Goal: Task Accomplishment & Management: Contribute content

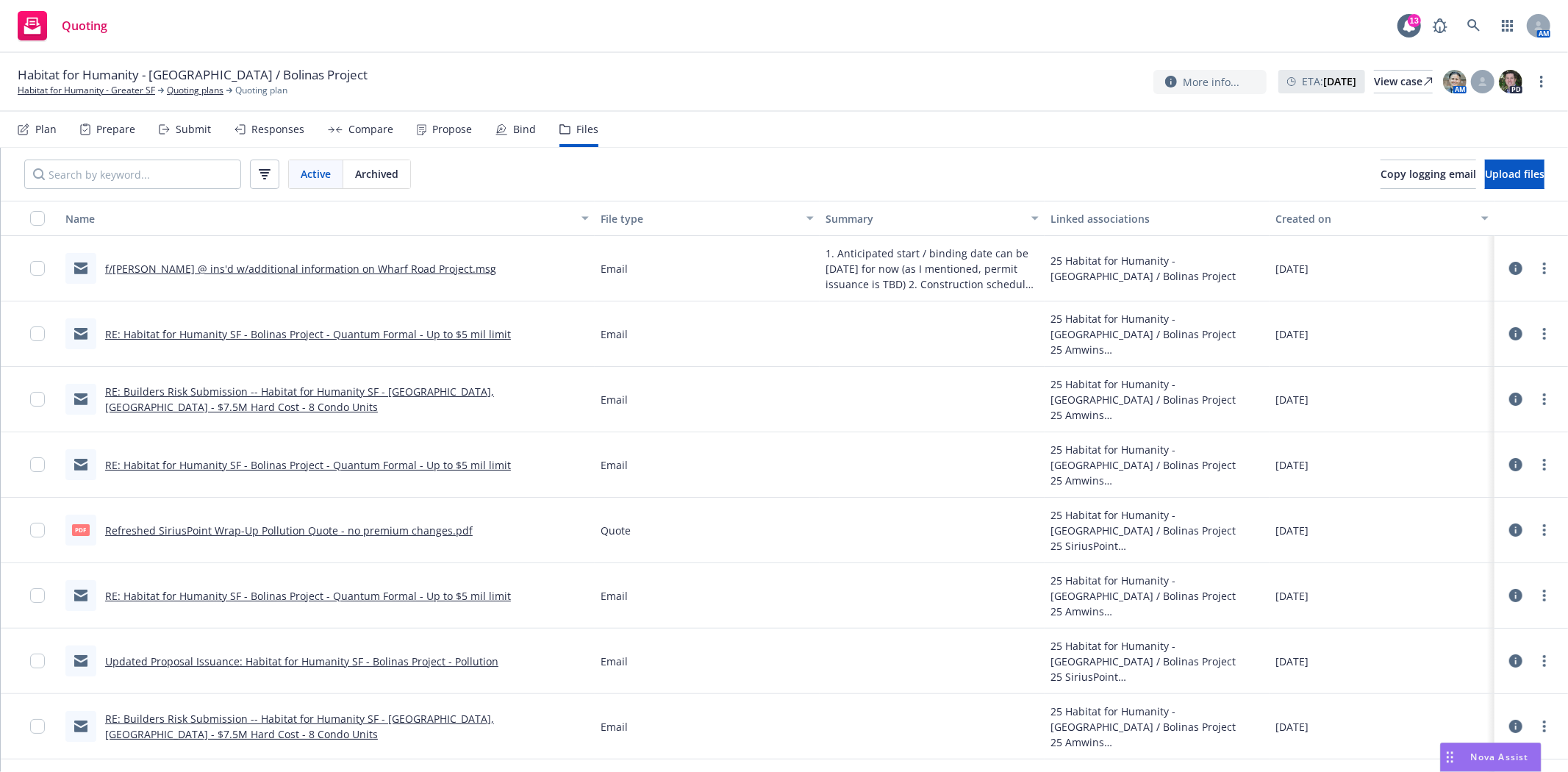
click at [306, 266] on link "f/Doug @ ins'd w/additional information on Wharf Road Project.msg" at bounding box center [301, 269] width 391 height 14
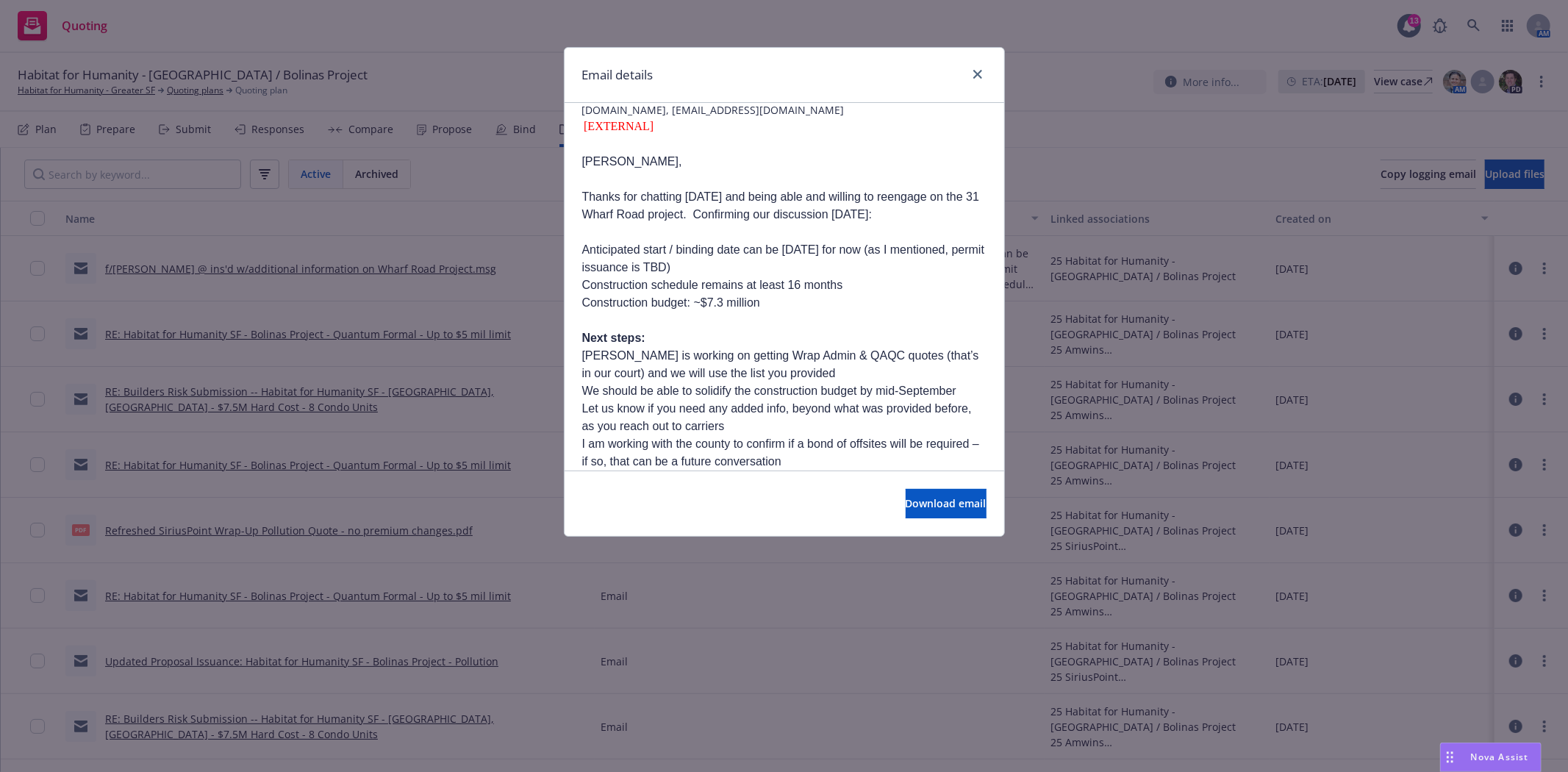
scroll to position [163, 0]
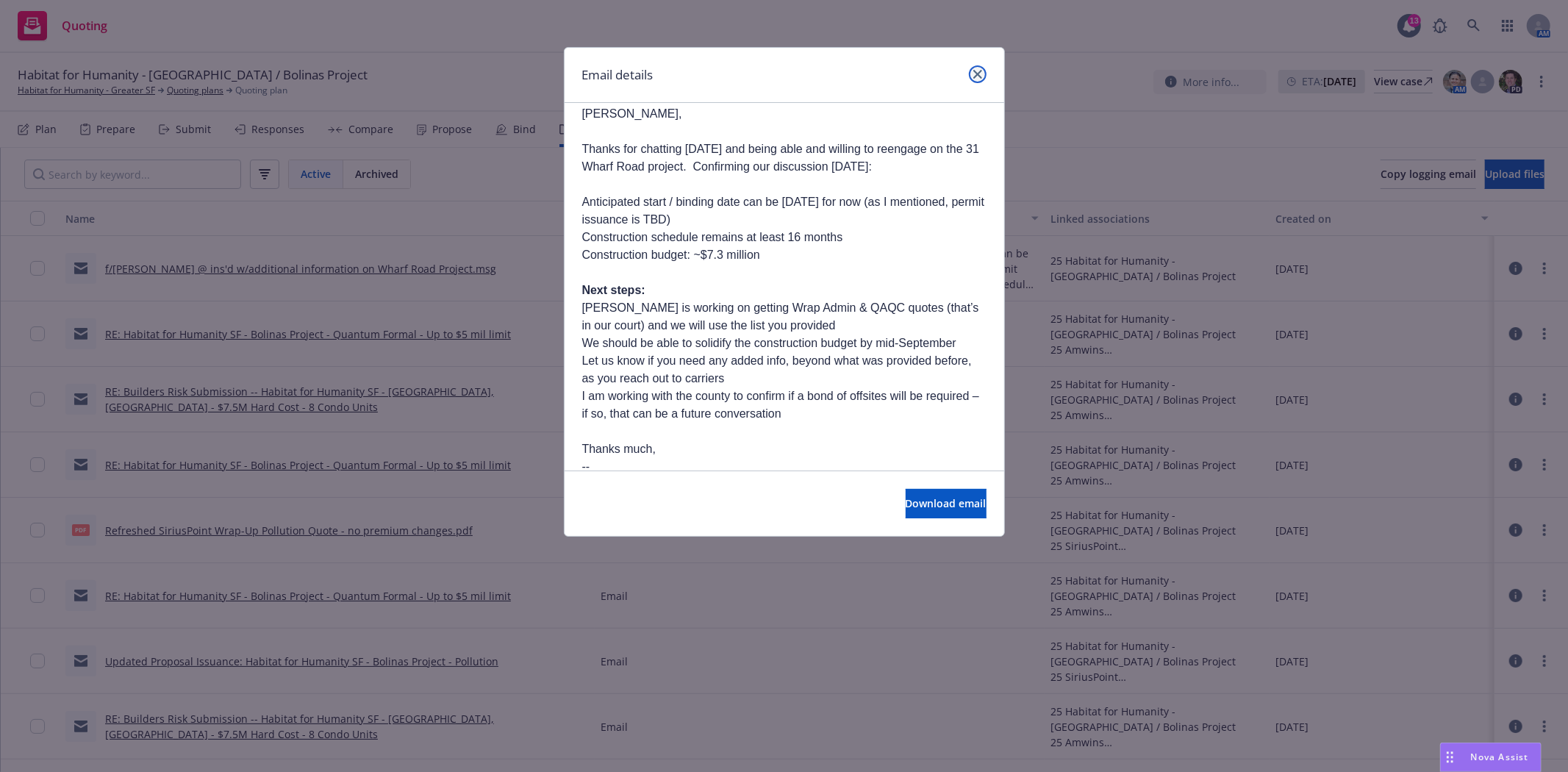
click at [970, 78] on link "close" at bounding box center [978, 75] width 18 height 18
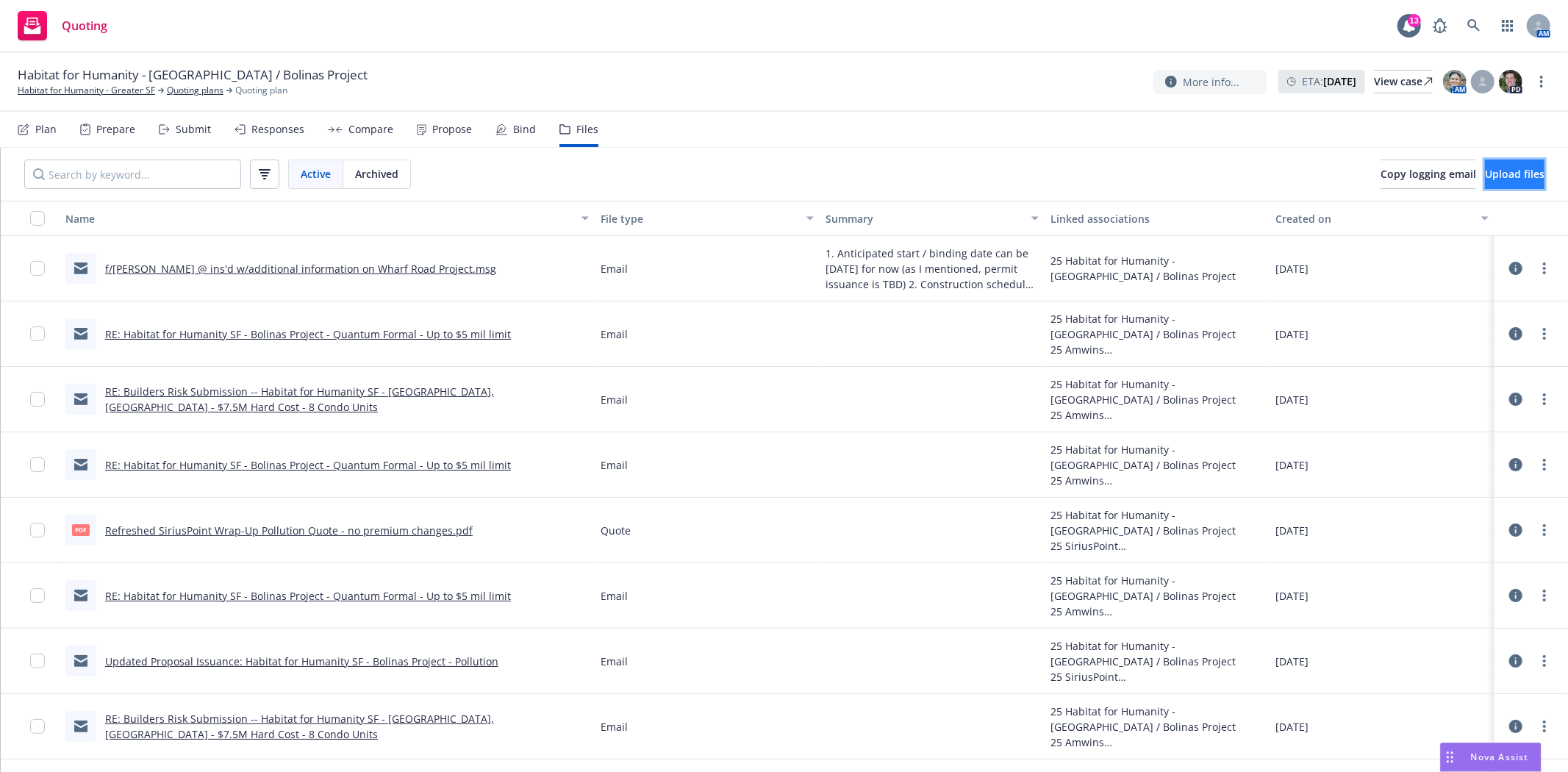
click at [1514, 177] on span "Upload files" at bounding box center [1515, 174] width 59 height 14
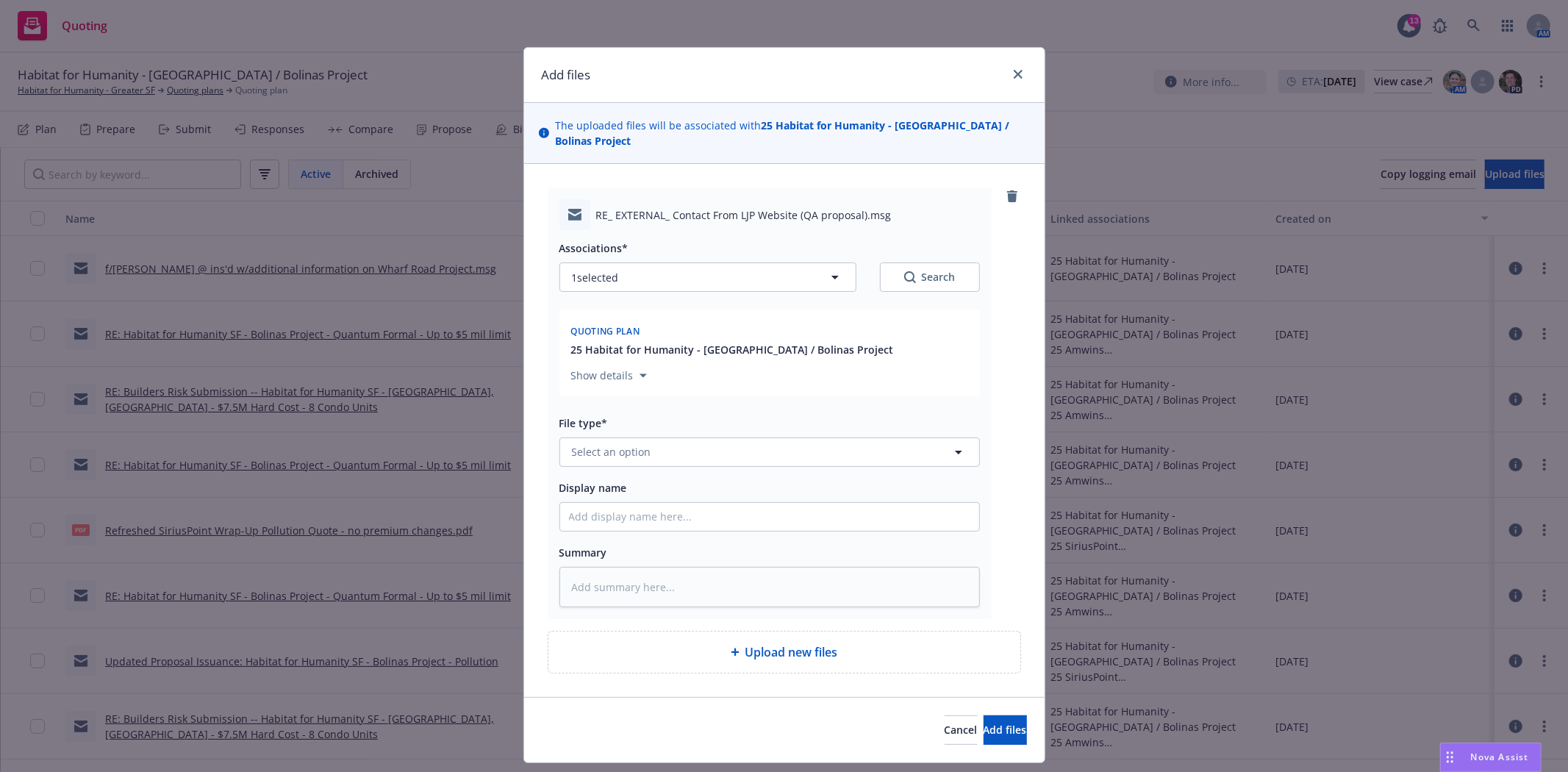
type textarea "x"
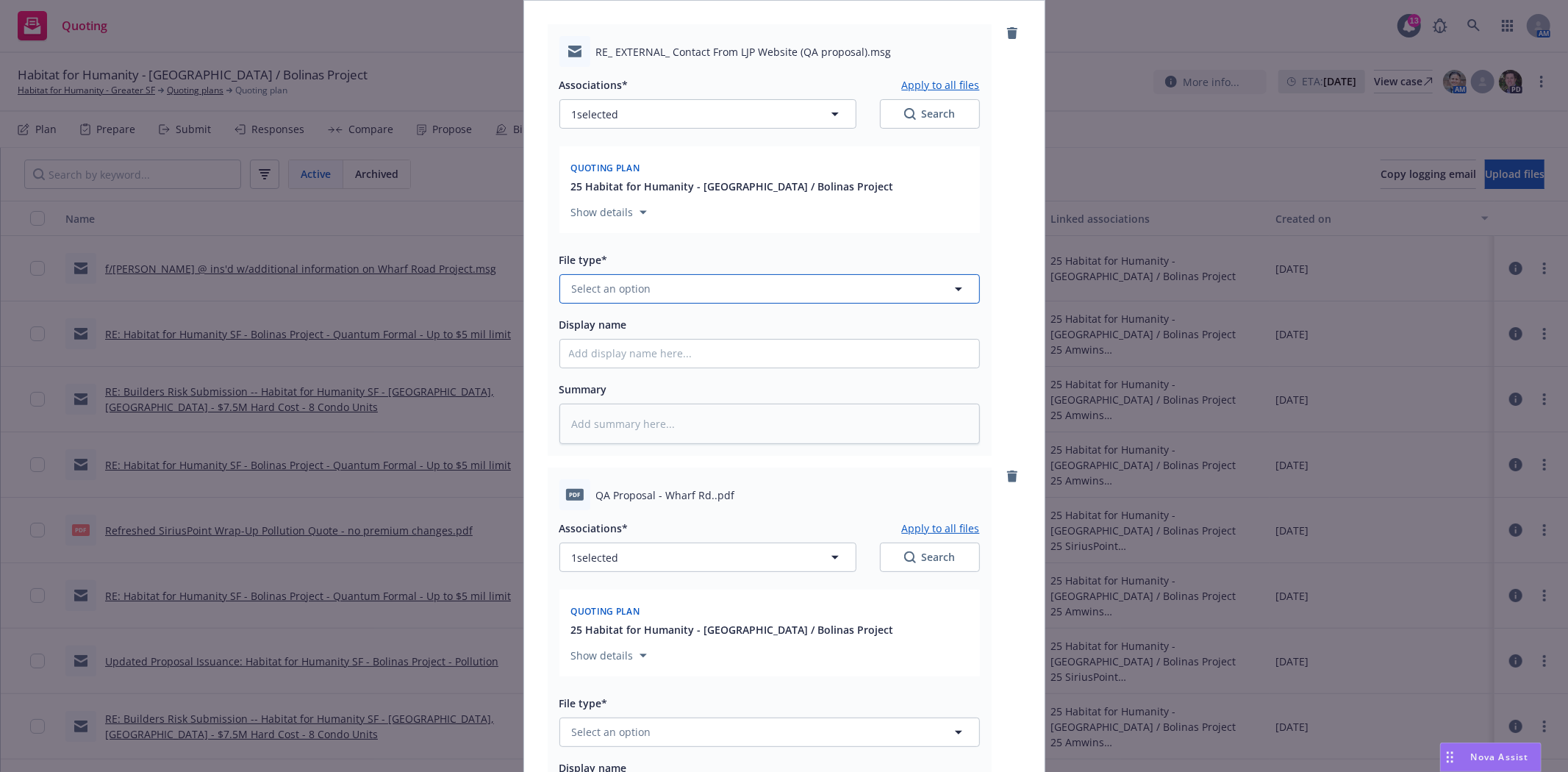
click at [632, 286] on span "Select an option" at bounding box center [612, 288] width 79 height 15
type input "email"
click at [626, 332] on div "Email" at bounding box center [770, 330] width 402 height 22
click at [623, 353] on input "Display name" at bounding box center [769, 353] width 419 height 28
type textarea "x"
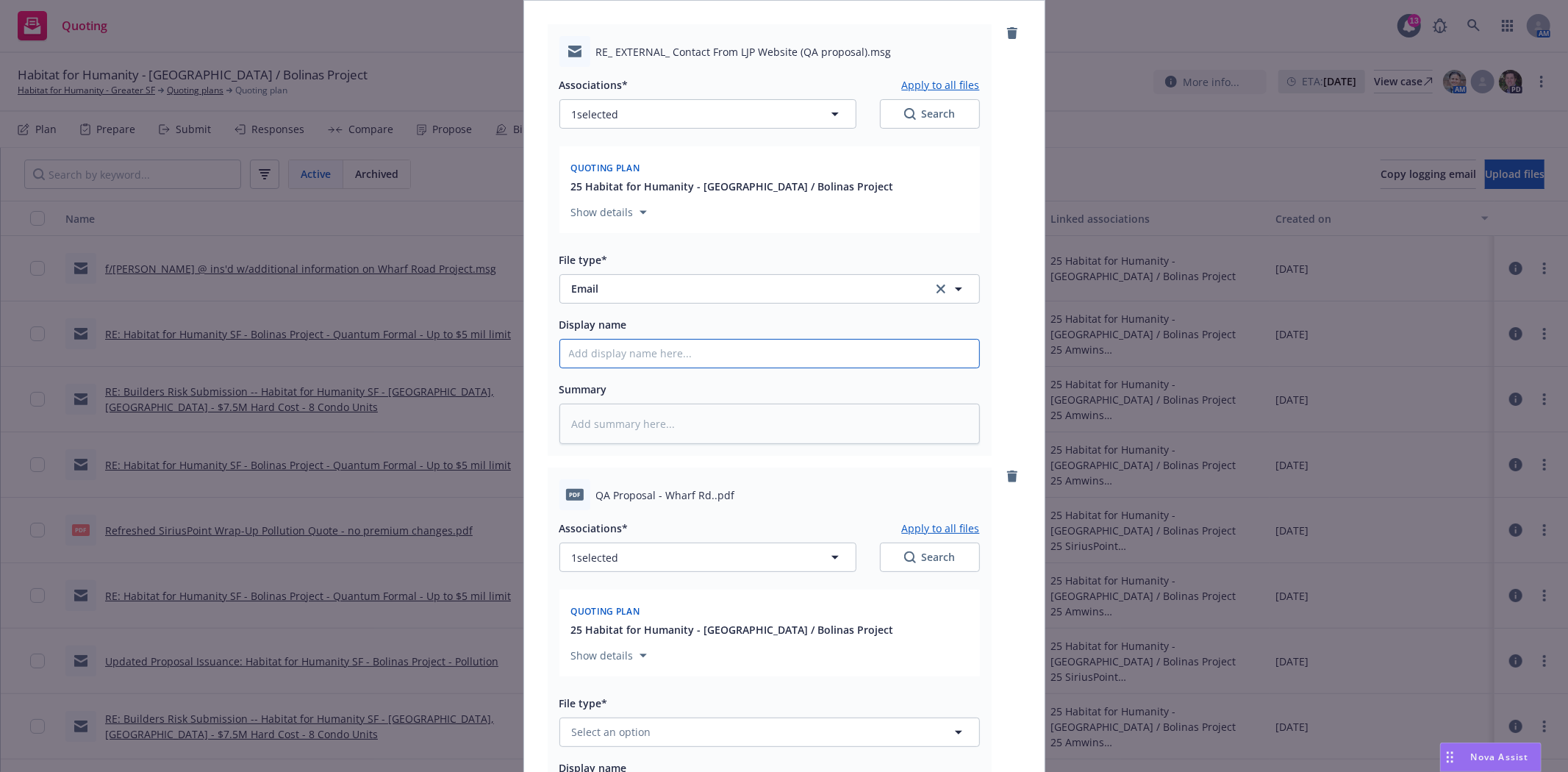
type input "f"
type textarea "x"
type input "f/"
type textarea "x"
type input "f/A"
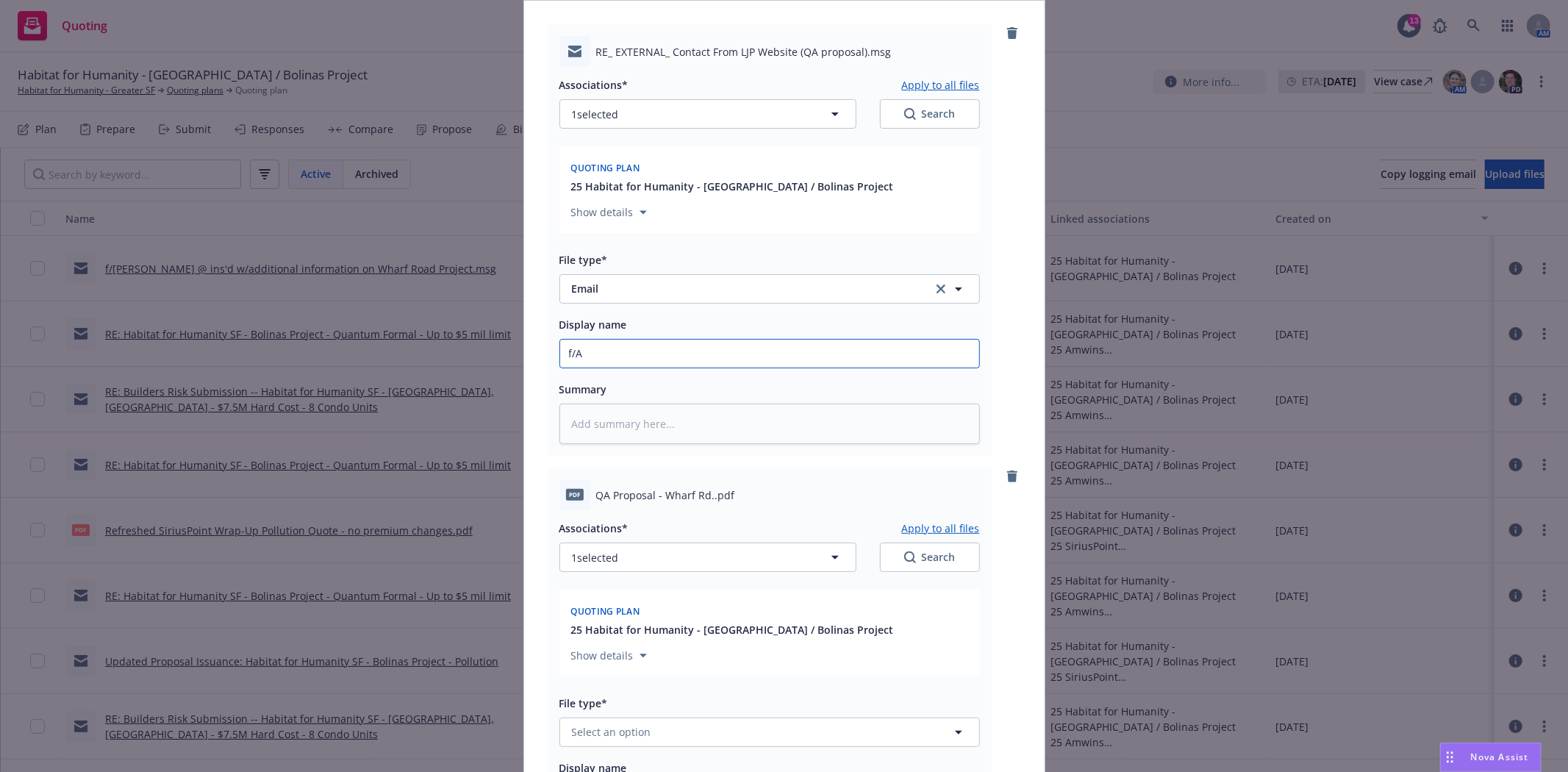
type textarea "x"
type input "f/Ad"
type textarea "x"
type input "f/Ada"
type textarea "x"
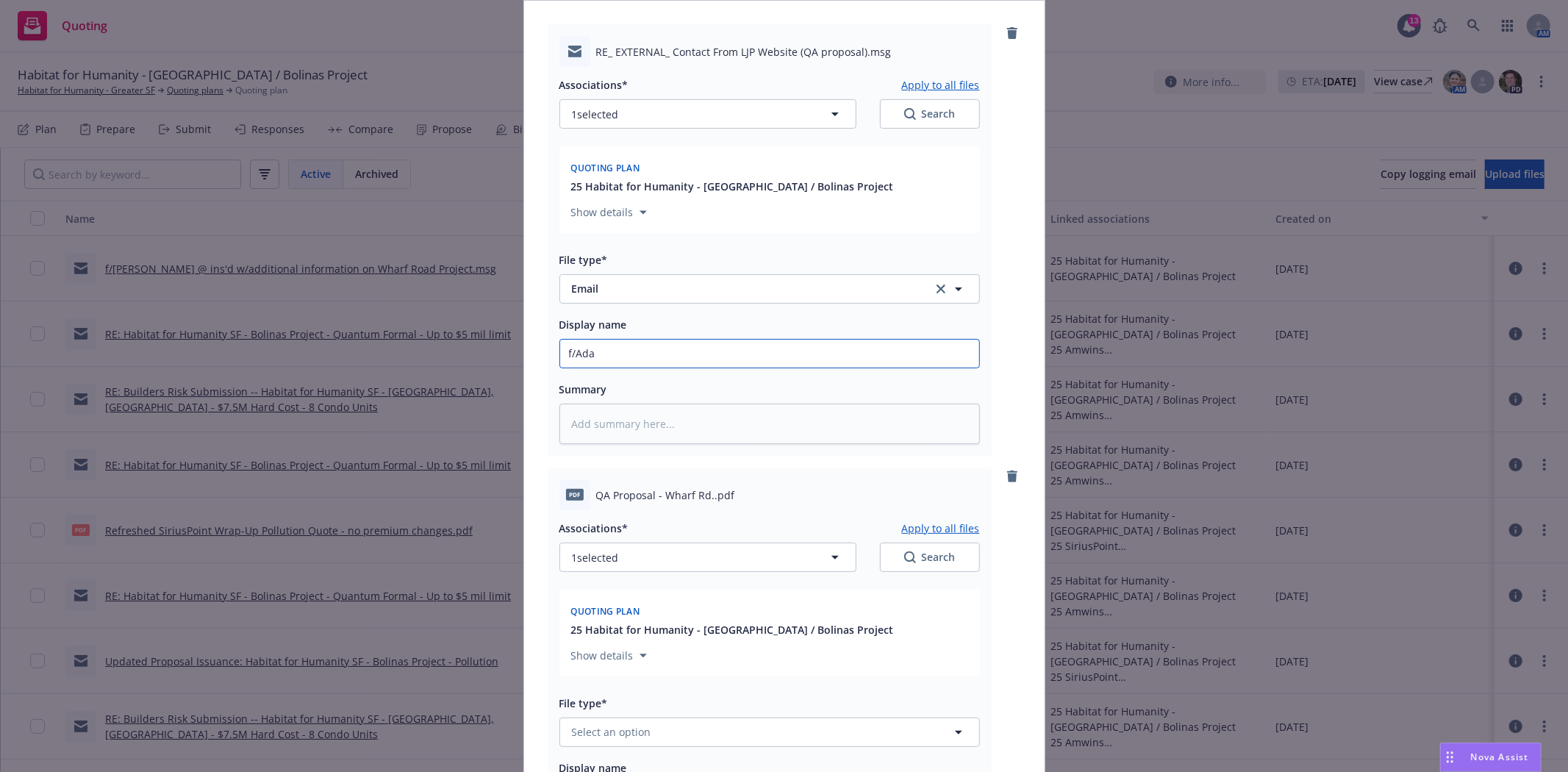
type input "f/Adam"
type textarea "x"
type input "f/Adam"
type textarea "x"
type input "f/Adam @"
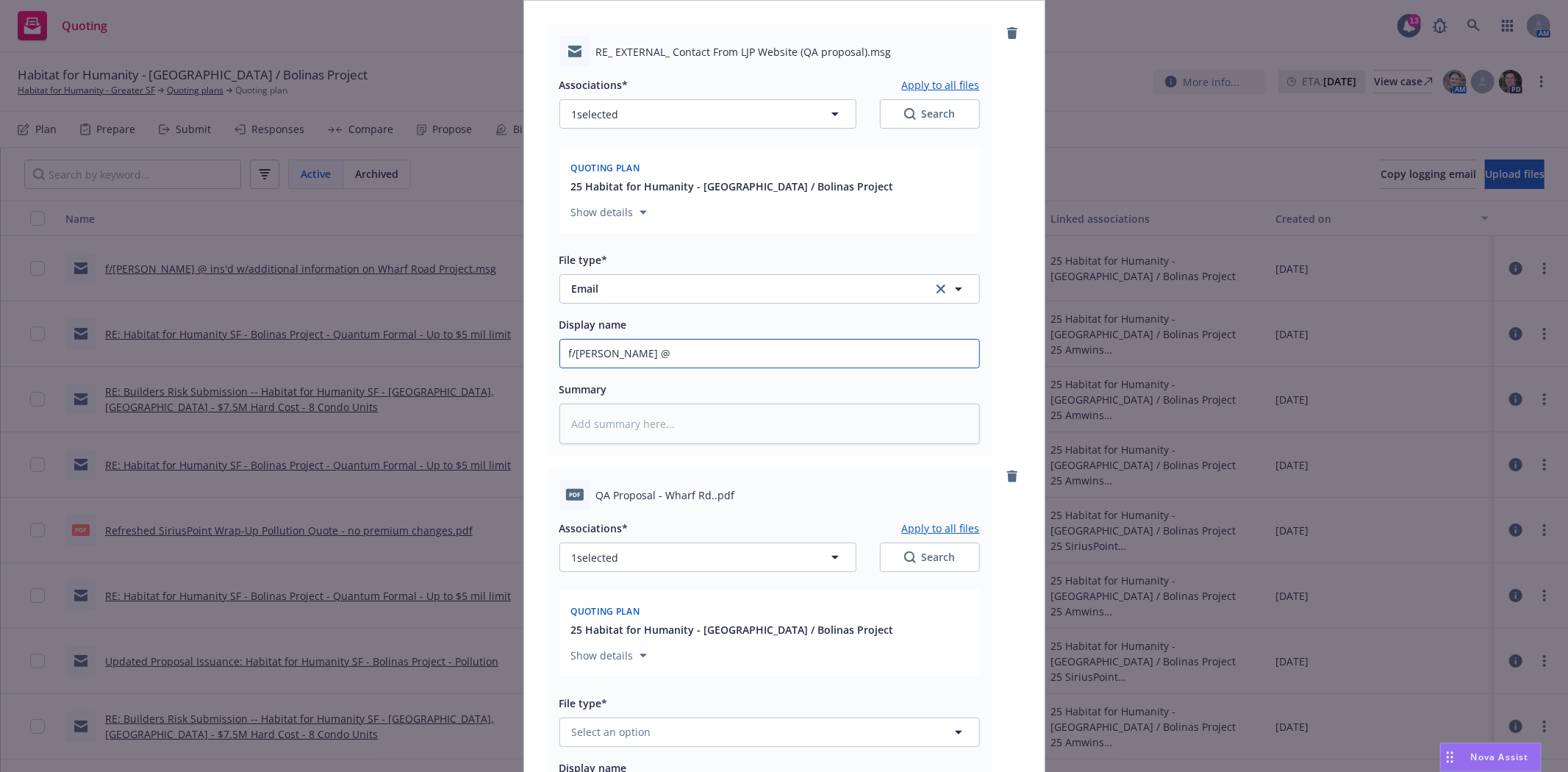
type textarea "x"
type input "f/Adam @"
click at [666, 358] on input "f/Adam @" at bounding box center [769, 353] width 419 height 28
paste input "LJP Construction Services"
type textarea "x"
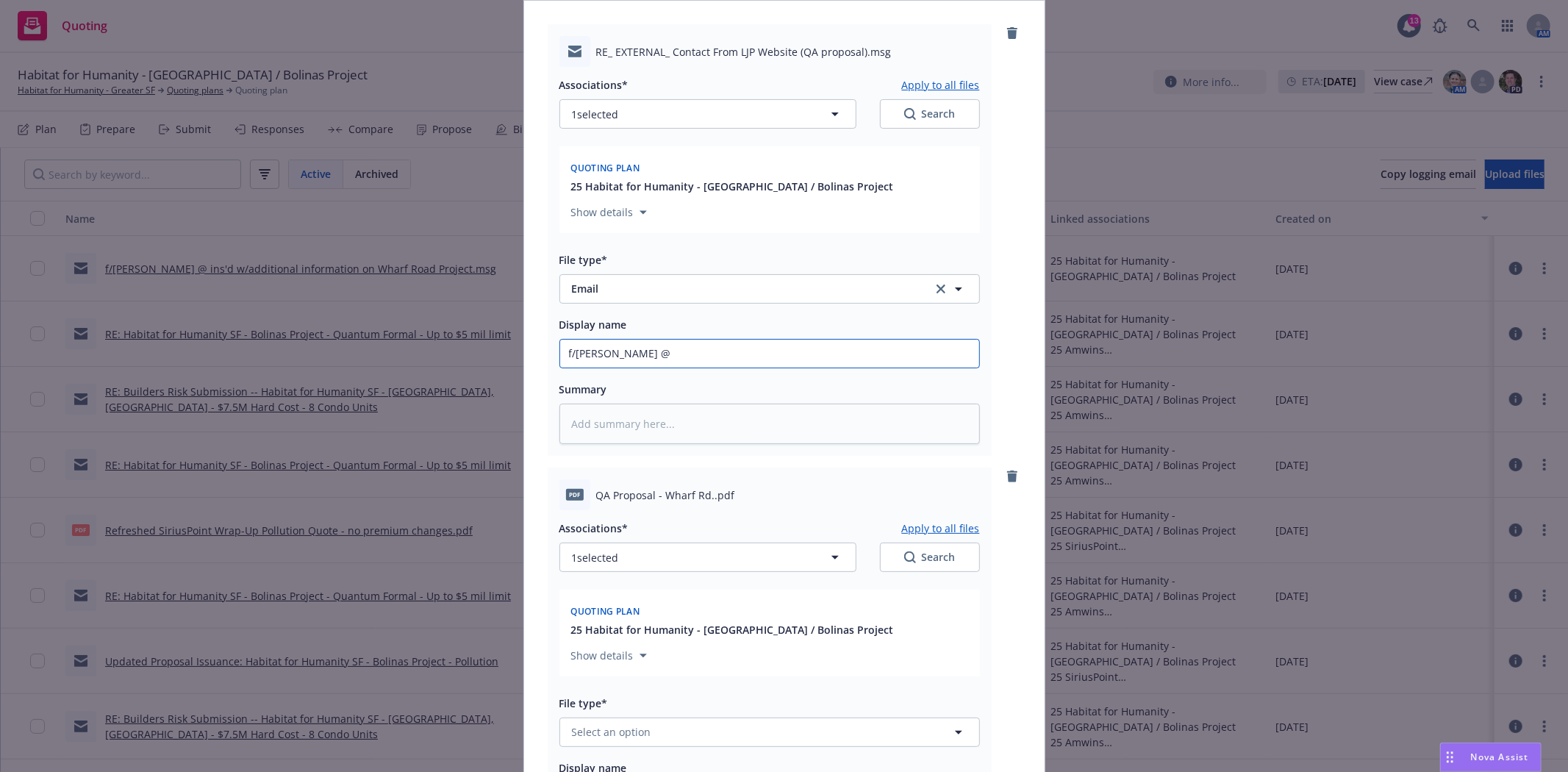
type input "f/Adam @ LJP Construction Services"
type textarea "x"
type input "f/Adam @ LJP Construction Services"
type textarea "x"
type input "f/Adam @ LJP Construction Services t"
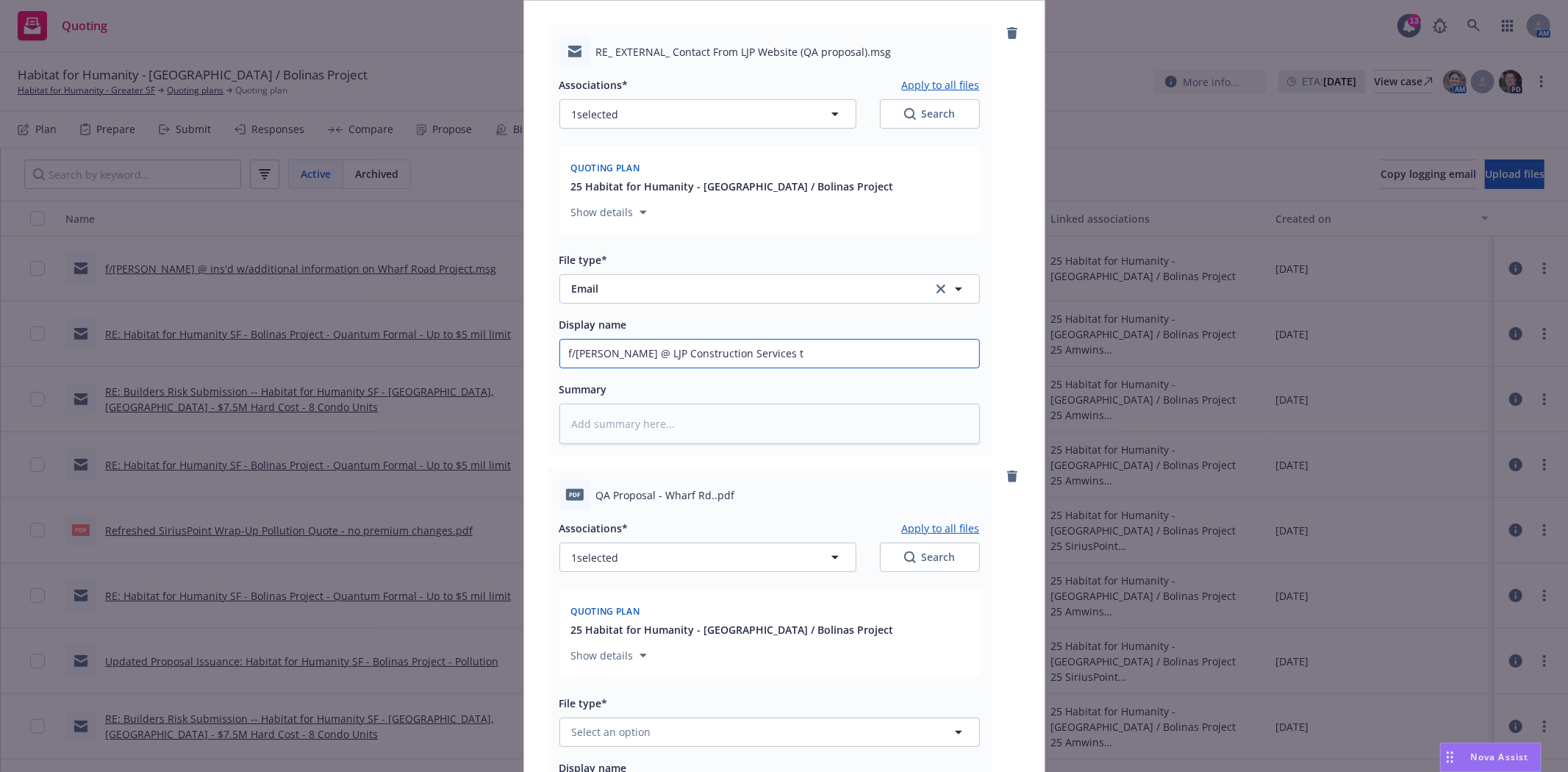
type textarea "x"
type input "f/Adam @ LJP Construction Services tr"
type textarea "x"
type input "f/Adam @ LJP Construction Services tra"
type textarea "x"
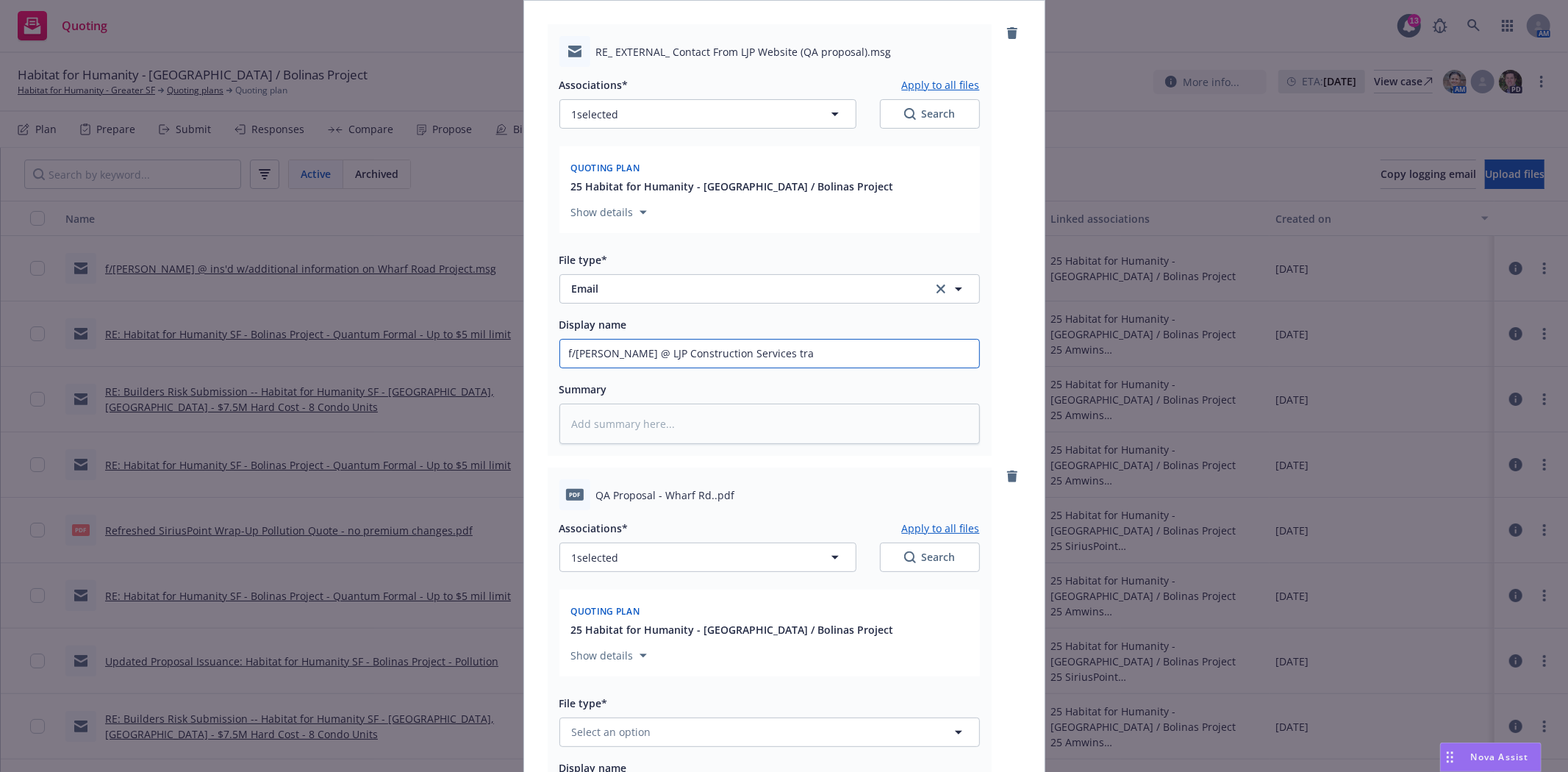
type input "f/Adam @ LJP Construction Services tran"
type textarea "x"
type input "f/Adam @ LJP Construction Services trans"
type textarea "x"
type input "f/Adam @ LJP Construction Services transm"
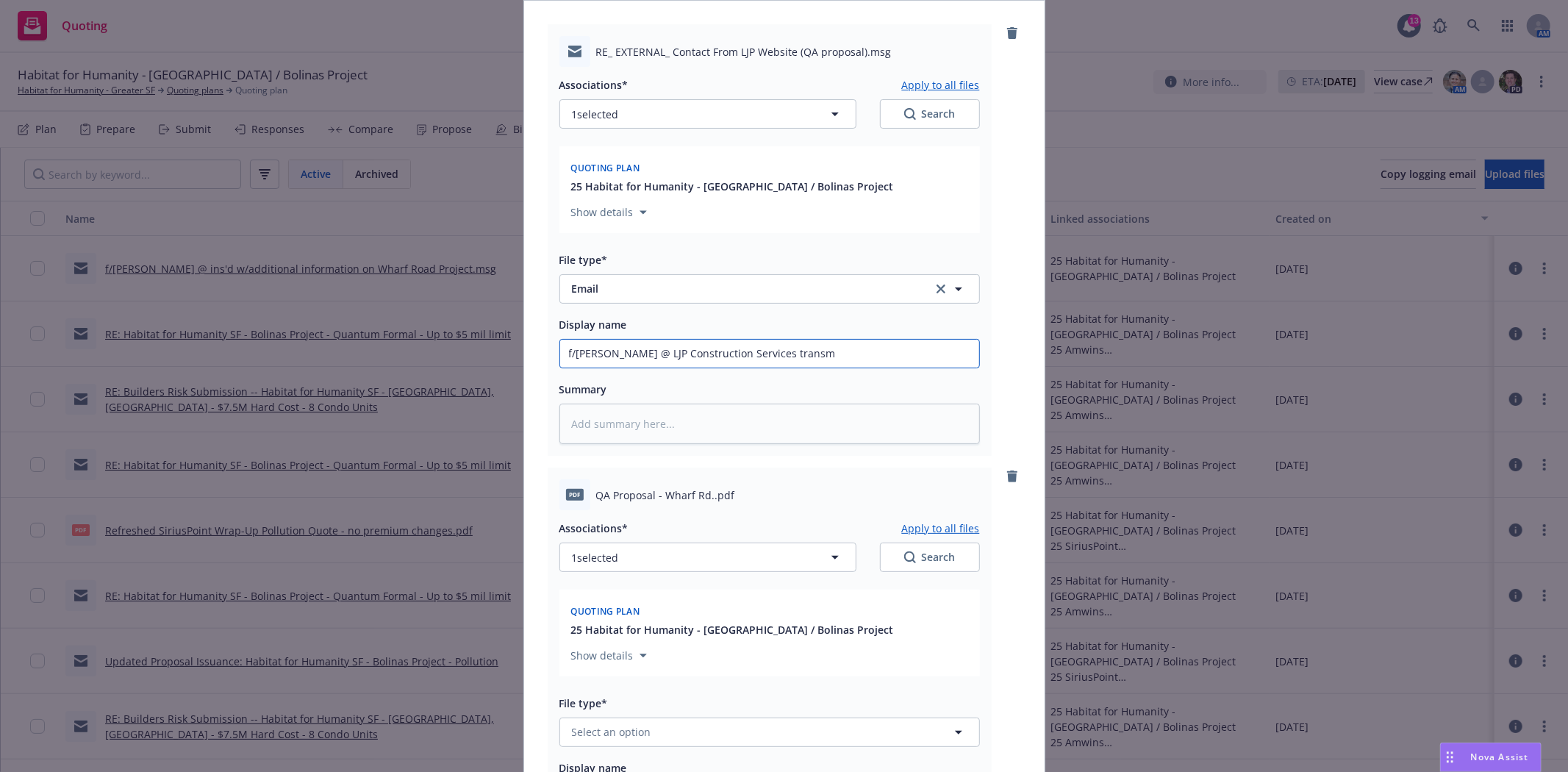
type textarea "x"
type input "f/Adam @ LJP Construction Services transmi"
type textarea "x"
type input "f/Adam @ LJP Construction Services transmit"
type textarea "x"
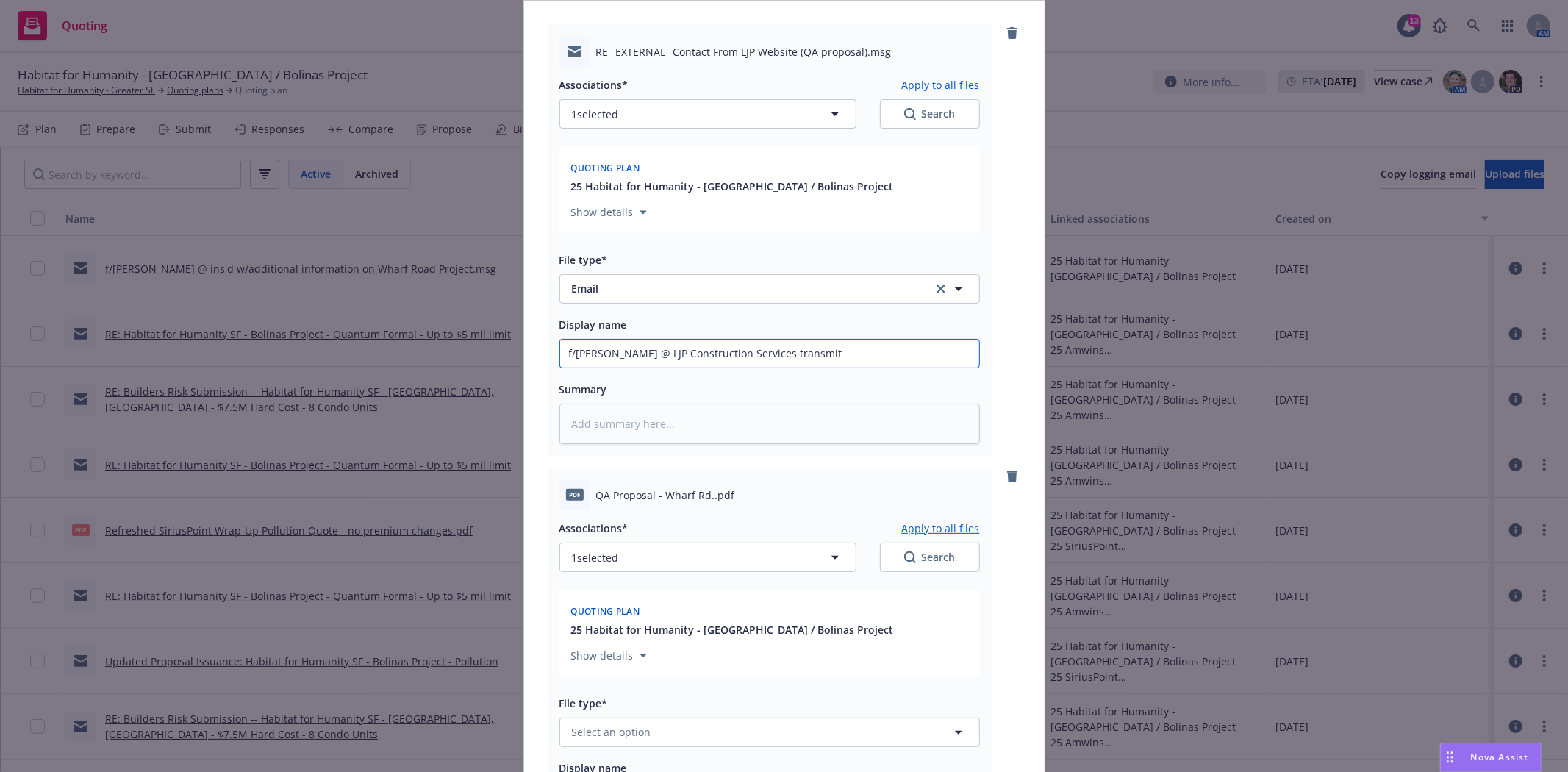
type input "f/Adam @ LJP Construction Services transmitt"
type textarea "x"
type input "f/Adam @ LJP Construction Services transmittin"
type textarea "x"
type input "f/Adam @ LJP Construction Services transmitting"
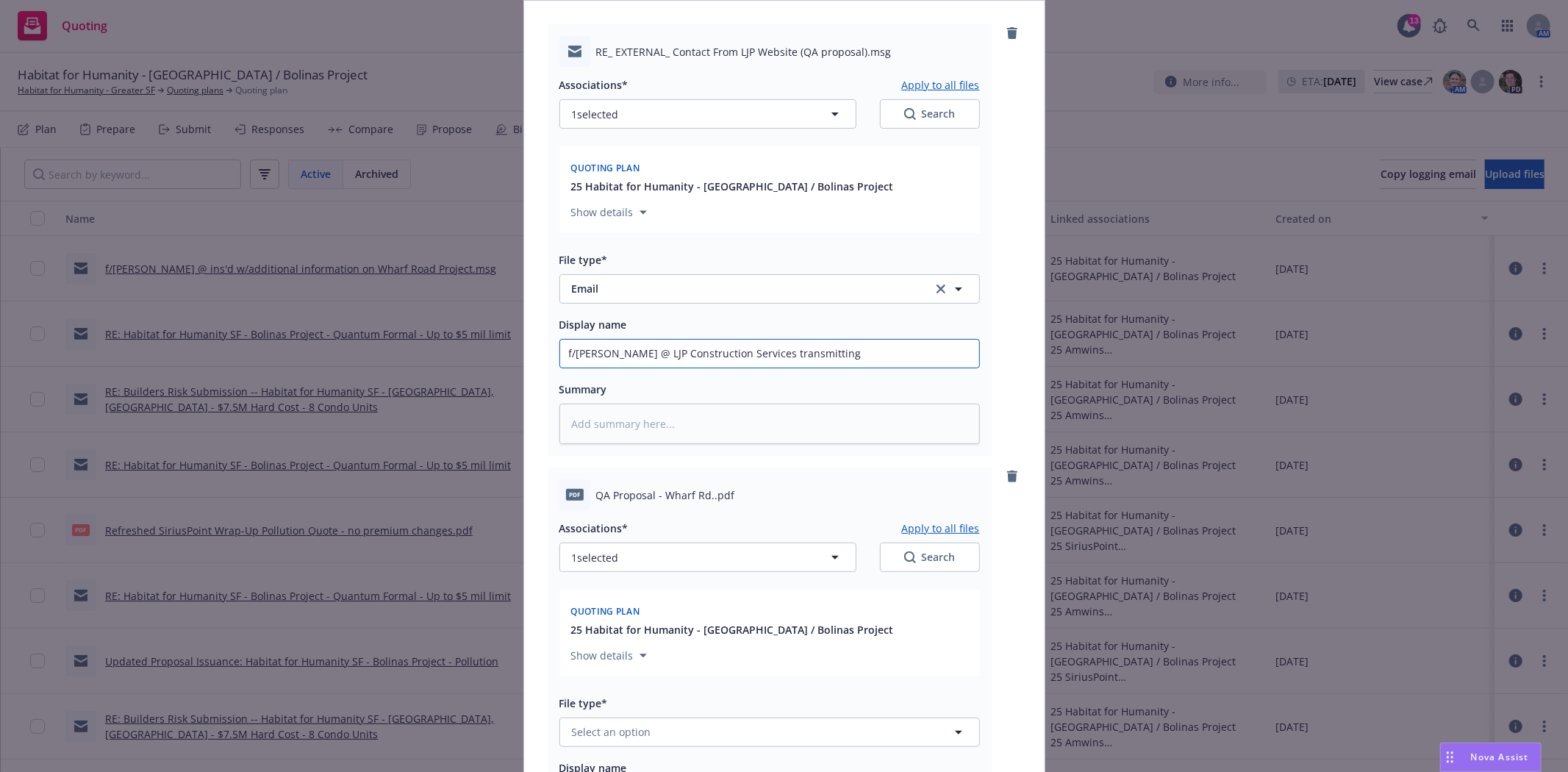
type textarea "x"
type input "f/Adam @ LJP Construction Services transmitting"
type textarea "x"
type input "f/Adam @ LJP Construction Services transmitting Q"
type textarea "x"
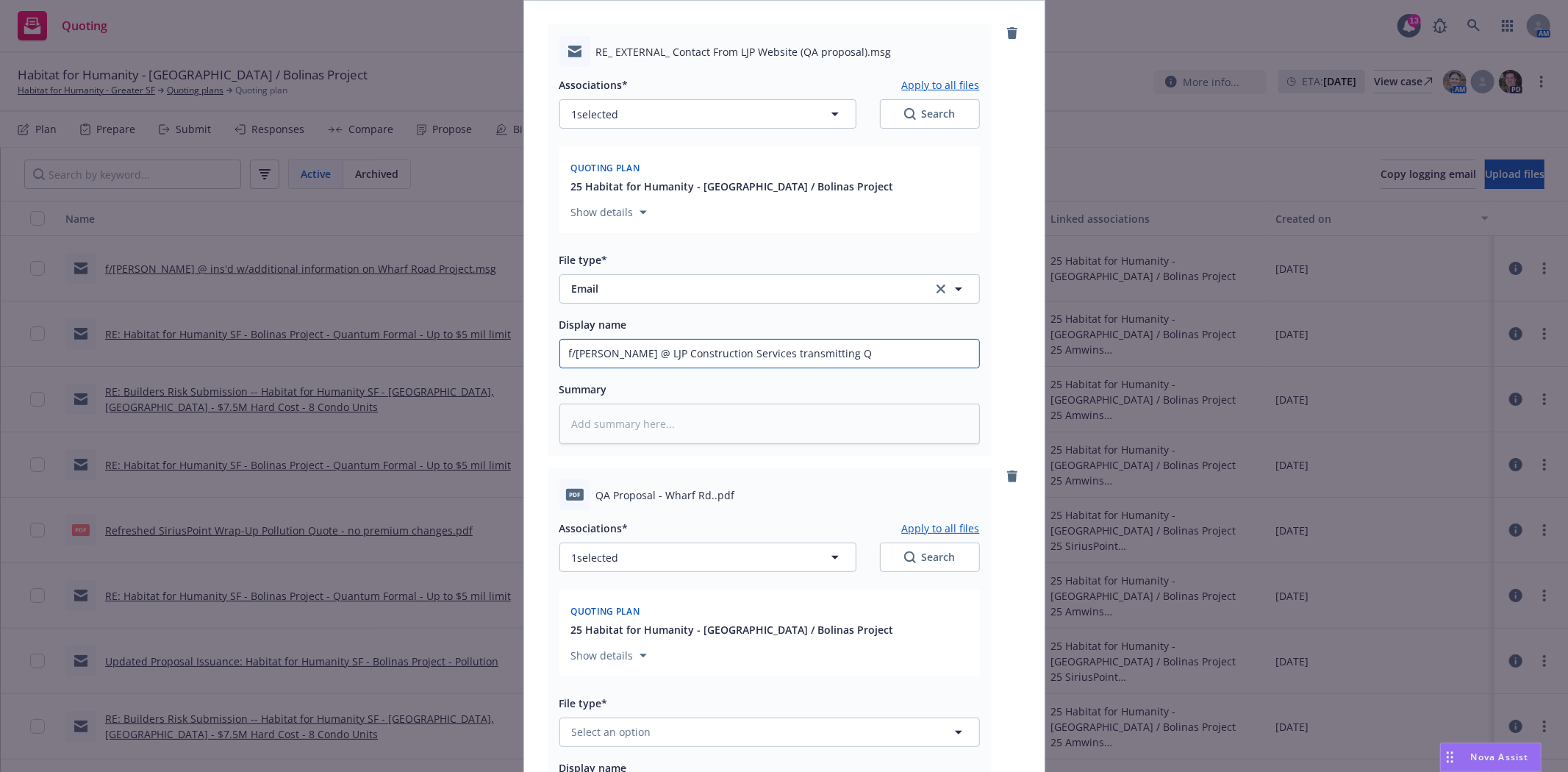
type input "f/Adam @ LJP Construction Services transmitting QA"
type textarea "x"
type input "f/Adam @ LJP Construction Services transmitting QA"
type textarea "x"
type input "f/Adam @ LJP Construction Services transmitting QA q"
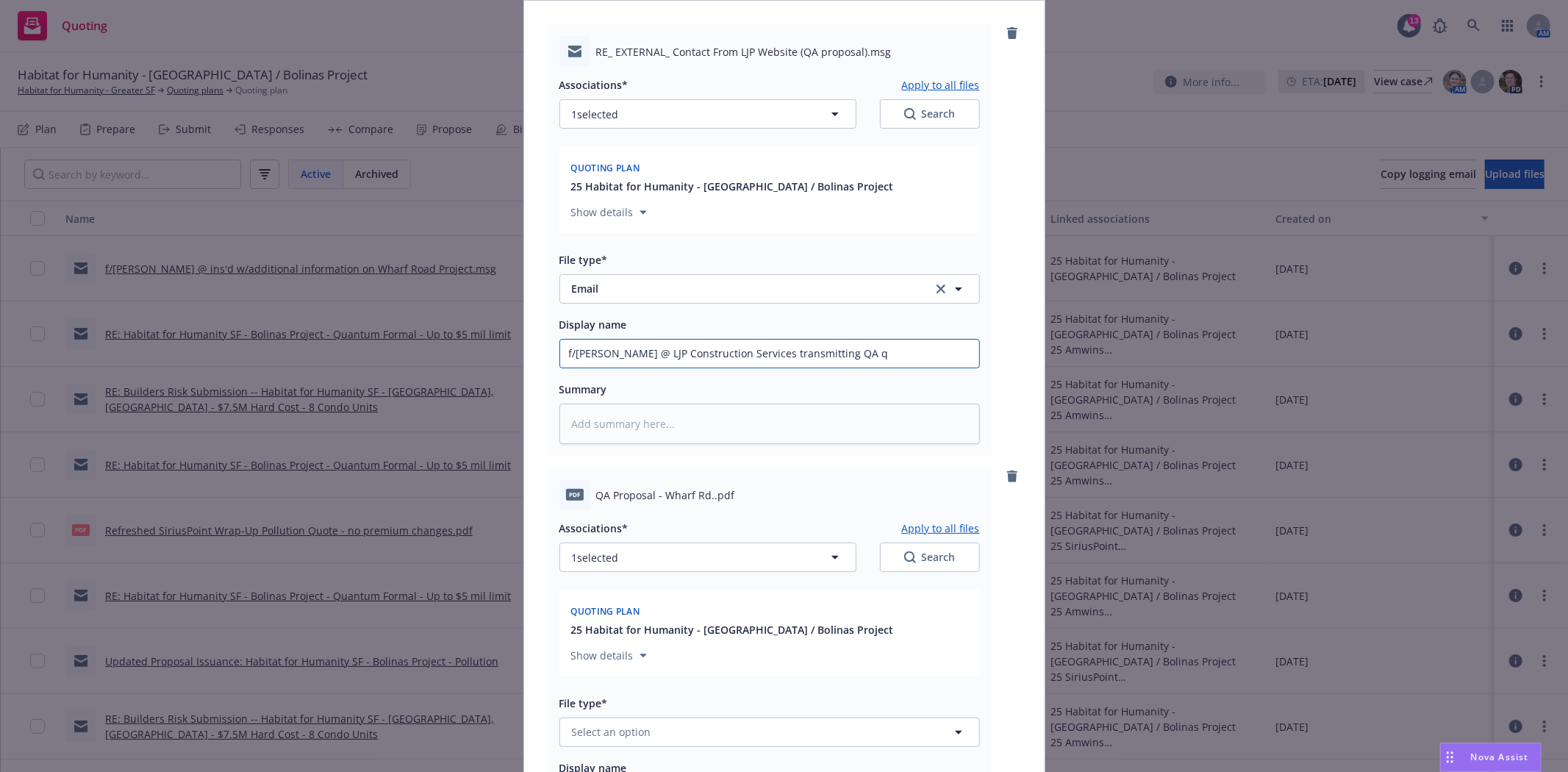
type textarea "x"
type input "f/Adam @ LJP Construction Services transmitting QA qu"
type textarea "x"
type input "f/Adam @ LJP Construction Services transmitting QA quot"
type textarea "x"
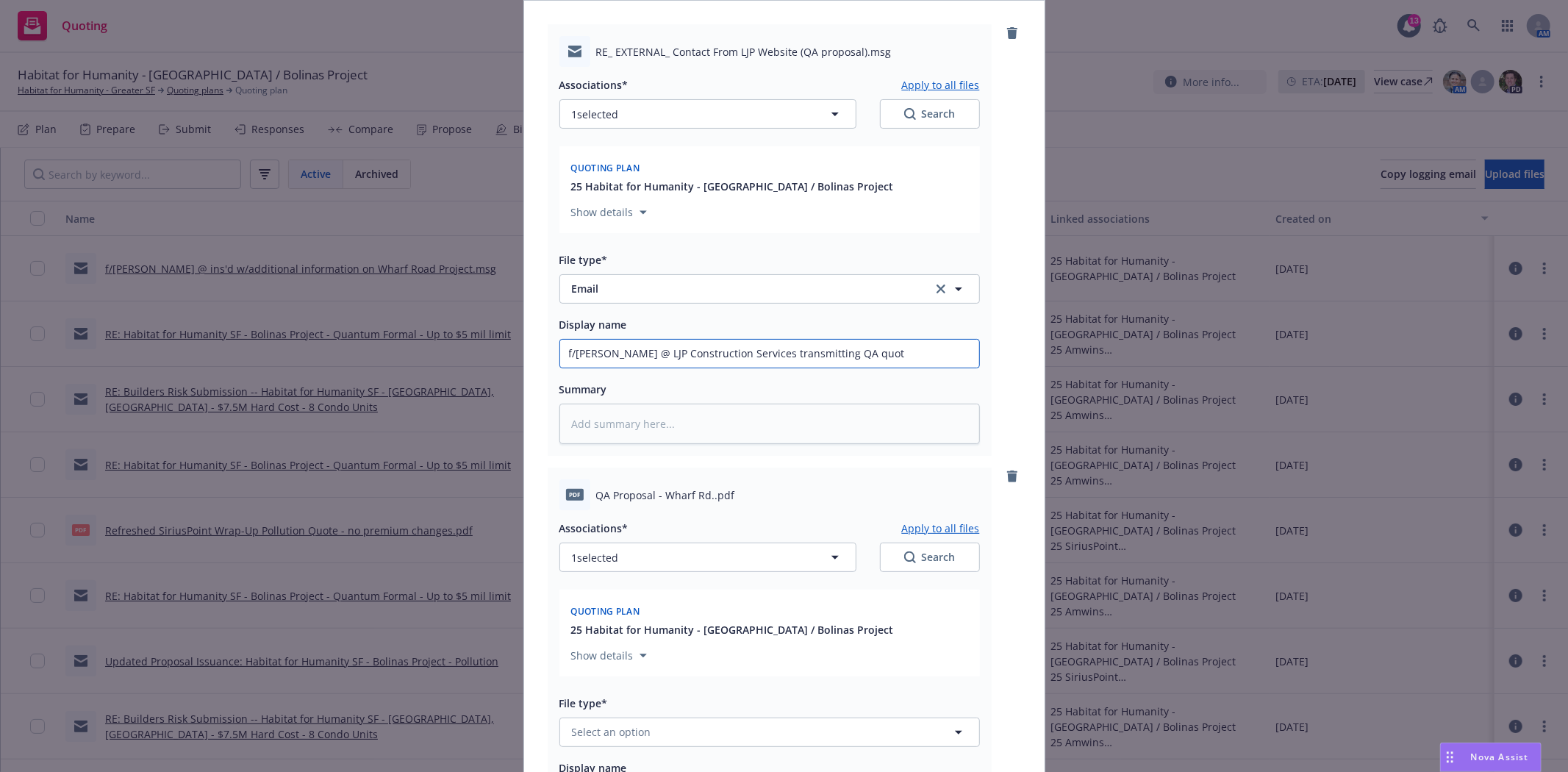
type input "f/Adam @ LJP Construction Services transmitting QA quote"
type textarea "x"
type input "f/Adam @ LJP Construction Services transmitting QA quote"
type textarea "x"
type input "f/Adam @ LJP Construction Services transmitting QA quote t"
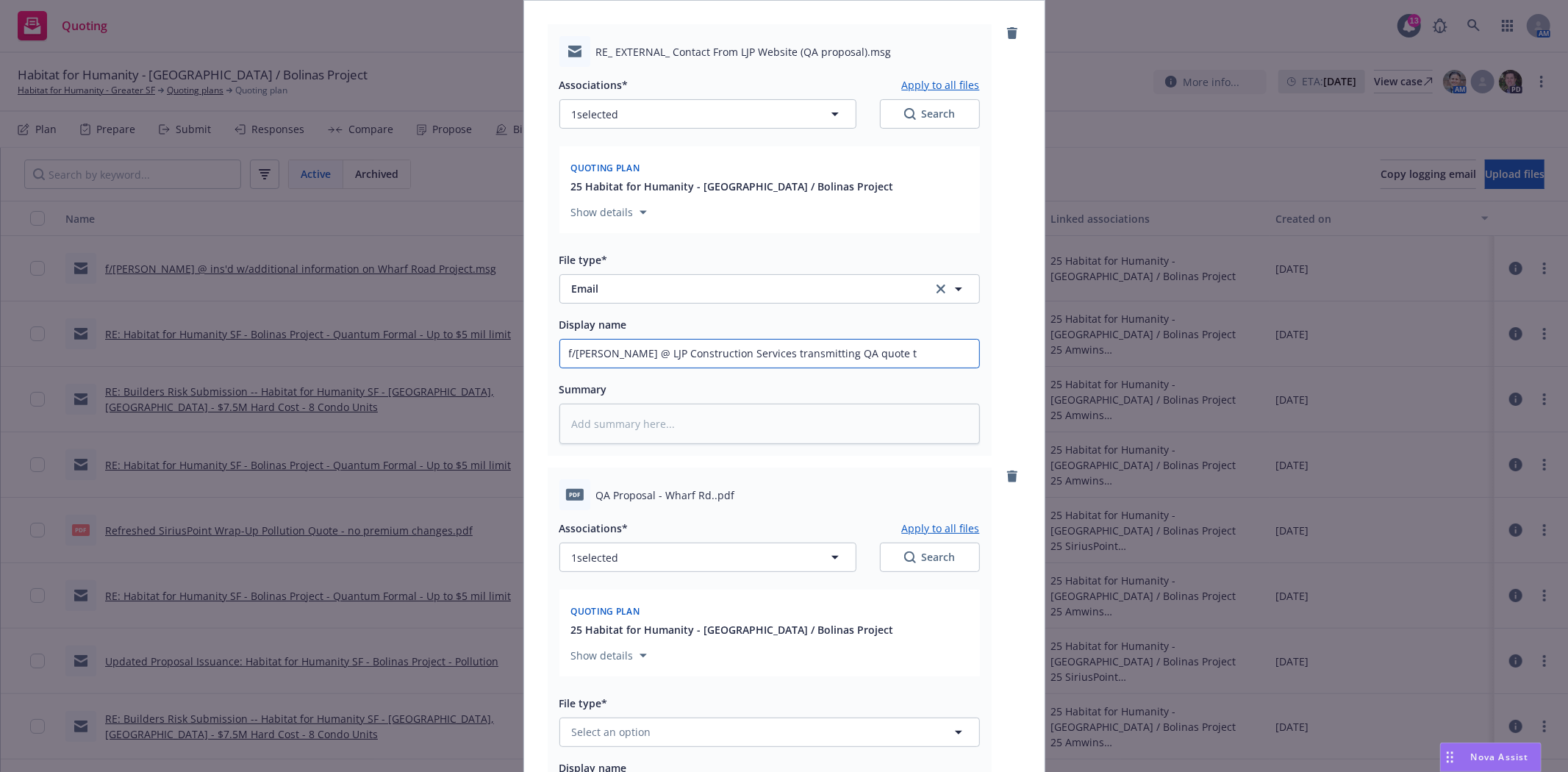
type textarea "x"
type input "f/Adam @ LJP Construction Services transmitting QA quote t/"
type textarea "x"
type input "f/Adam @ LJP Construction Services transmitting QA quote t/i"
type textarea "x"
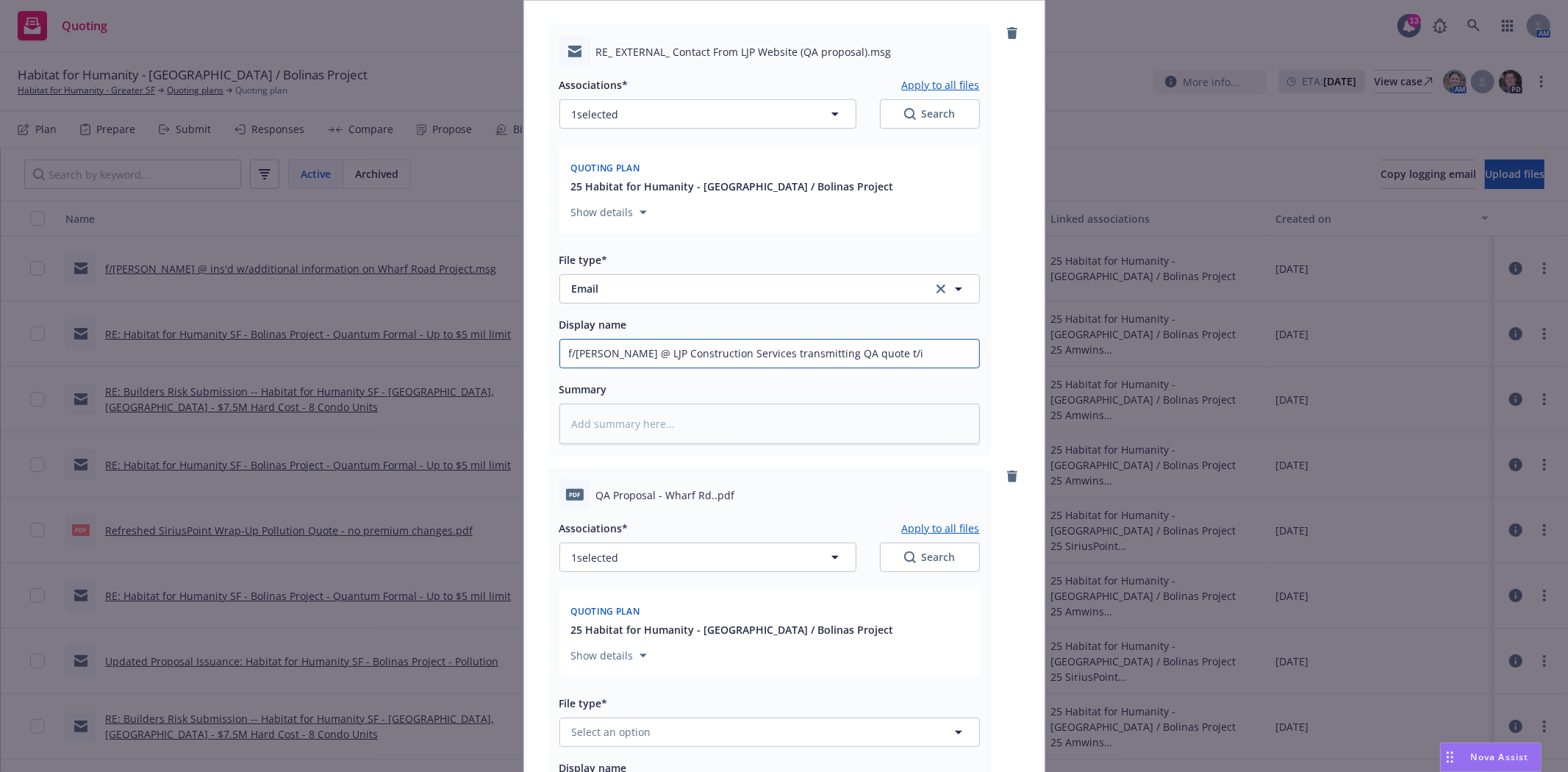
type input "f/Adam @ LJP Construction Services transmitting QA quote t/in"
type textarea "x"
type input "f/Adam @ LJP Construction Services transmitting QA quote t/ins"
type textarea "x"
type input "f/Adam @ LJP Construction Services transmitting QA quote t/ins'"
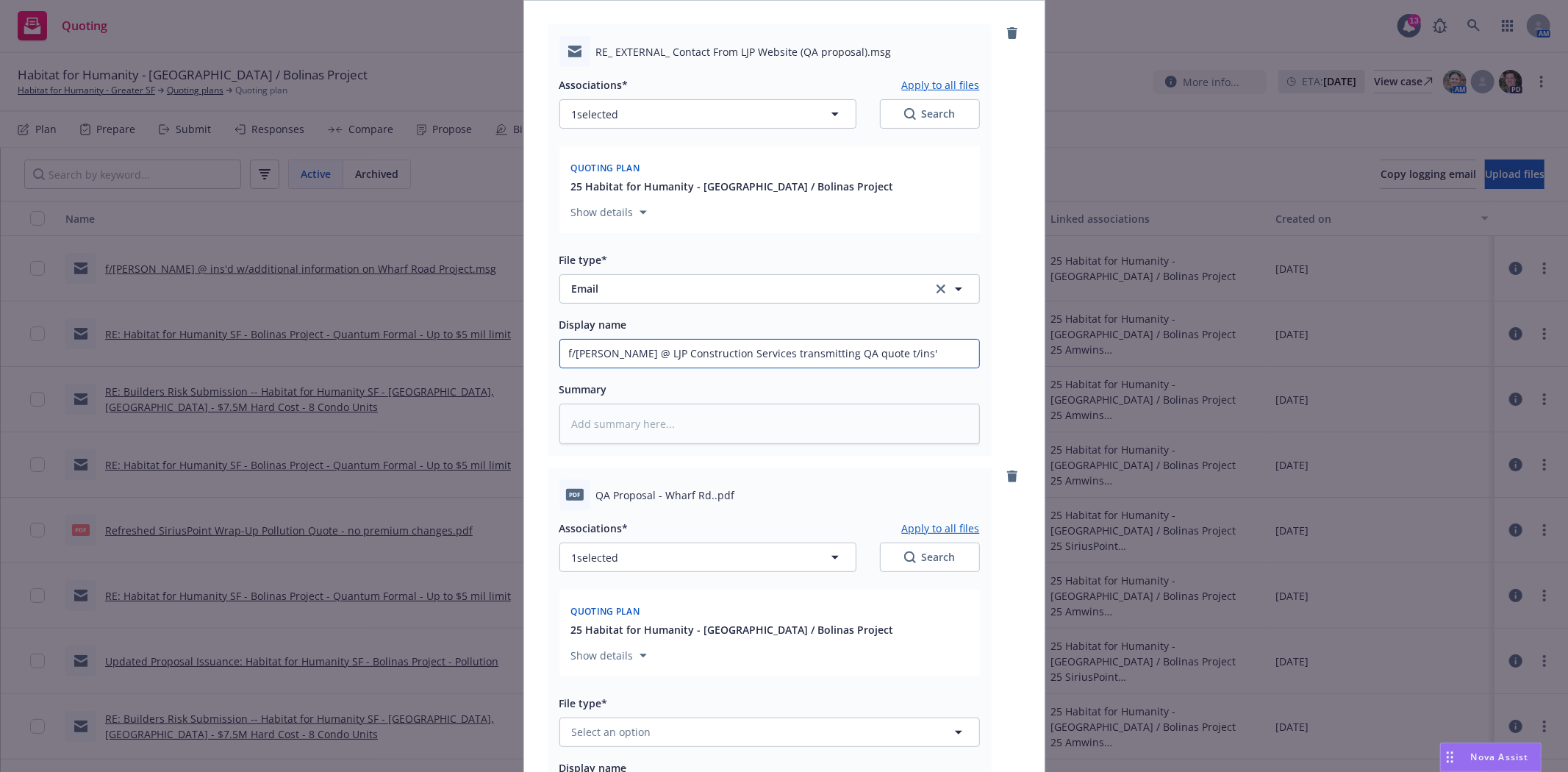
type textarea "x"
type input "f/Adam @ LJP Construction Services transmitting QA quote t/ins'd"
click at [615, 730] on span "Select an option" at bounding box center [612, 731] width 79 height 15
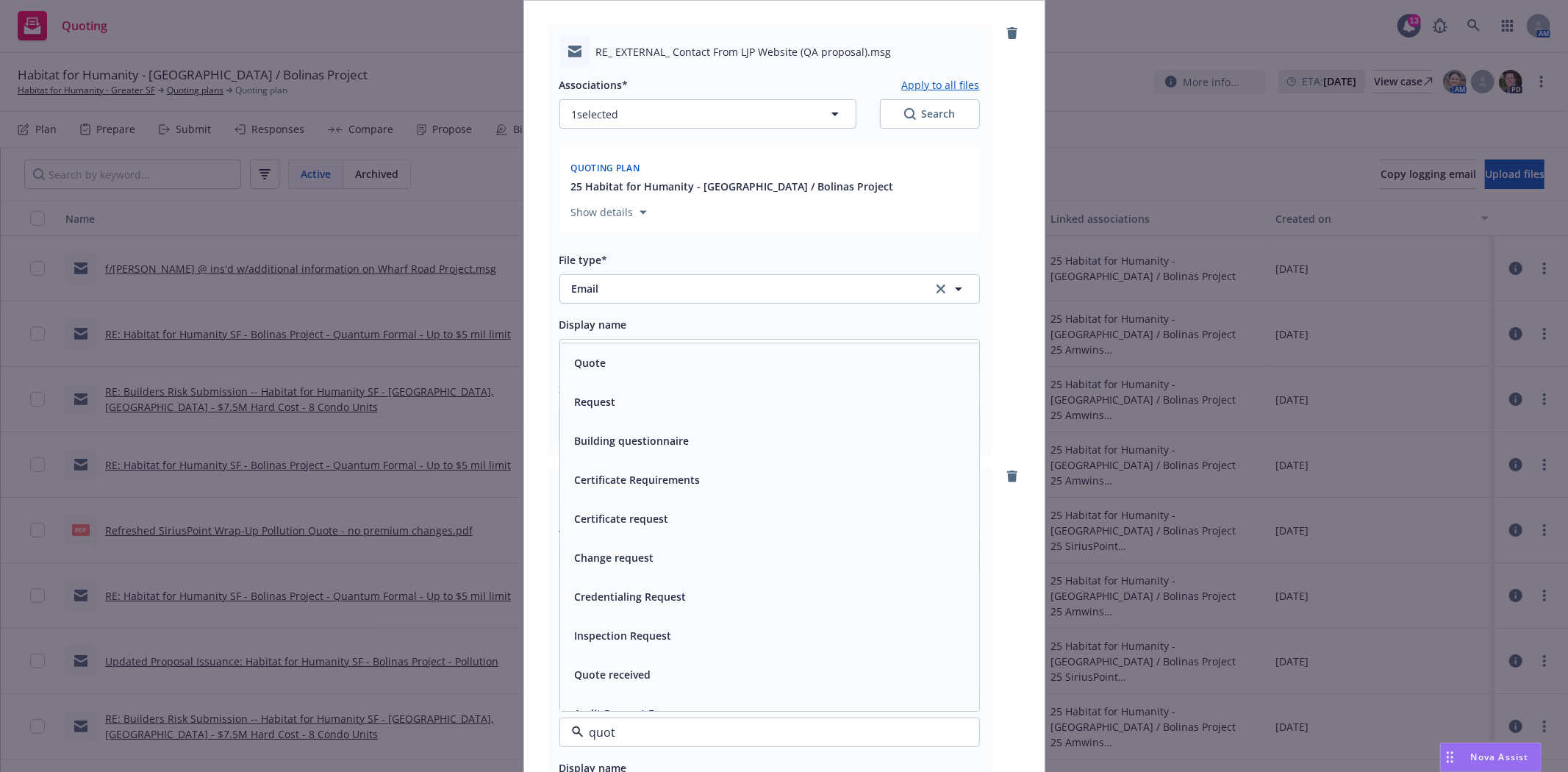
type input "quote"
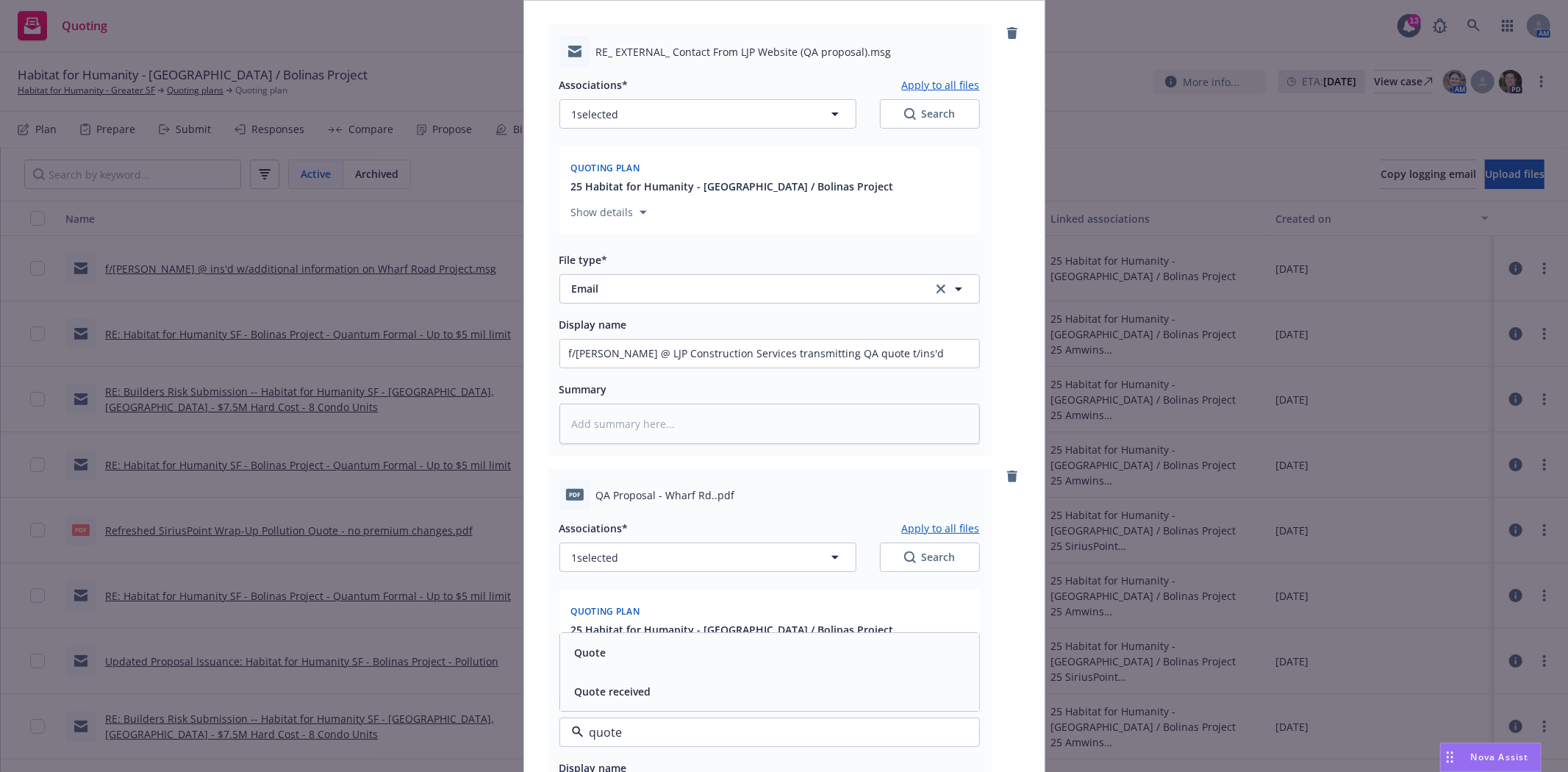
click at [618, 669] on div "Quote" at bounding box center [769, 652] width 419 height 39
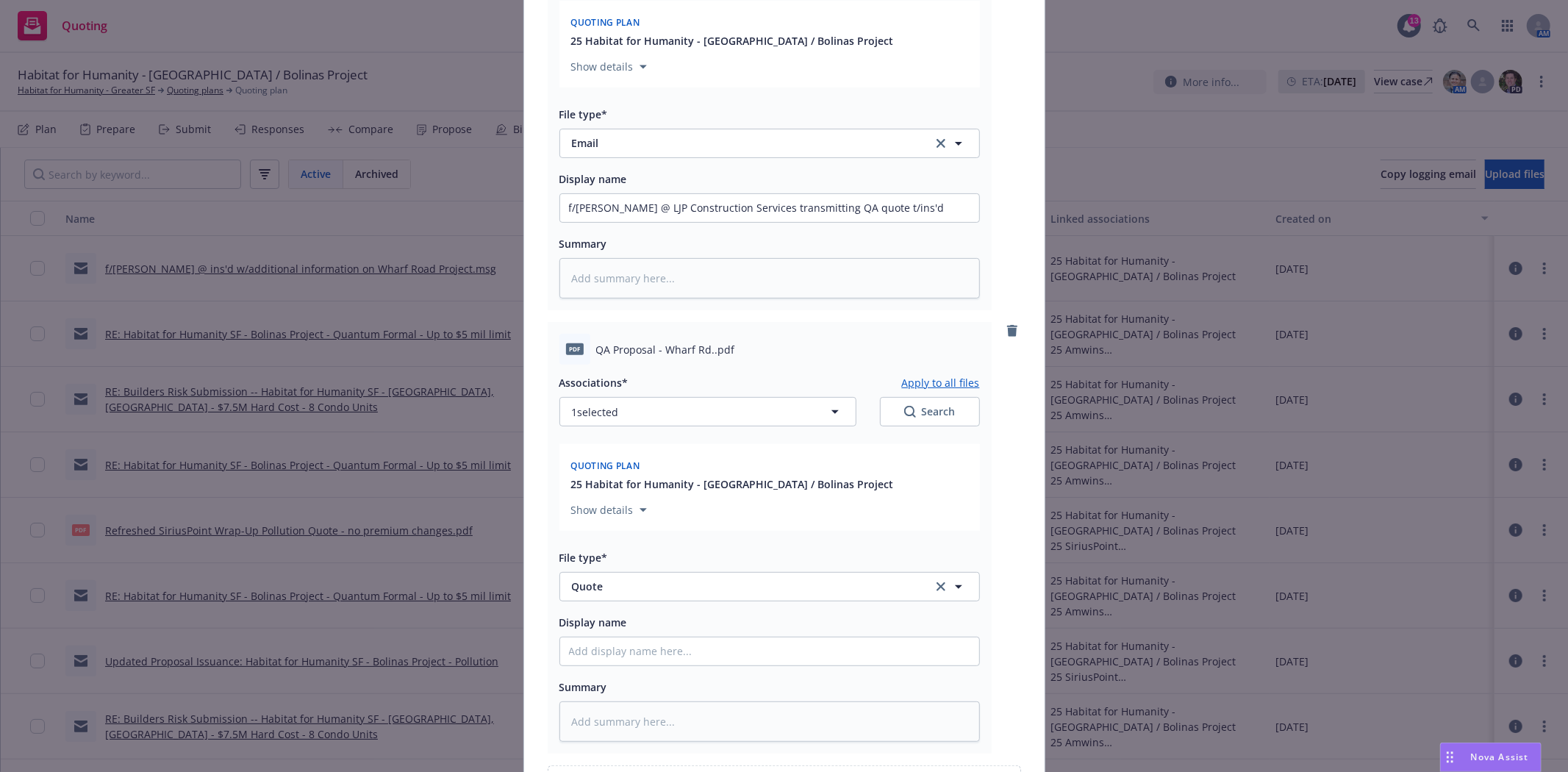
scroll to position [326, 0]
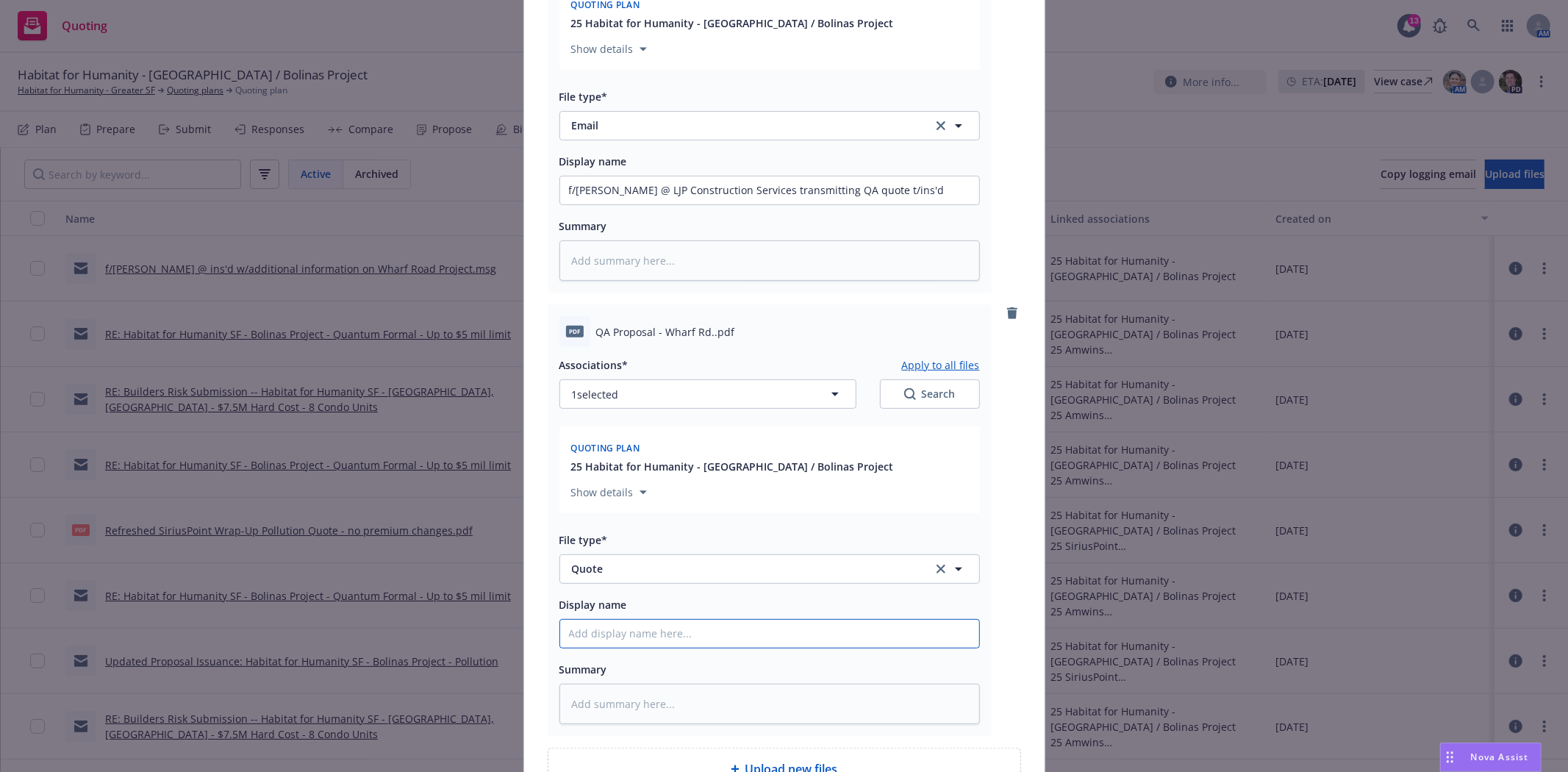
click at [629, 204] on input "Display name" at bounding box center [769, 190] width 419 height 28
type textarea "x"
type input "c"
type textarea "x"
type input "co"
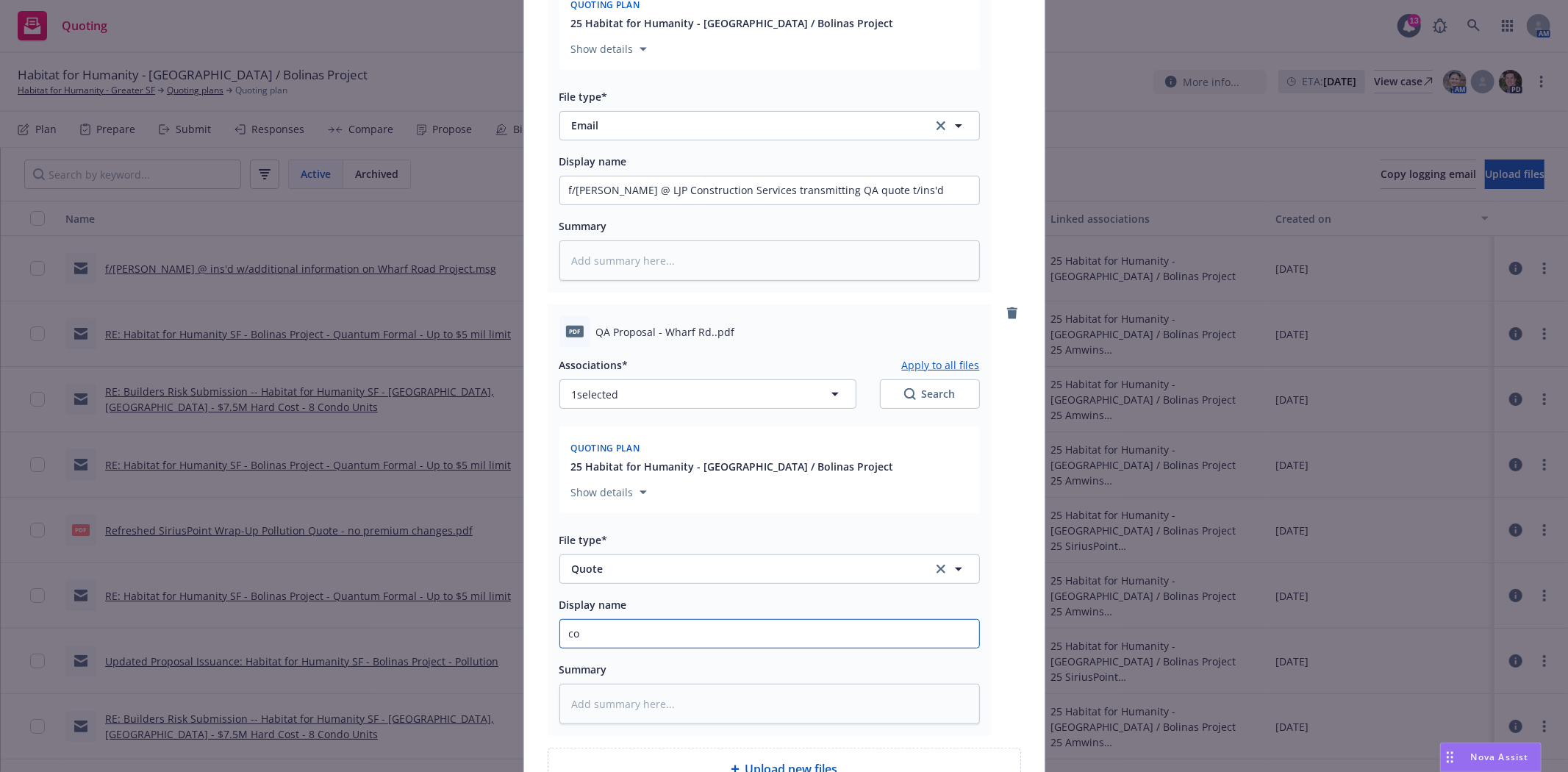
type textarea "x"
type input "cop"
type textarea "x"
type input "copy"
type textarea "x"
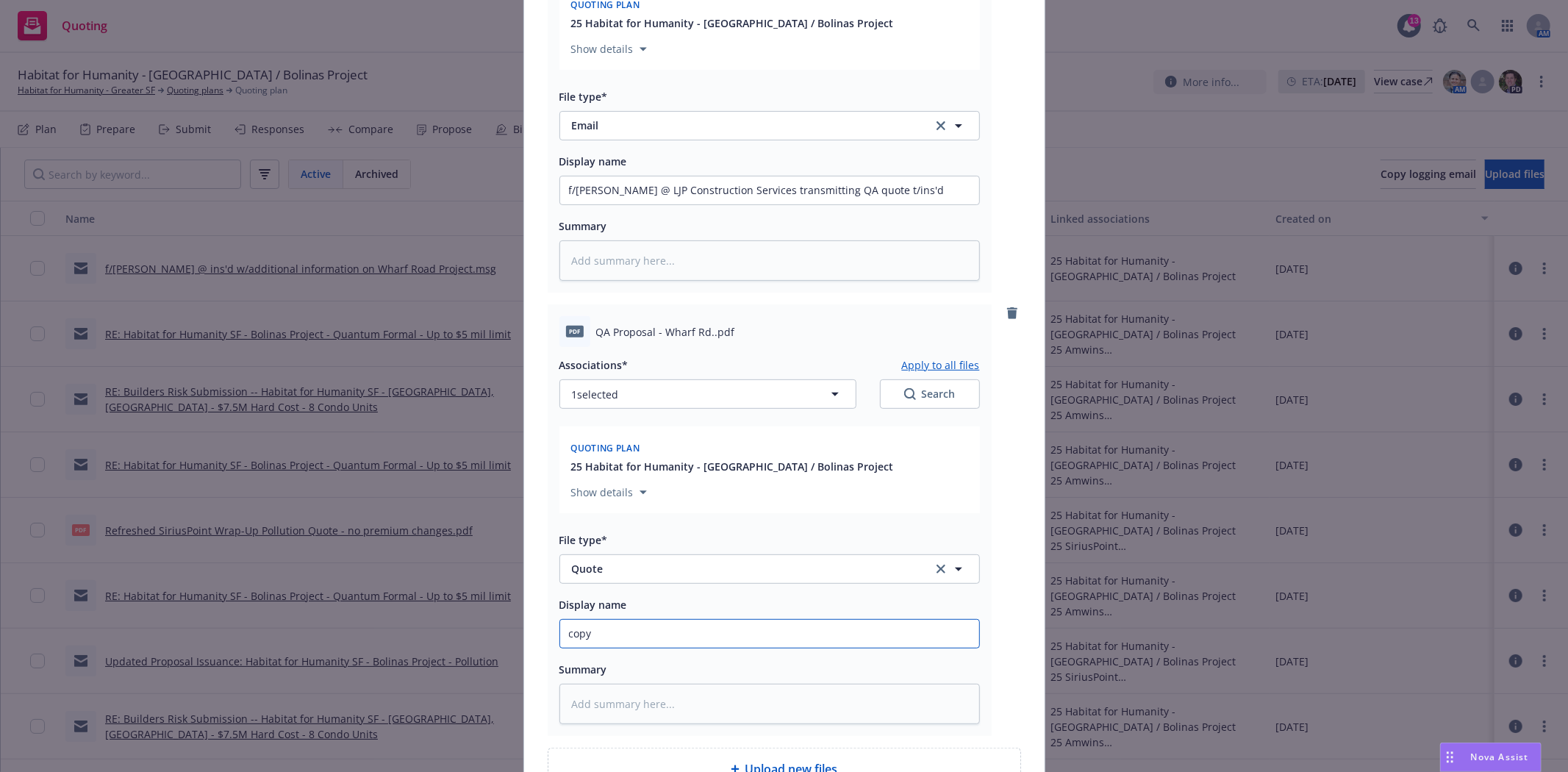
type input "copy"
type textarea "x"
type input "copy o"
type textarea "x"
type input "copy of"
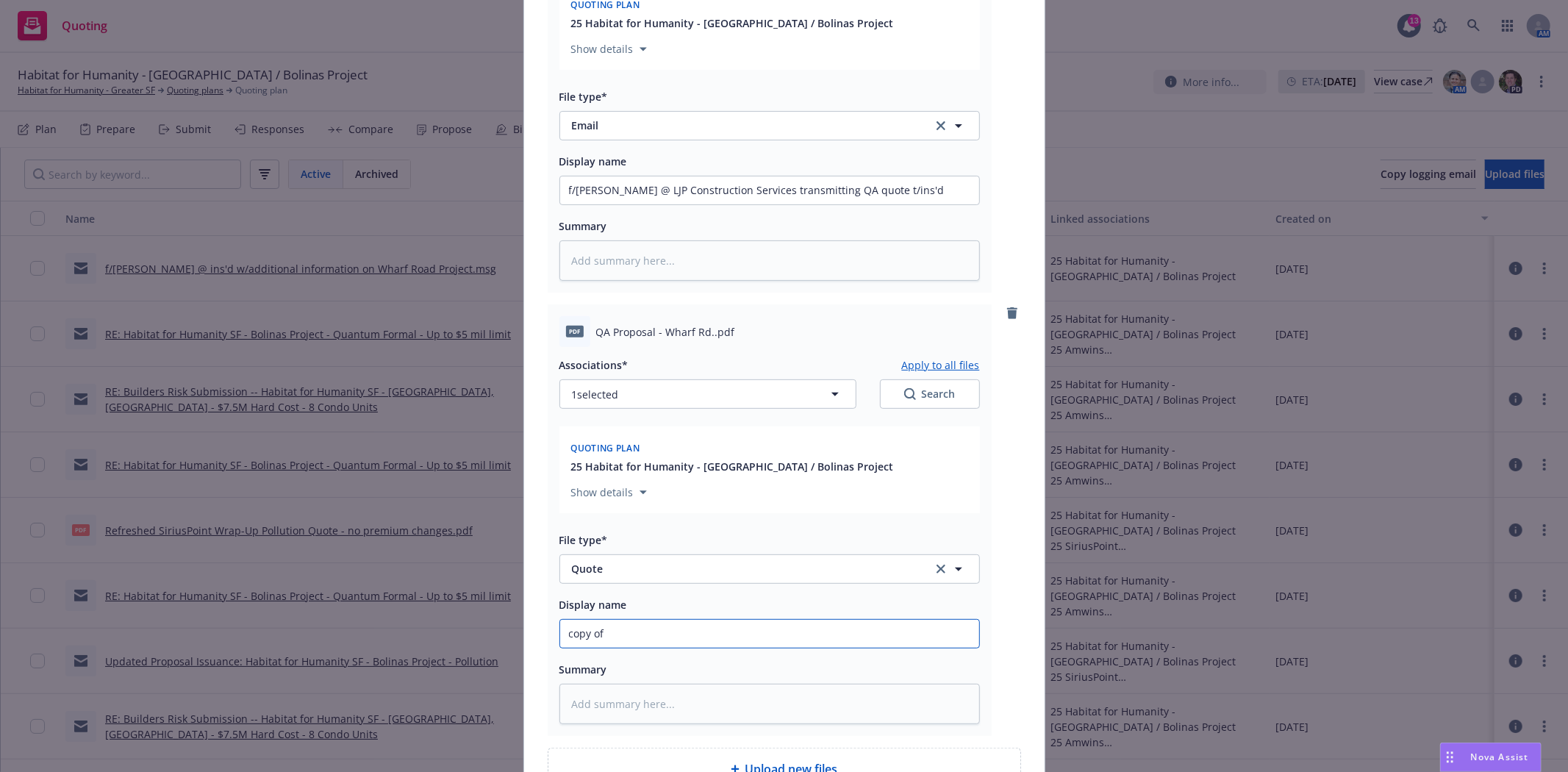
type textarea "x"
type input "copy of"
drag, startPoint x: 611, startPoint y: 194, endPoint x: 841, endPoint y: 200, distance: 230.1
click at [841, 200] on input "f/Adam @ LJP Construction Services transmitting QA quote t/ins'd" at bounding box center [769, 190] width 419 height 28
click at [647, 204] on input "copy of" at bounding box center [769, 190] width 419 height 28
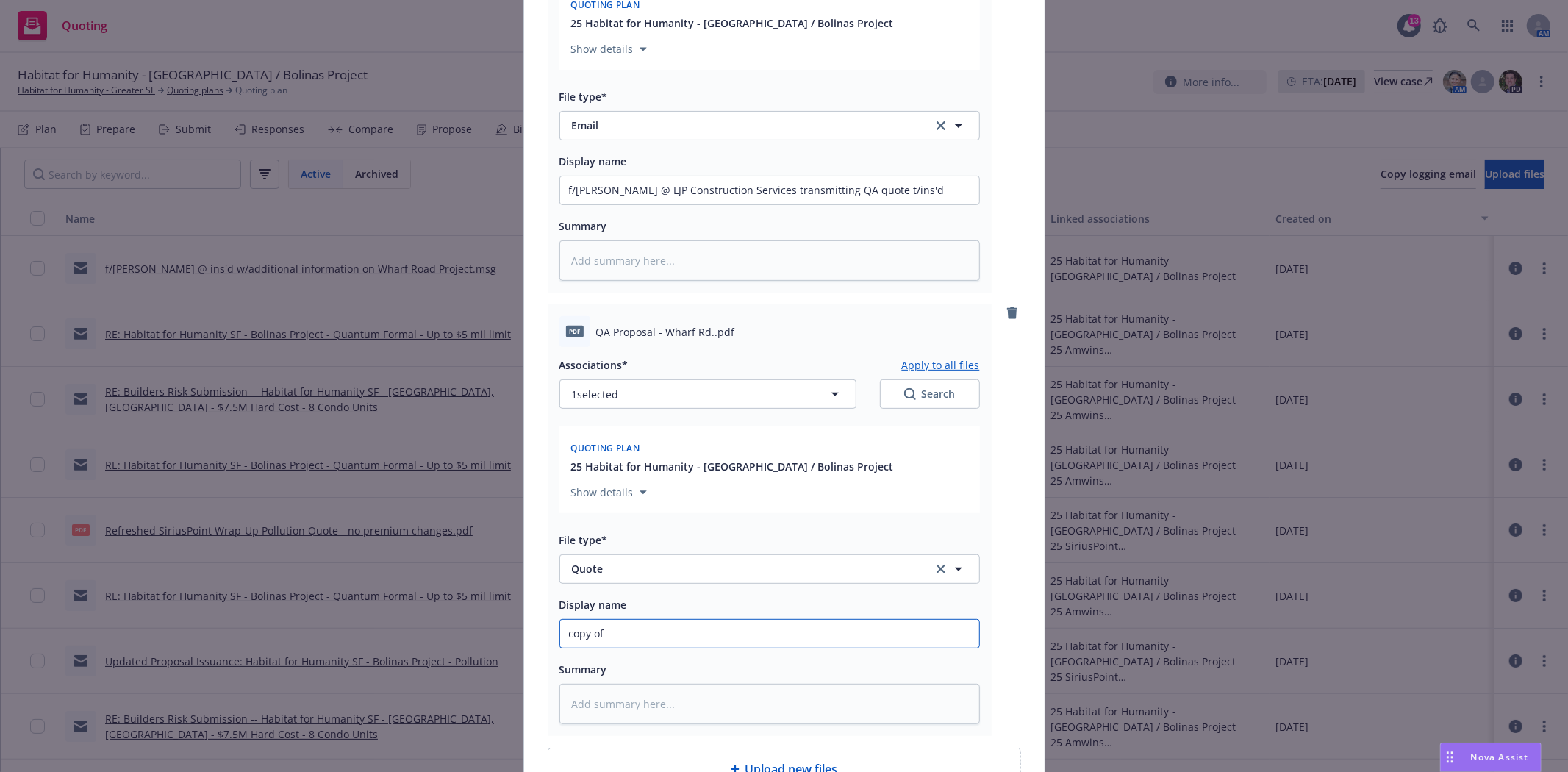
paste input "LJP Construction Services transmitting QA quote"
type textarea "x"
type input "copy of LJP Construction Services transmitting QA quote"
click at [566, 204] on input "copy of LJP Construction Services transmitting QA quote" at bounding box center [769, 190] width 419 height 28
type textarea "x"
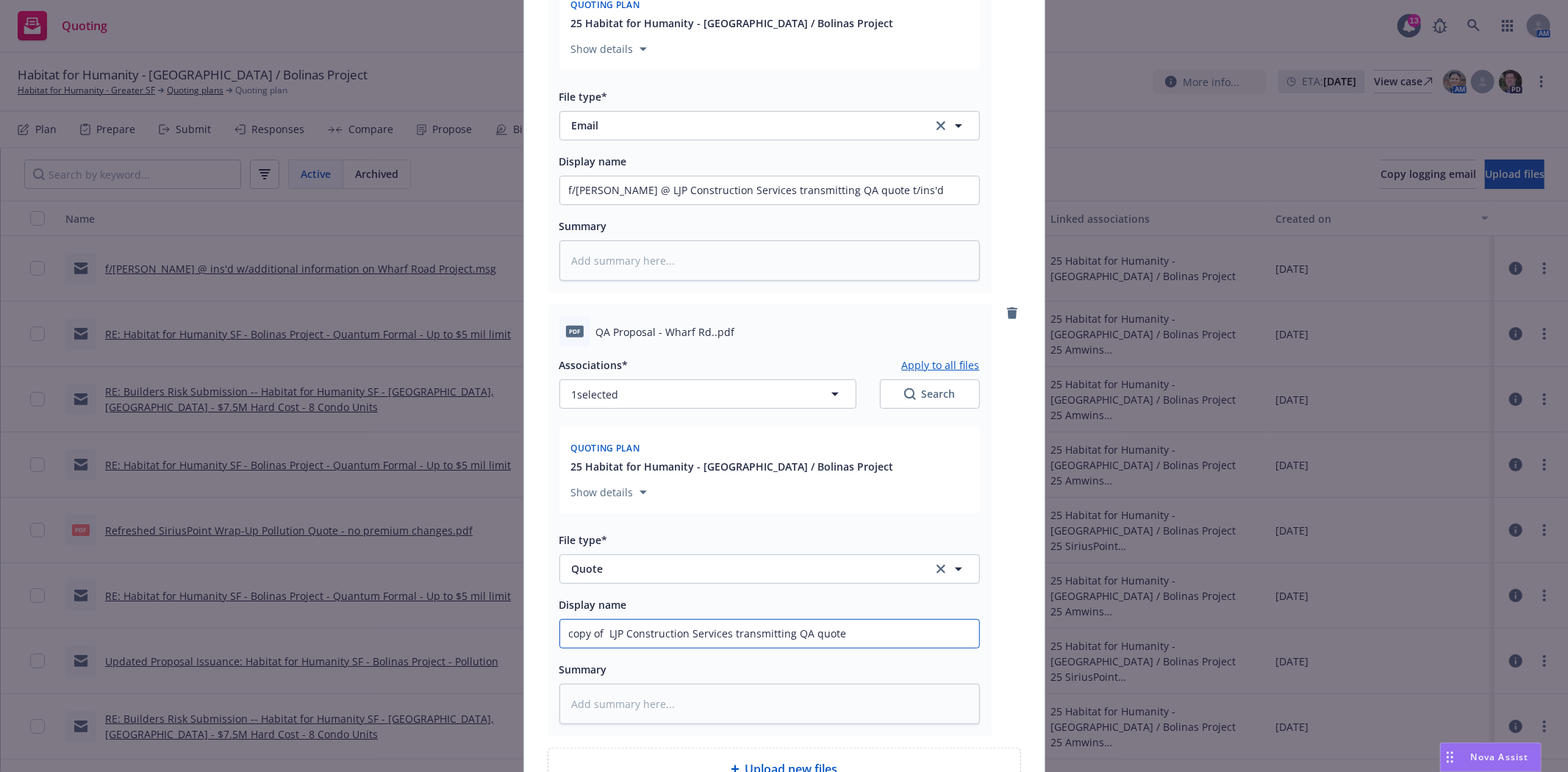
type input "opy of LJP Construction Services transmitting QA quote"
type textarea "x"
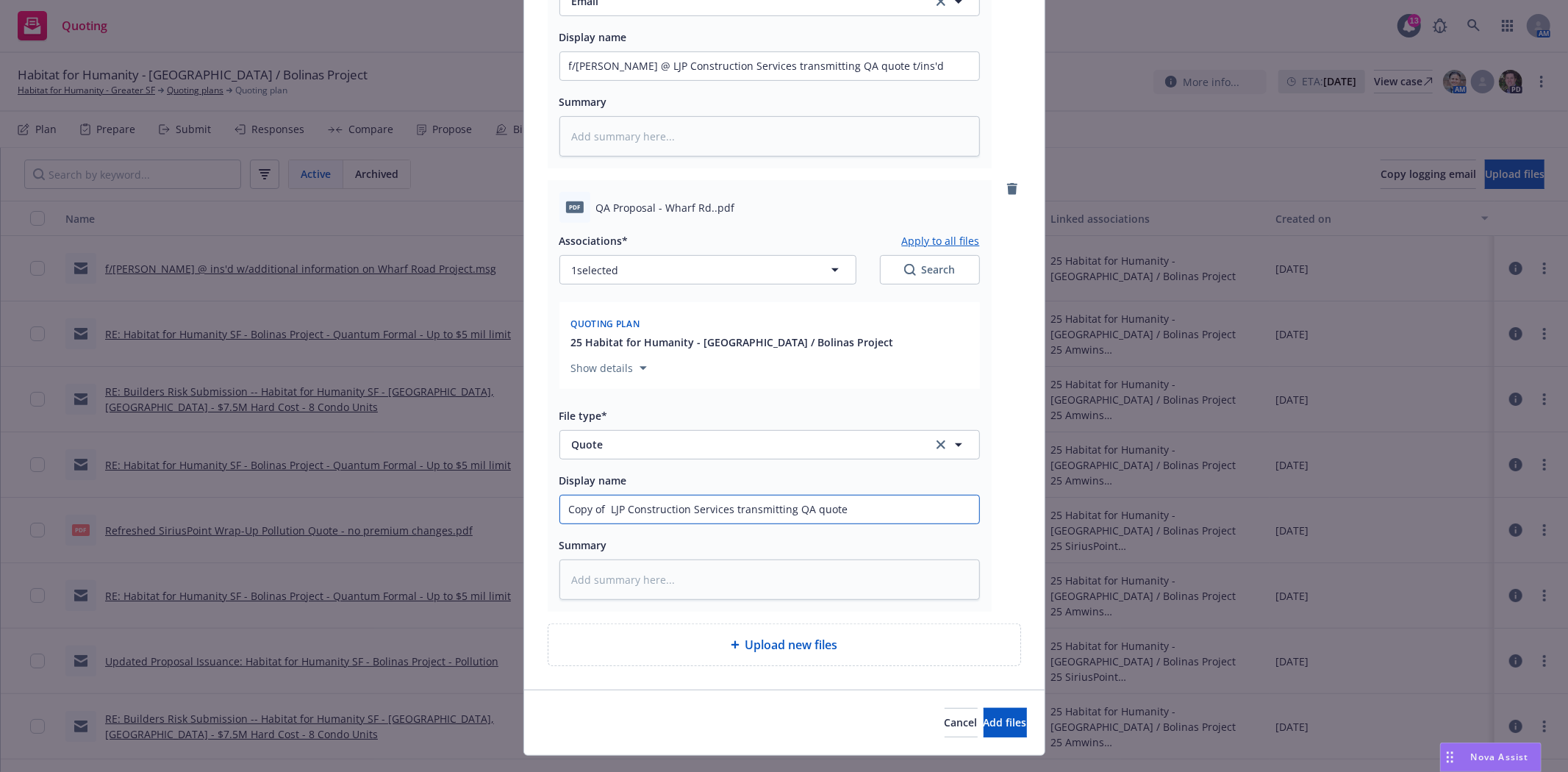
scroll to position [486, 0]
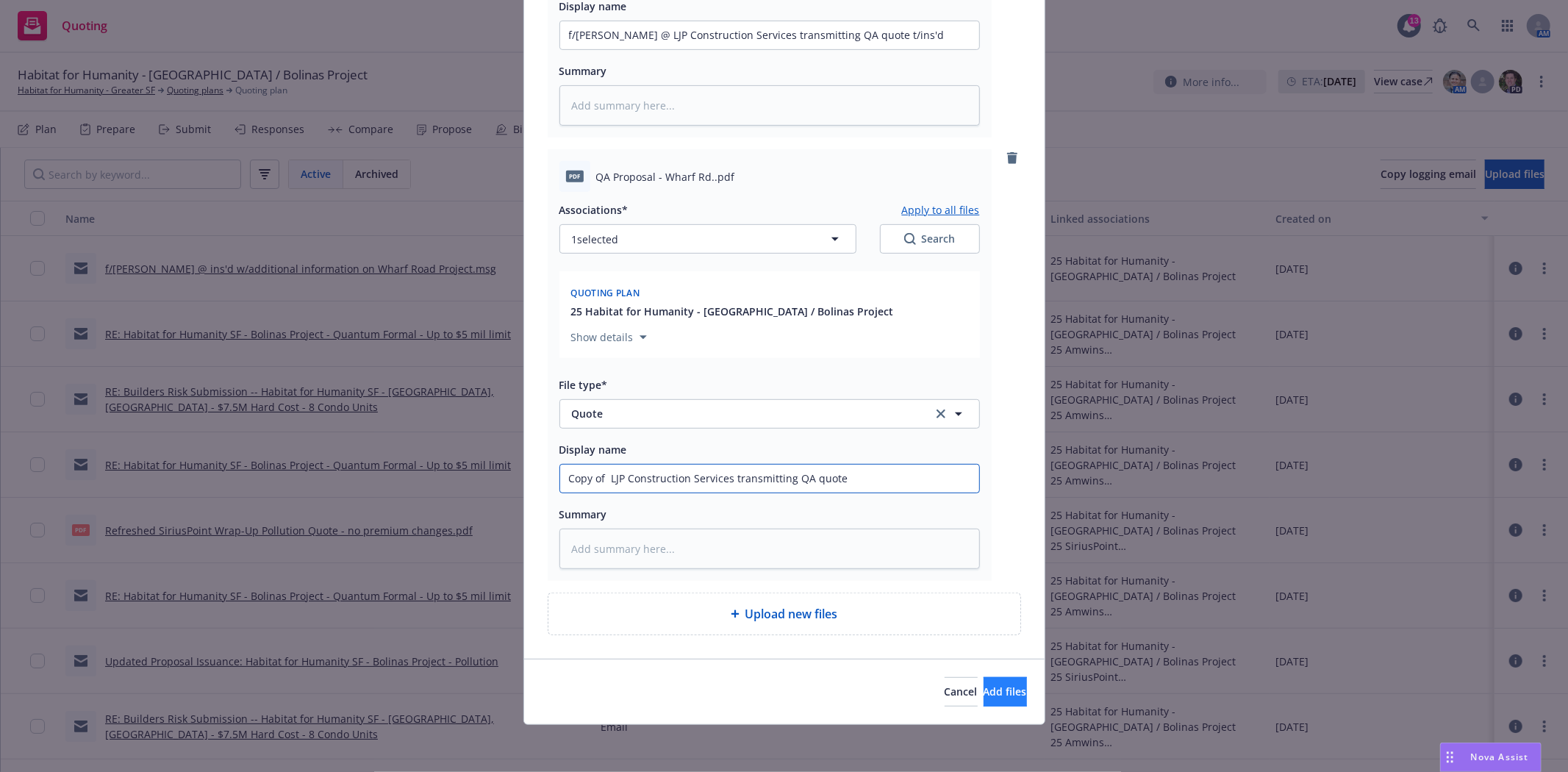
type input "Copy of LJP Construction Services transmitting QA quote"
click at [987, 686] on span "Add files" at bounding box center [1005, 692] width 43 height 14
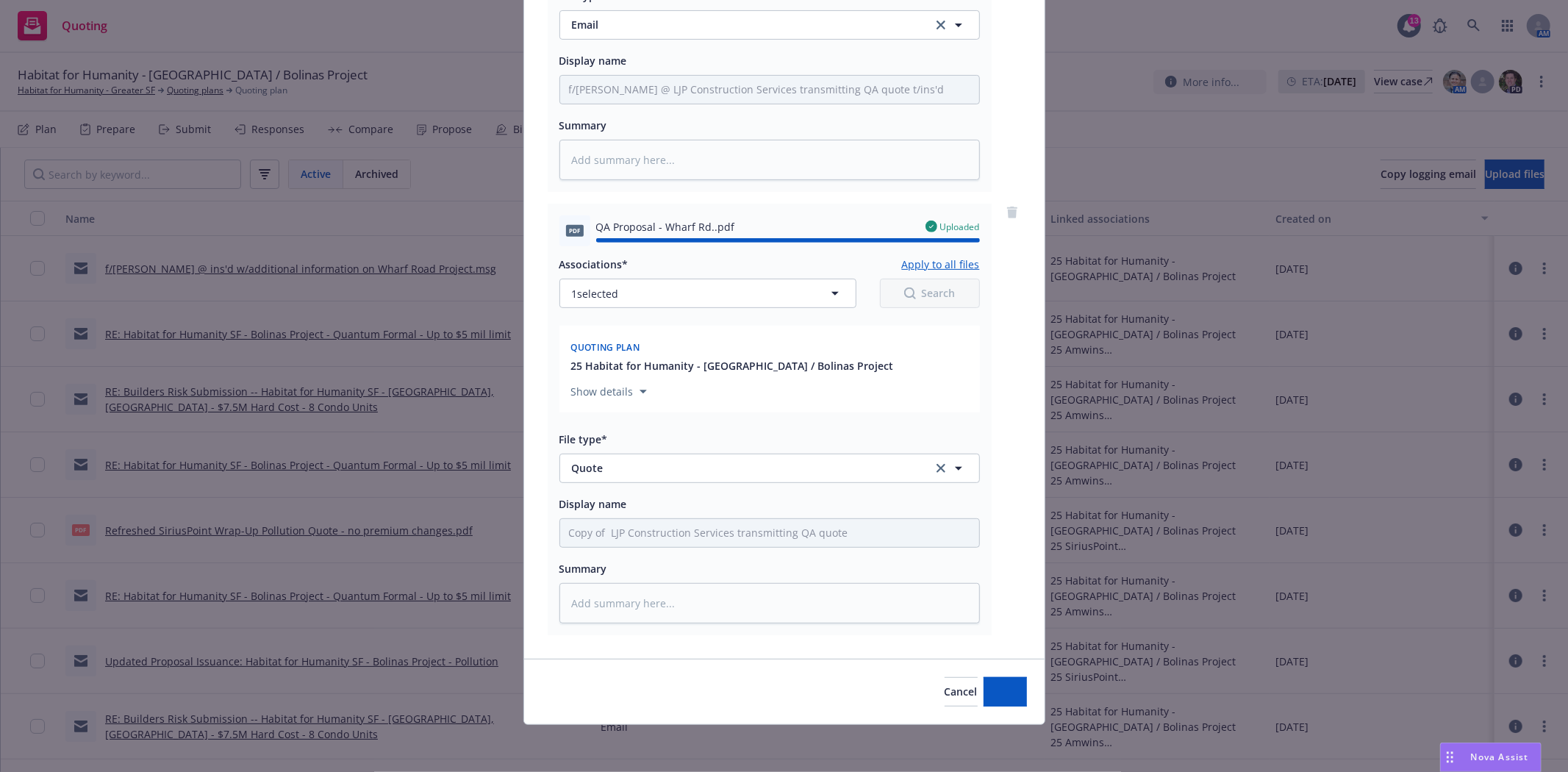
type textarea "x"
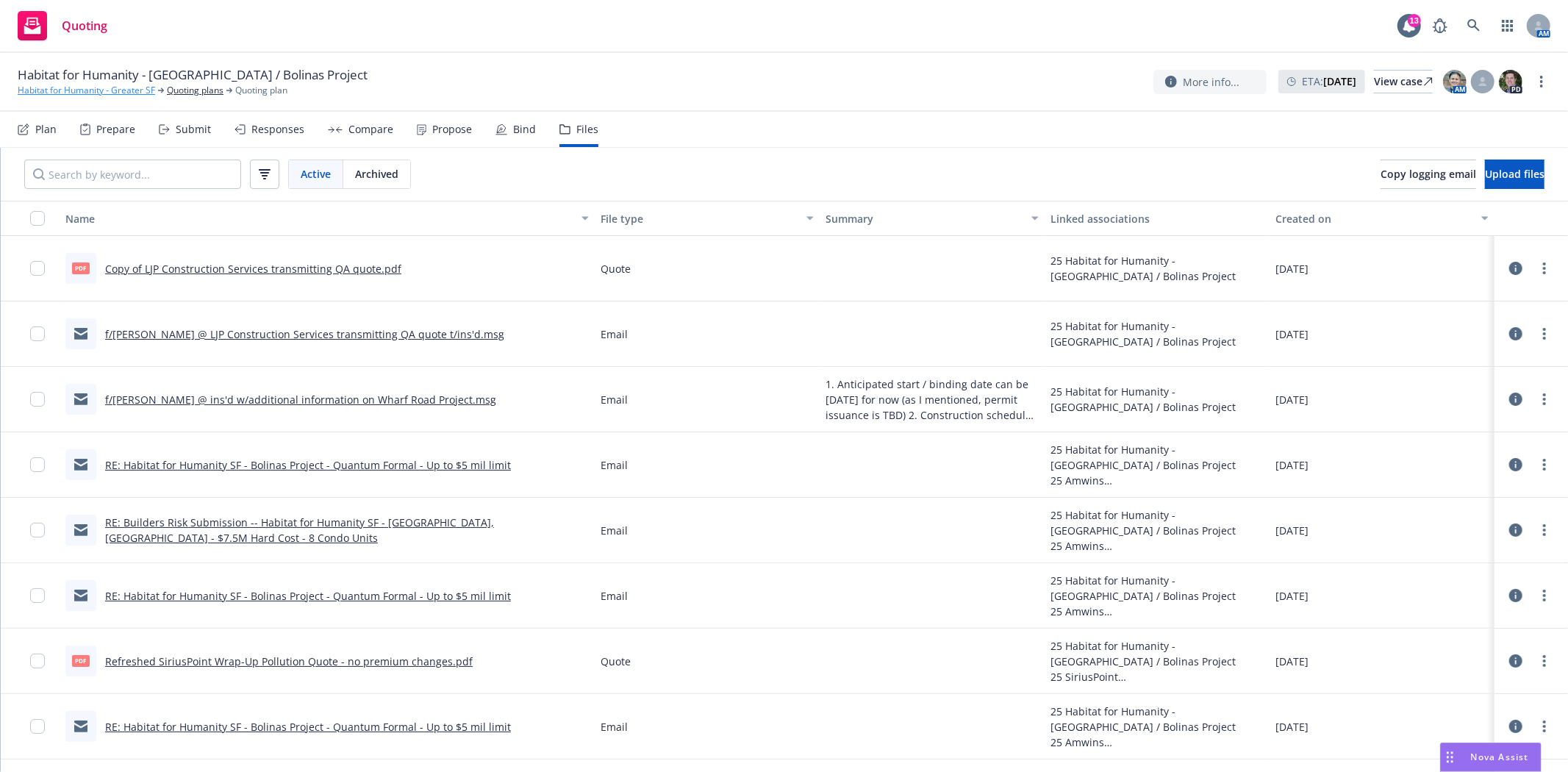
click at [58, 84] on link "Habitat for Humanity - Greater SF" at bounding box center [86, 90] width 138 height 14
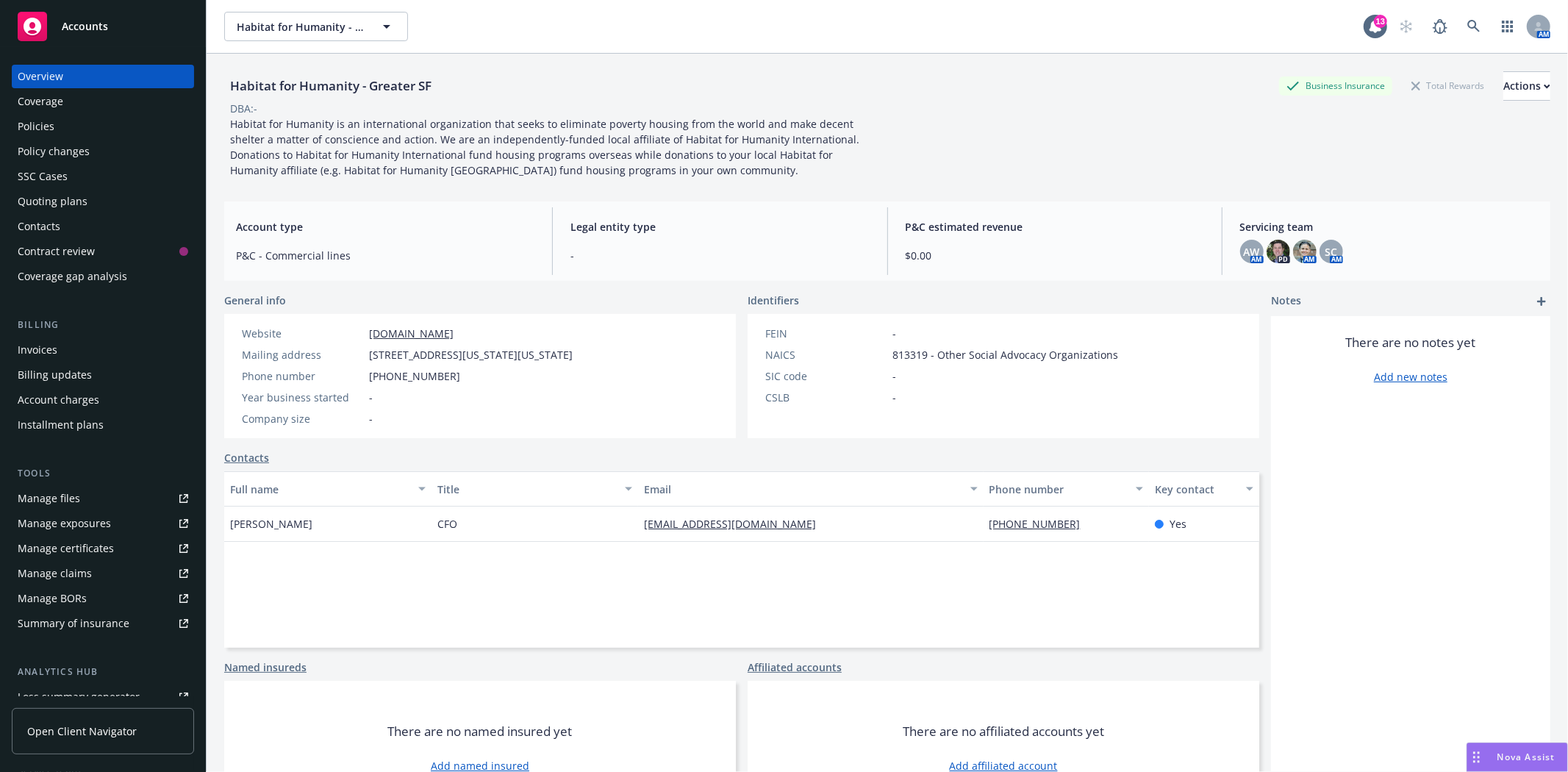
click at [74, 25] on span "Accounts" at bounding box center [85, 26] width 46 height 12
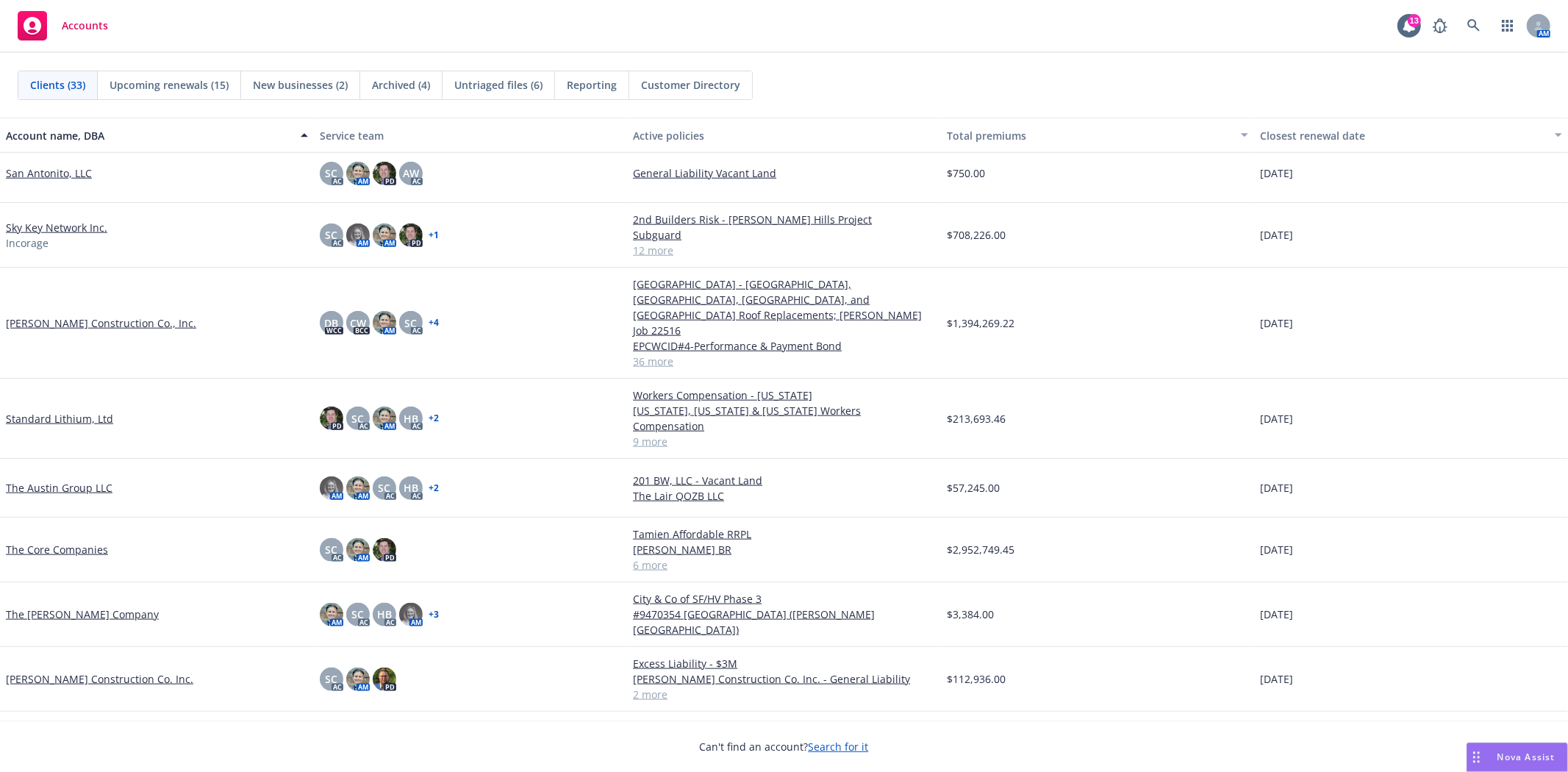
scroll to position [1445, 0]
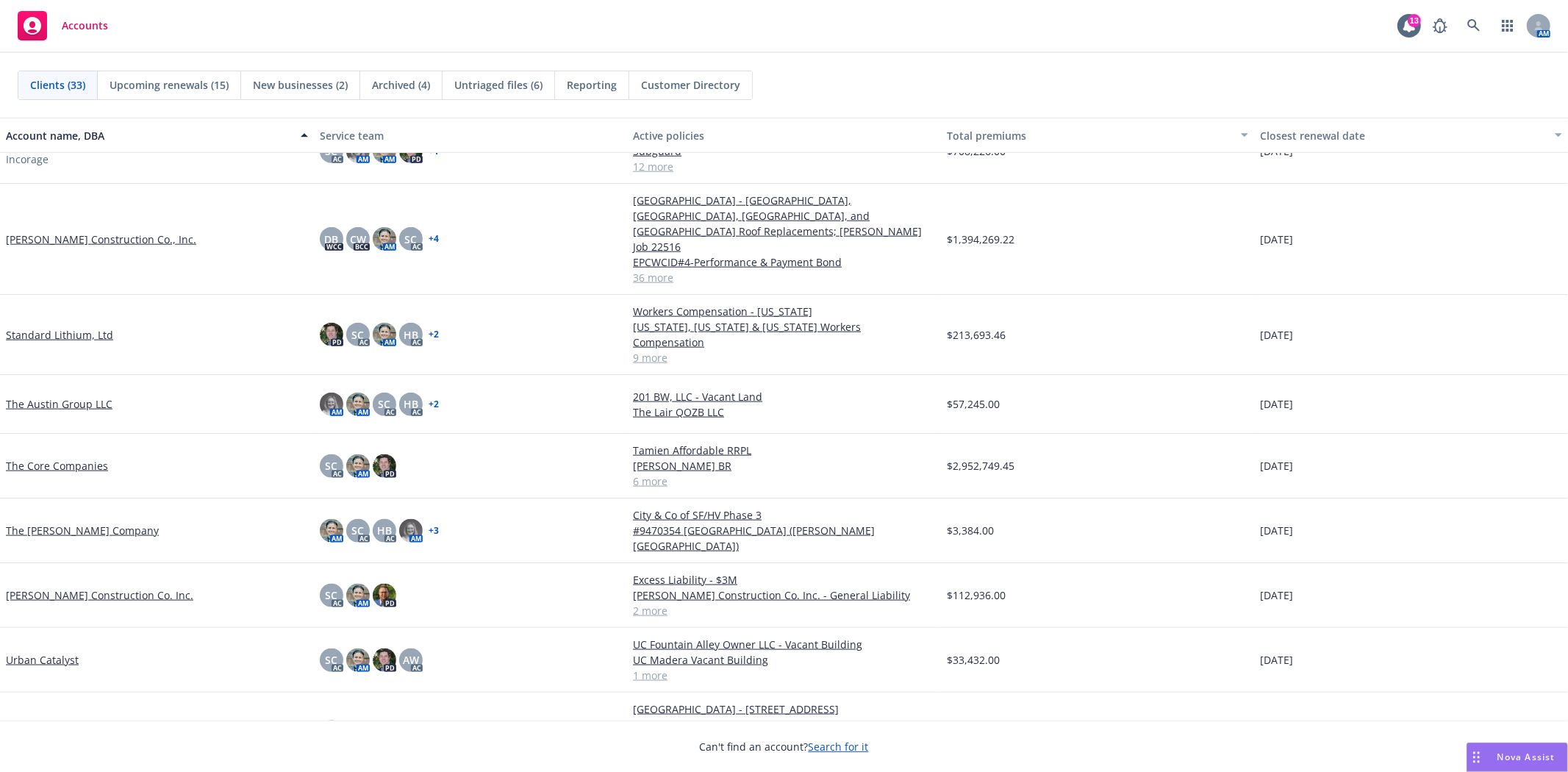
click at [86, 587] on link "[PERSON_NAME] Construction Co. Inc." at bounding box center [100, 595] width 187 height 15
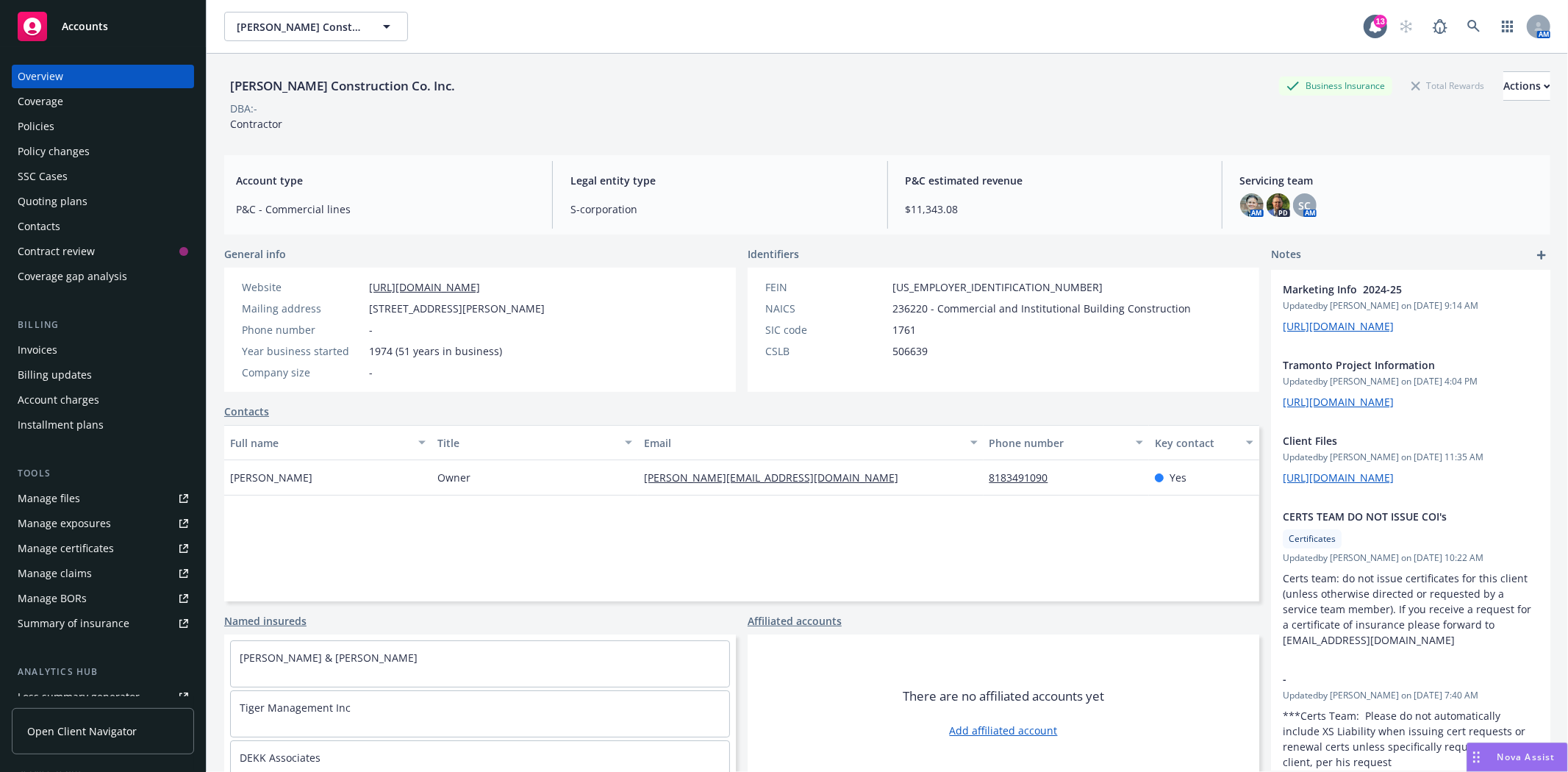
click at [39, 200] on div "Quoting plans" at bounding box center [53, 202] width 70 height 23
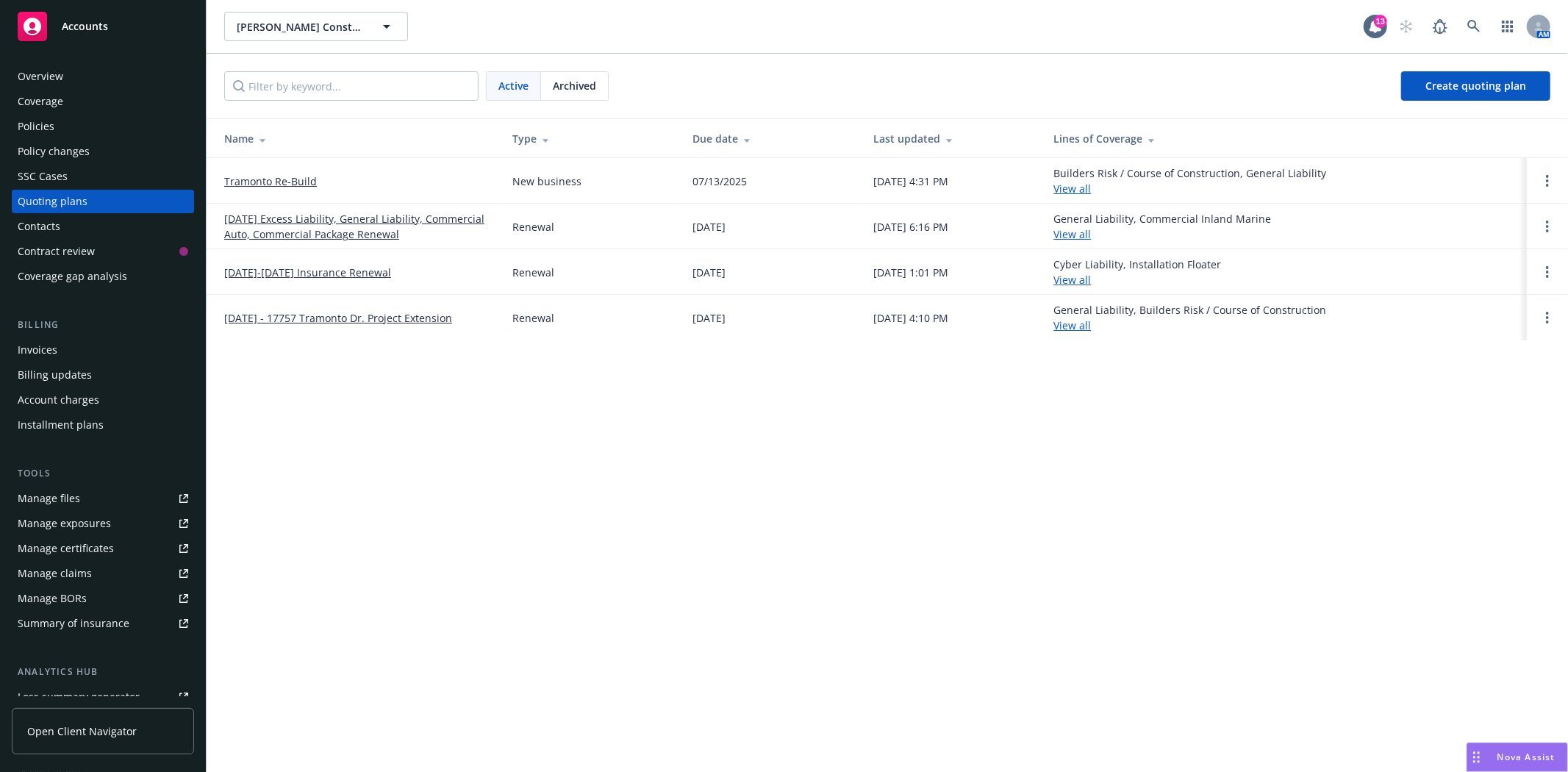
click at [348, 224] on link "11/21/25 Excess Liability, General Liability, Commercial Auto, Commercial Packa…" at bounding box center [357, 226] width 265 height 31
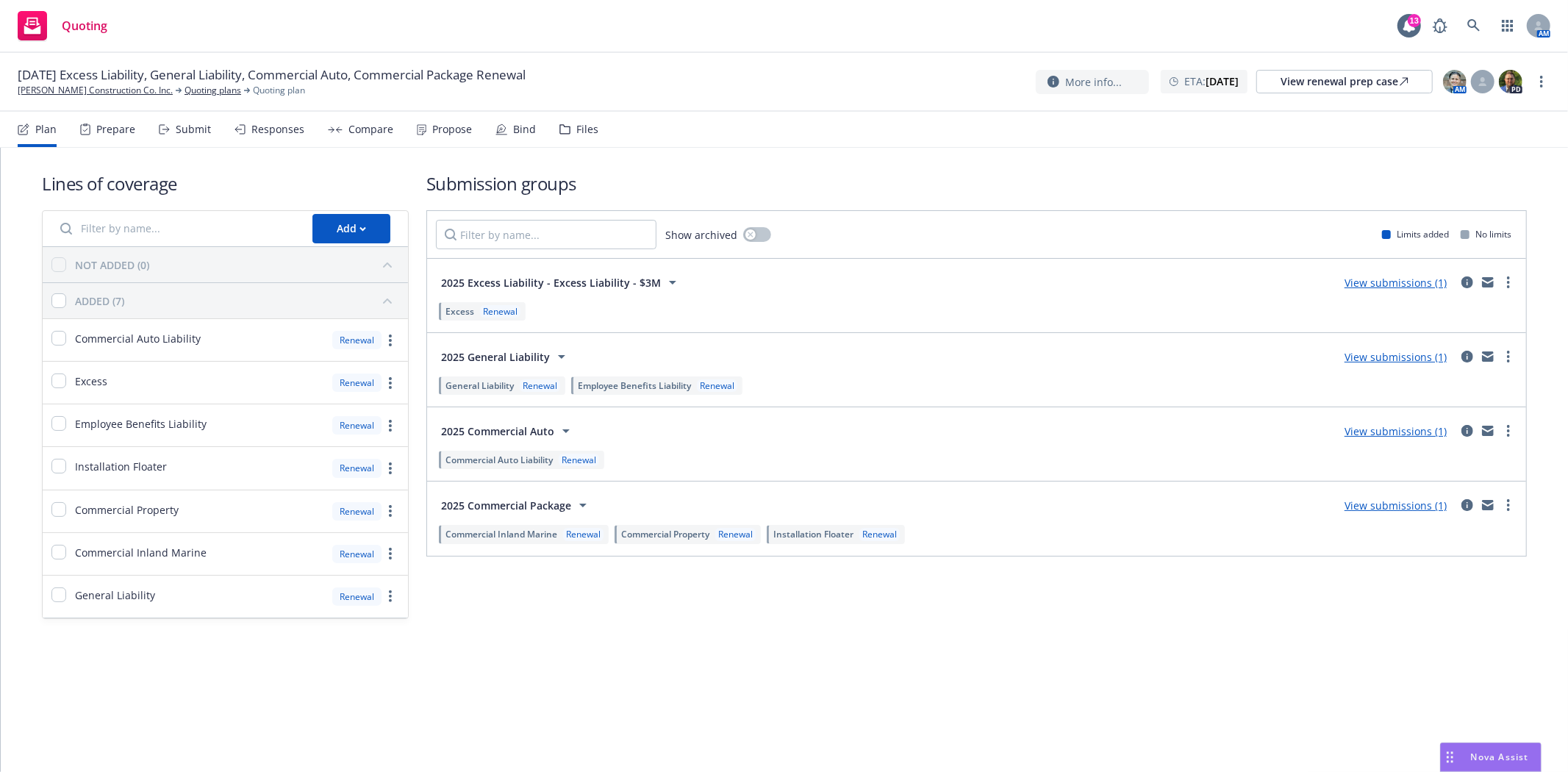
click at [566, 127] on div "Files" at bounding box center [578, 129] width 39 height 35
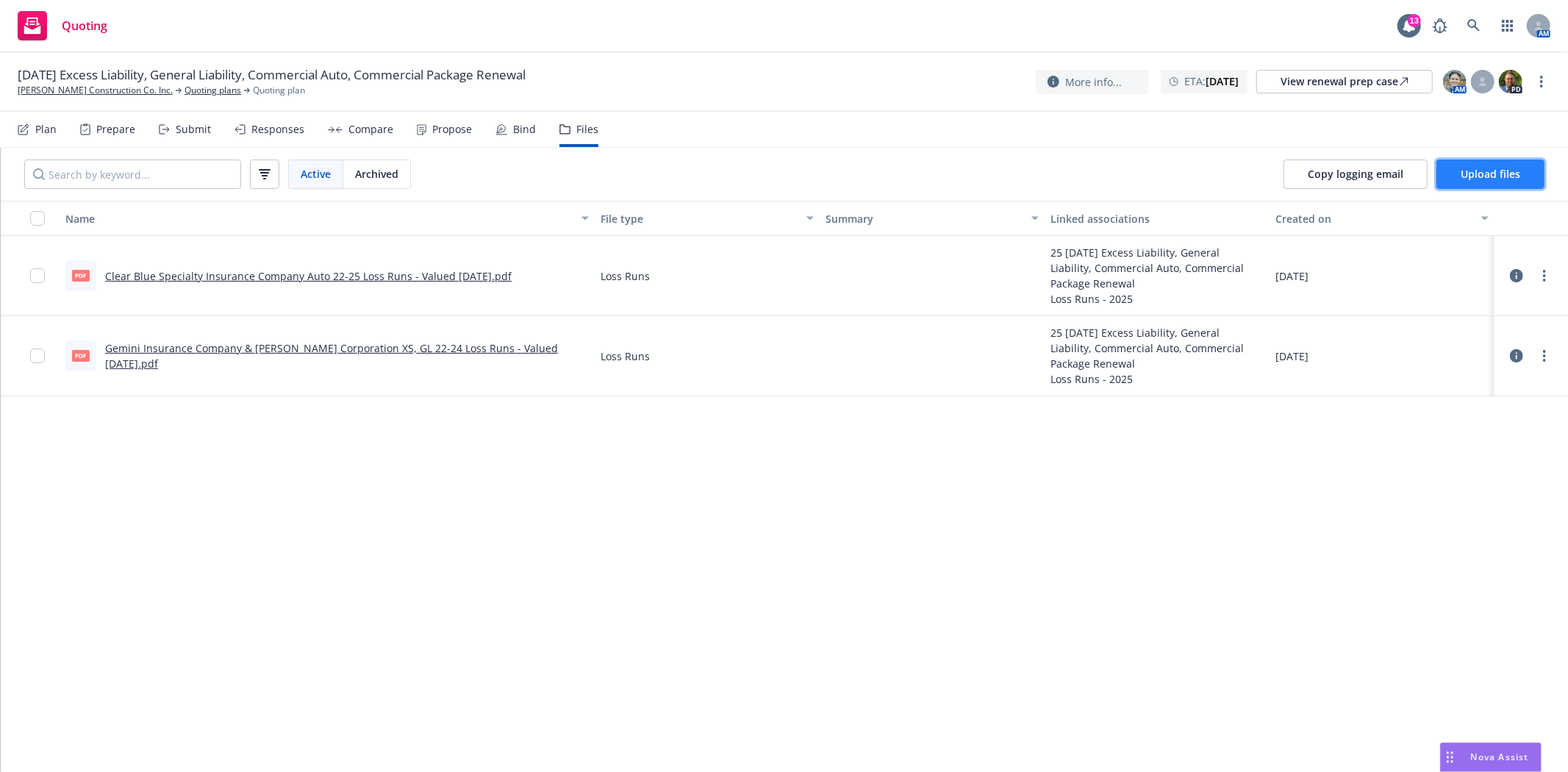
click at [1498, 178] on span "Upload files" at bounding box center [1491, 174] width 59 height 14
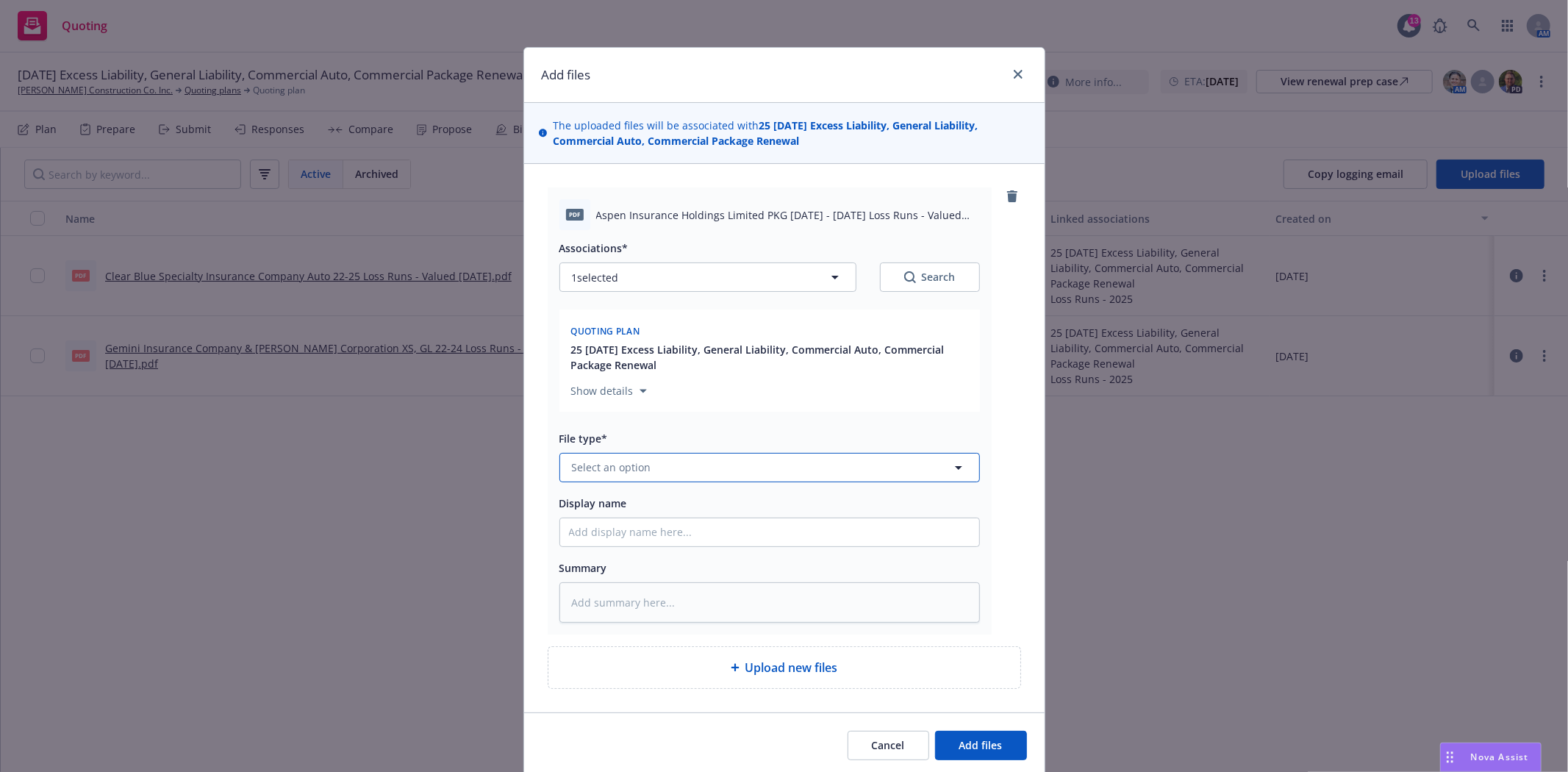
click at [696, 477] on button "Select an option" at bounding box center [769, 468] width 421 height 30
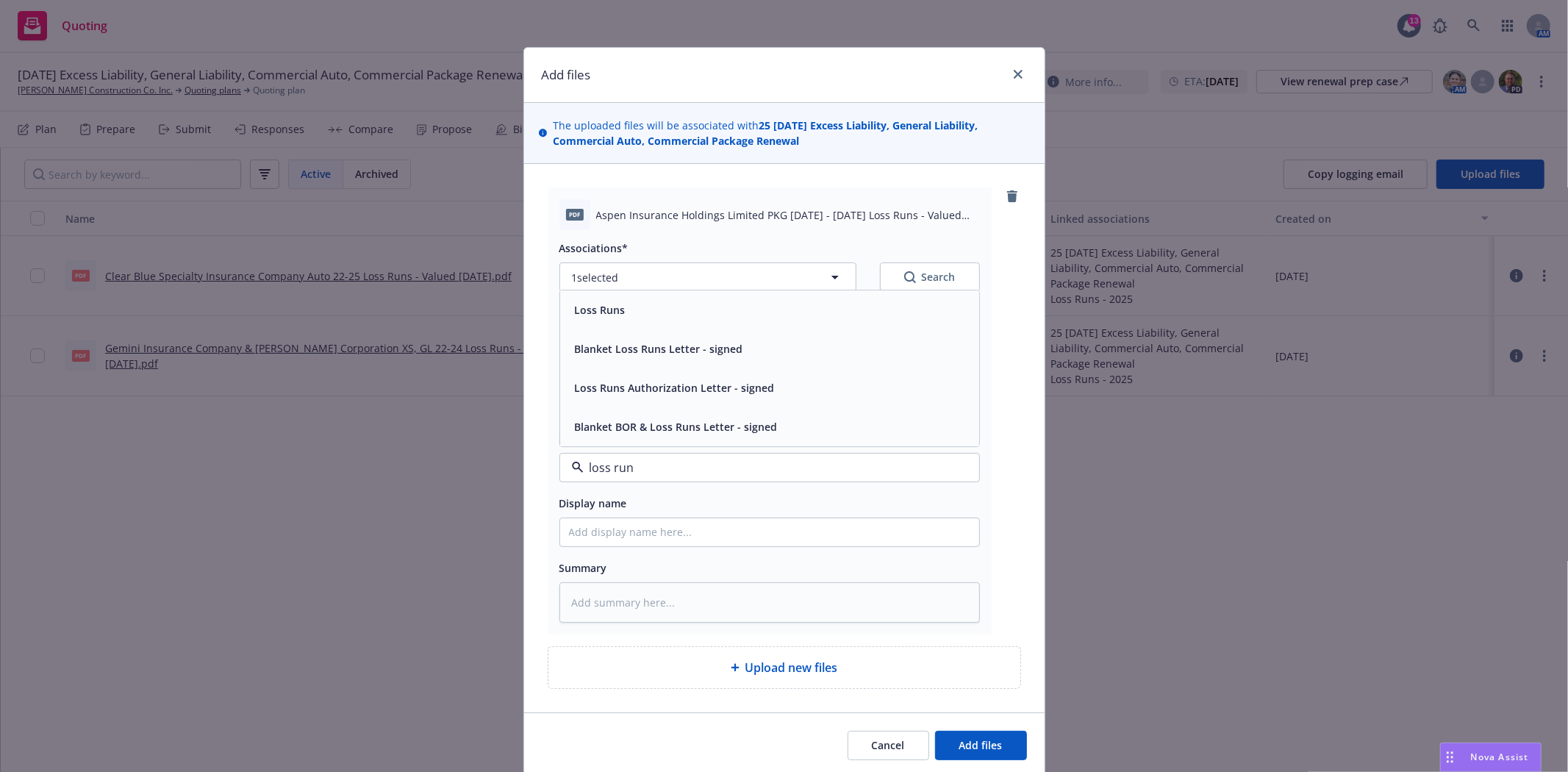
type input "loss runs"
click at [613, 306] on span "Loss Runs" at bounding box center [600, 309] width 50 height 15
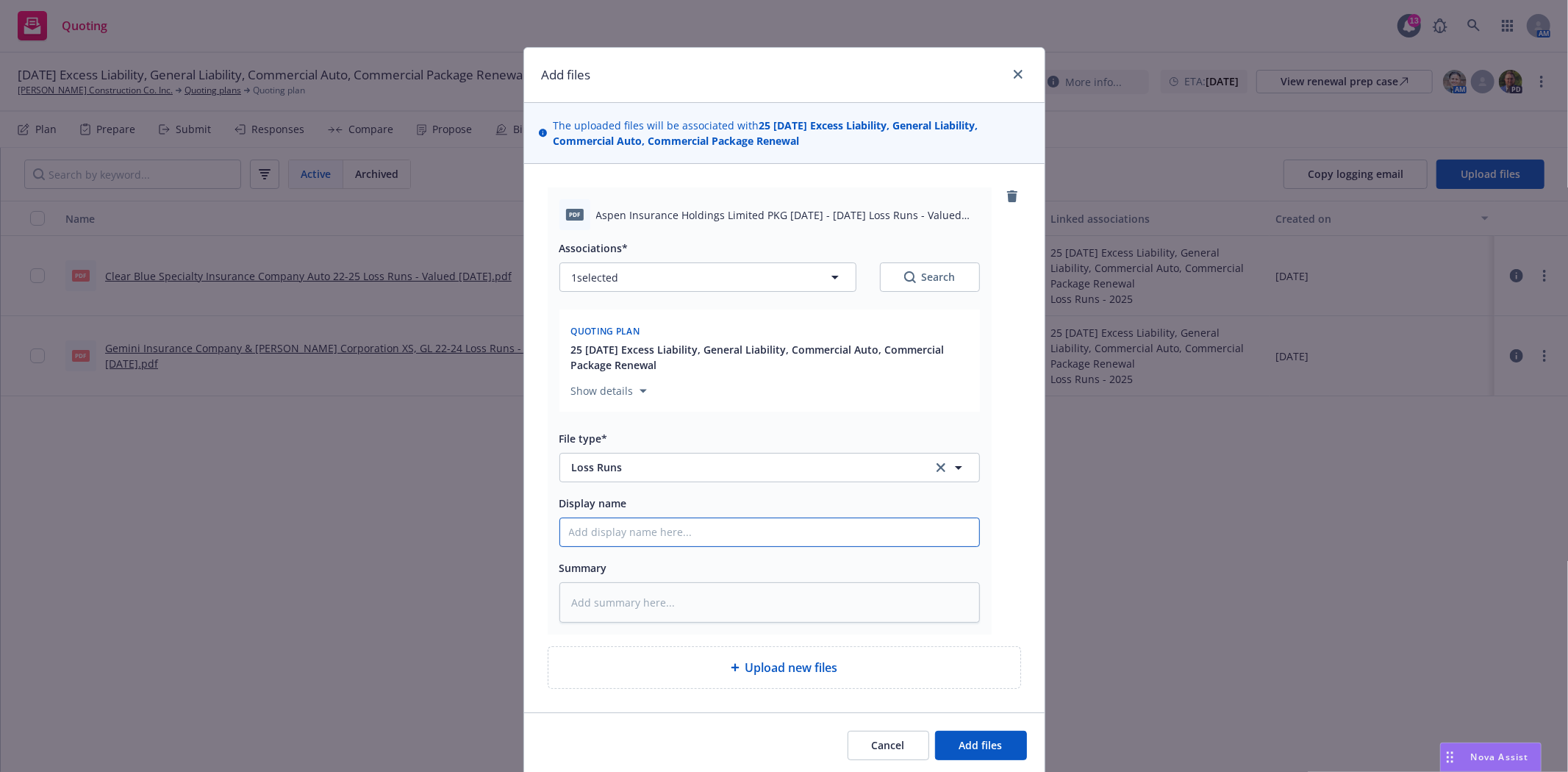
click at [618, 530] on input "Display name" at bounding box center [769, 531] width 419 height 28
type textarea "x"
type input "A"
type textarea "x"
type input "As"
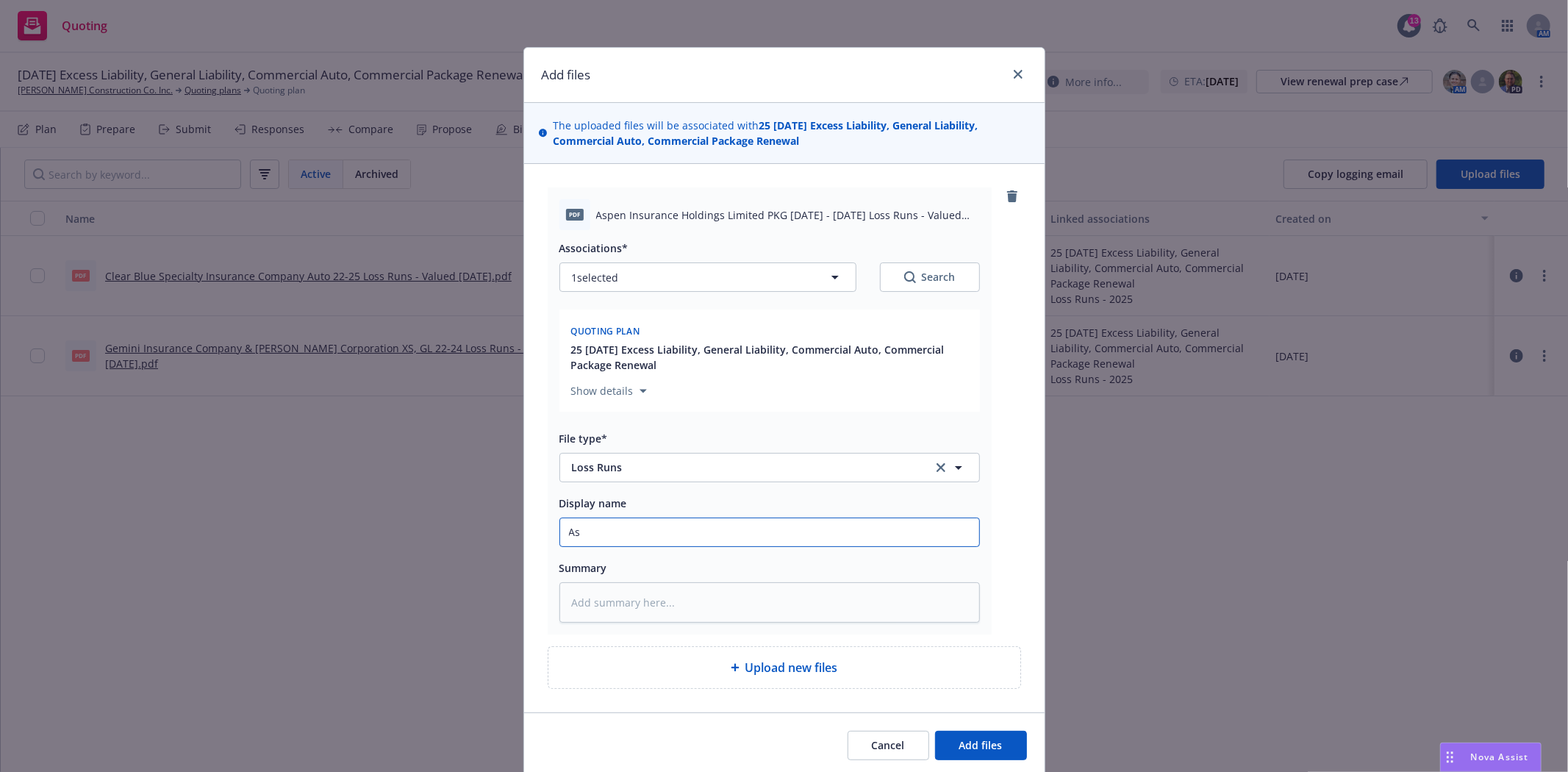
type textarea "x"
type input "Asp"
type textarea "x"
type input "Aspe"
type textarea "x"
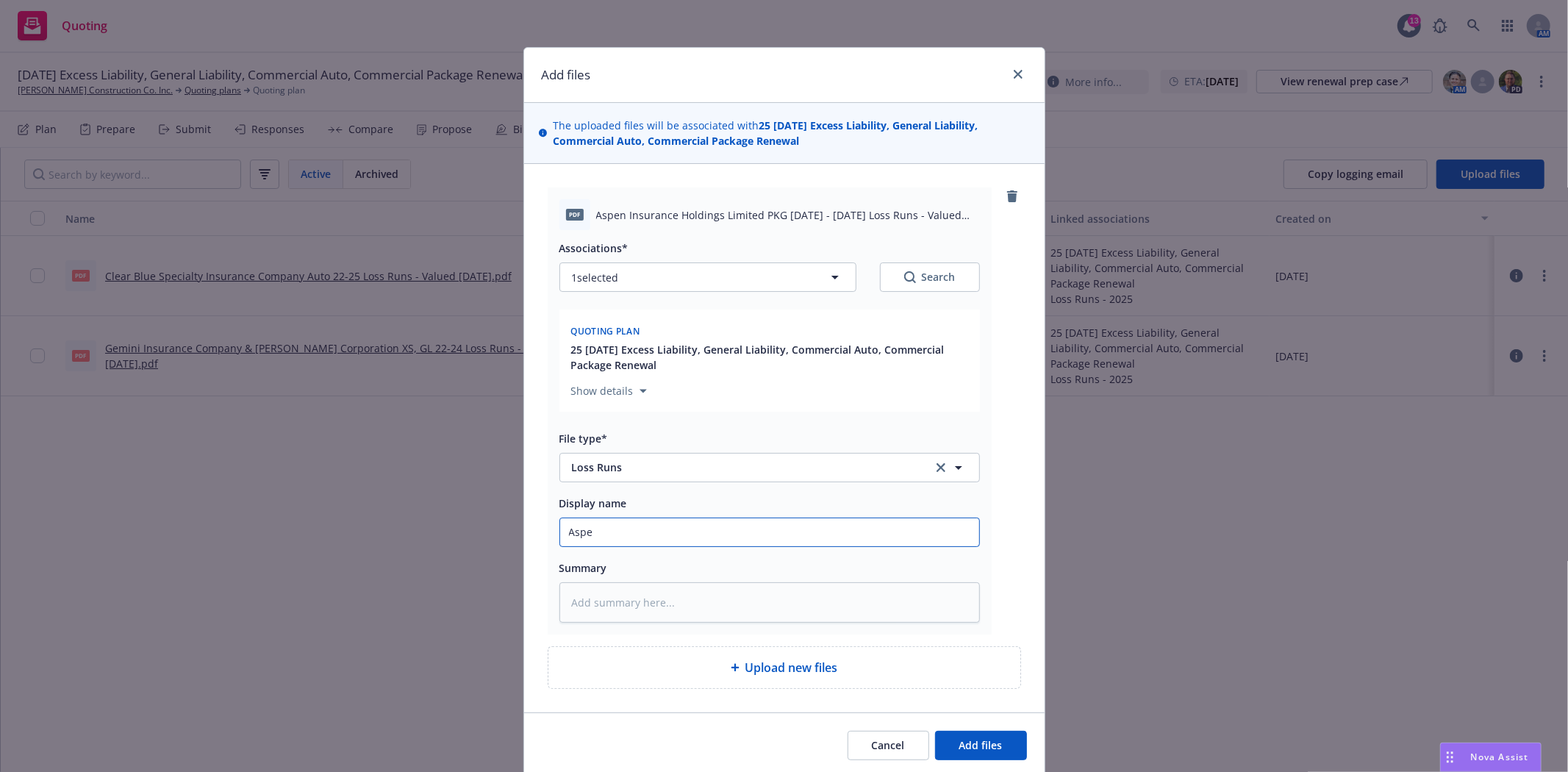
type input "Aspen"
type textarea "x"
type input "Aspen"
type textarea "x"
type input "Aspen p"
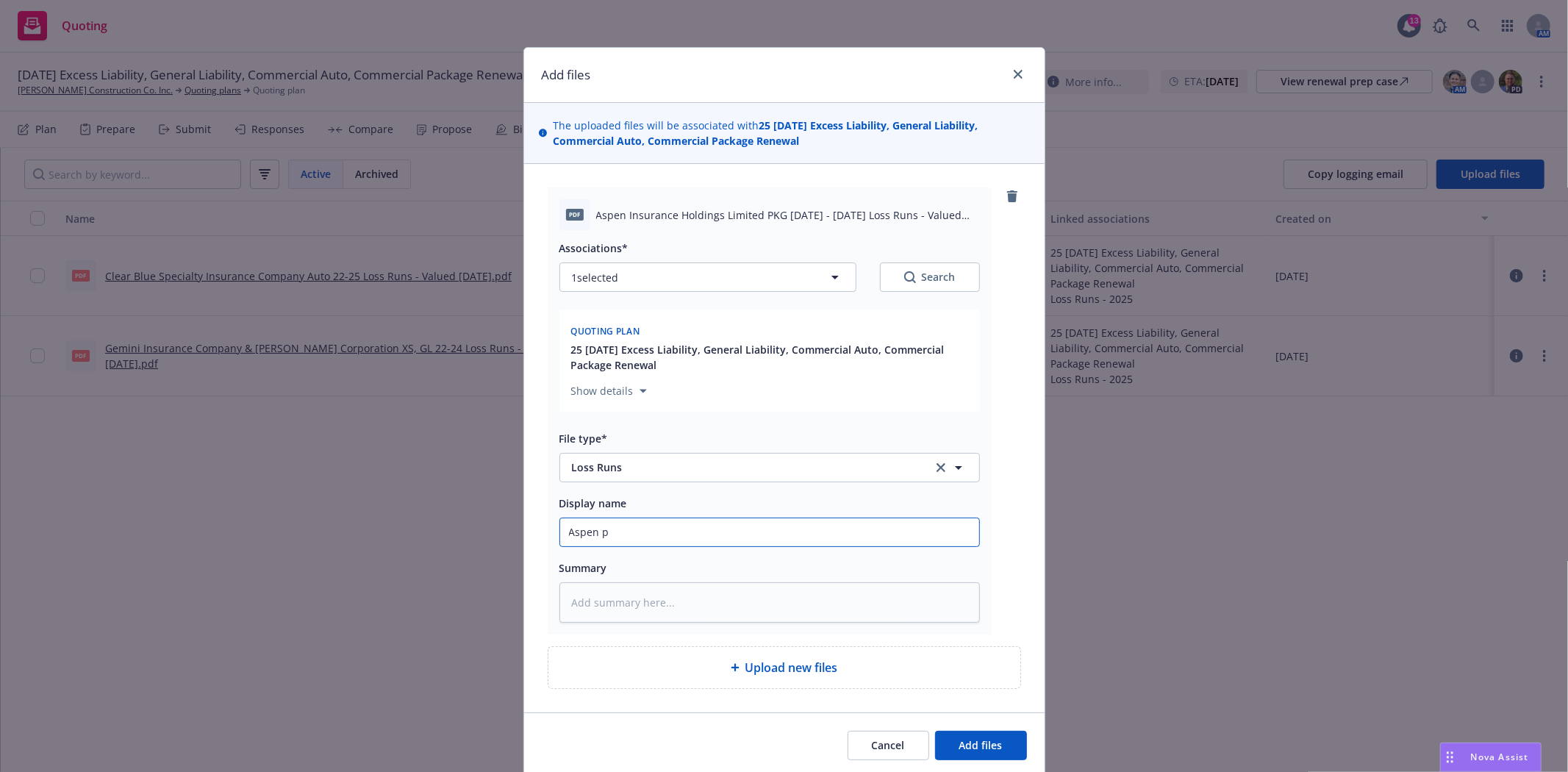
type textarea "x"
type input "Aspen pr"
type textarea "x"
type input "Aspen pro"
type textarea "x"
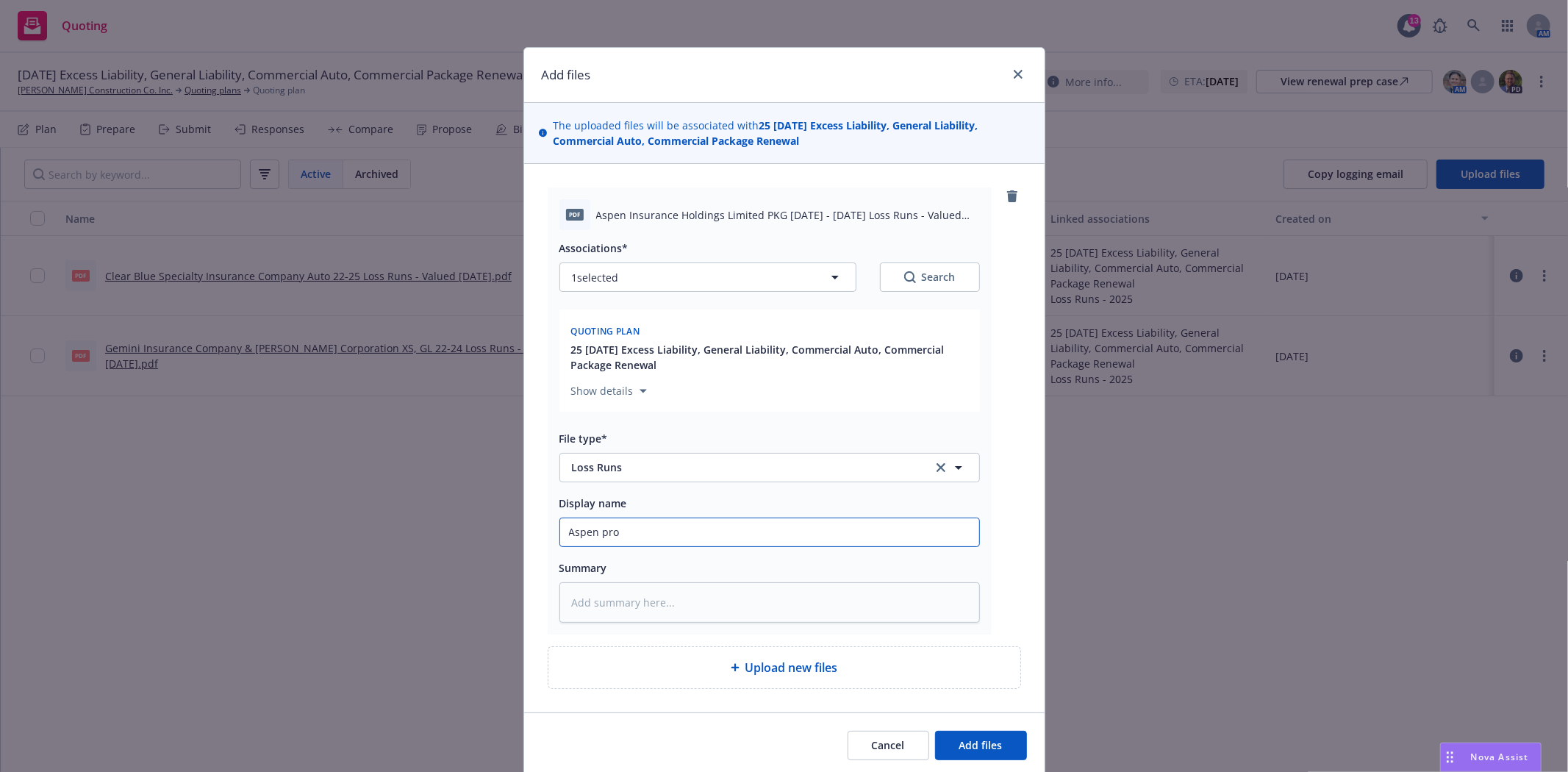
type input "Aspen prop"
type textarea "x"
type input "Aspen prope"
type textarea "x"
type input "Aspen proper"
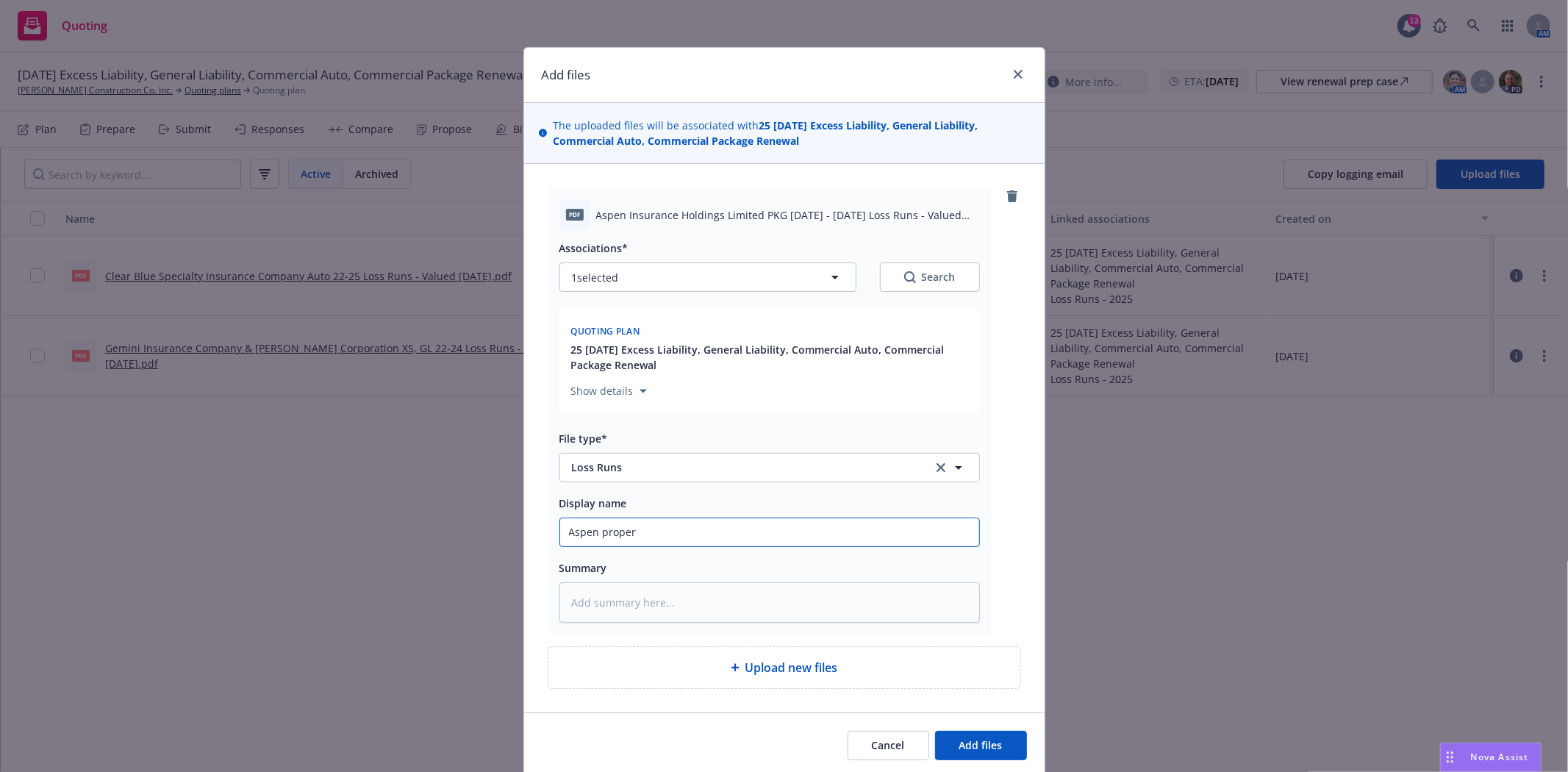
type textarea "x"
type input "Aspen propert"
type textarea "x"
type input "Aspen property"
type textarea "x"
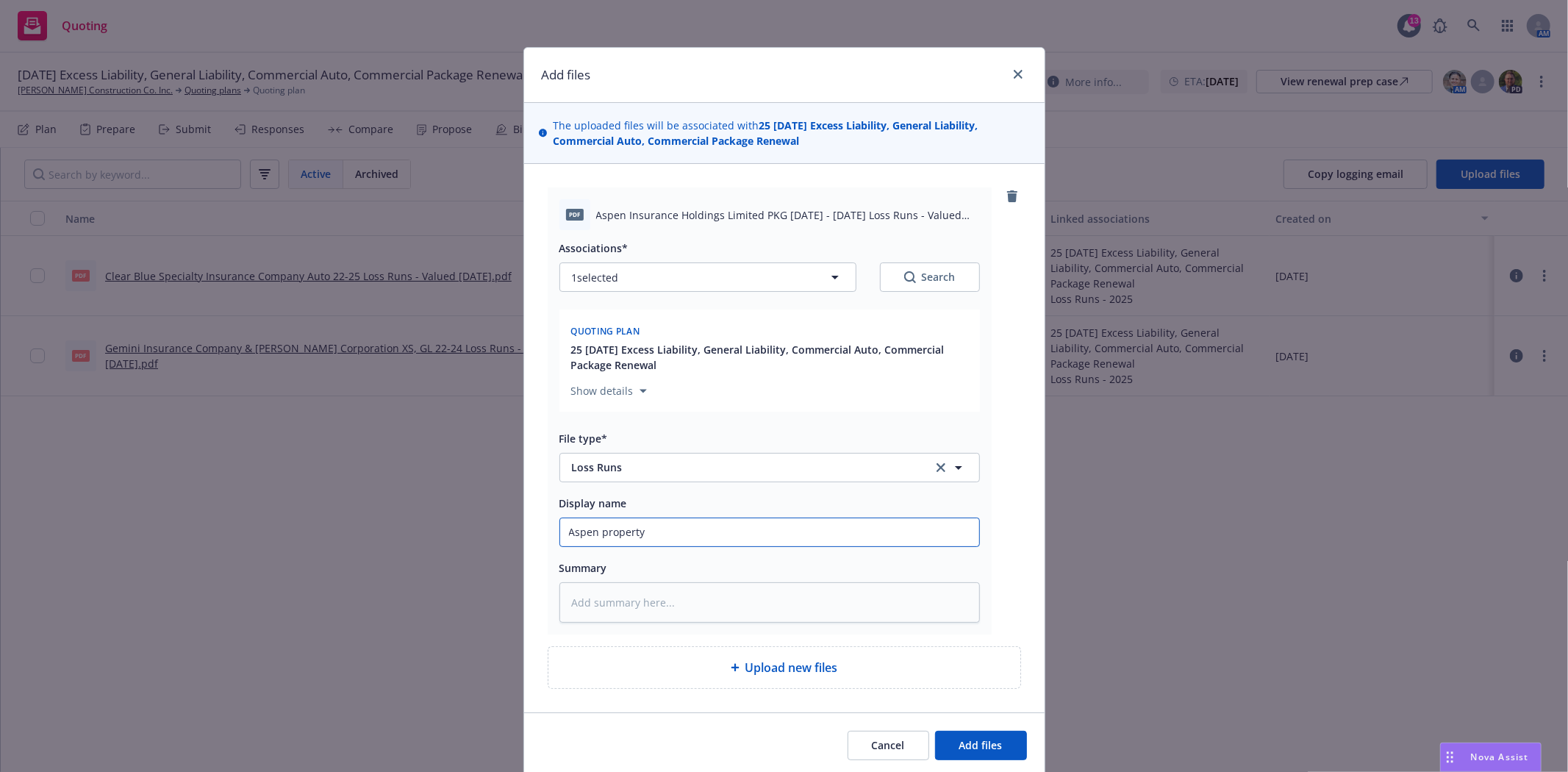
type input "Aspen propert"
type textarea "x"
type input "Aspen proper"
type textarea "x"
type input "Aspen prope"
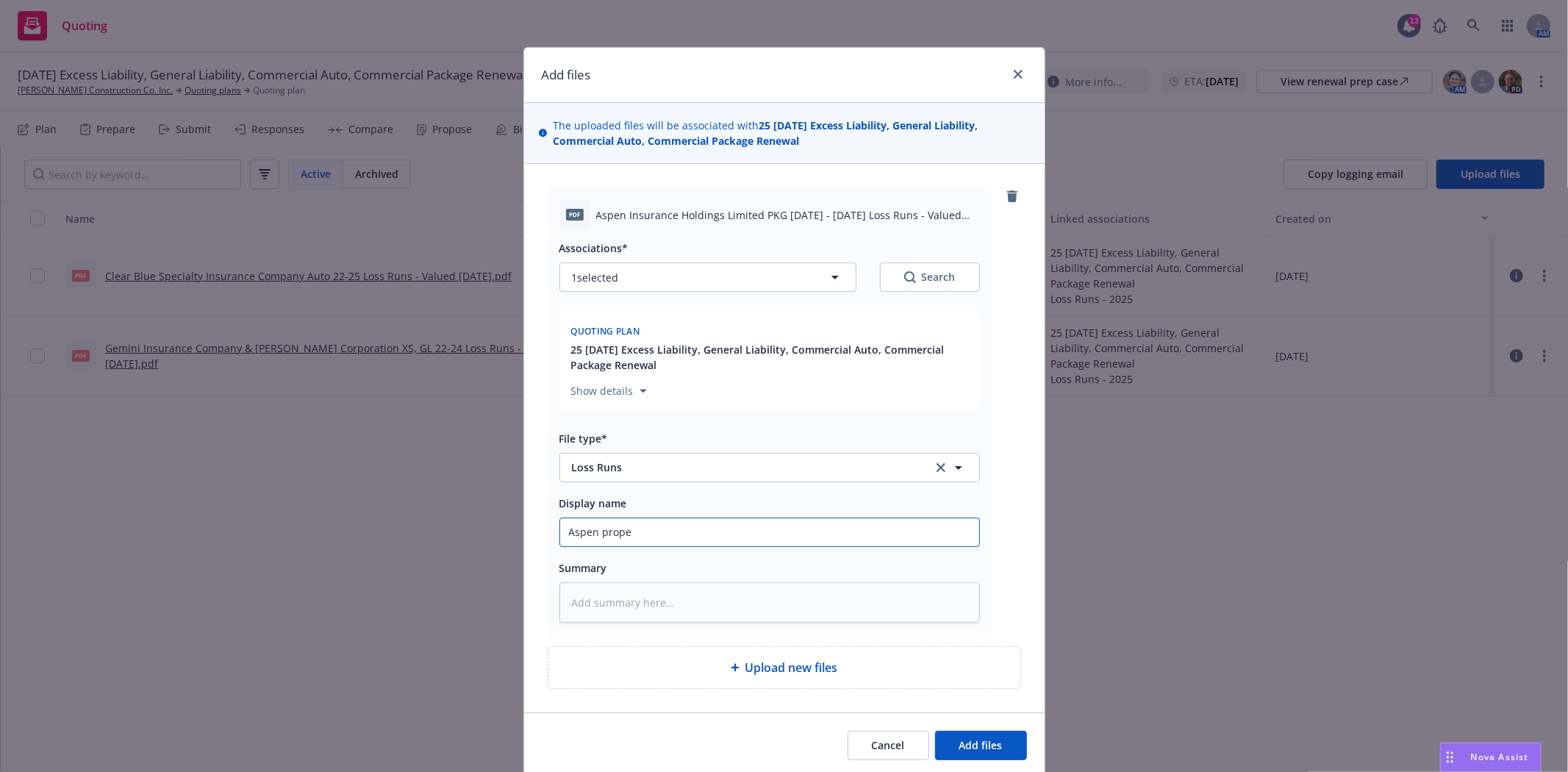
type textarea "x"
type input "Aspen prop"
type textarea "x"
type input "Aspen pro"
type textarea "x"
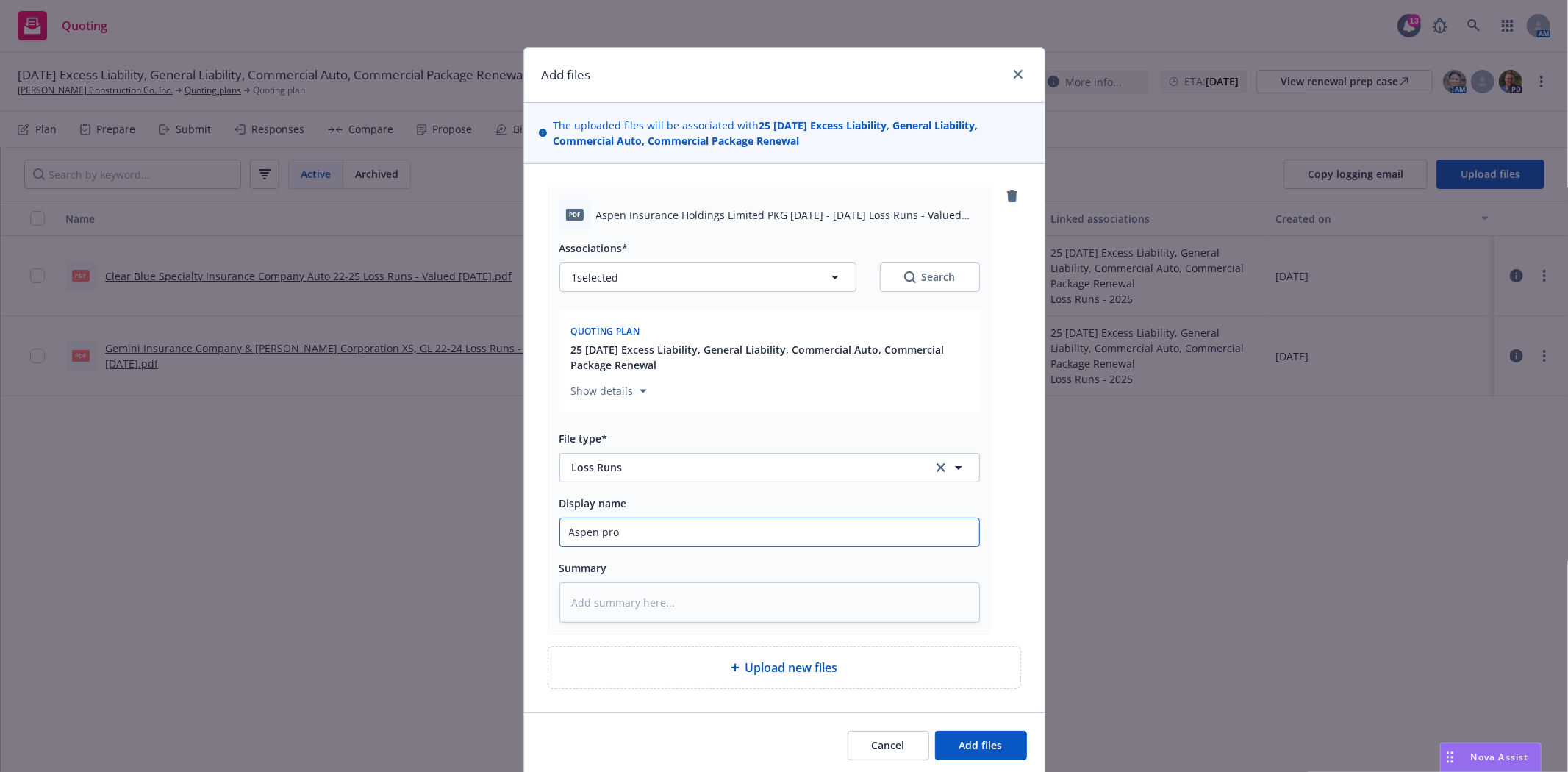
type input "Aspen pr"
type textarea "x"
type input "Aspen p"
type textarea "x"
type input "Aspen"
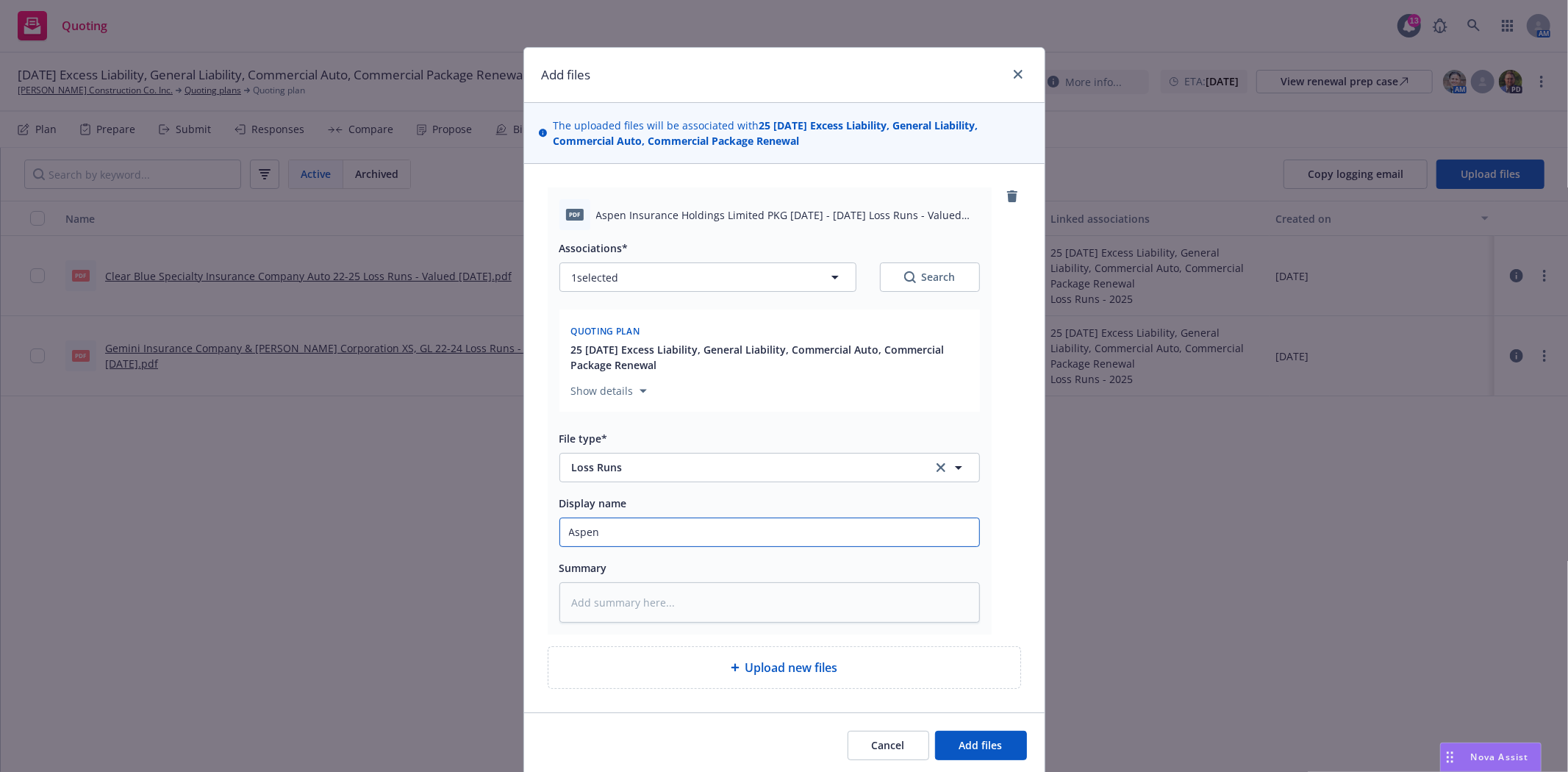
type textarea "x"
type input "Aspen"
click at [654, 546] on input "Aspen" at bounding box center [769, 531] width 419 height 28
type textarea "x"
type input "Aspen"
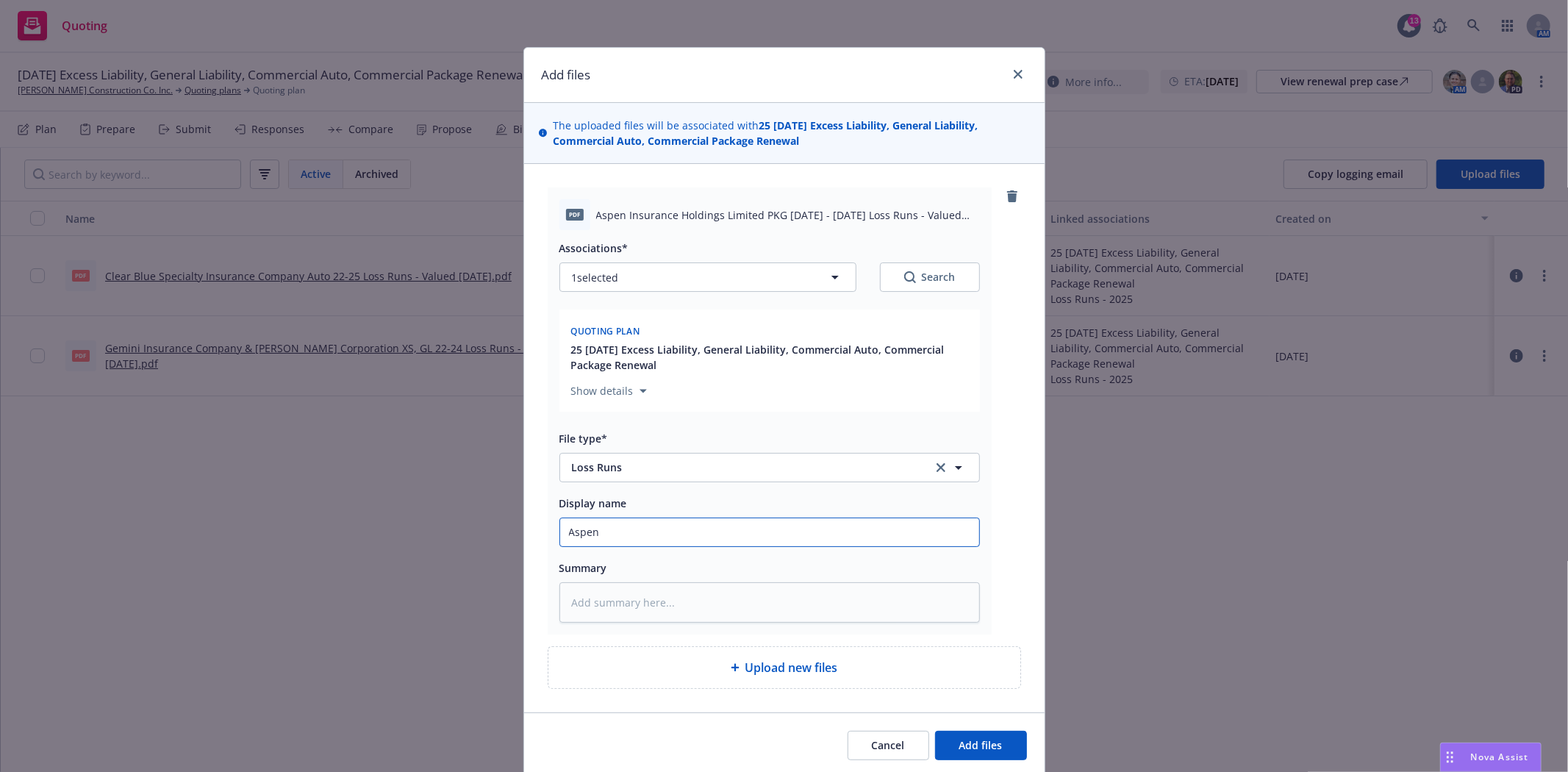
type textarea "x"
type input "Aspen I"
type textarea "x"
type input "Aspen IM"
type textarea "x"
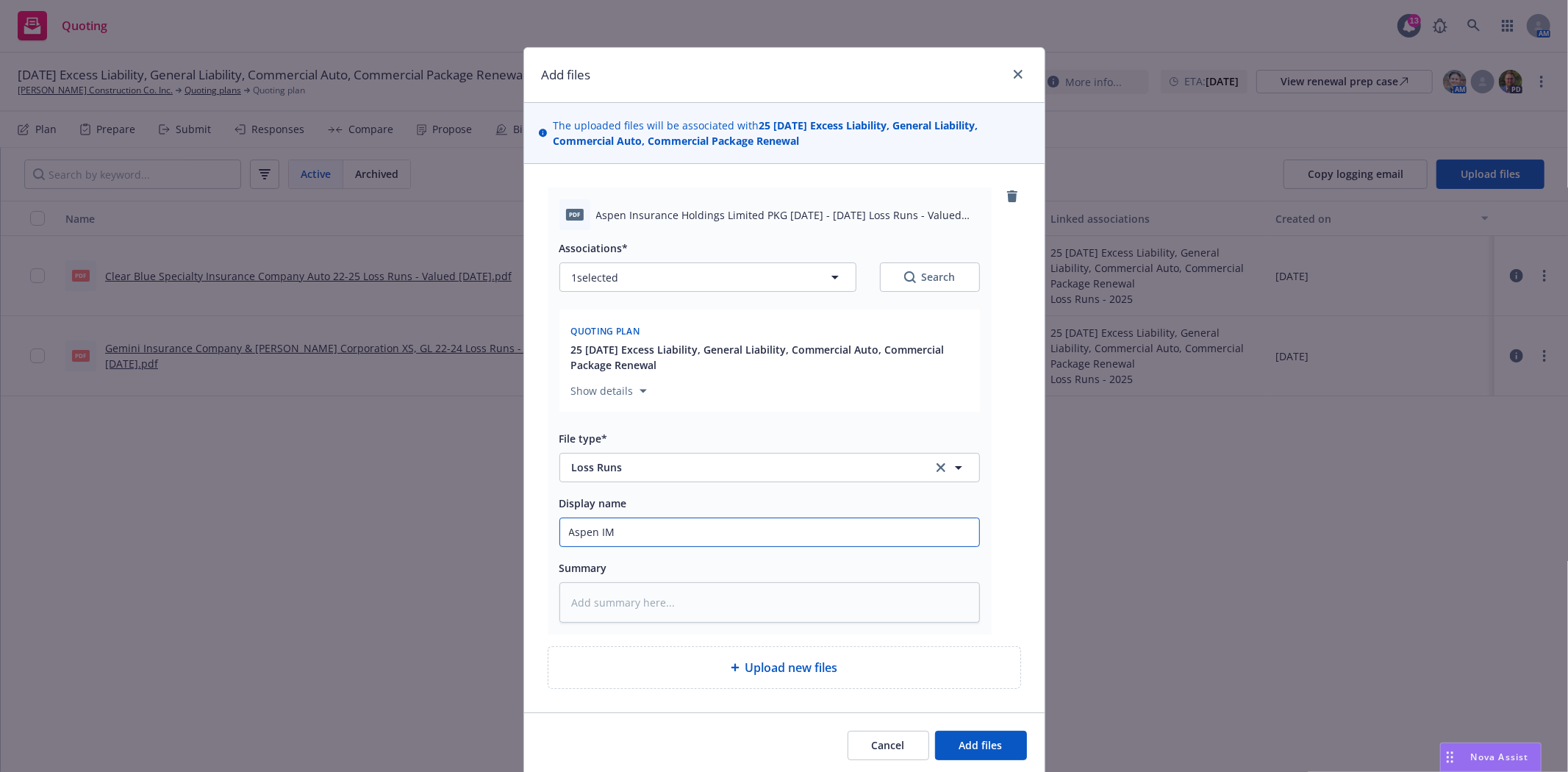
type input "Aspen IM"
type textarea "x"
type input "Aspen IM L"
type textarea "x"
type input "Aspen IM Lo"
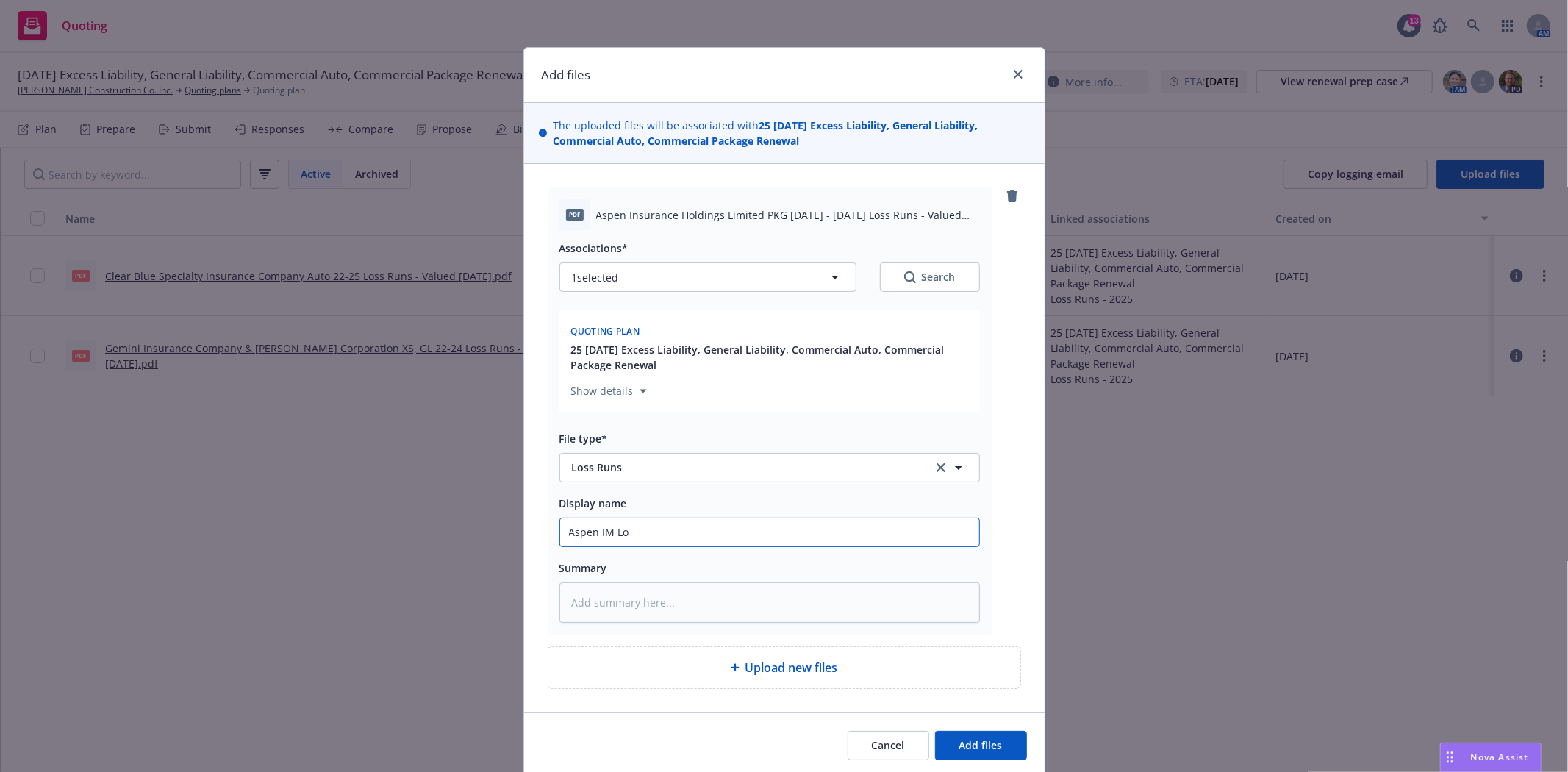
type textarea "x"
type input "Aspen IM Los"
type textarea "x"
type input "Aspen IM Loss"
type textarea "x"
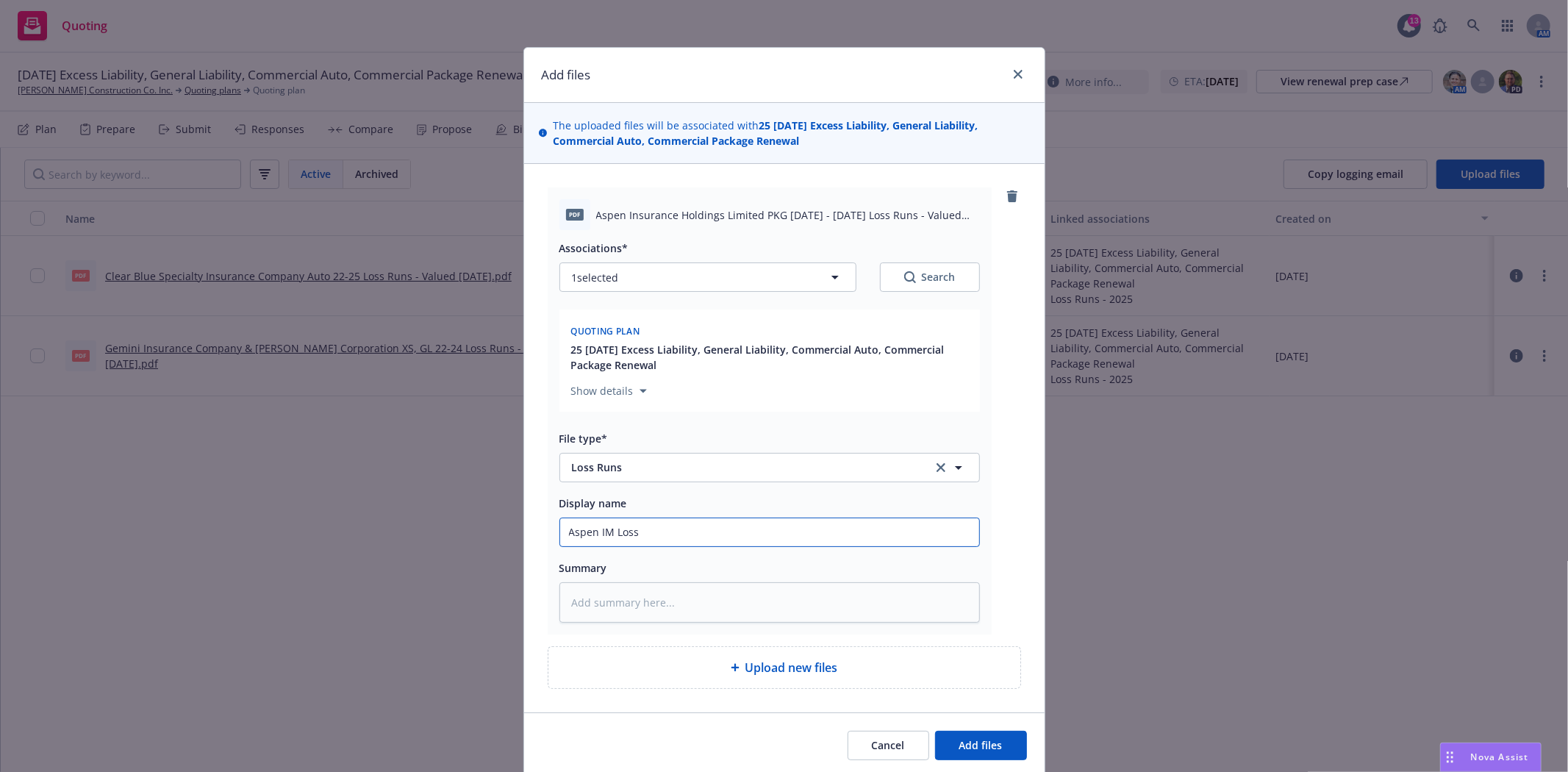
type input "Aspen IM Loss"
type textarea "x"
type input "Aspen IM Loss R"
type textarea "x"
type input "Aspen IM Loss Ru"
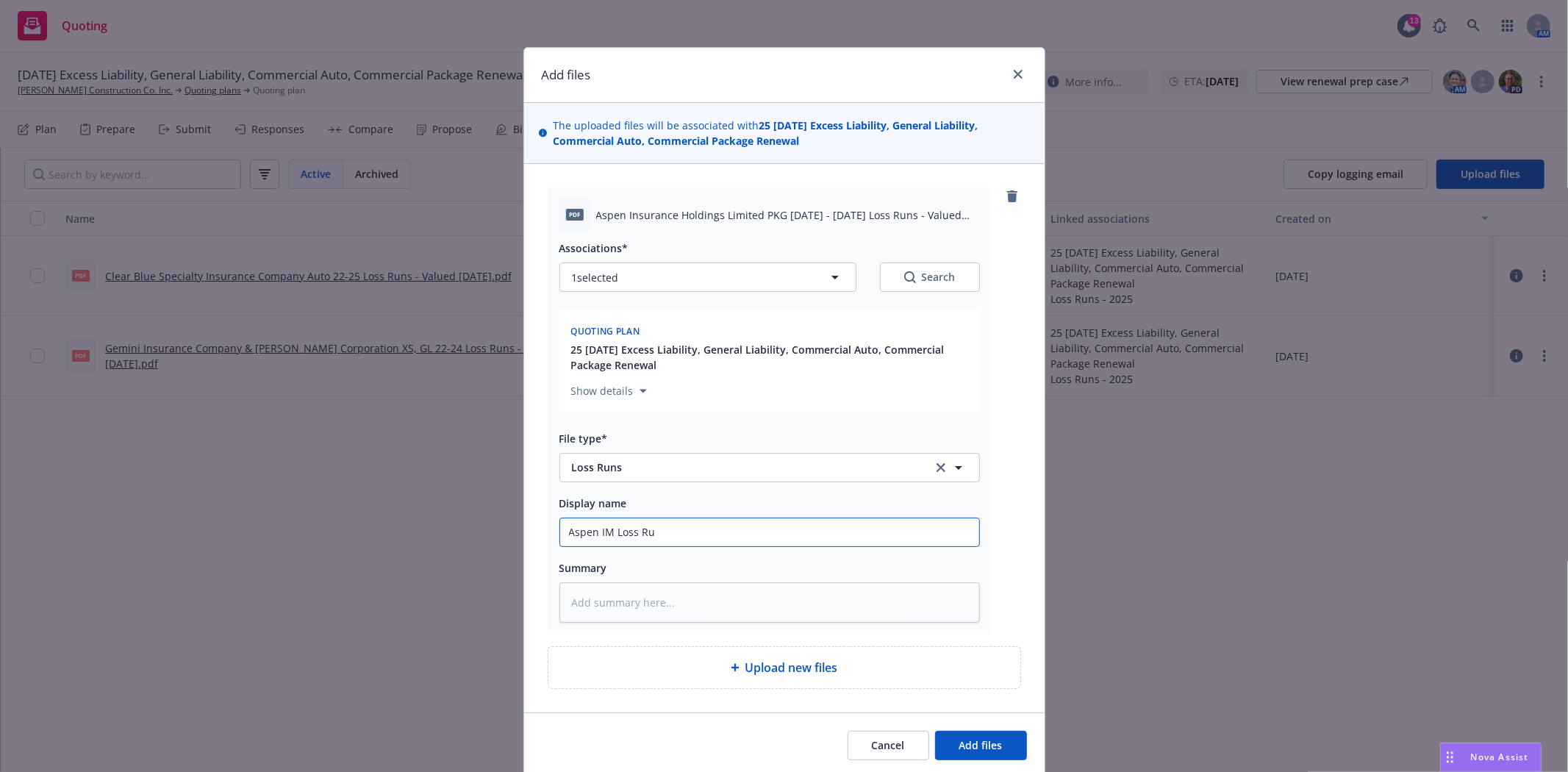
type textarea "x"
type input "Aspen IM Loss Run"
type textarea "x"
type input "Aspen IM Loss Runs"
type textarea "x"
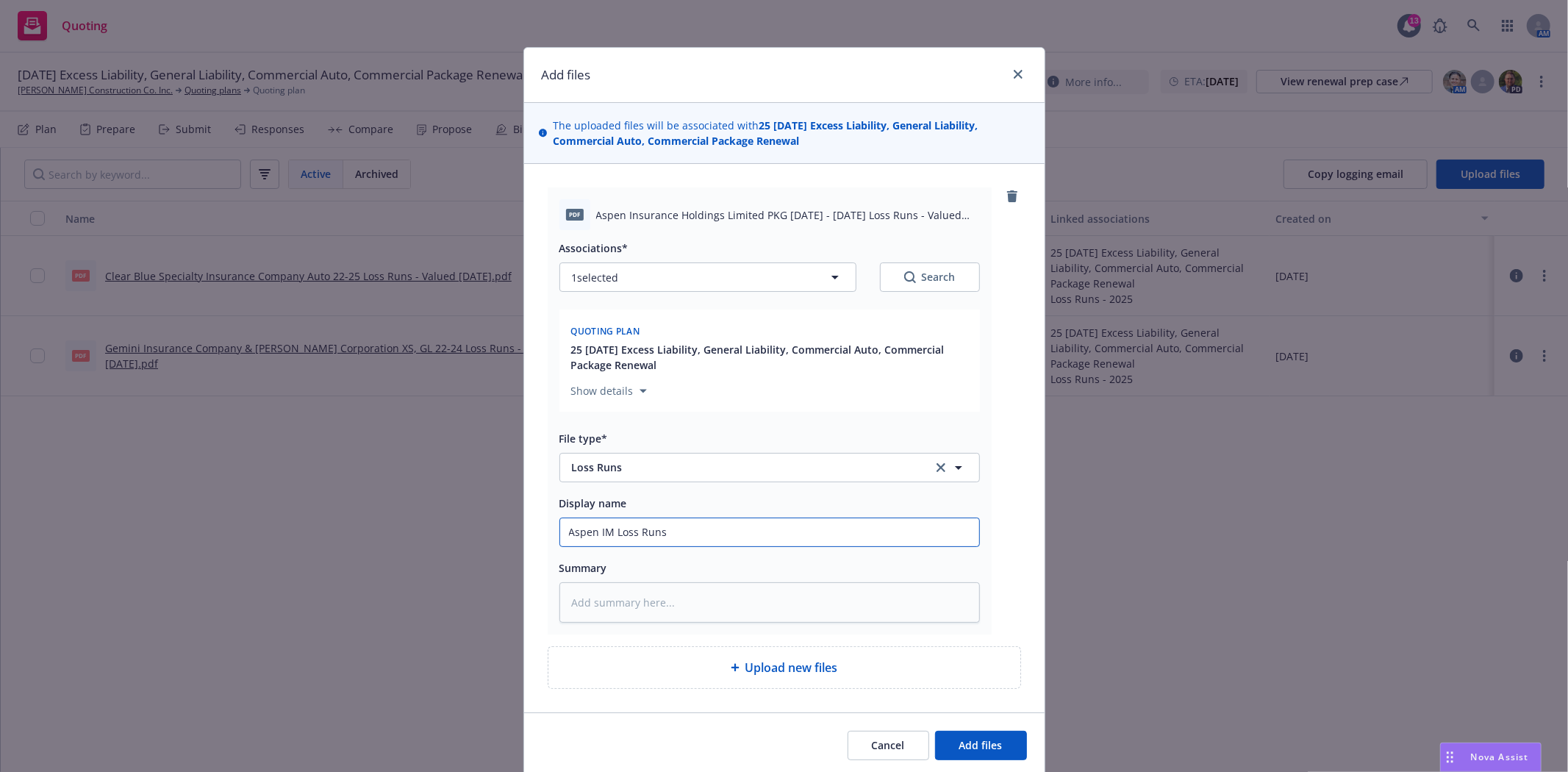
type input "Aspen IM Loss Runs"
type textarea "x"
type input "Aspen IM Loss Runs 2"
type textarea "x"
type input "Aspen IM Loss Runs 20"
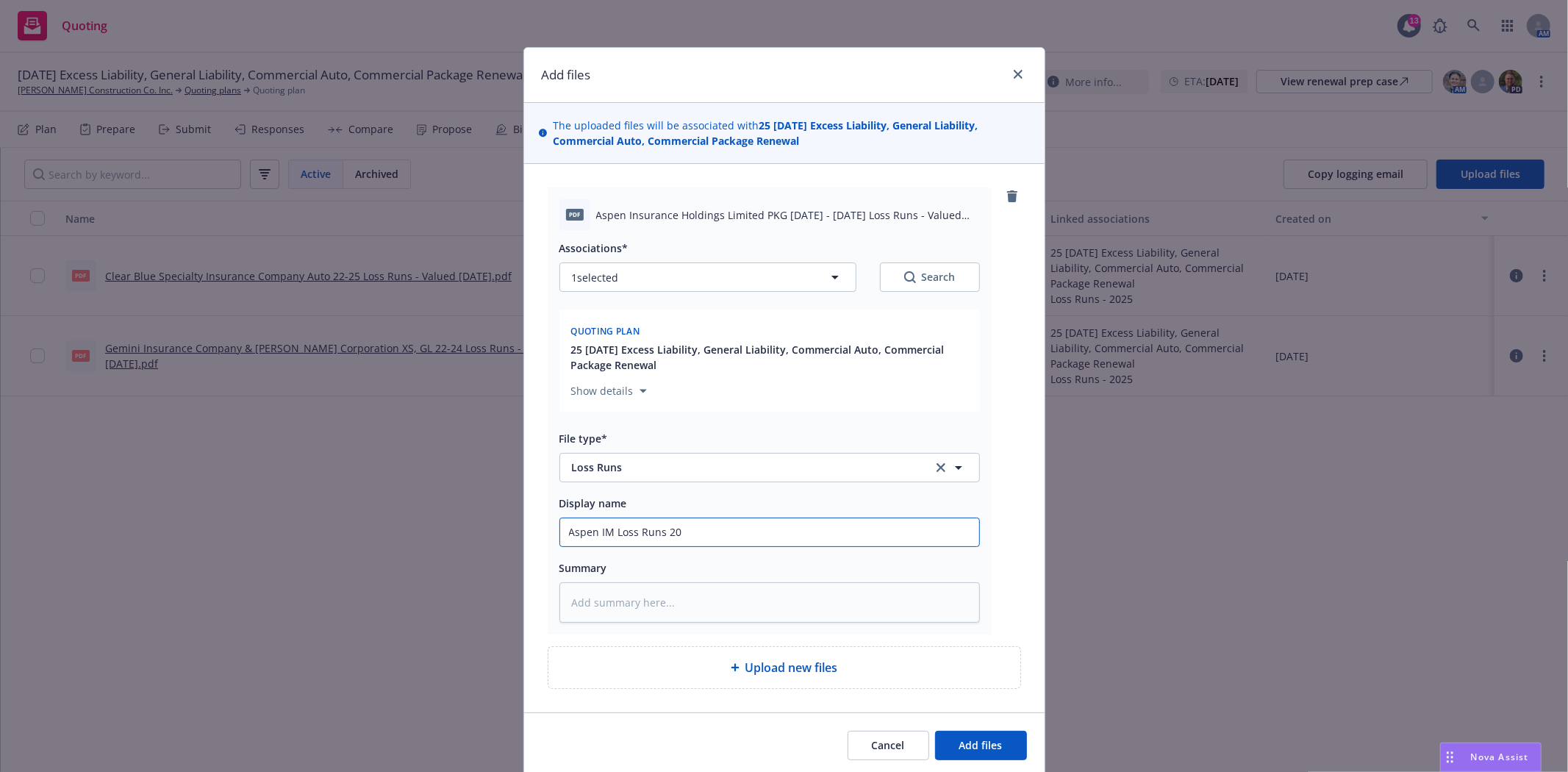
type textarea "x"
type input "Aspen IM Loss Runs 202"
type textarea "x"
type input "Aspen IM Loss Runs 2024"
type textarea "x"
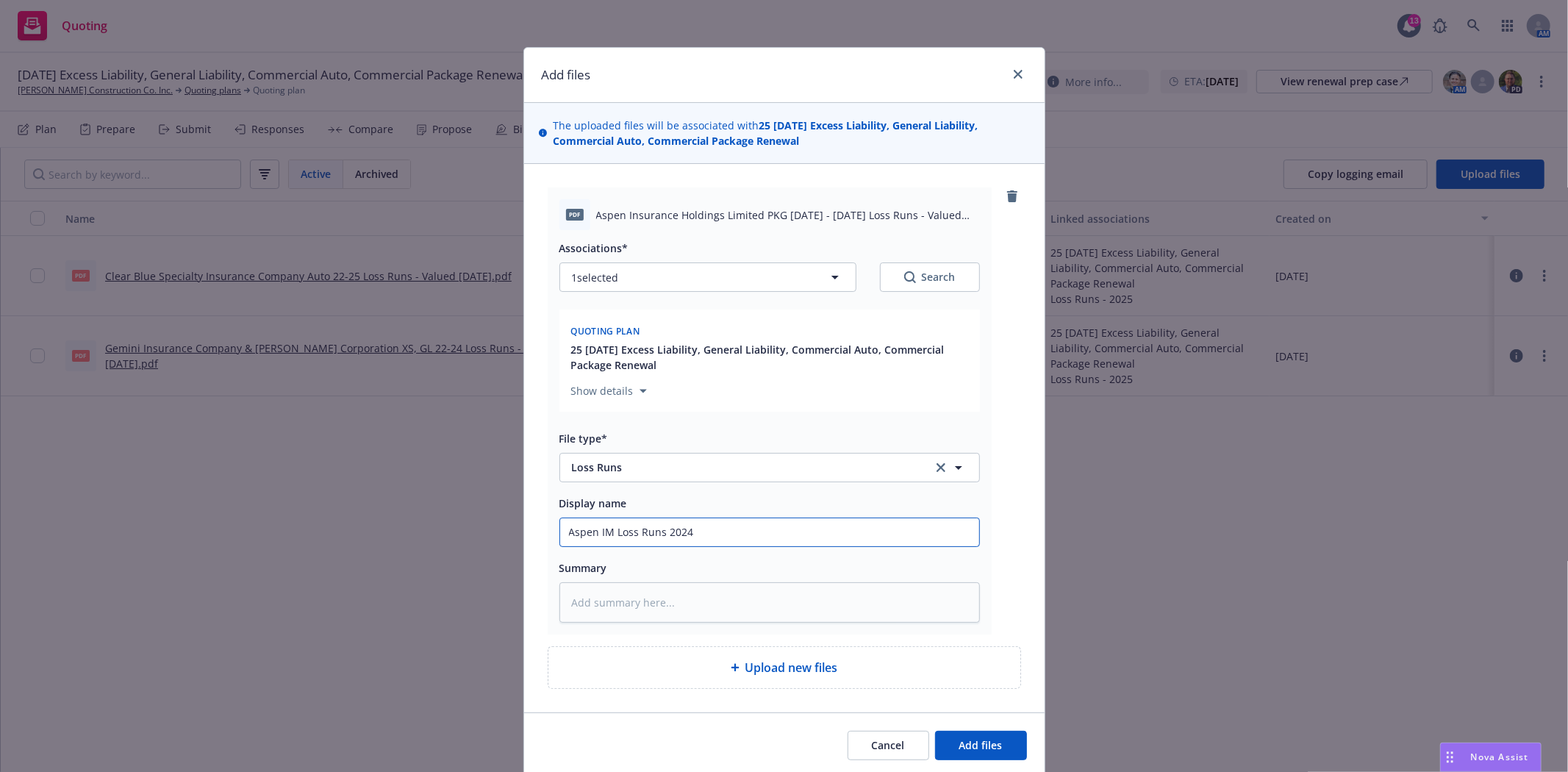
type input "Aspen IM Loss Runs 2024-"
type textarea "x"
type input "Aspen IM Loss Runs 2024-2"
type textarea "x"
type input "Aspen IM Loss Runs 2024-25"
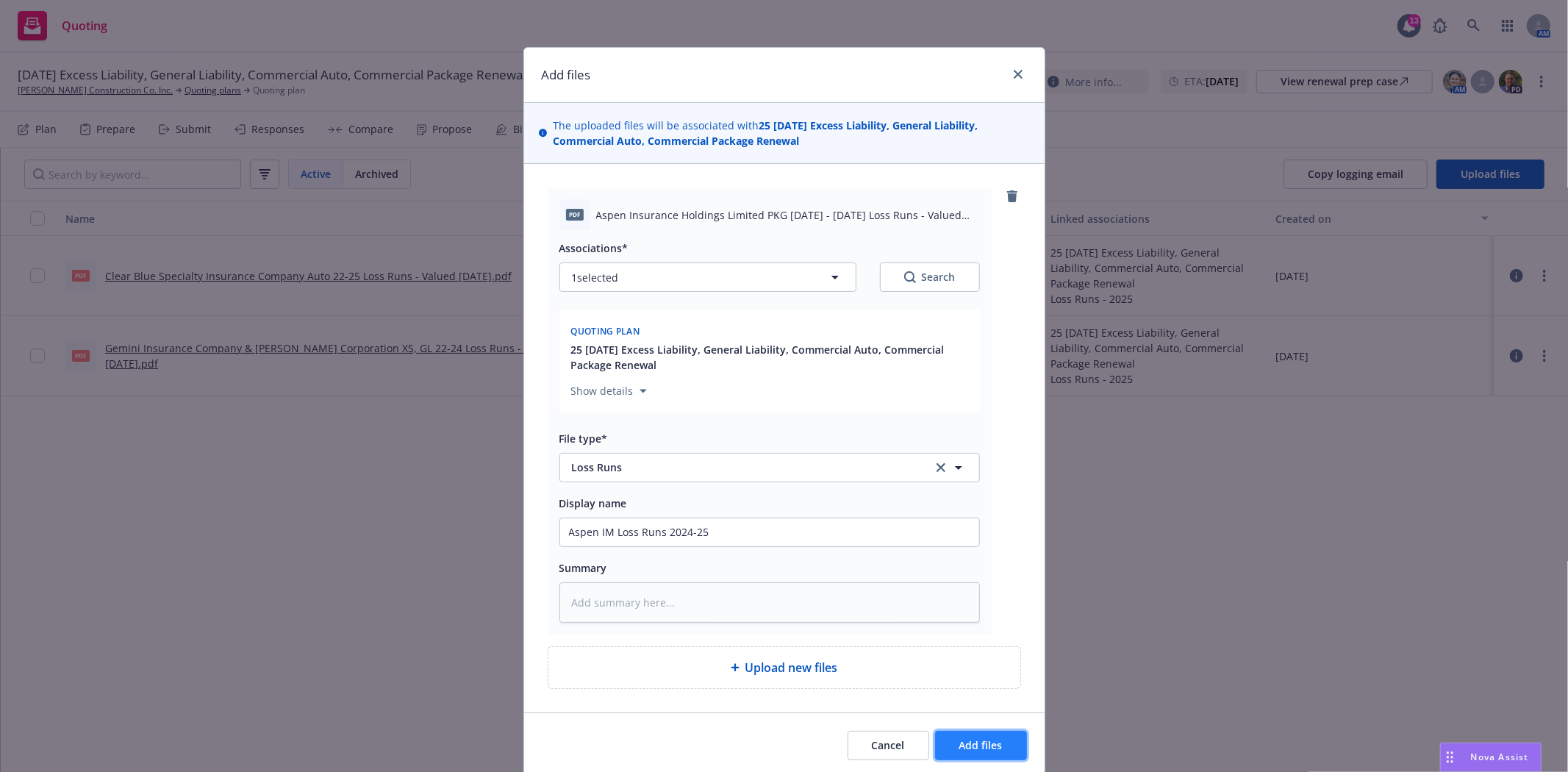
click at [1002, 753] on button "Add files" at bounding box center [981, 745] width 92 height 30
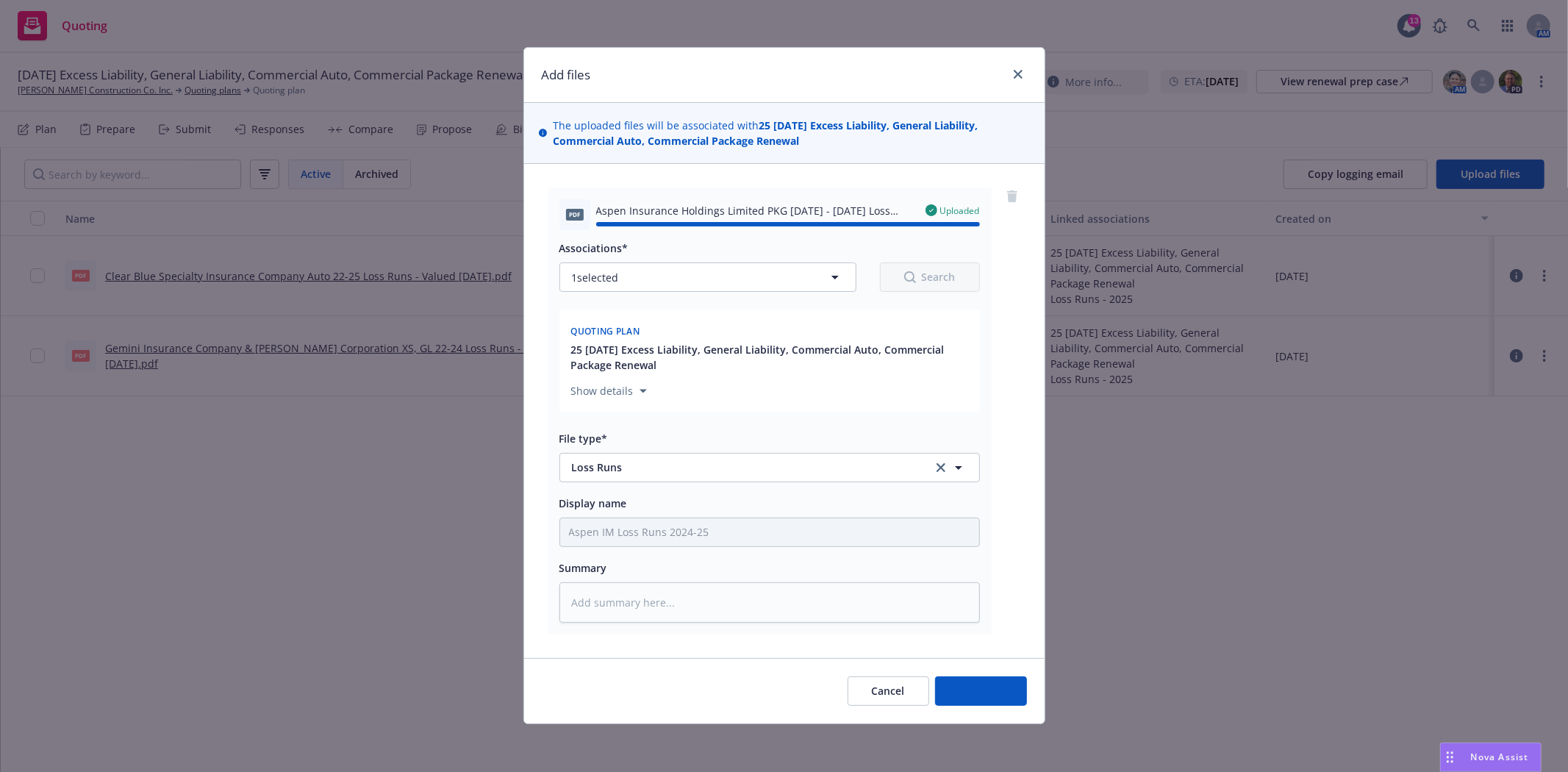
type textarea "x"
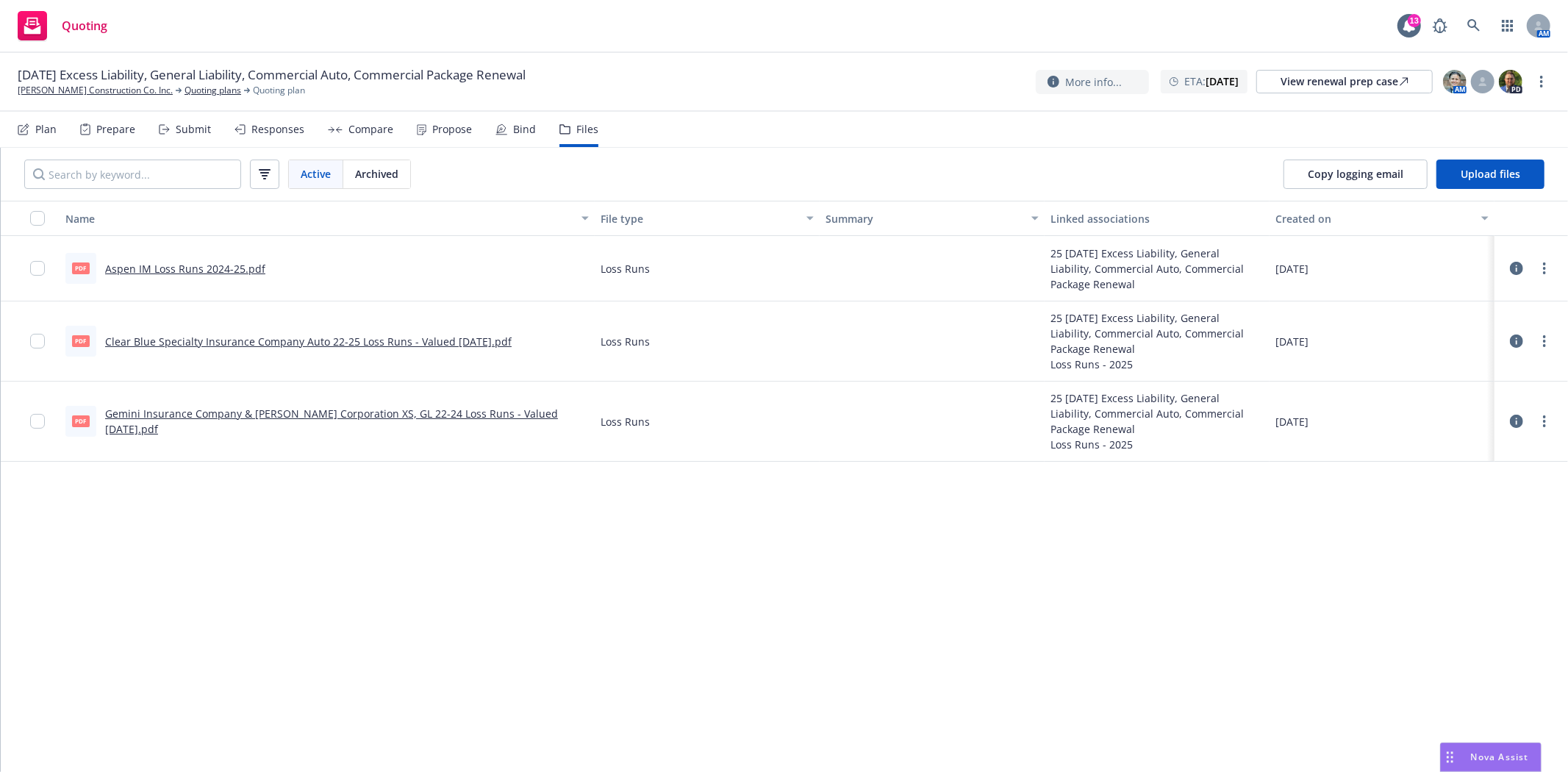
click at [1517, 343] on icon at bounding box center [1516, 341] width 14 height 14
drag, startPoint x: 1514, startPoint y: 343, endPoint x: 745, endPoint y: 686, distance: 842.0
click at [745, 686] on div "Name File type Summary Linked associations Created on pdf Aspen IM Loss Runs 20…" at bounding box center [784, 486] width 1567 height 571
click at [1517, 343] on icon at bounding box center [1516, 341] width 14 height 14
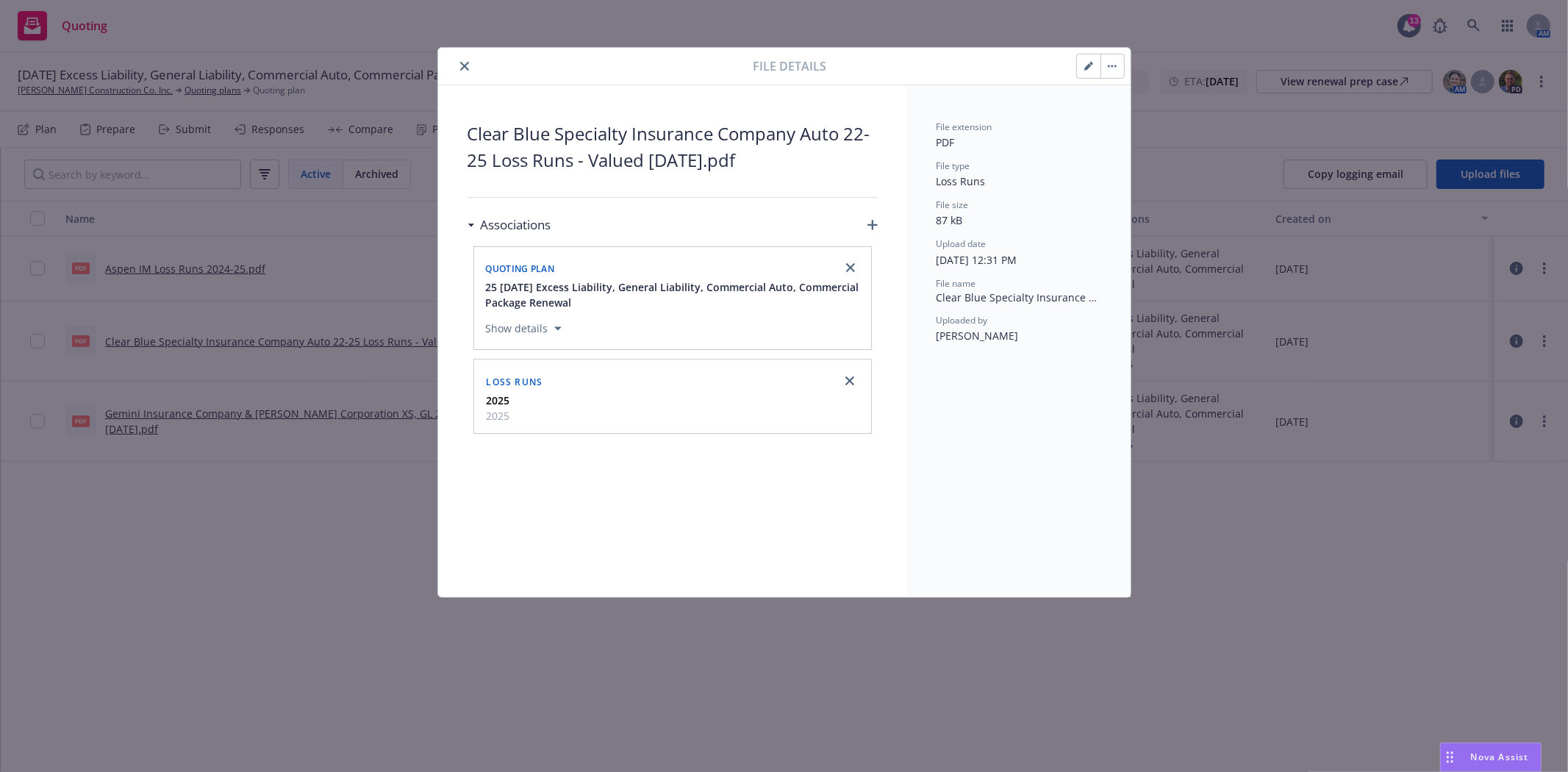
click at [468, 70] on button "close" at bounding box center [465, 67] width 18 height 18
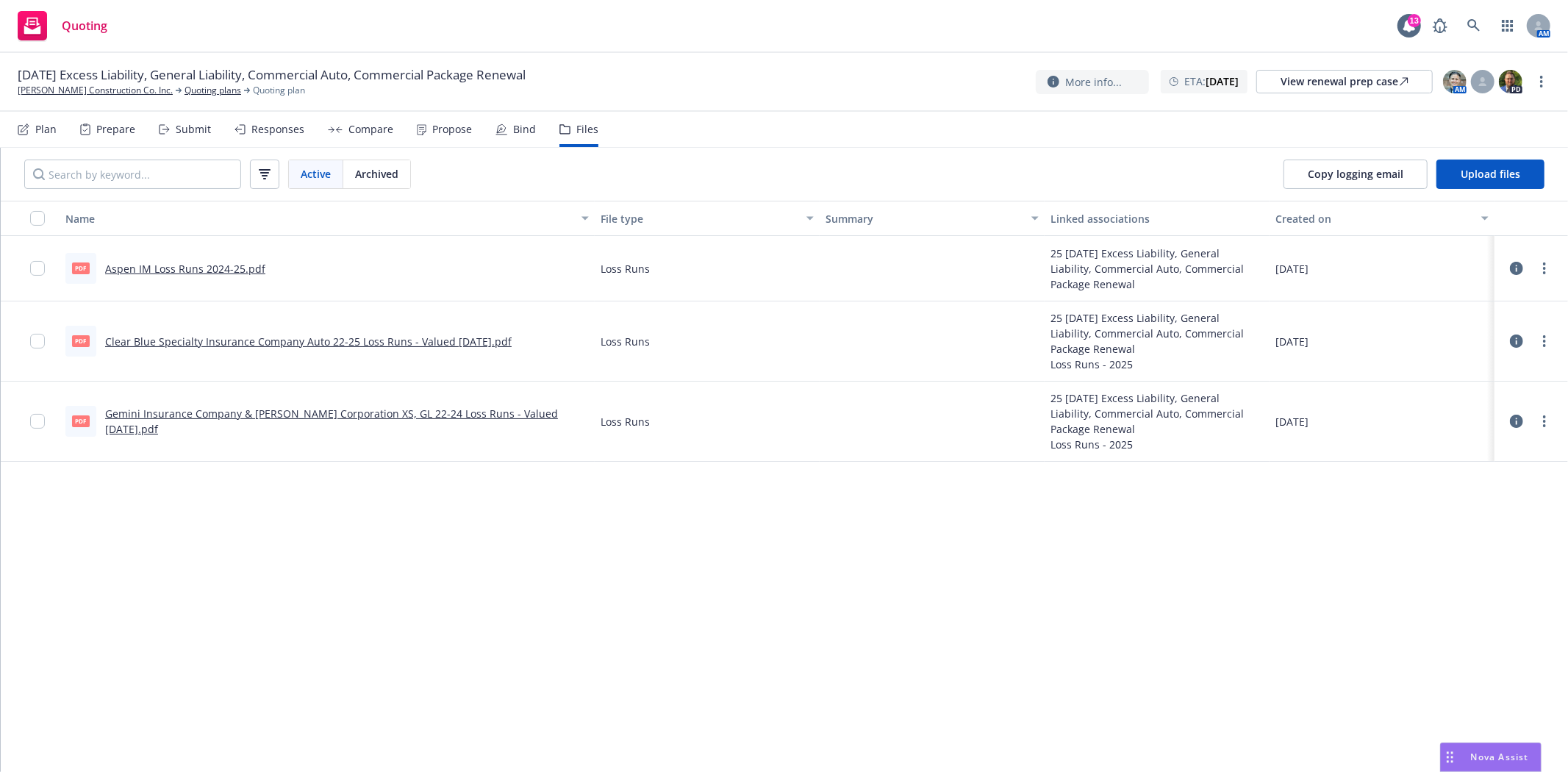
drag, startPoint x: 785, startPoint y: 337, endPoint x: 560, endPoint y: 585, distance: 334.9
click at [560, 585] on div "Name File type Summary Linked associations Created on pdf Aspen IM Loss Runs 20…" at bounding box center [784, 486] width 1567 height 571
click at [186, 93] on link "Quoting plans" at bounding box center [213, 90] width 57 height 14
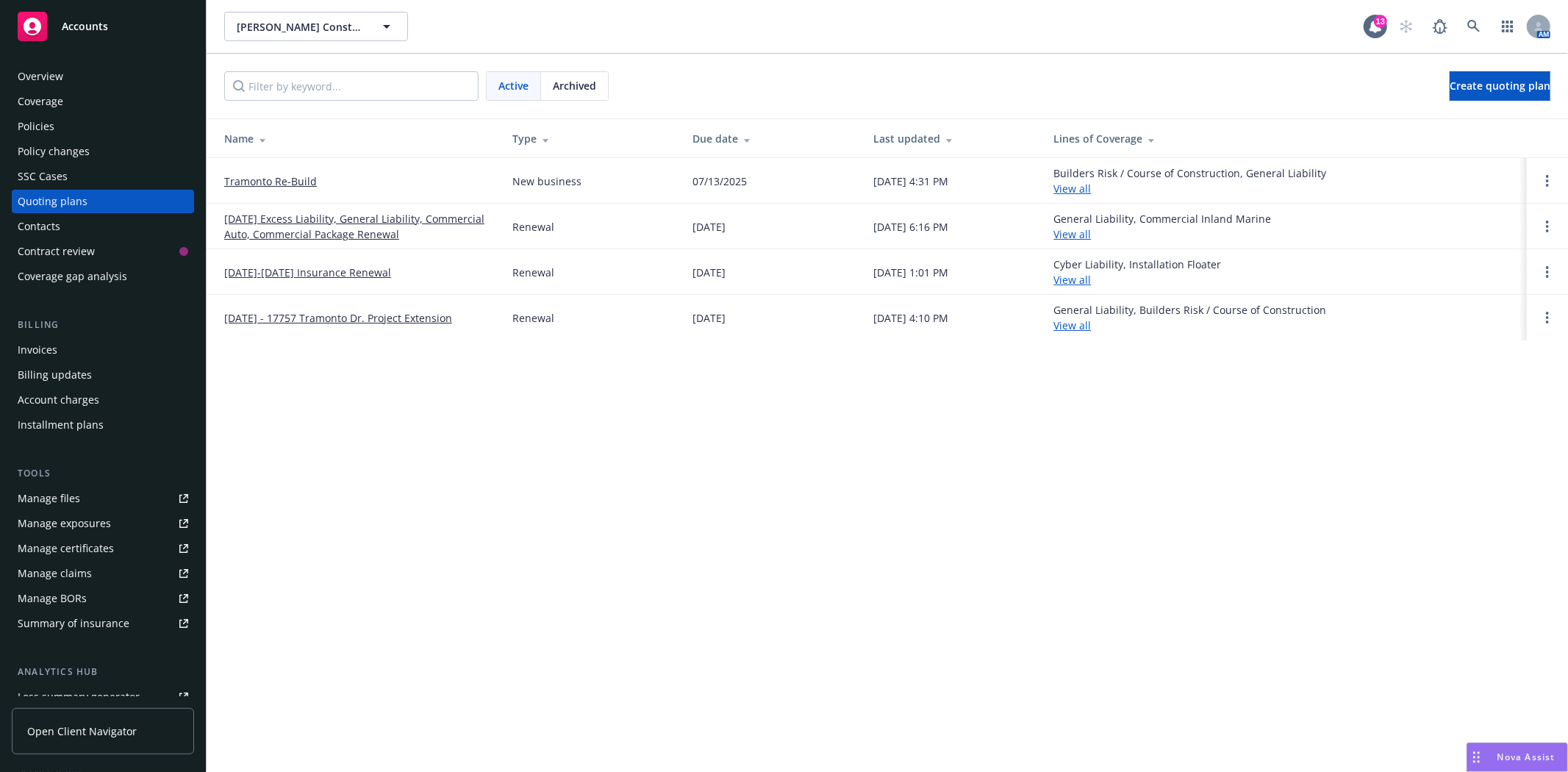
click at [287, 277] on link "11/21/24-11/21/2025 Insurance Renewal" at bounding box center [307, 272] width 167 height 15
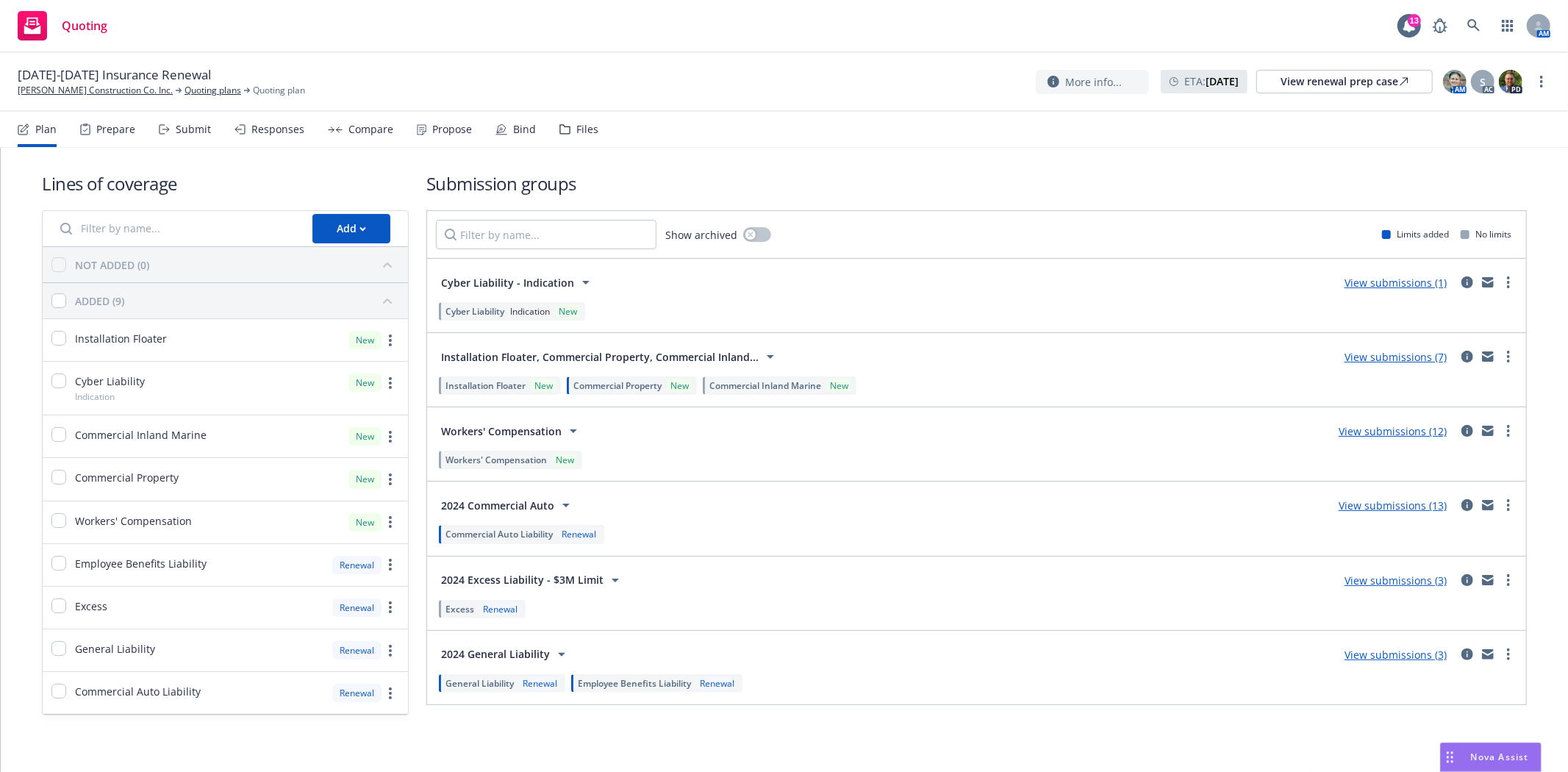
drag, startPoint x: 0, startPoint y: 0, endPoint x: 729, endPoint y: 174, distance: 749.5
click at [729, 174] on h1 "Submission groups" at bounding box center [976, 183] width 1101 height 24
click at [432, 130] on div "Propose" at bounding box center [452, 129] width 40 height 12
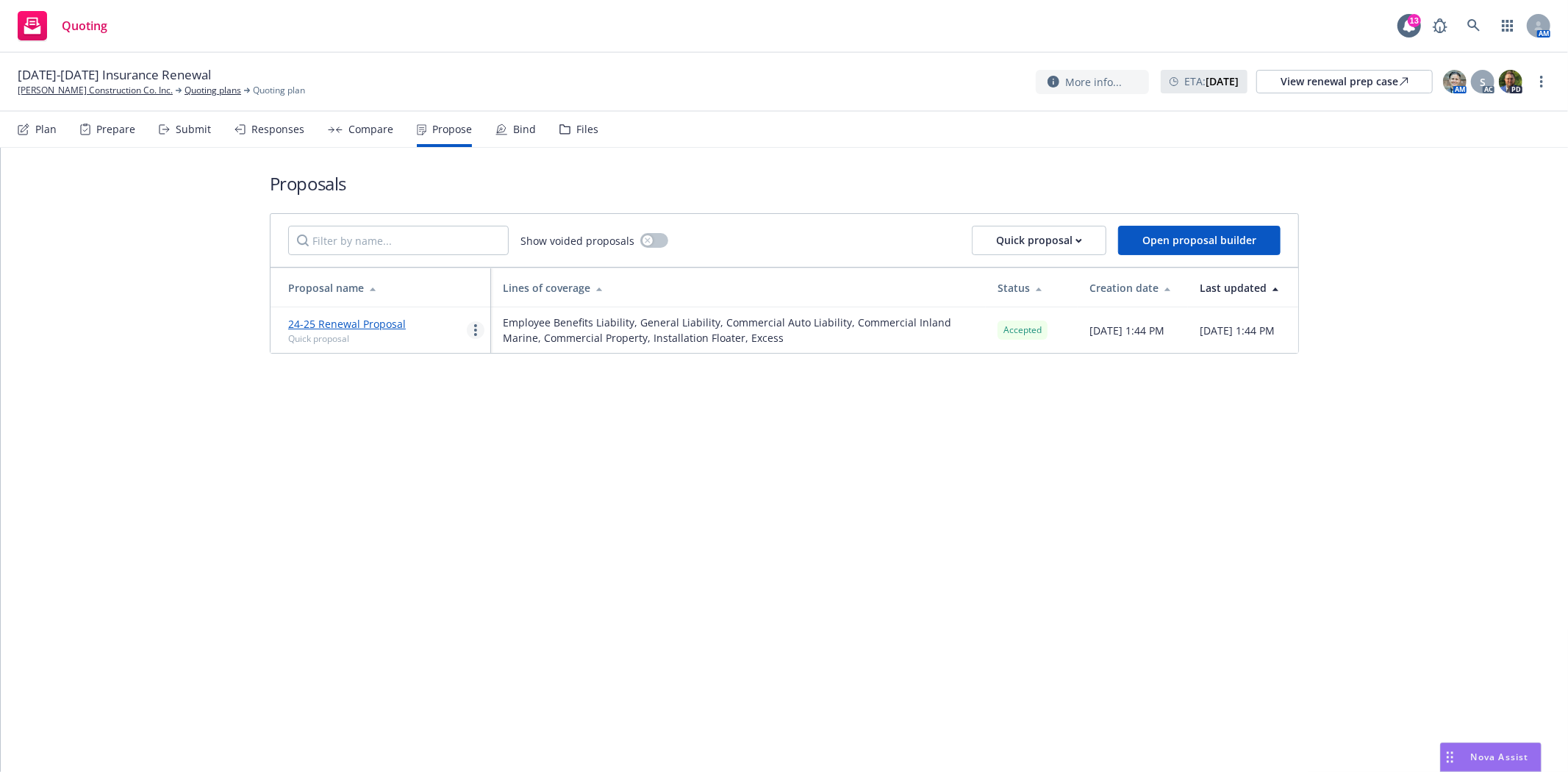
click at [472, 331] on link "more" at bounding box center [476, 331] width 18 height 18
click at [370, 325] on link "24-25 Renewal Proposal" at bounding box center [347, 324] width 118 height 14
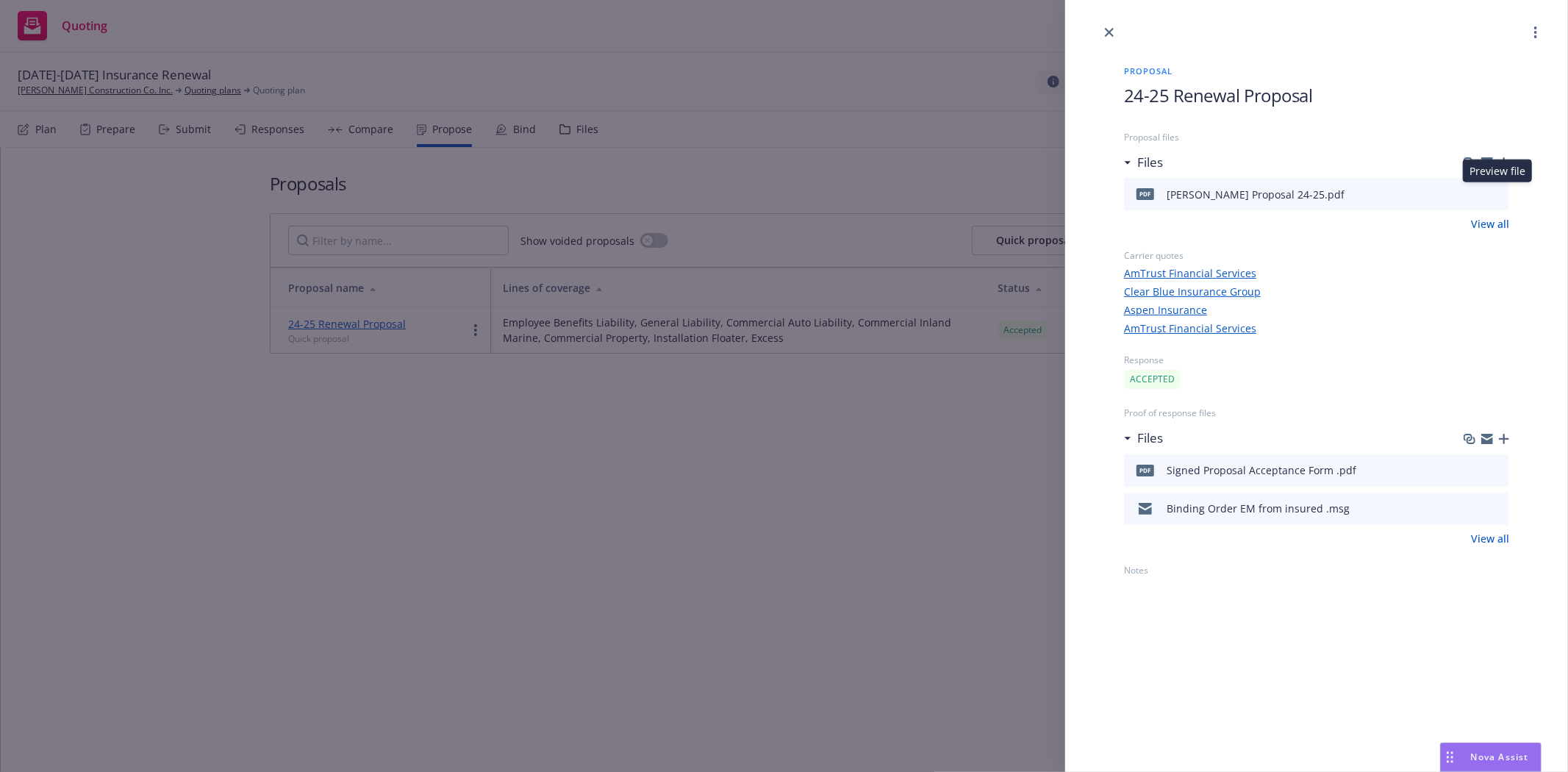
click at [1492, 198] on icon "preview file" at bounding box center [1495, 193] width 14 height 10
click at [1114, 30] on link "close" at bounding box center [1110, 32] width 18 height 18
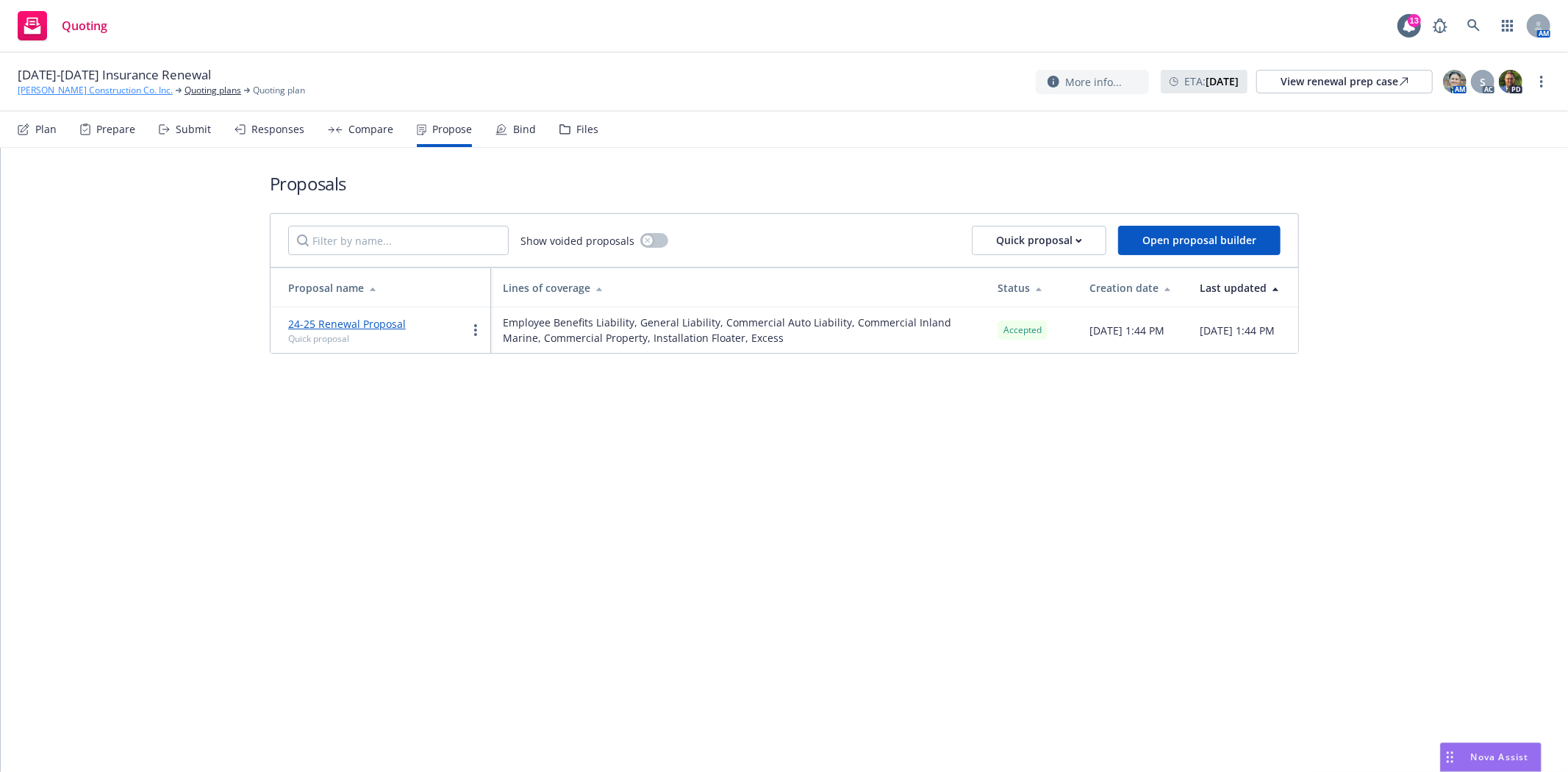
click at [78, 90] on link "[PERSON_NAME] Construction Co. Inc." at bounding box center [95, 90] width 155 height 14
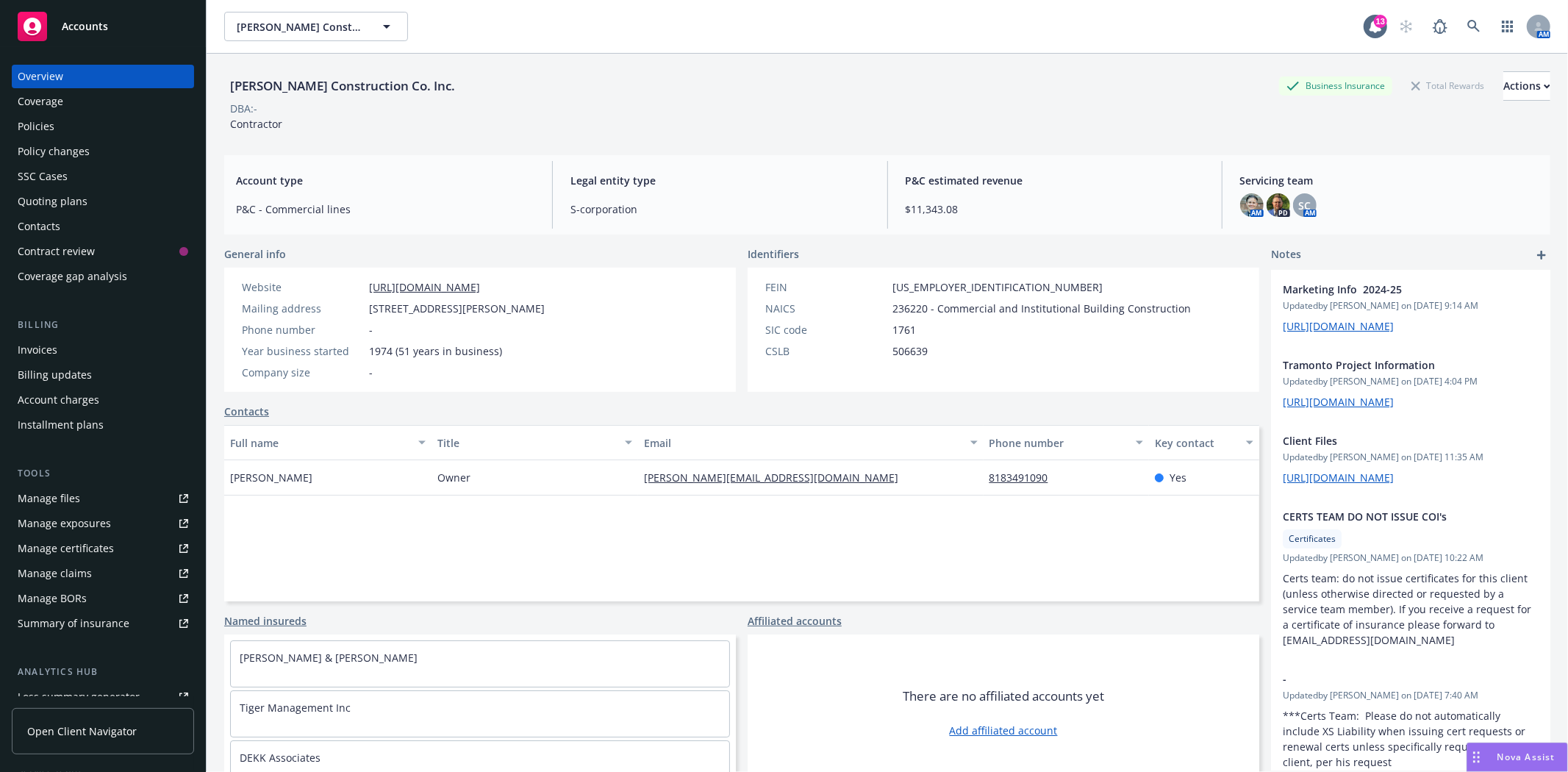
click at [38, 126] on div "Policies" at bounding box center [36, 126] width 37 height 23
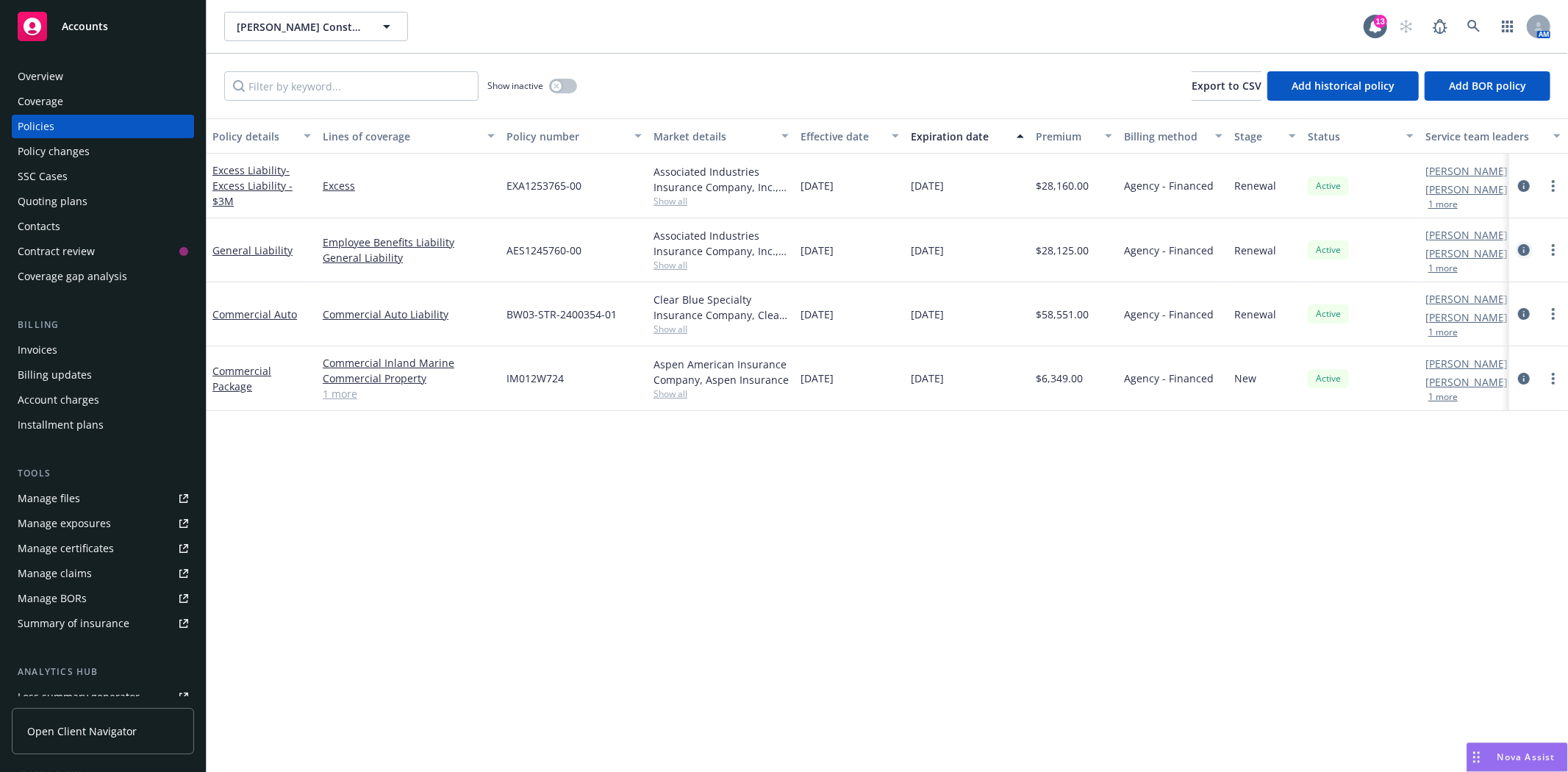
click at [1524, 250] on icon "circleInformation" at bounding box center [1523, 250] width 12 height 12
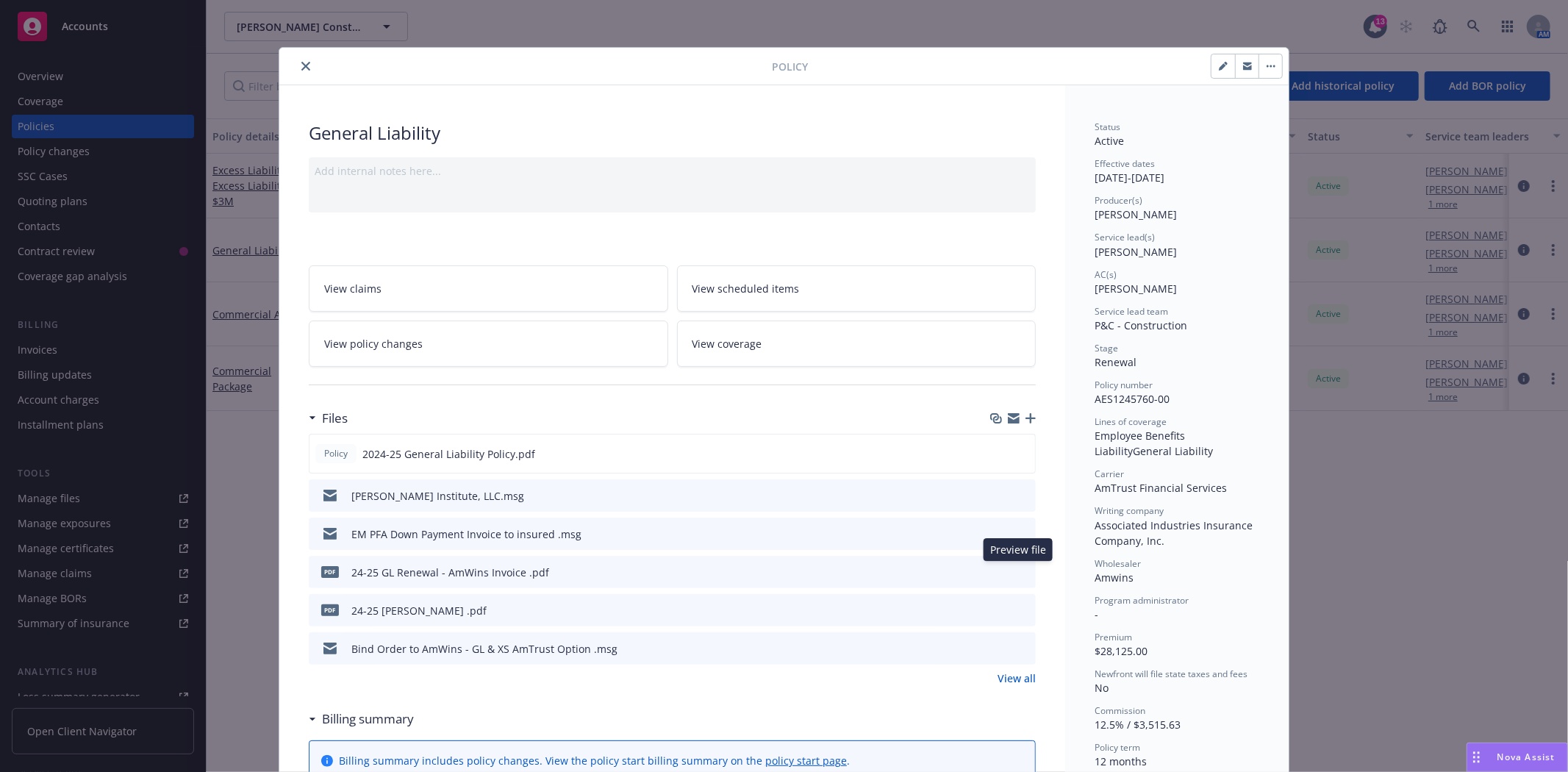
click at [1017, 568] on icon "preview file" at bounding box center [1021, 570] width 14 height 10
click at [302, 64] on icon "close" at bounding box center [306, 67] width 9 height 9
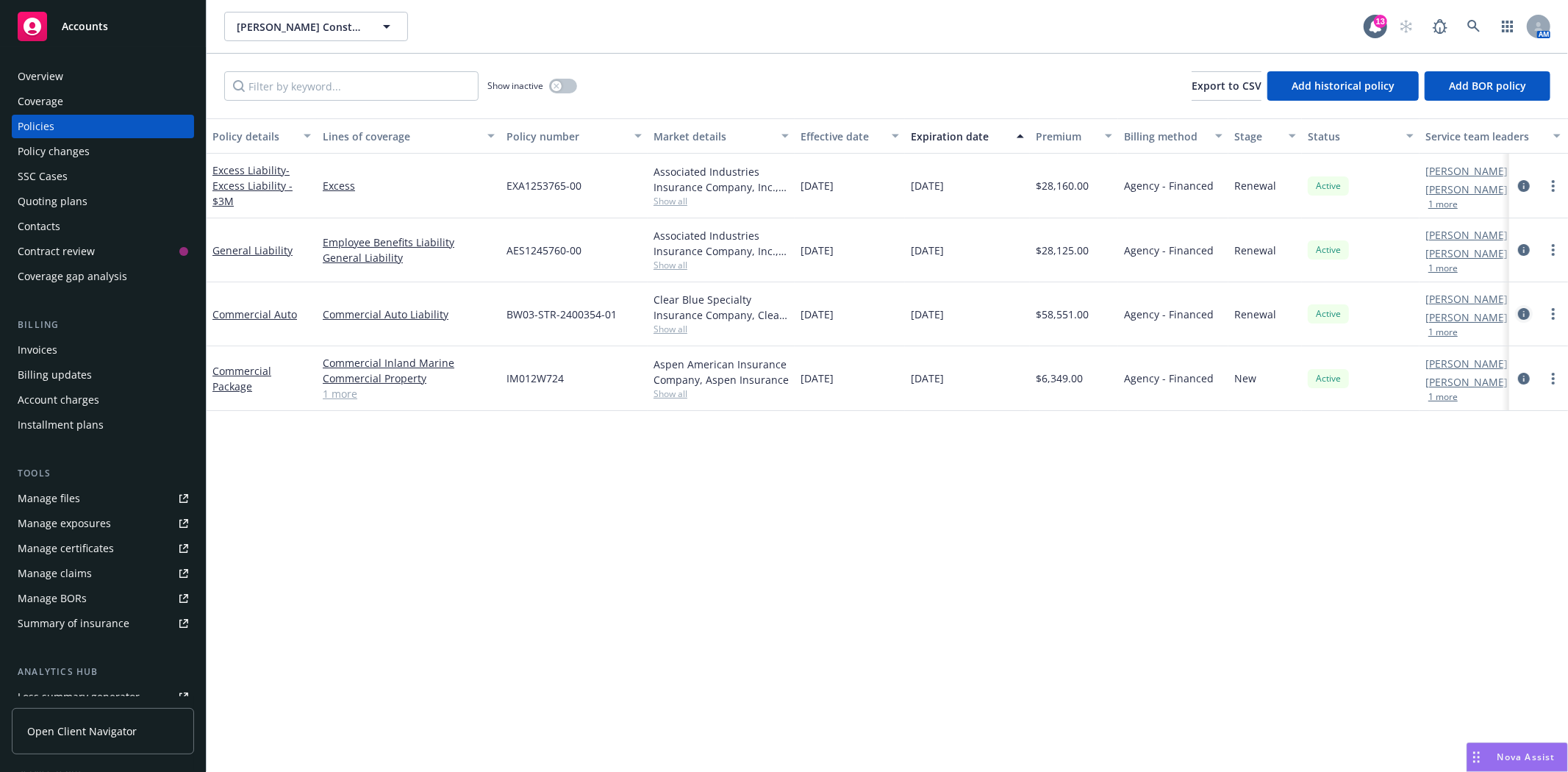
click at [1525, 313] on icon "circleInformation" at bounding box center [1523, 313] width 12 height 12
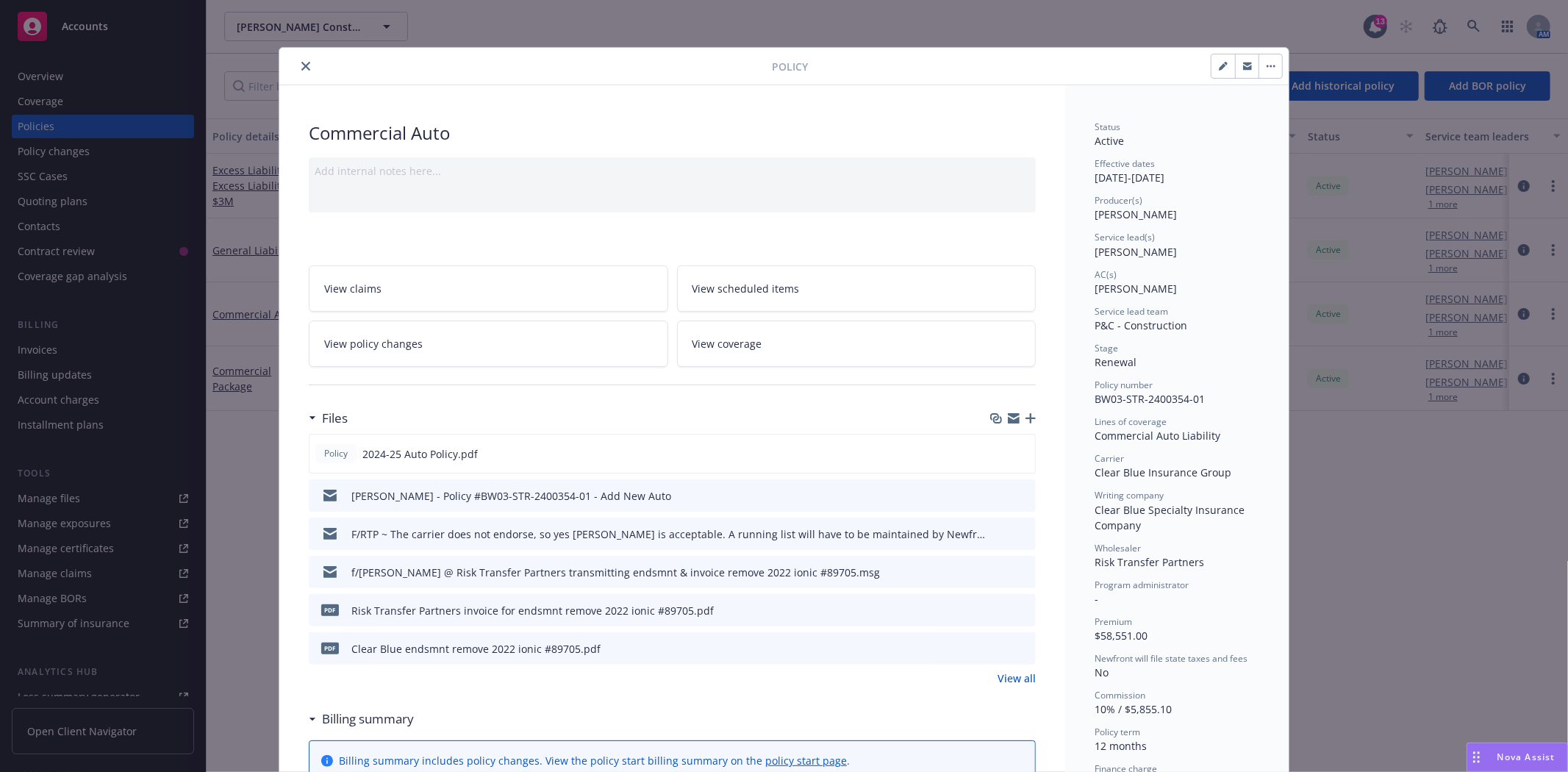
click at [1002, 679] on link "View all" at bounding box center [1016, 677] width 38 height 15
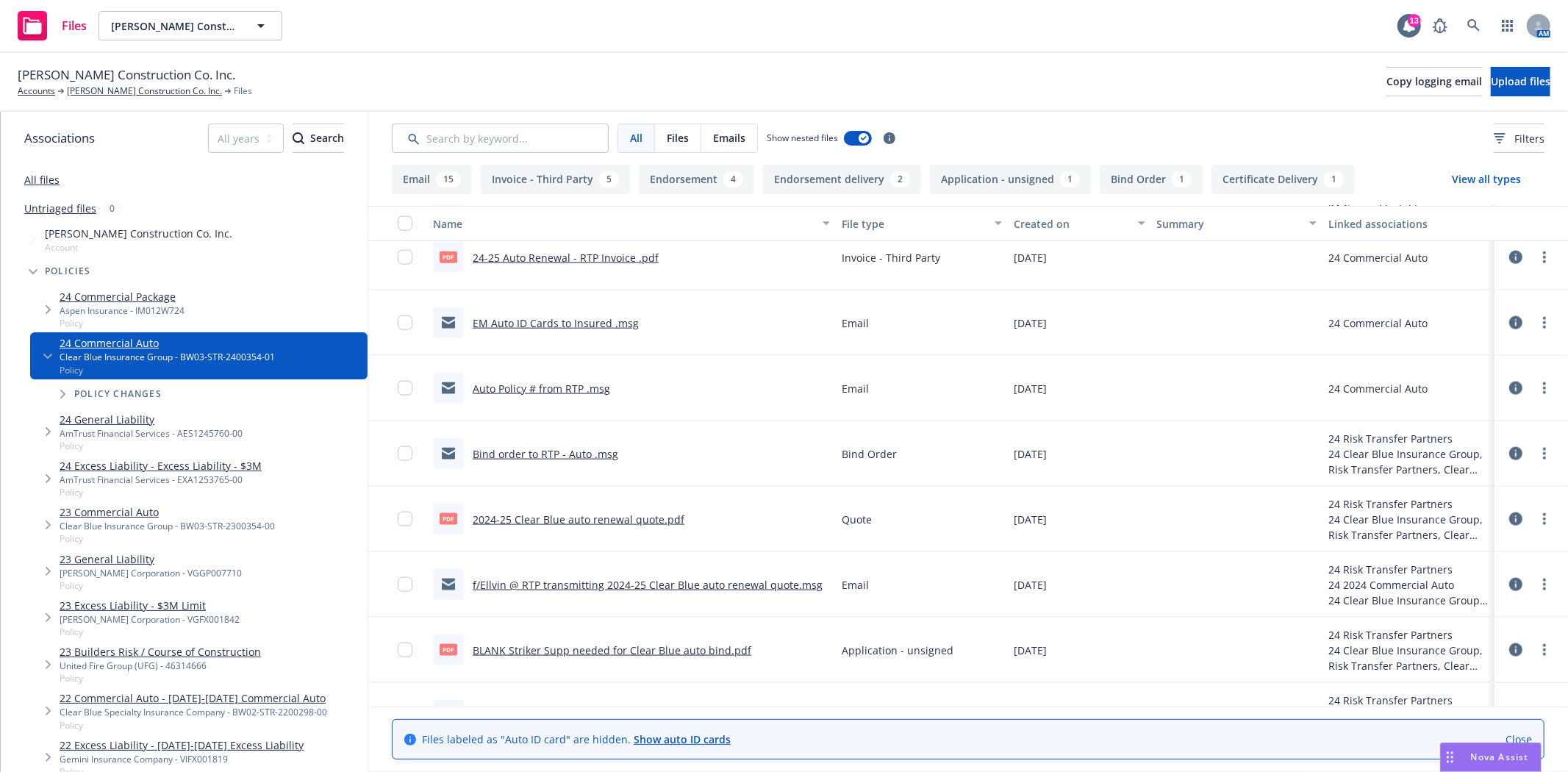
scroll to position [1596, 0]
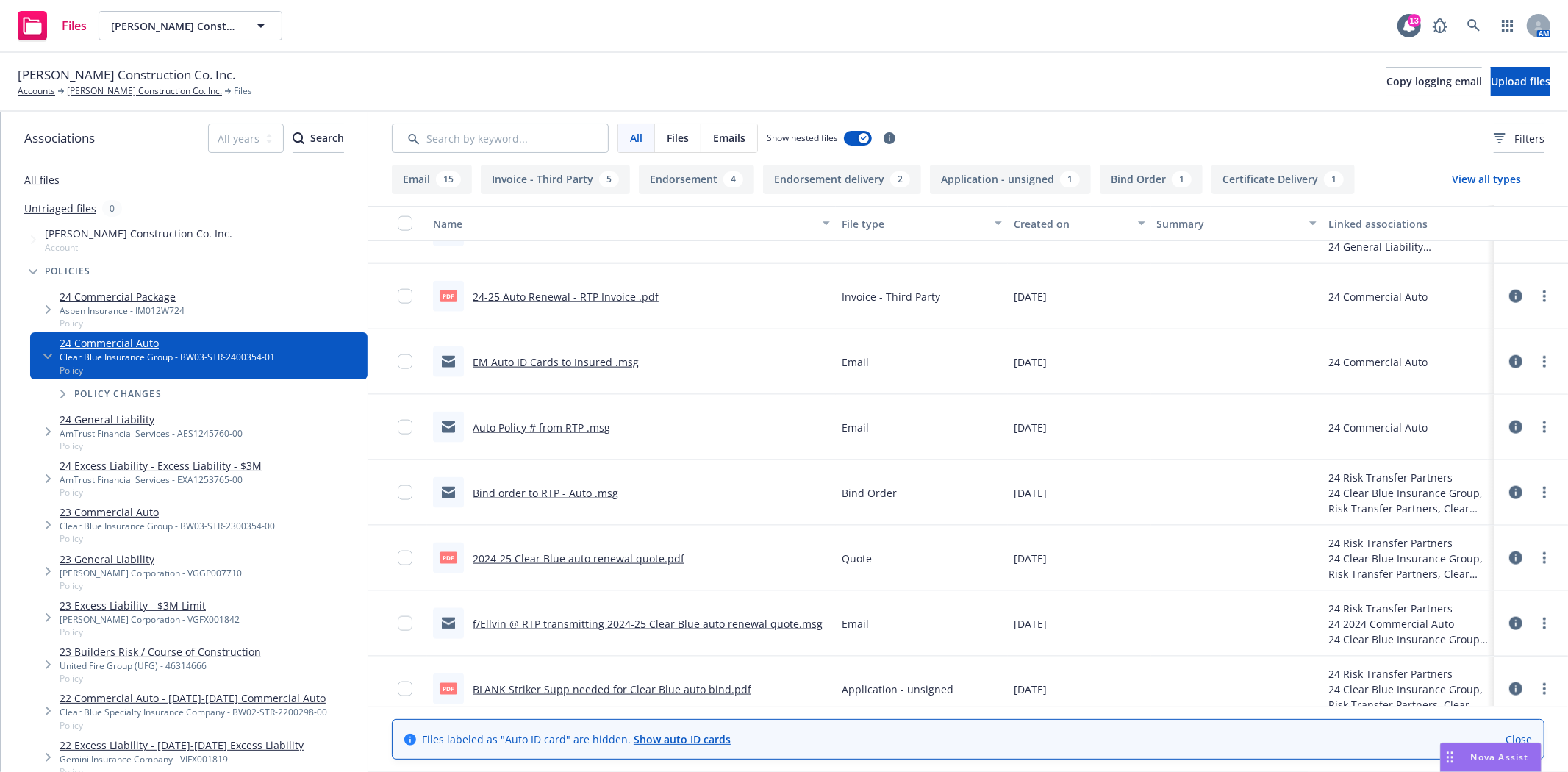
click at [588, 296] on link "24-25 Auto Renewal - RTP Invoice .pdf" at bounding box center [566, 297] width 186 height 14
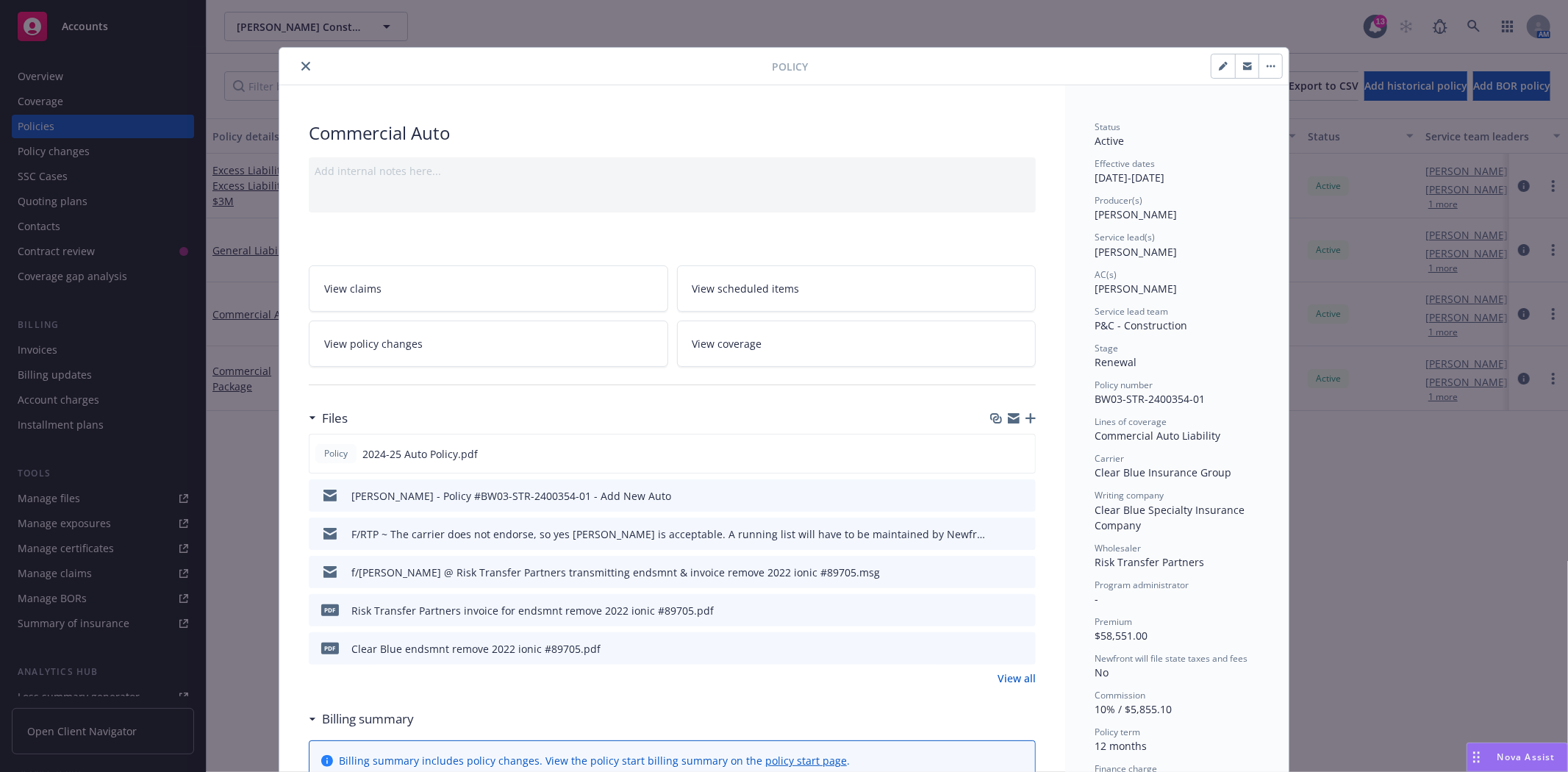
click at [304, 66] on button "close" at bounding box center [306, 67] width 18 height 18
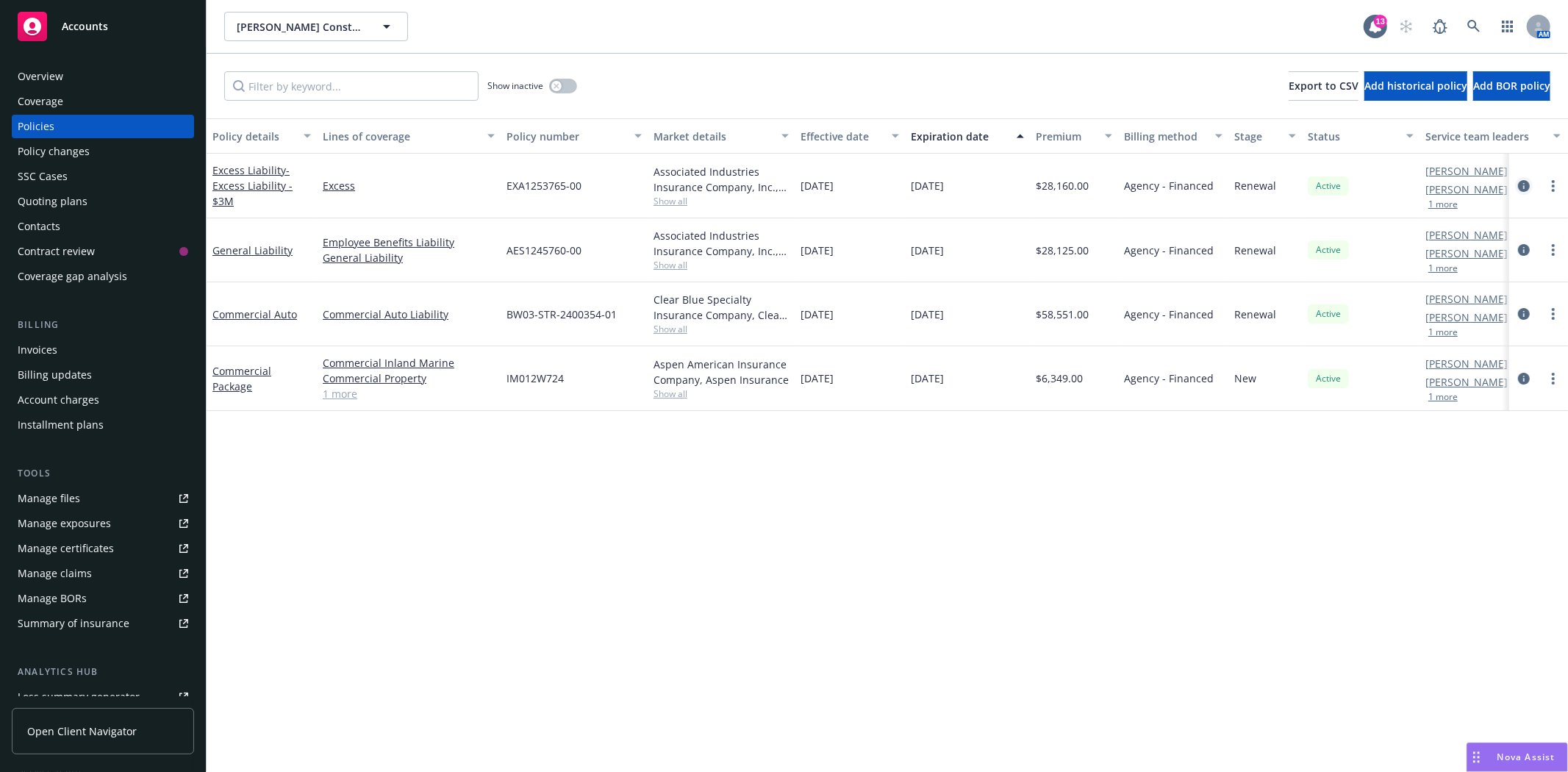
click at [1525, 182] on icon "circleInformation" at bounding box center [1523, 186] width 12 height 12
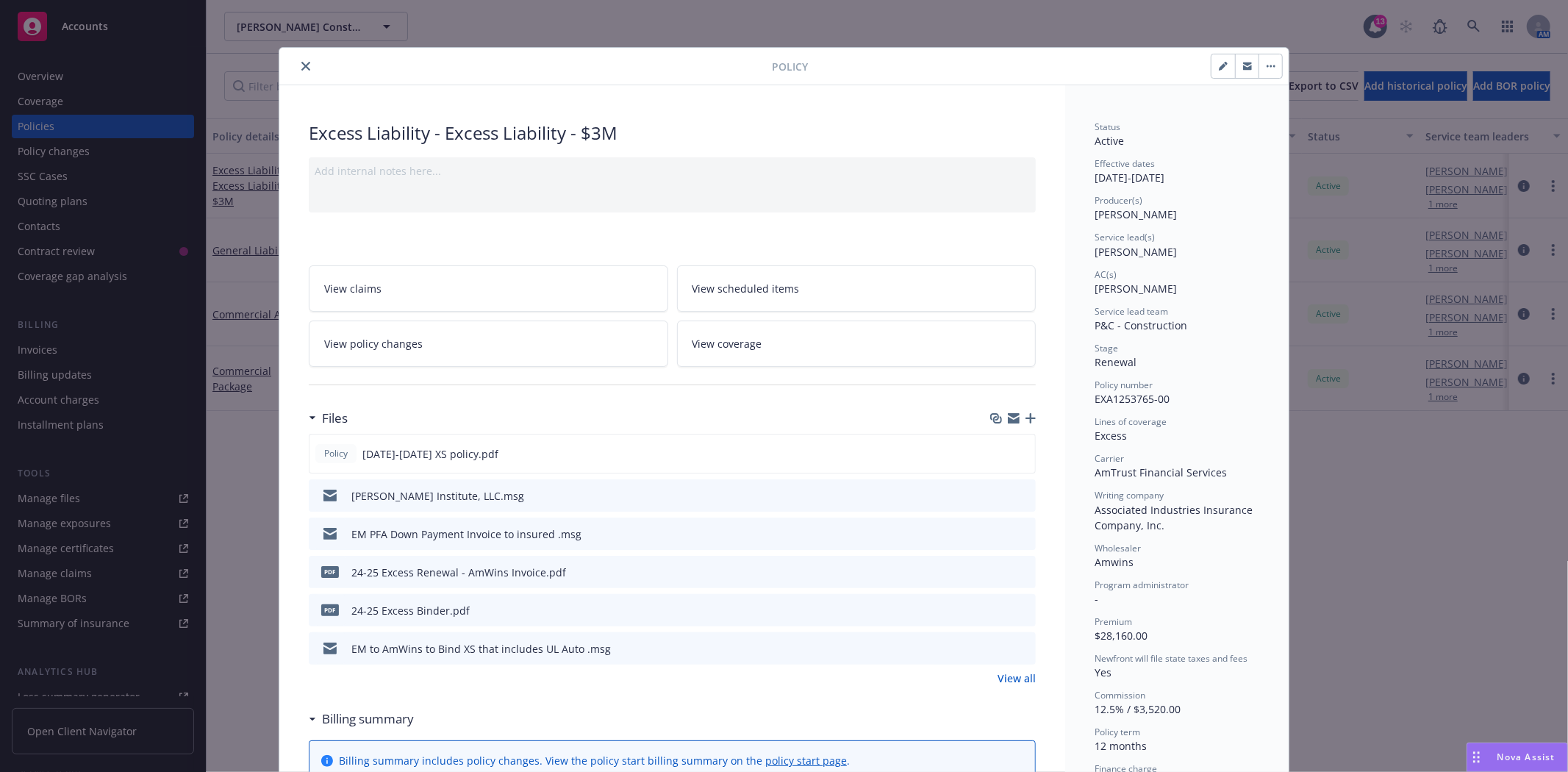
click at [1019, 568] on icon "preview file" at bounding box center [1021, 570] width 14 height 10
click at [302, 68] on icon "close" at bounding box center [306, 67] width 9 height 9
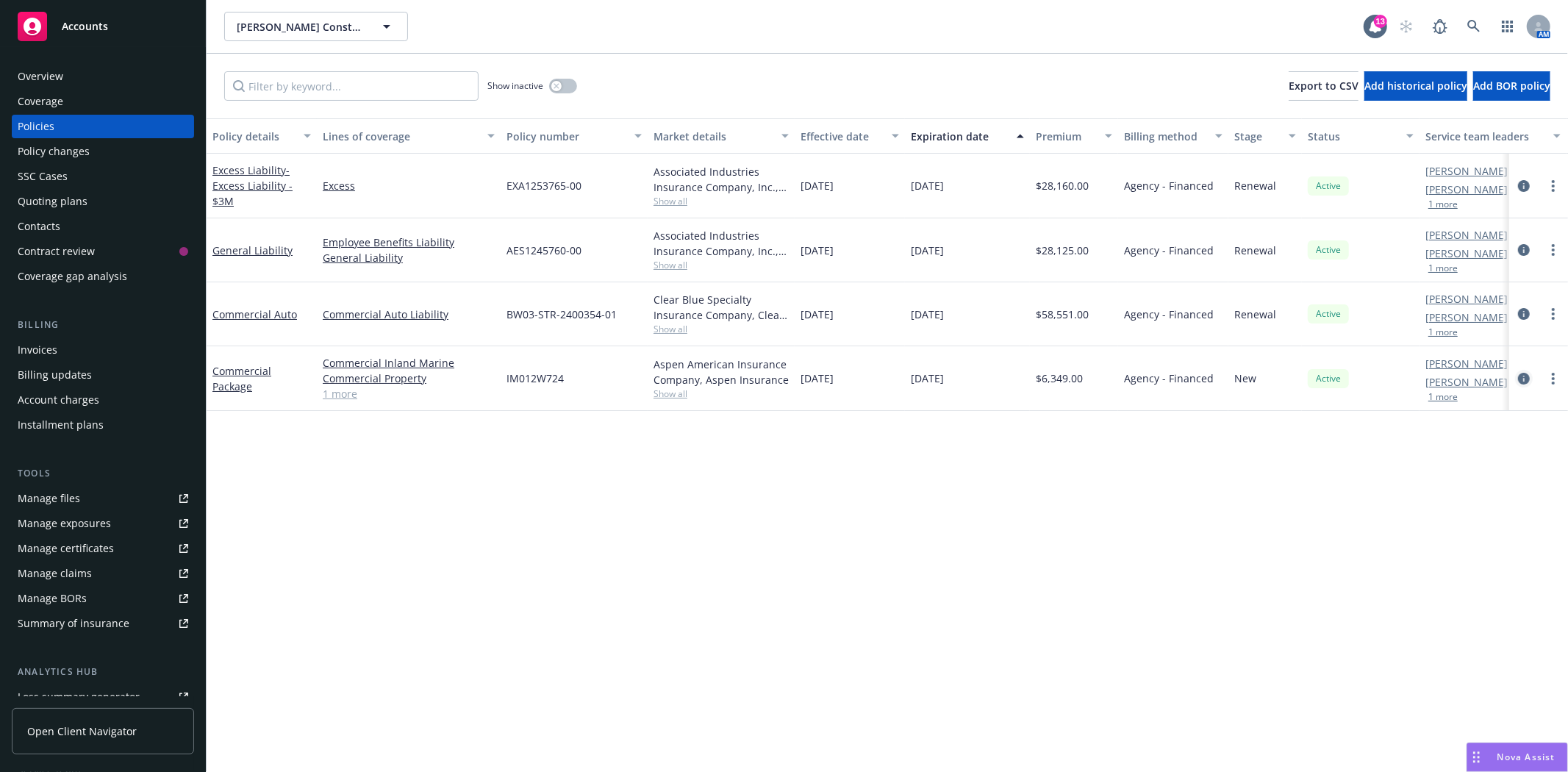
click at [1523, 375] on icon "circleInformation" at bounding box center [1523, 378] width 12 height 12
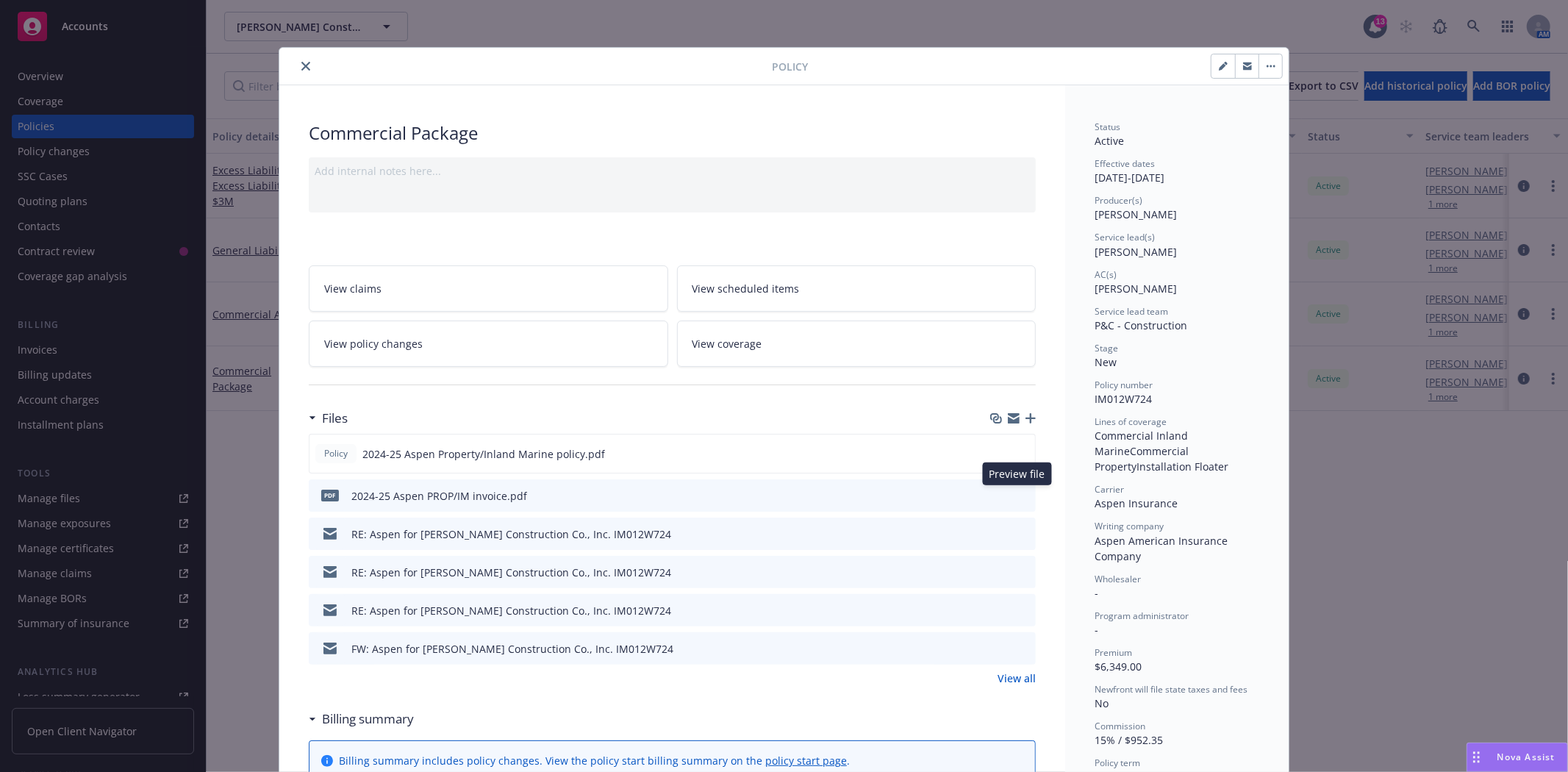
click at [1015, 491] on icon "preview file" at bounding box center [1021, 495] width 14 height 10
drag, startPoint x: 1014, startPoint y: 491, endPoint x: 601, endPoint y: 204, distance: 502.9
click at [601, 204] on div "Add internal notes here..." at bounding box center [672, 185] width 727 height 55
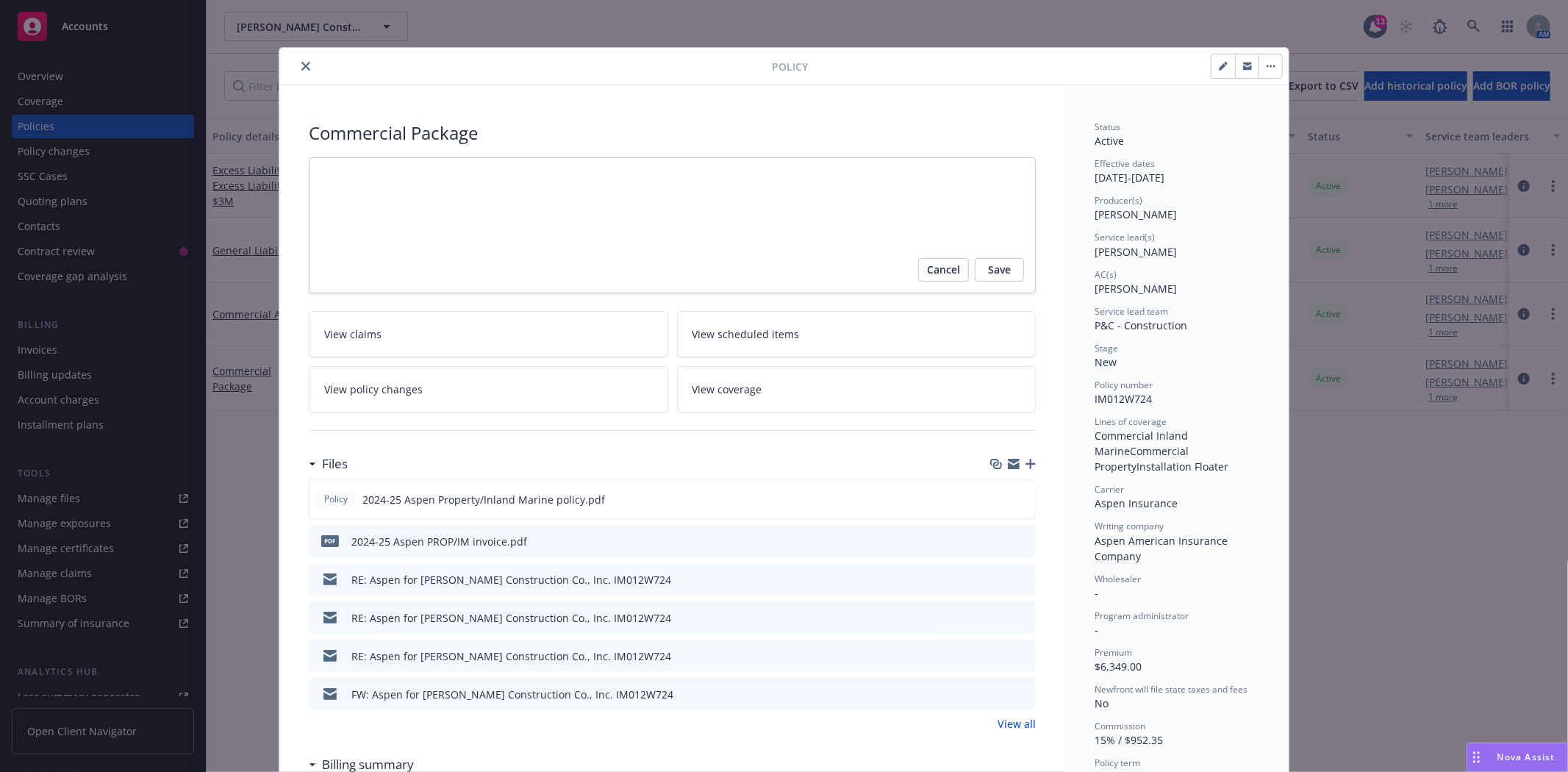
click at [302, 69] on icon "close" at bounding box center [306, 67] width 9 height 9
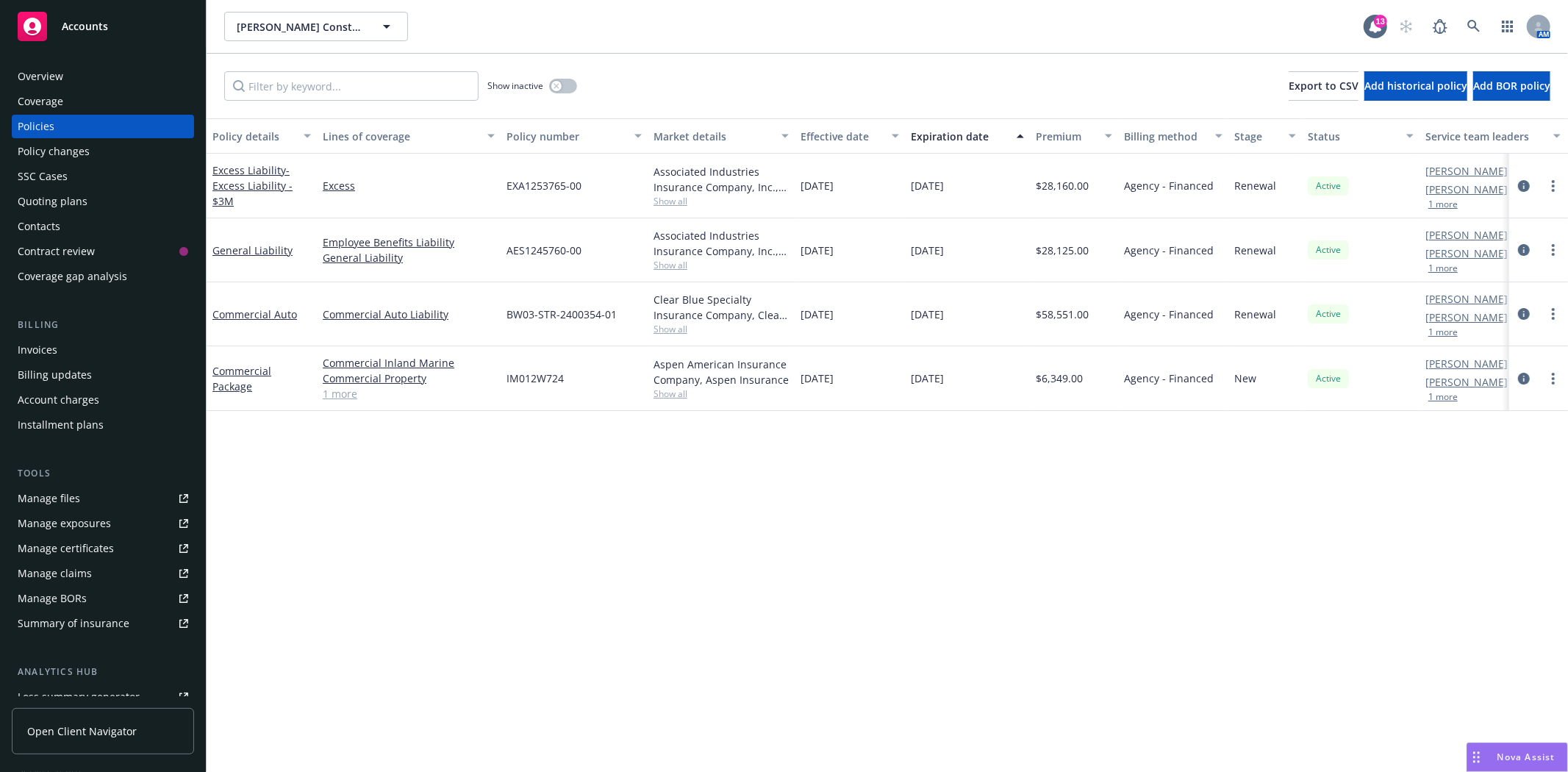
drag, startPoint x: 297, startPoint y: 69, endPoint x: 1008, endPoint y: 593, distance: 883.2
click at [1008, 593] on div "Policy details Lines of coverage Policy number Market details Effective date Ex…" at bounding box center [886, 445] width 1361 height 654
click at [113, 30] on div "Accounts" at bounding box center [103, 26] width 170 height 30
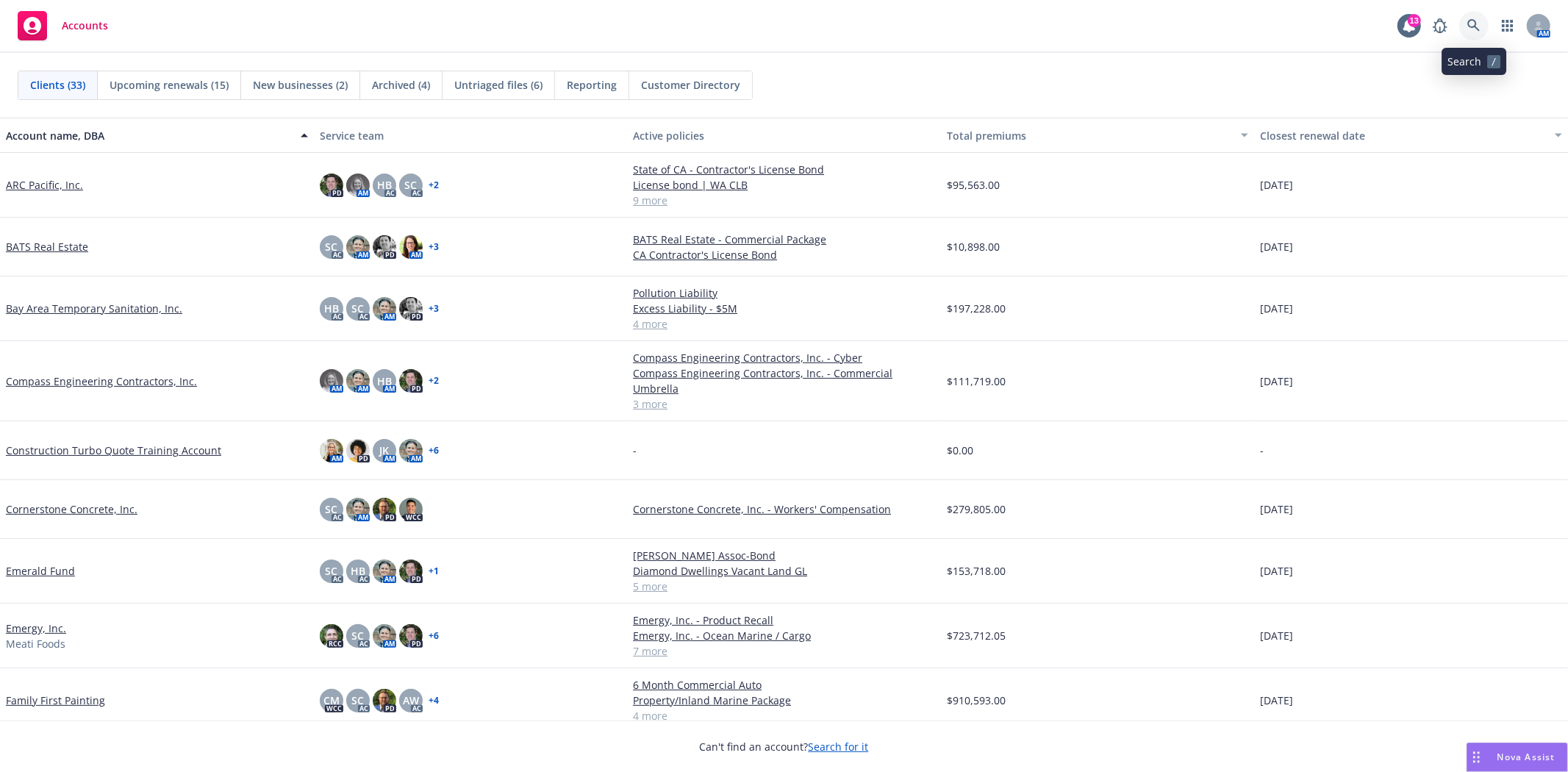
click at [1469, 25] on icon at bounding box center [1473, 25] width 13 height 13
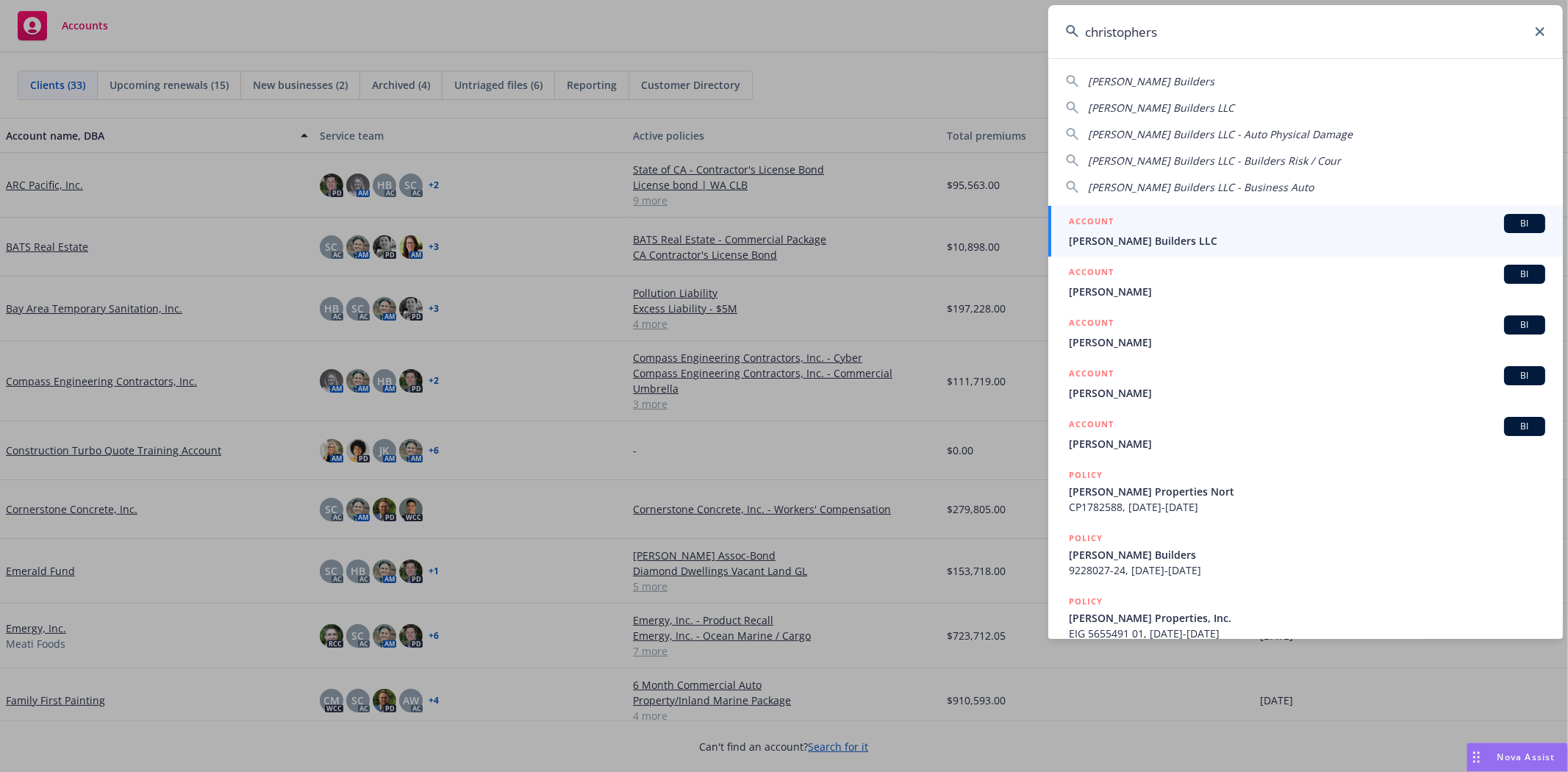
type input "christophers"
click at [1188, 230] on div "ACCOUNT BI" at bounding box center [1307, 223] width 476 height 19
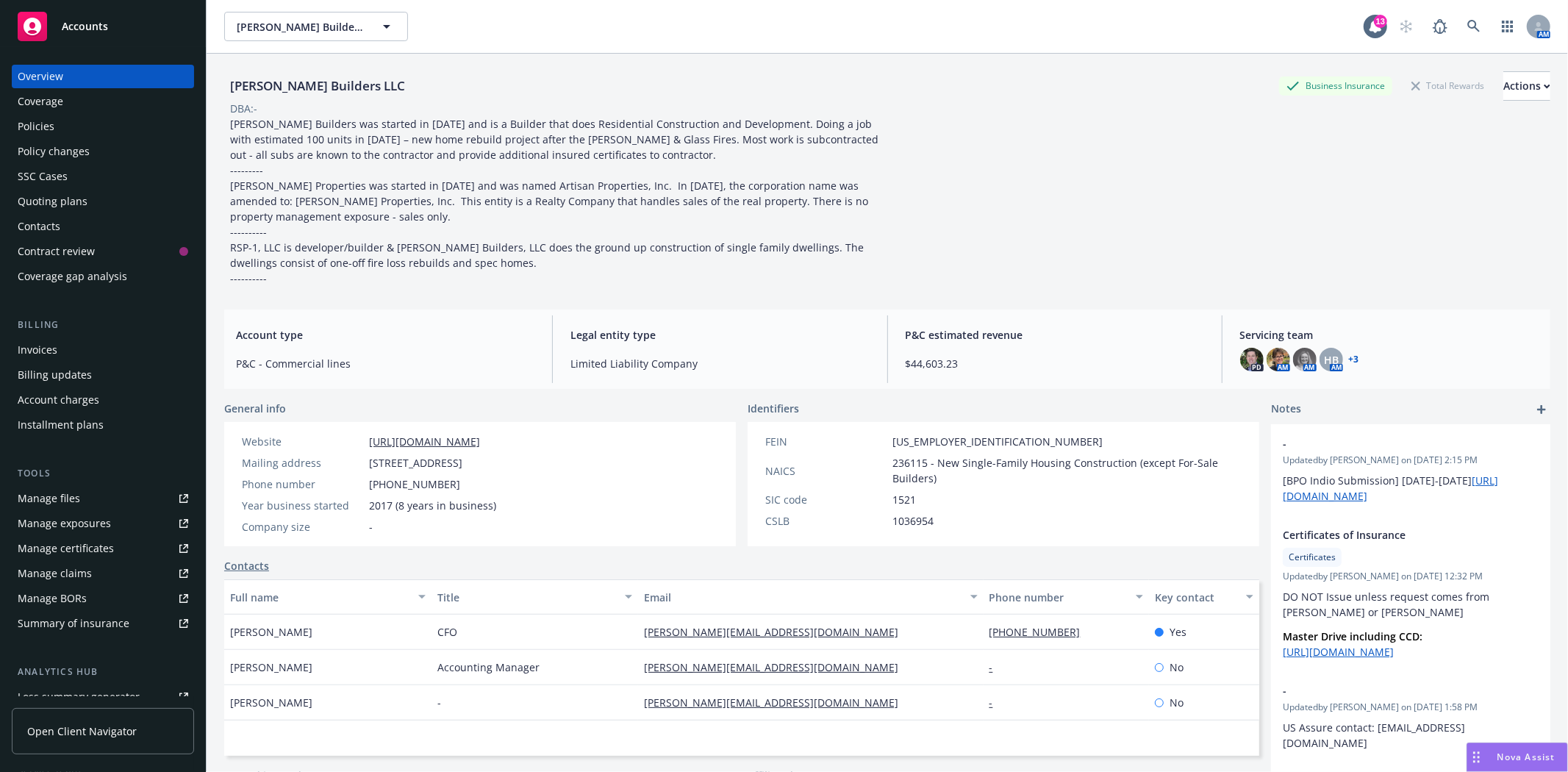
click at [77, 131] on div "Policies" at bounding box center [103, 126] width 170 height 23
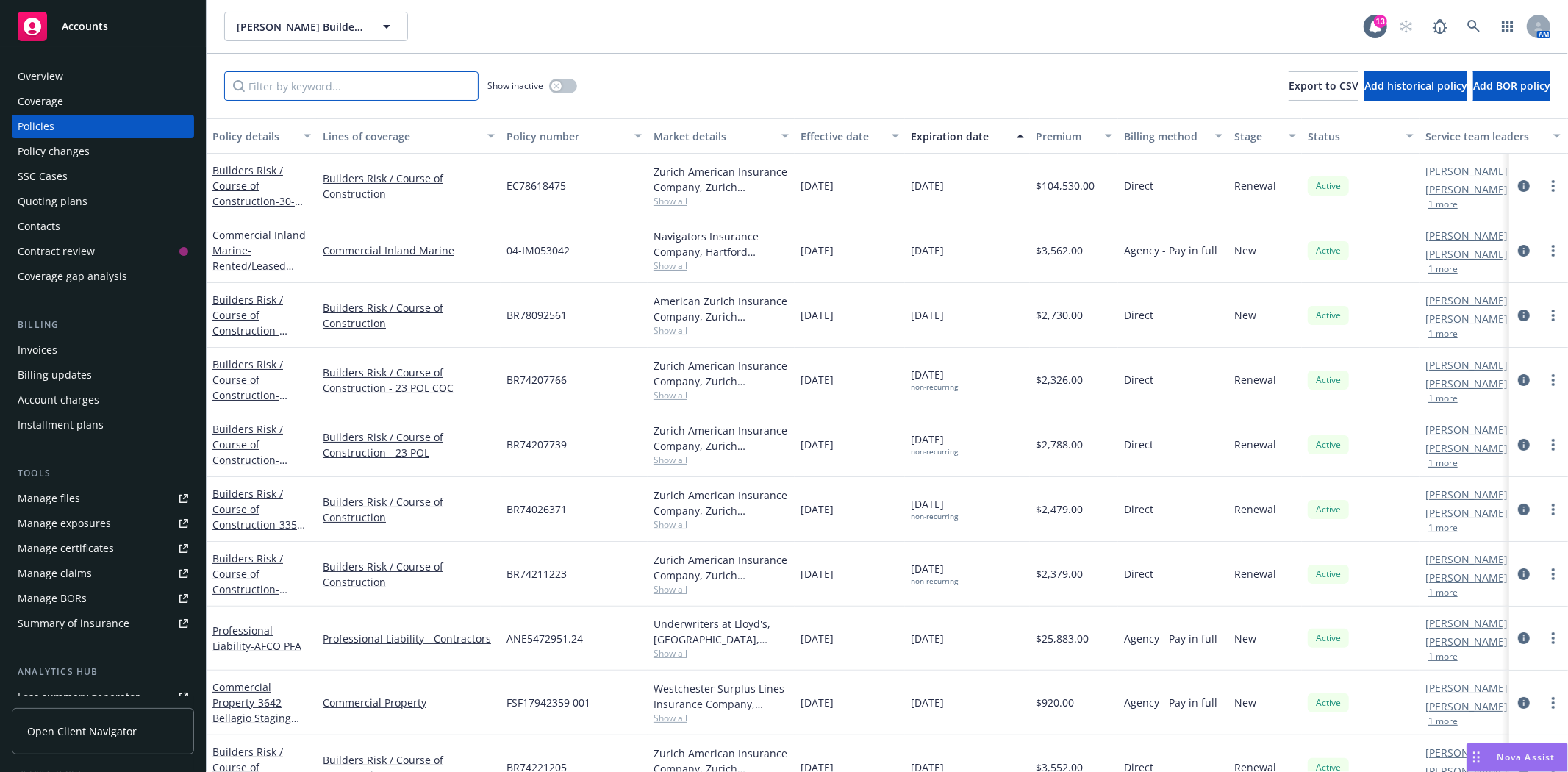
click at [300, 82] on input "Filter by keyword..." at bounding box center [351, 86] width 254 height 30
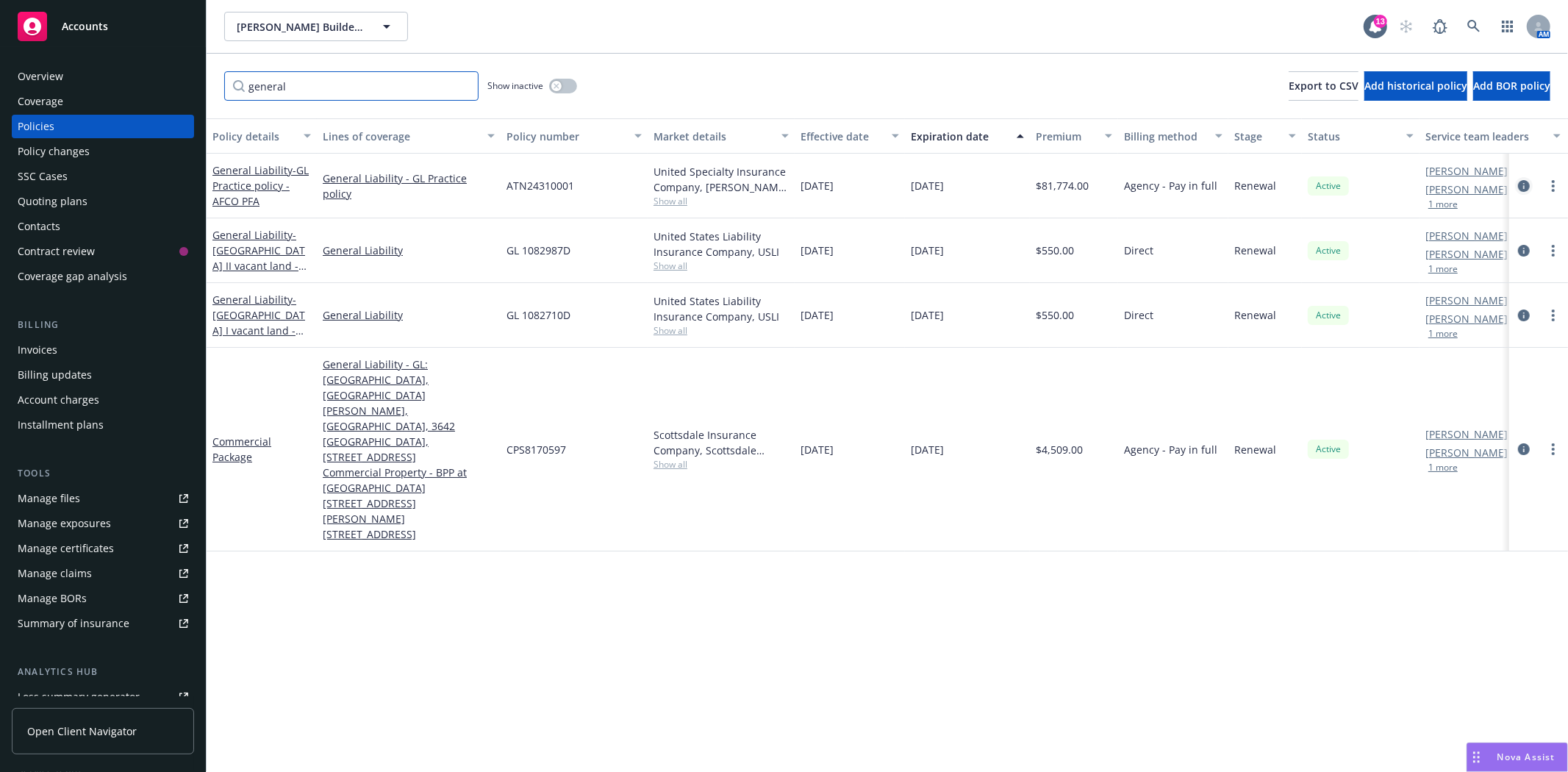
type input "general"
click at [1526, 184] on icon "circleInformation" at bounding box center [1523, 186] width 12 height 12
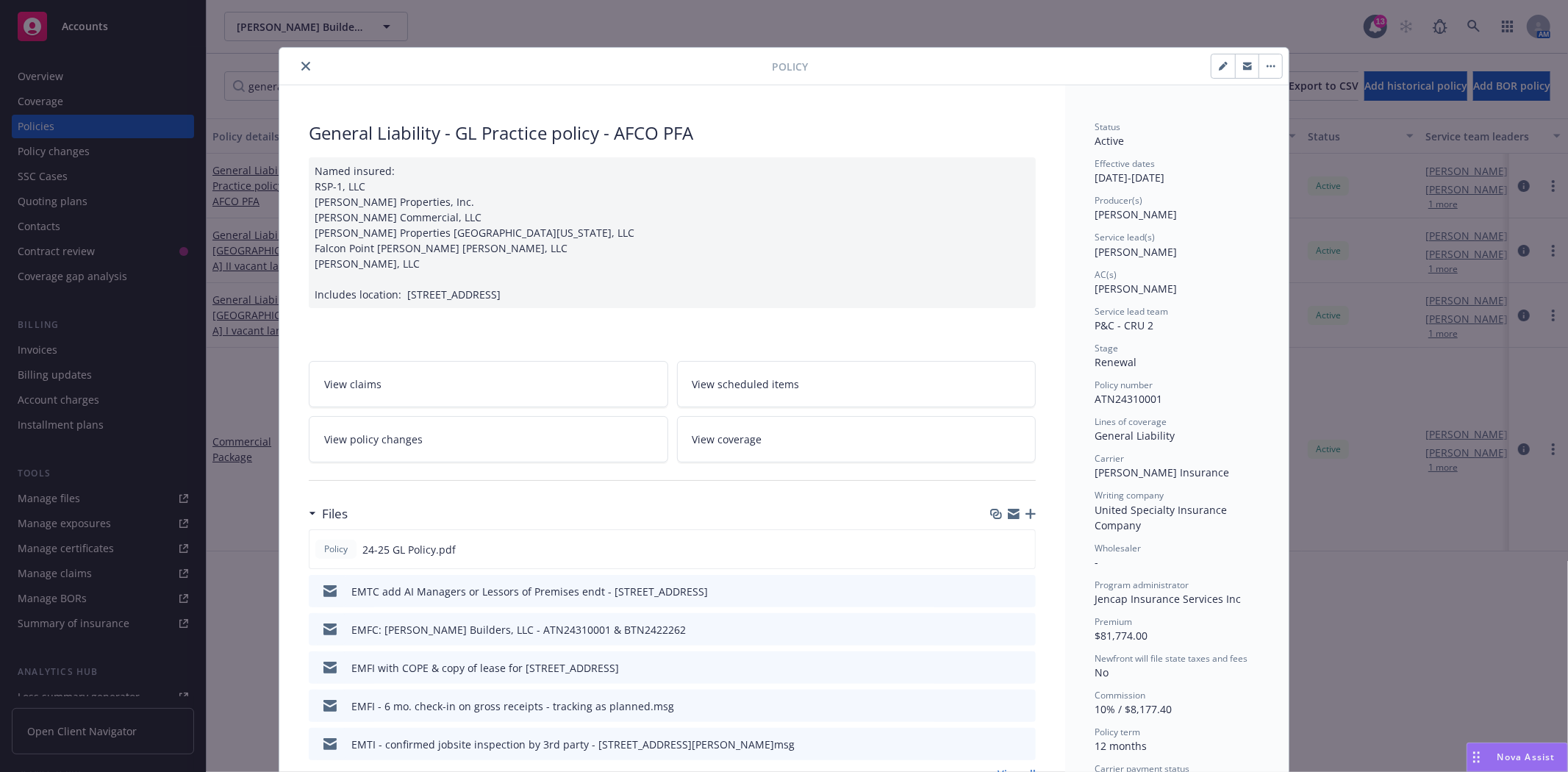
click at [302, 69] on icon "close" at bounding box center [306, 67] width 9 height 9
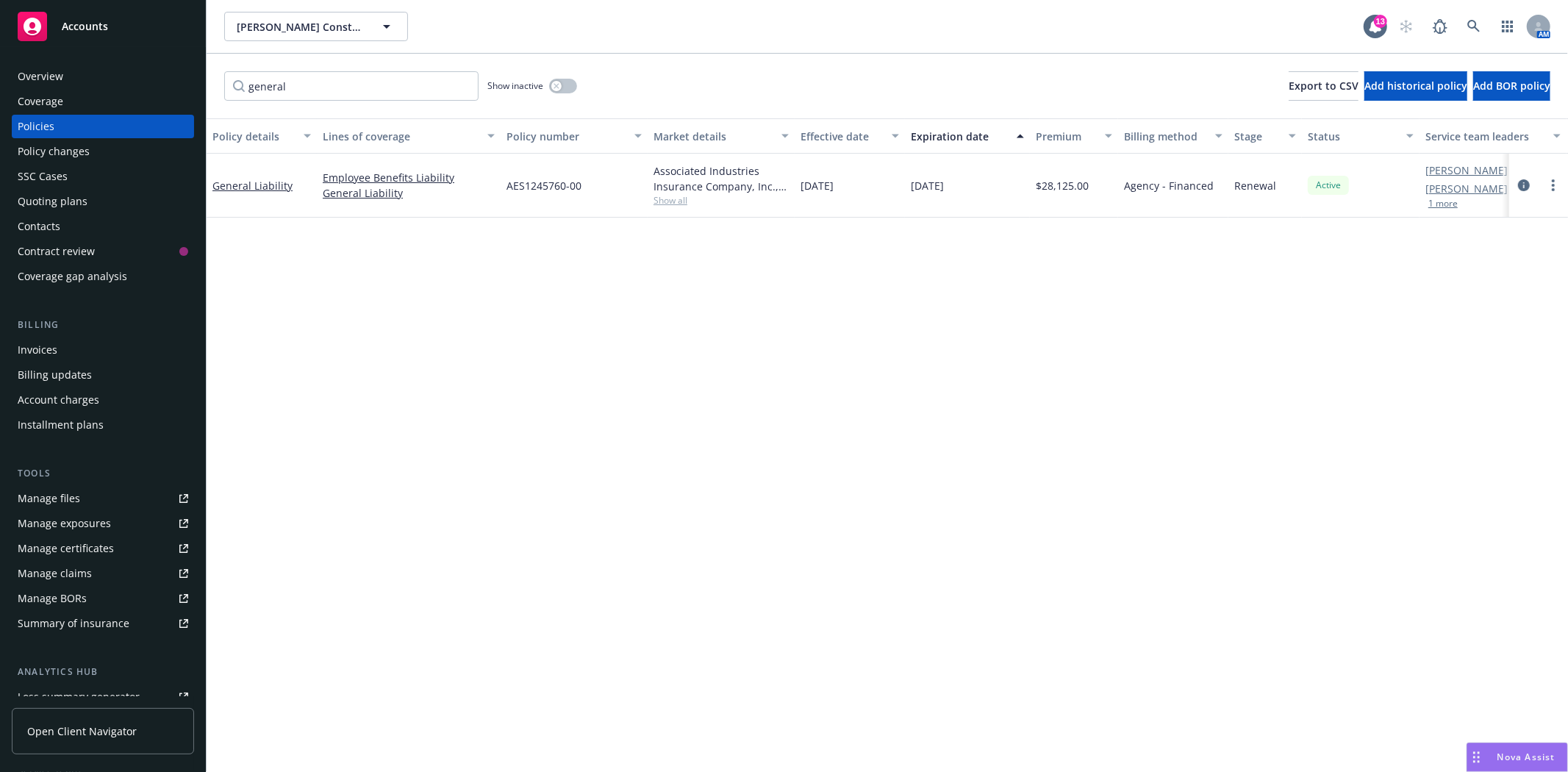
click at [105, 202] on div "Quoting plans" at bounding box center [103, 202] width 170 height 23
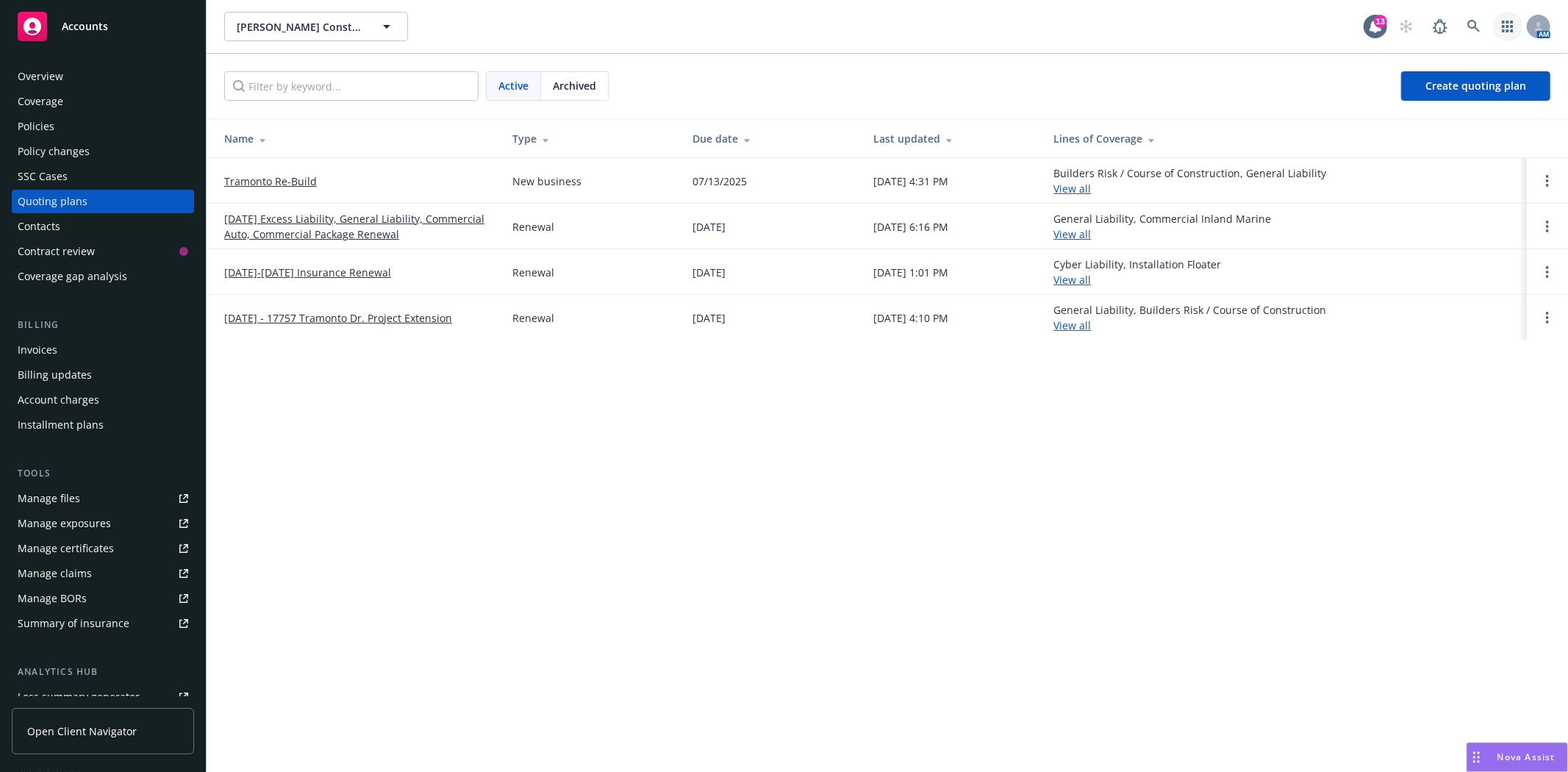
click at [1502, 27] on icon "button" at bounding box center [1507, 26] width 11 height 12
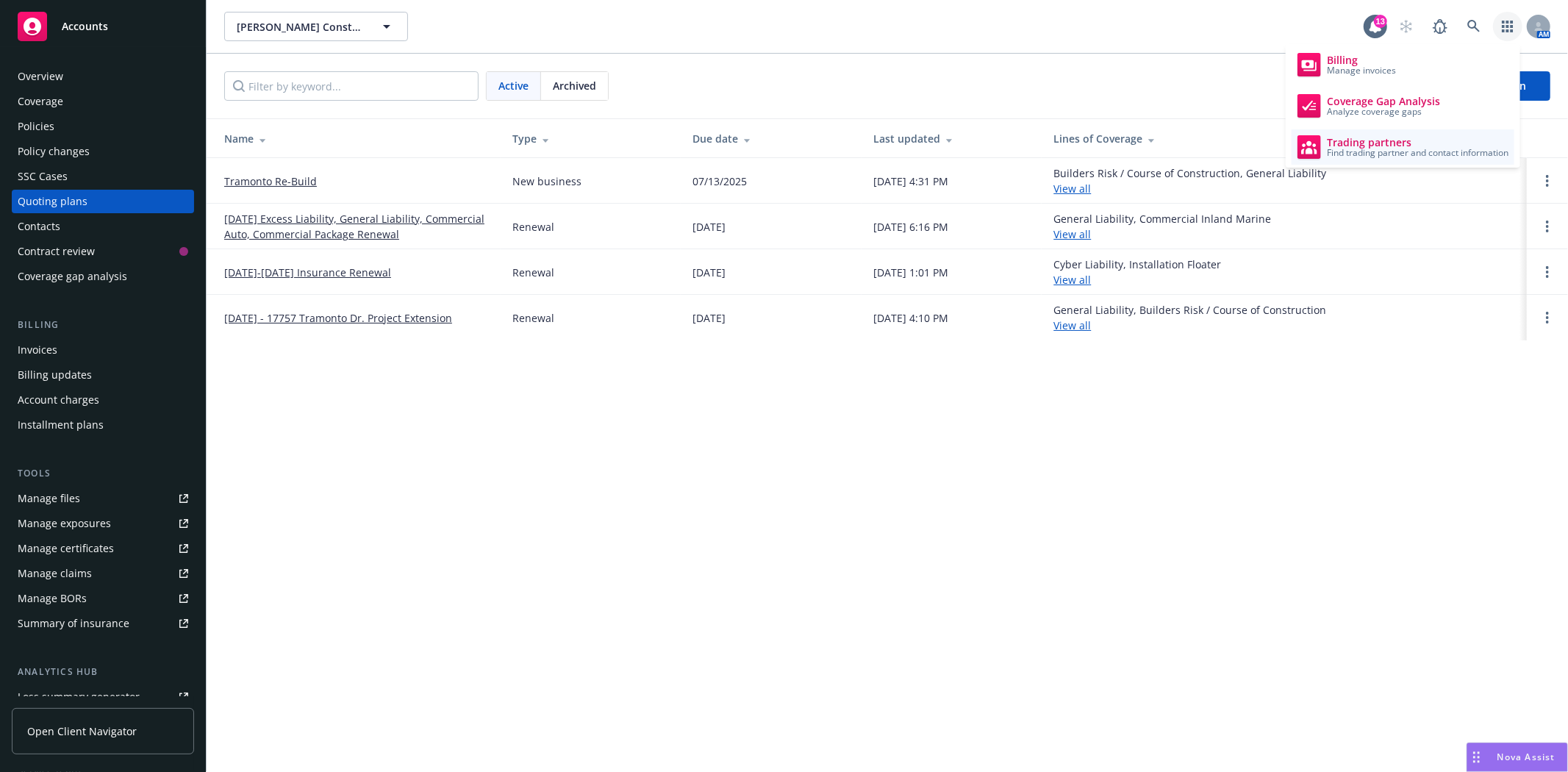
click at [1391, 142] on span "Trading partners" at bounding box center [1418, 142] width 182 height 12
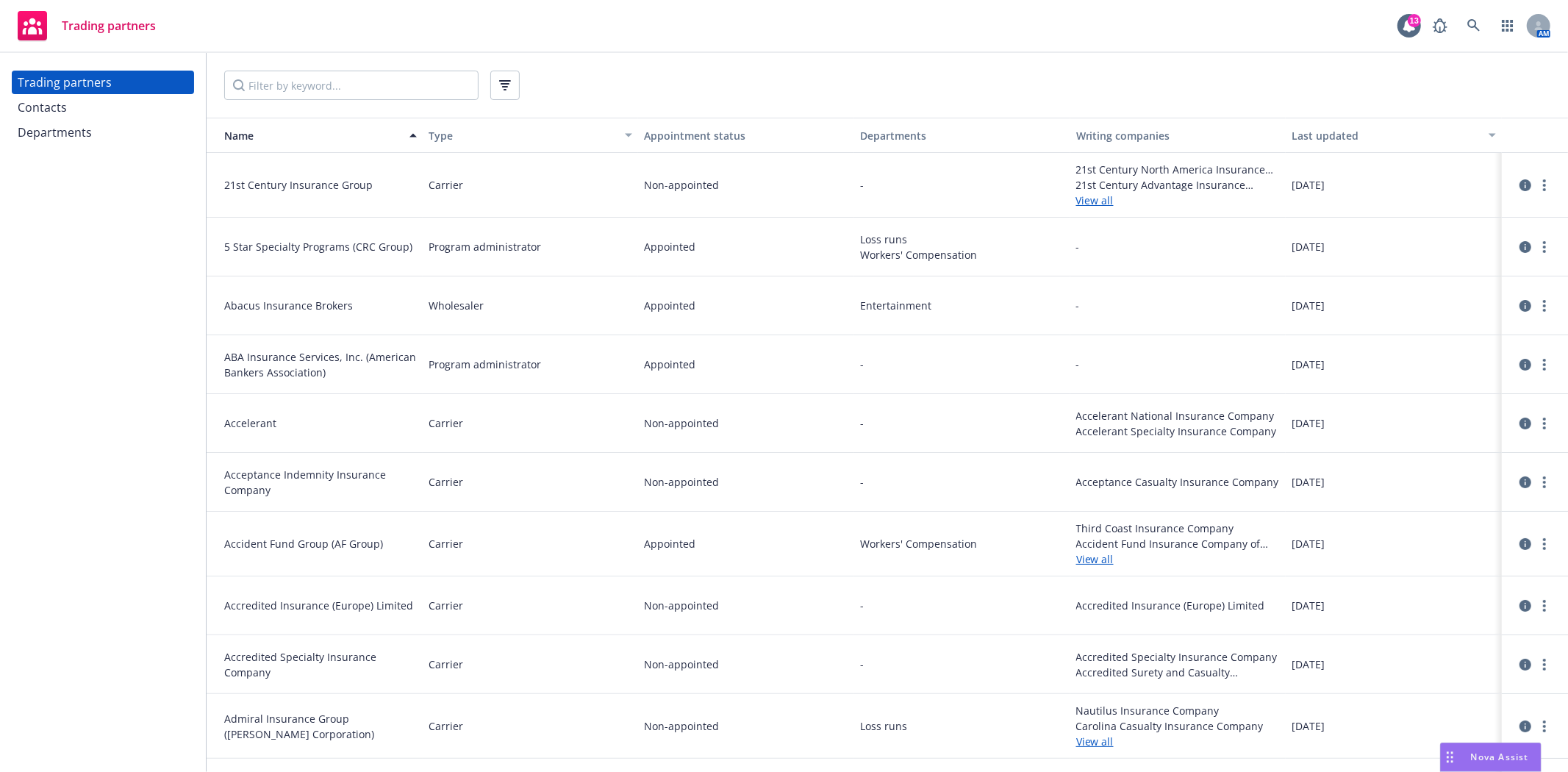
click at [53, 96] on div "Contacts" at bounding box center [42, 107] width 50 height 23
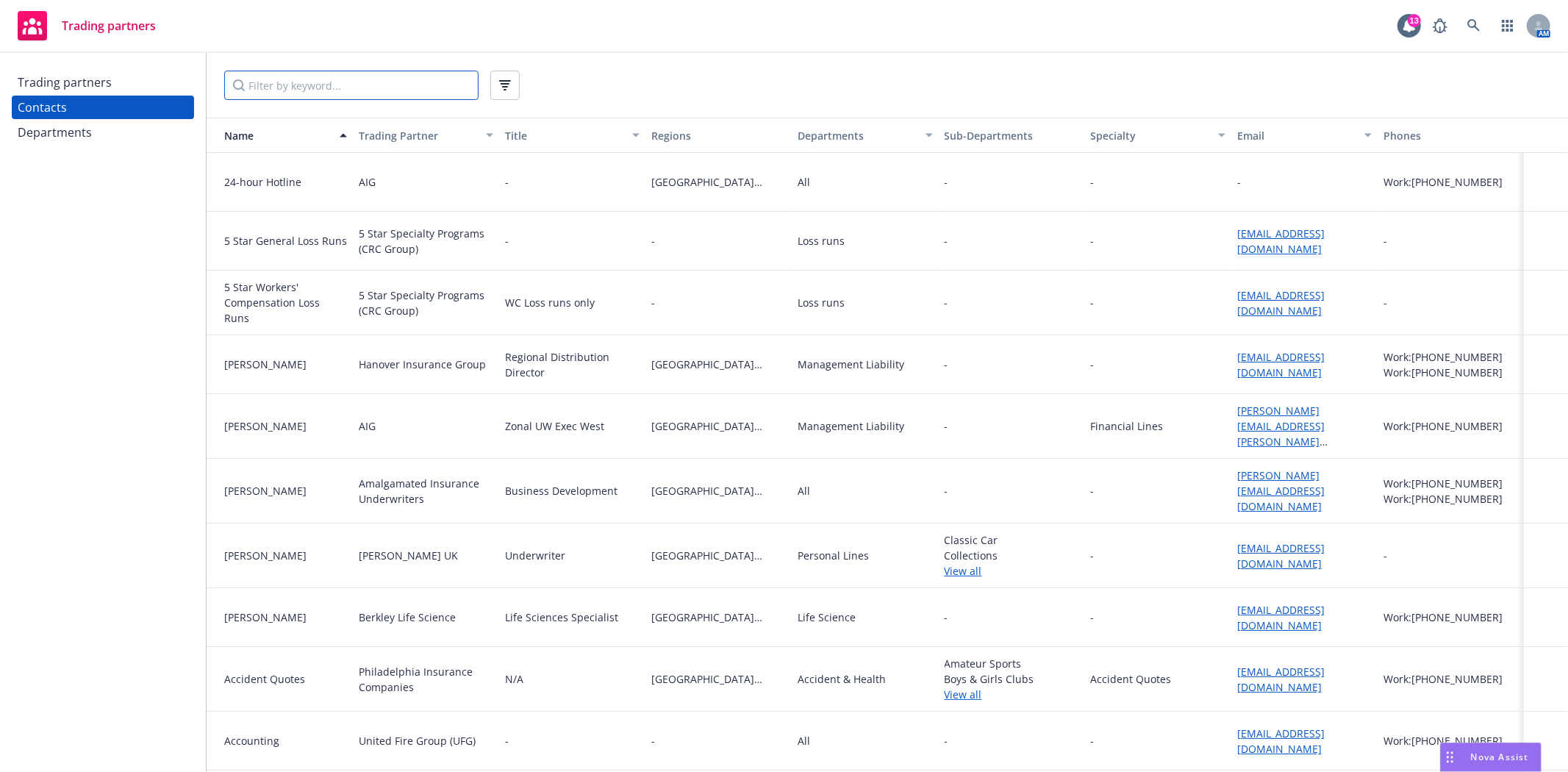
click at [256, 94] on input "Filter by keyword..." at bounding box center [351, 85] width 254 height 30
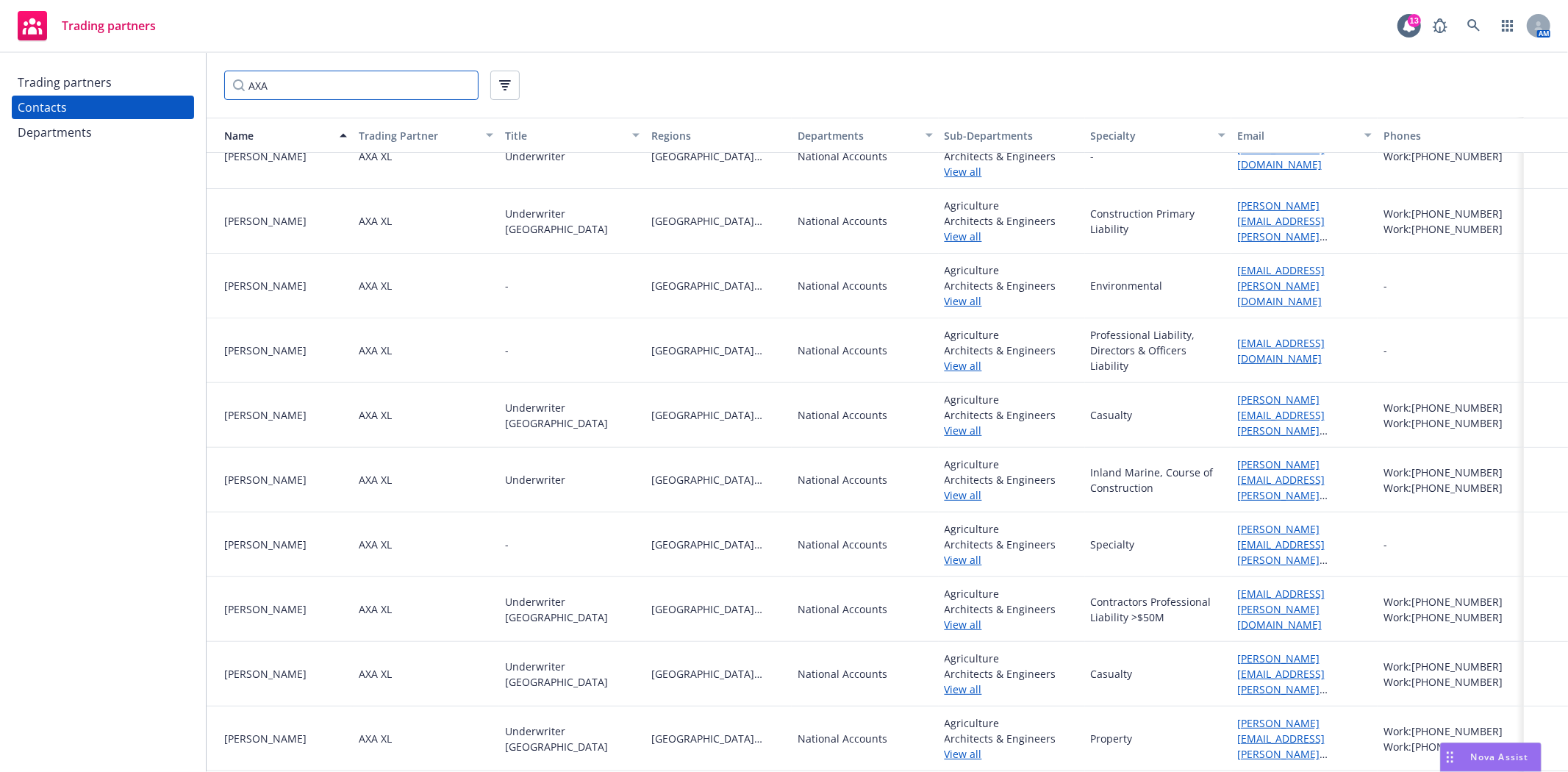
scroll to position [408, 0]
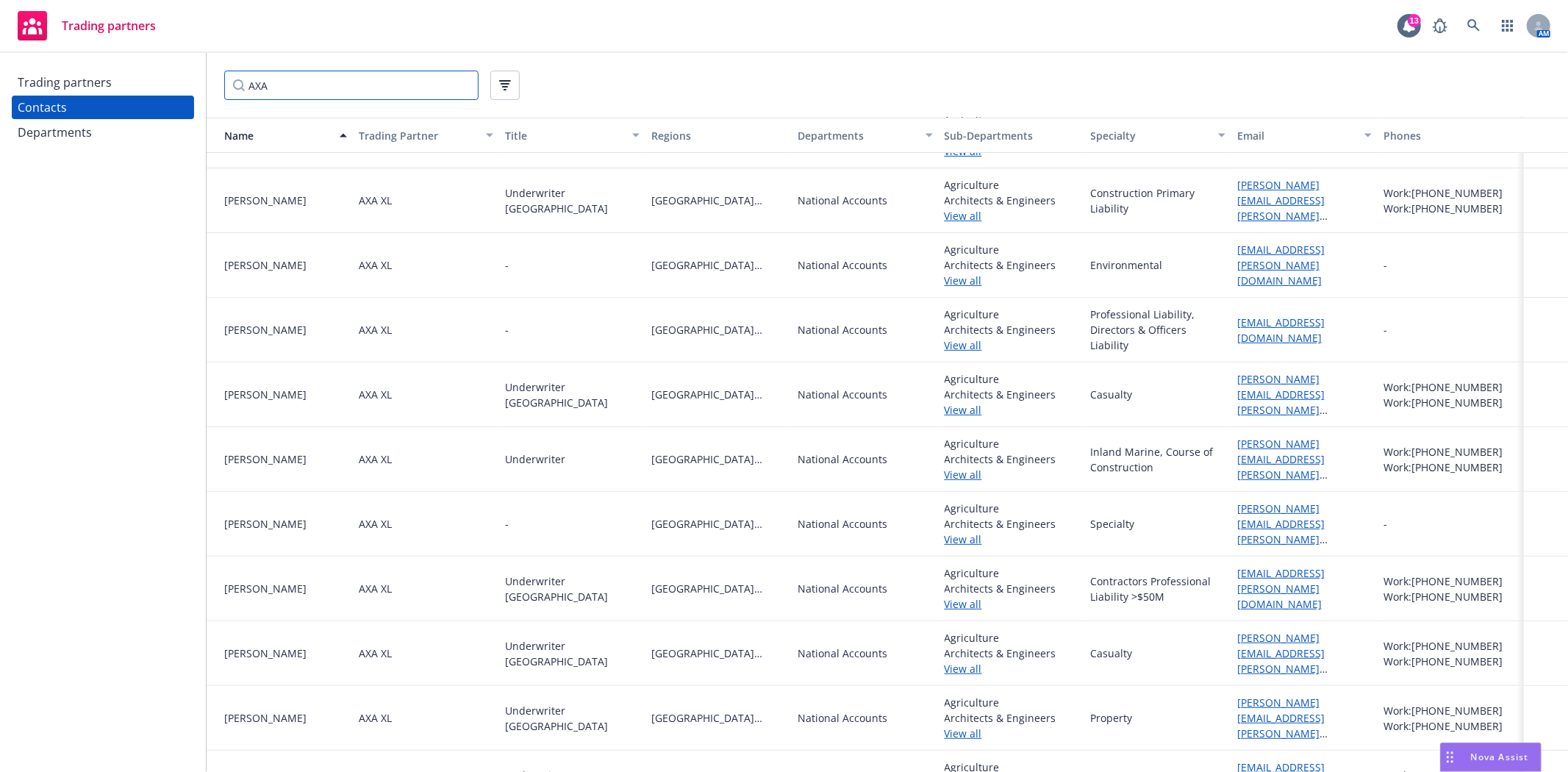
type input "AXA"
click at [950, 407] on link "View all" at bounding box center [1011, 409] width 134 height 15
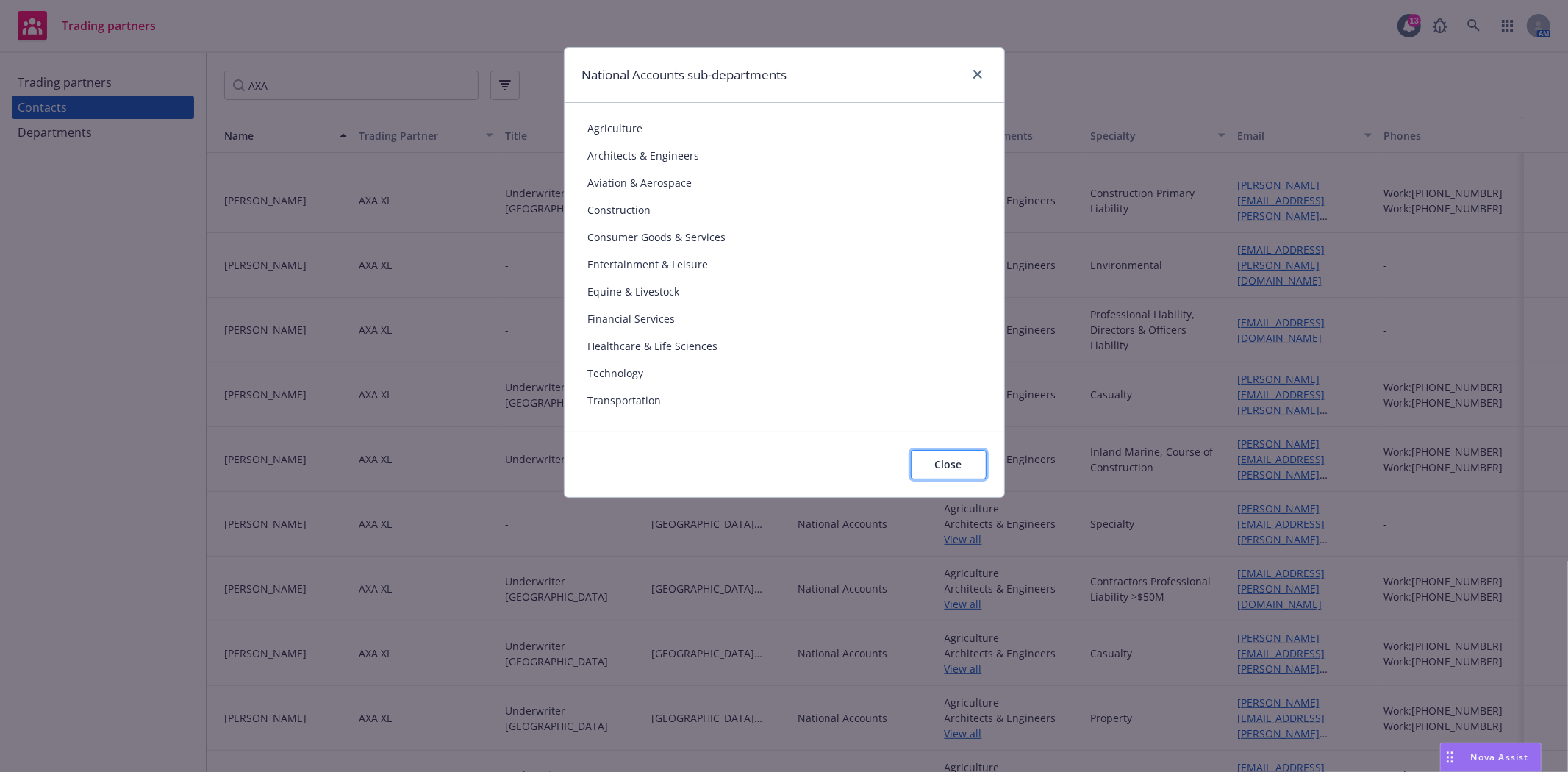
click at [942, 463] on span "Close" at bounding box center [948, 465] width 27 height 14
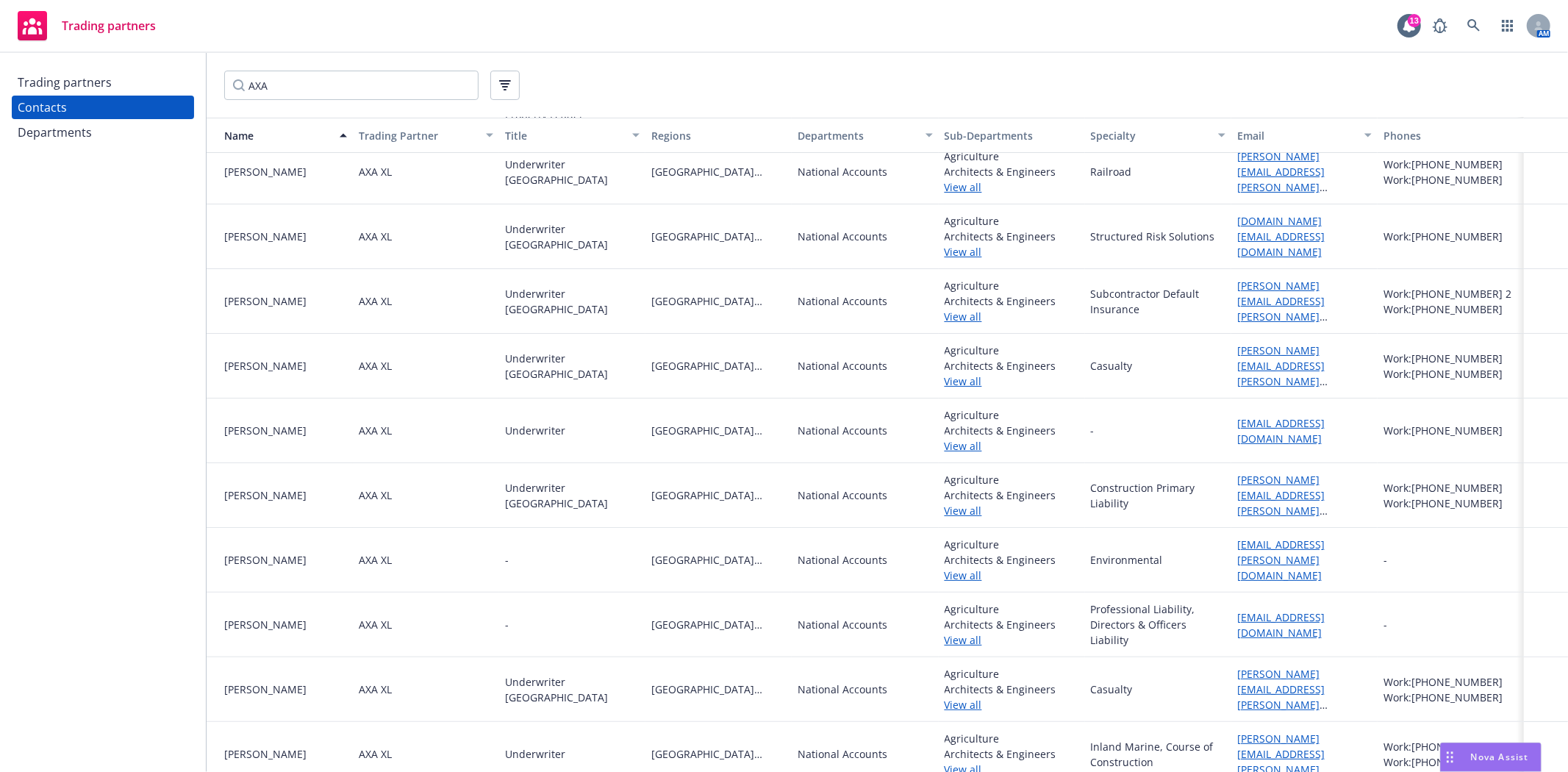
scroll to position [163, 0]
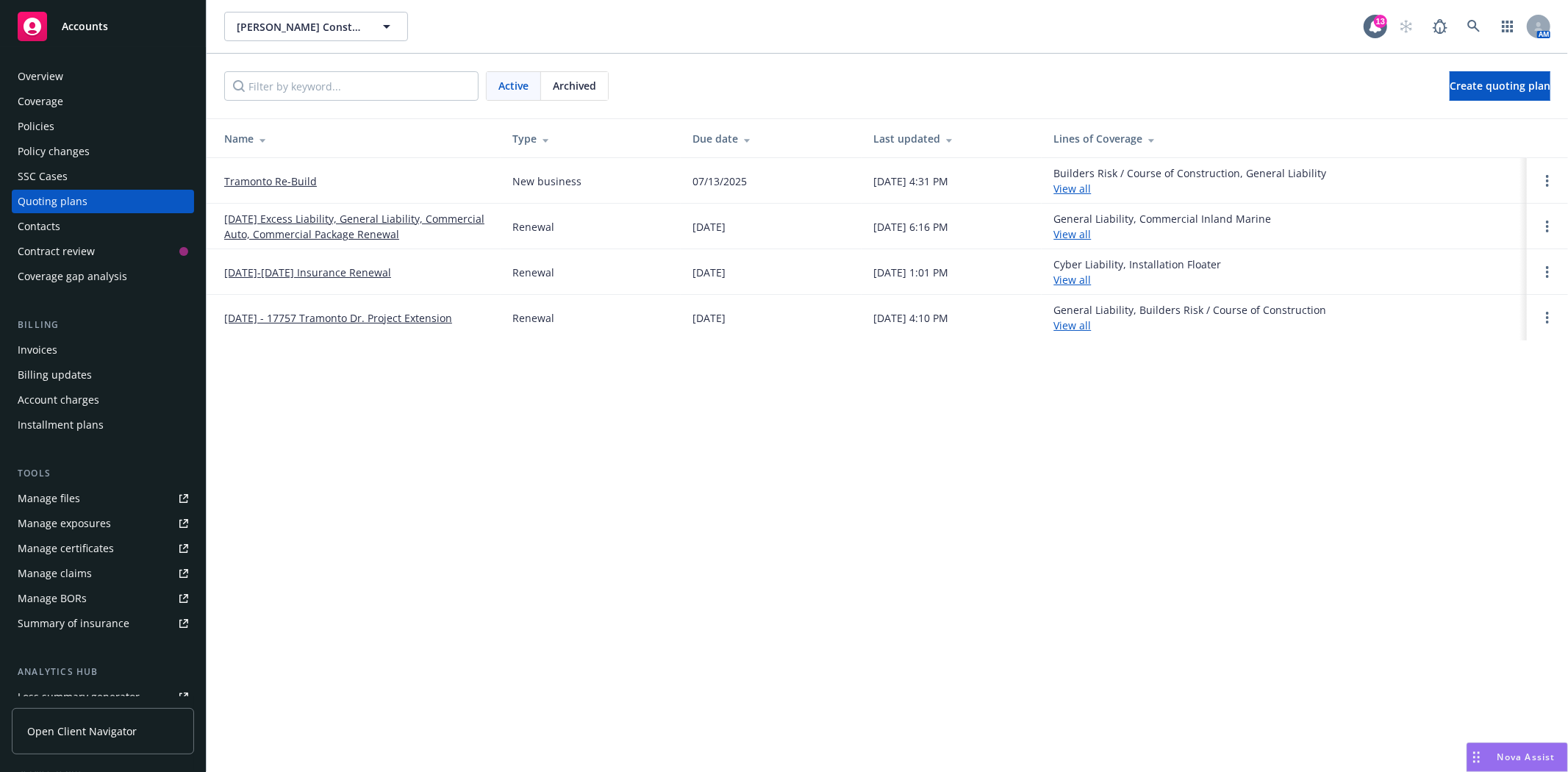
click at [349, 273] on link "[DATE]-[DATE] Insurance Renewal" at bounding box center [307, 272] width 167 height 15
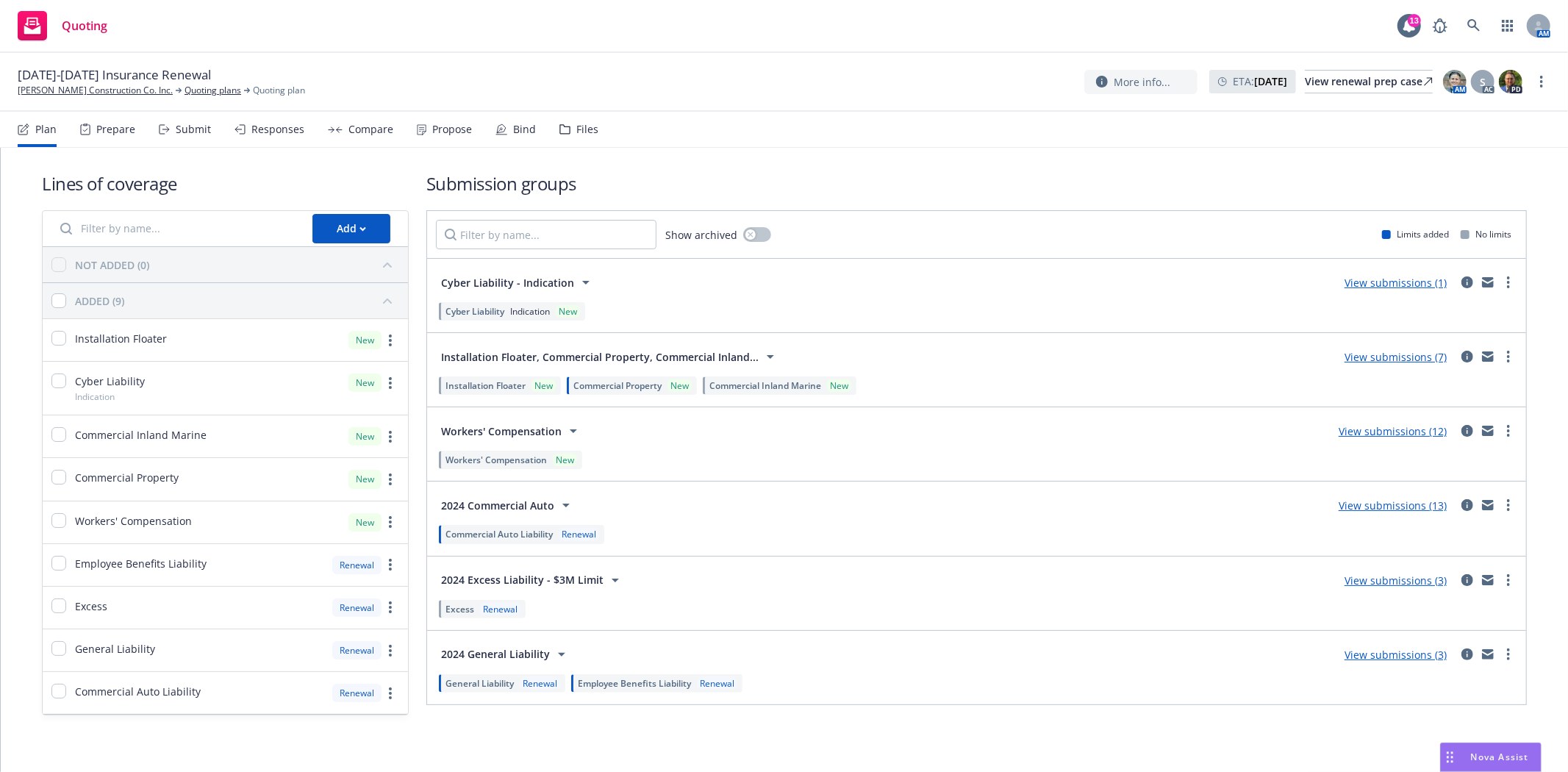
click at [330, 131] on icon at bounding box center [335, 129] width 14 height 6
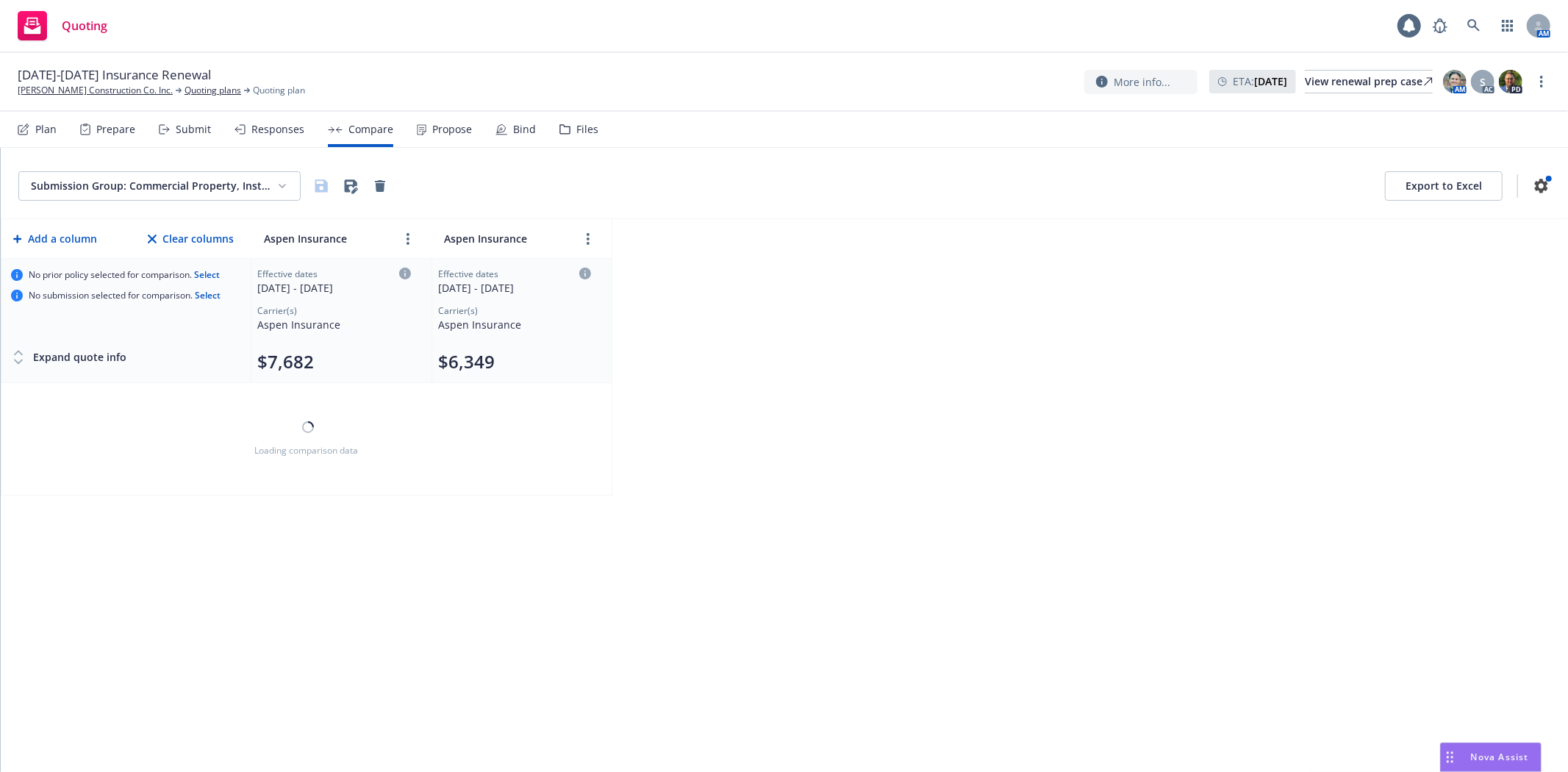
click at [261, 130] on div "Responses" at bounding box center [277, 129] width 53 height 12
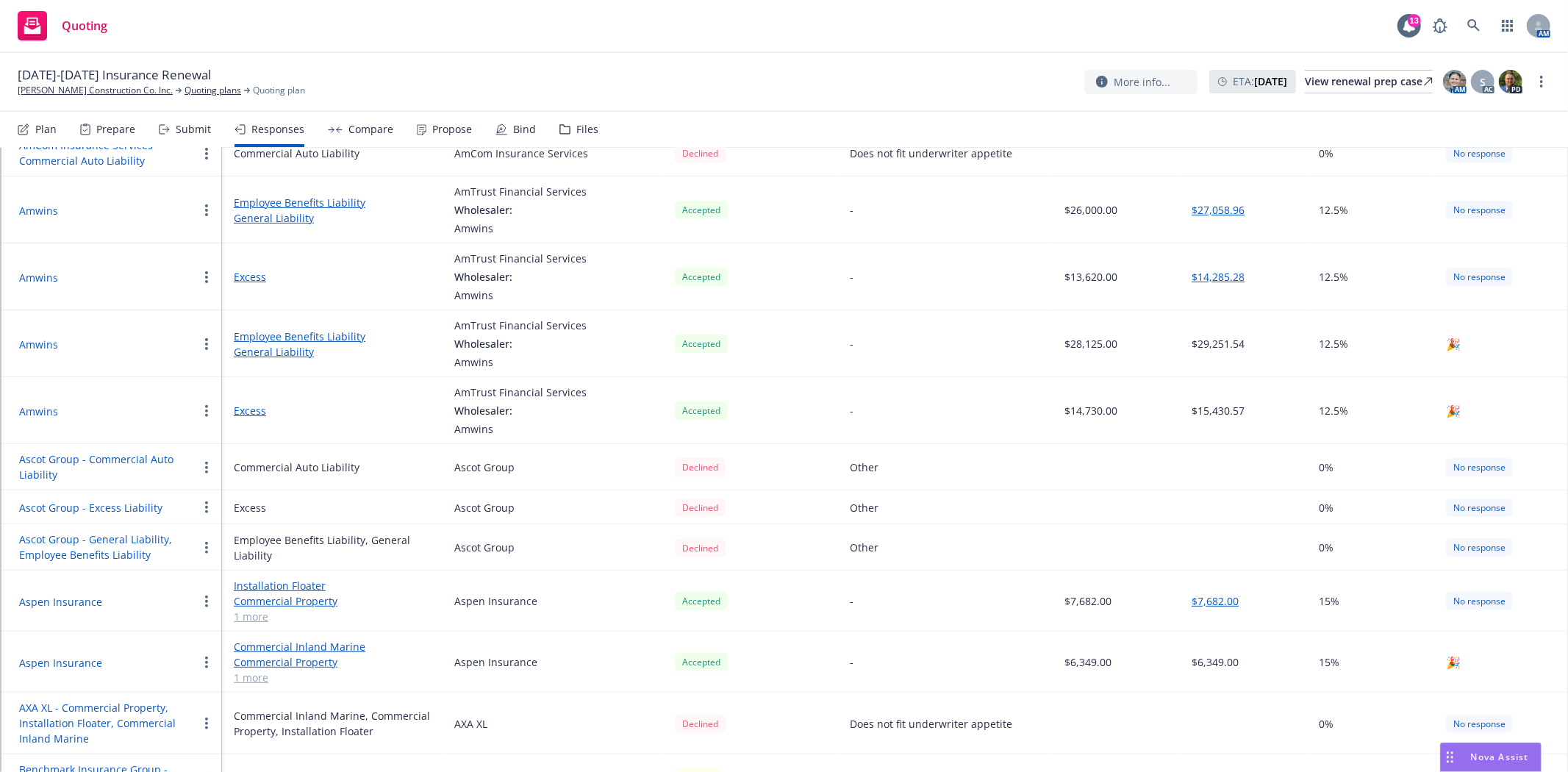
scroll to position [408, 0]
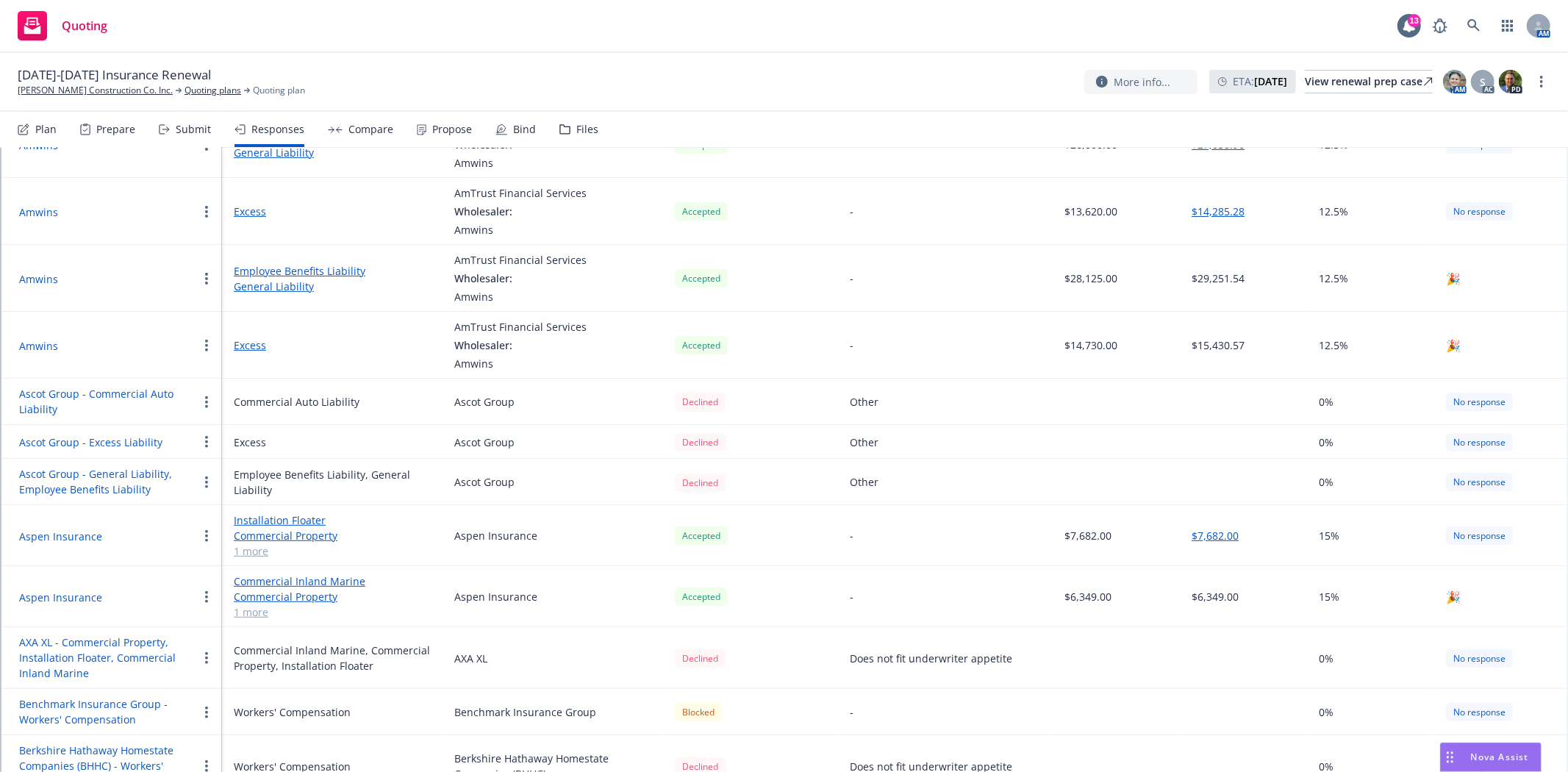
click at [113, 649] on button "AXA XL - Commercial Property, Installation Floater, Commercial Inland Marine" at bounding box center [108, 657] width 178 height 46
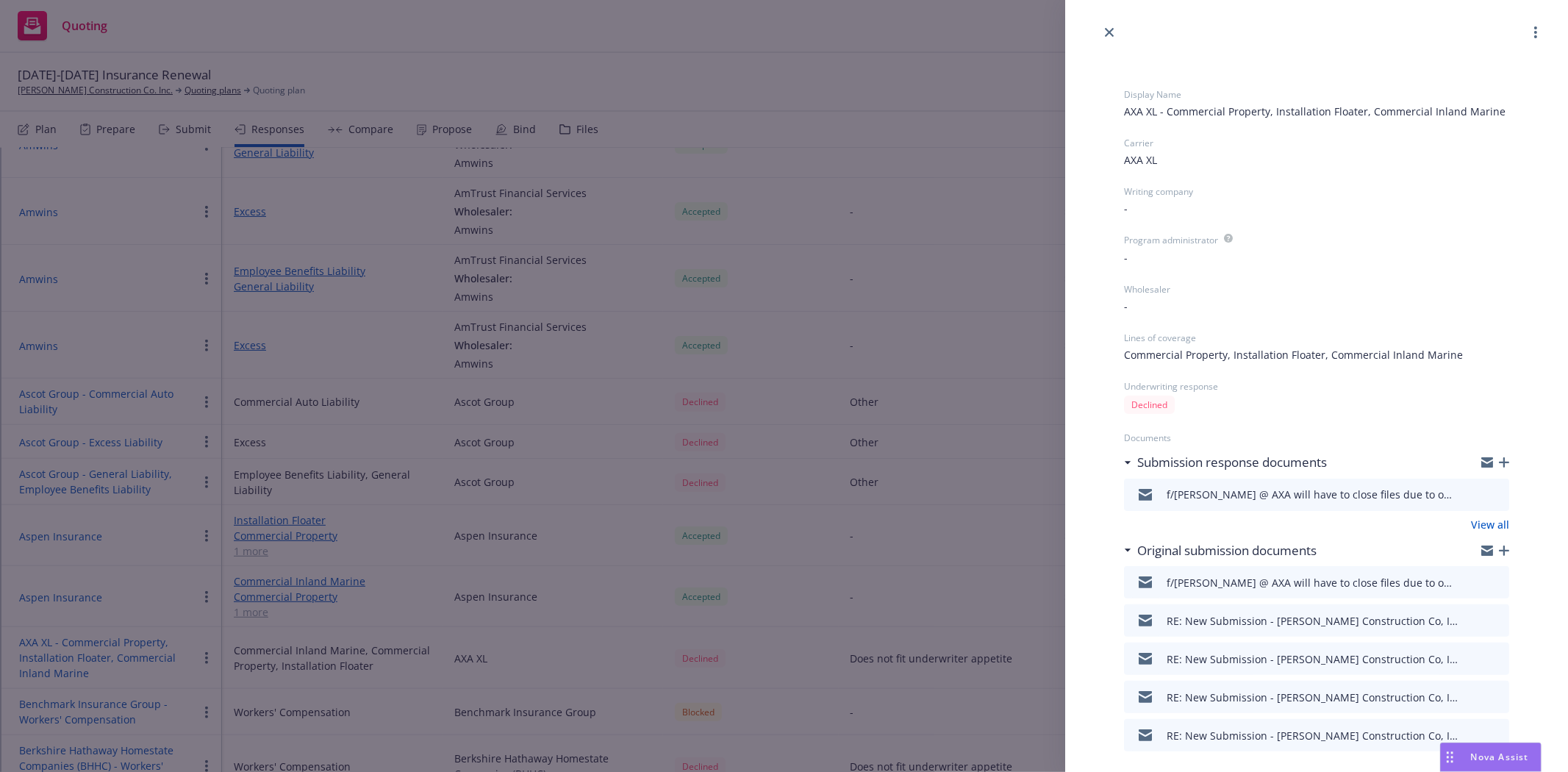
click at [1489, 496] on icon "preview file" at bounding box center [1495, 494] width 14 height 10
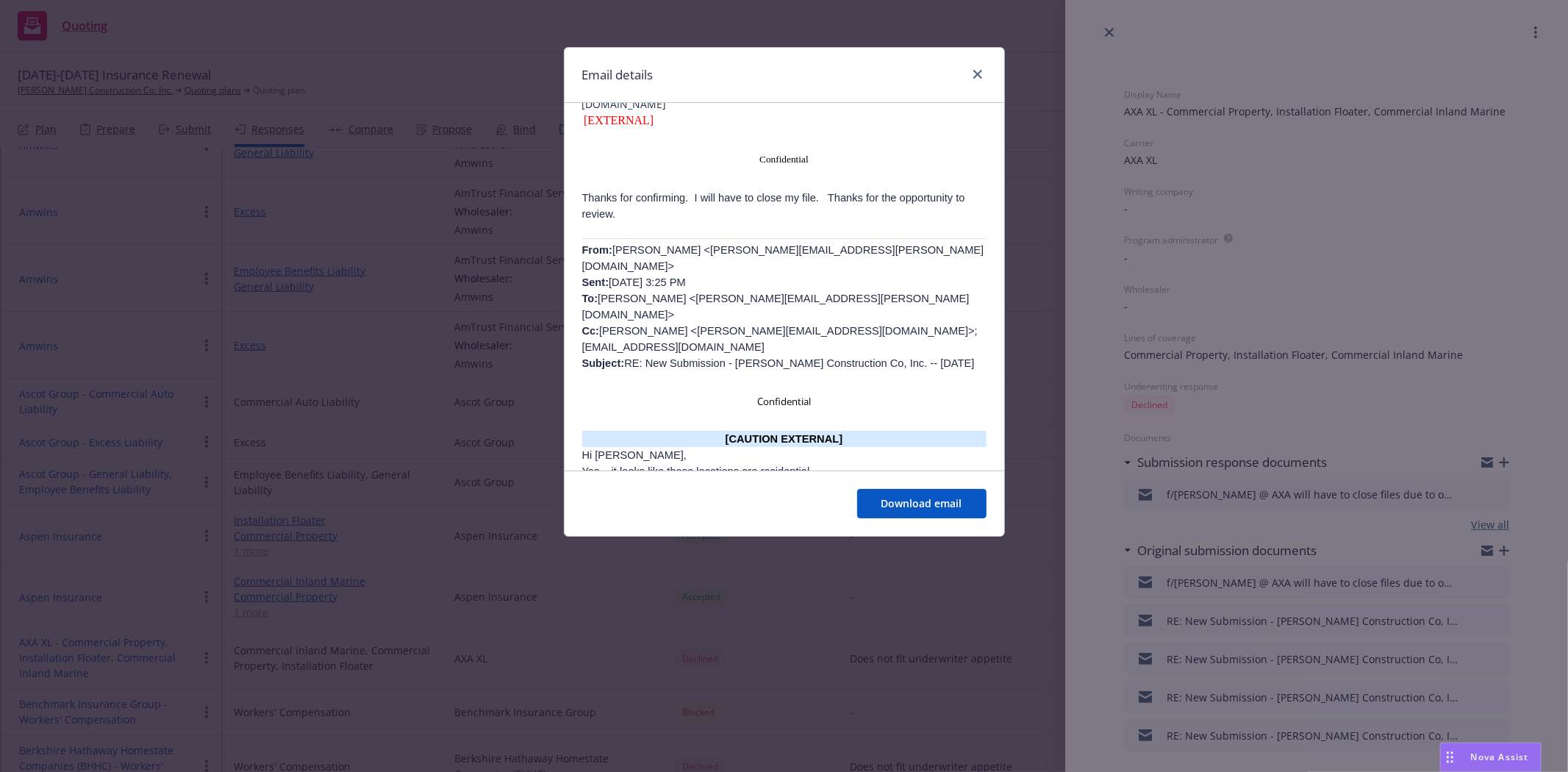
scroll to position [163, 0]
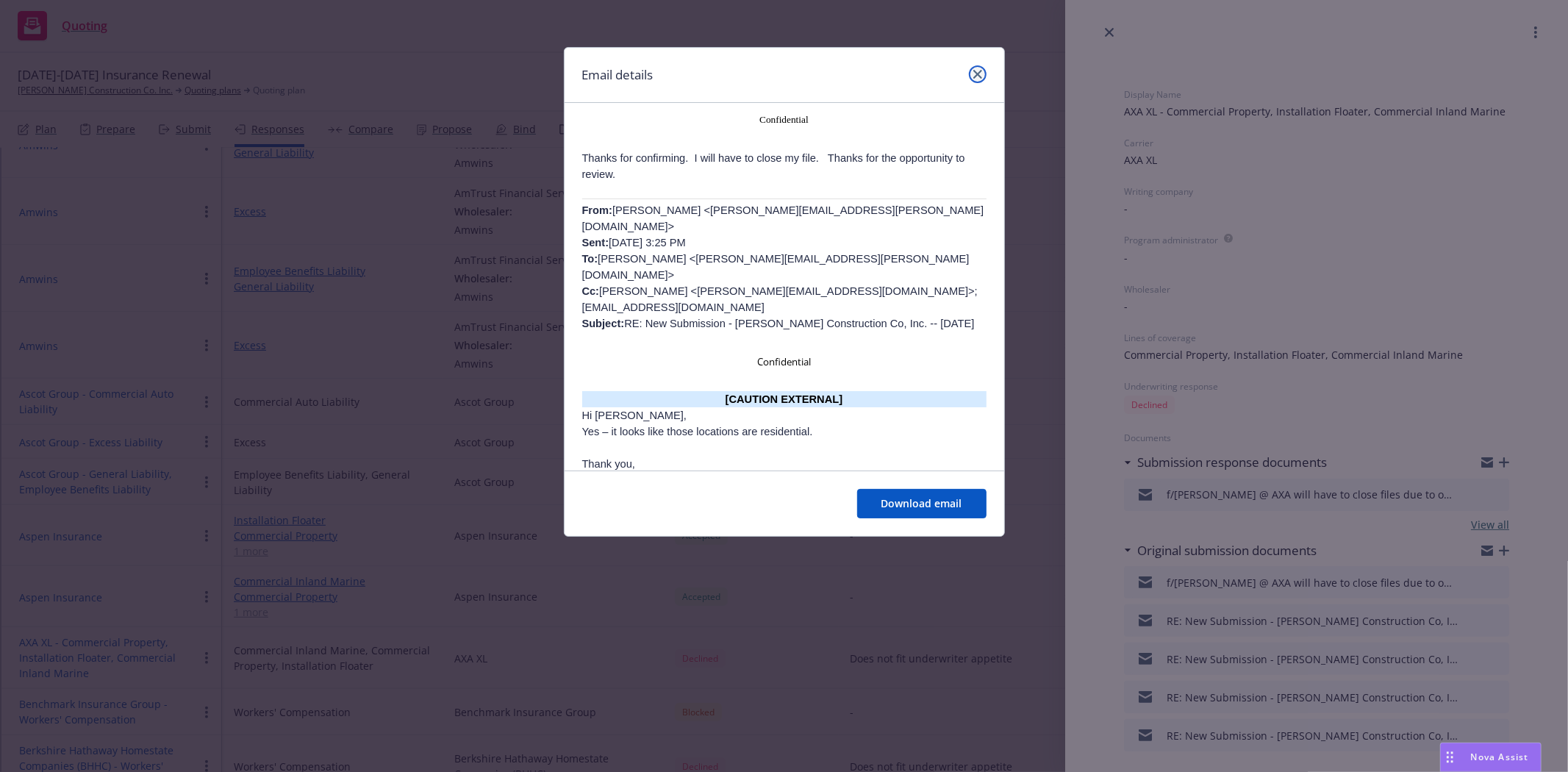
click at [974, 79] on link "close" at bounding box center [978, 75] width 18 height 18
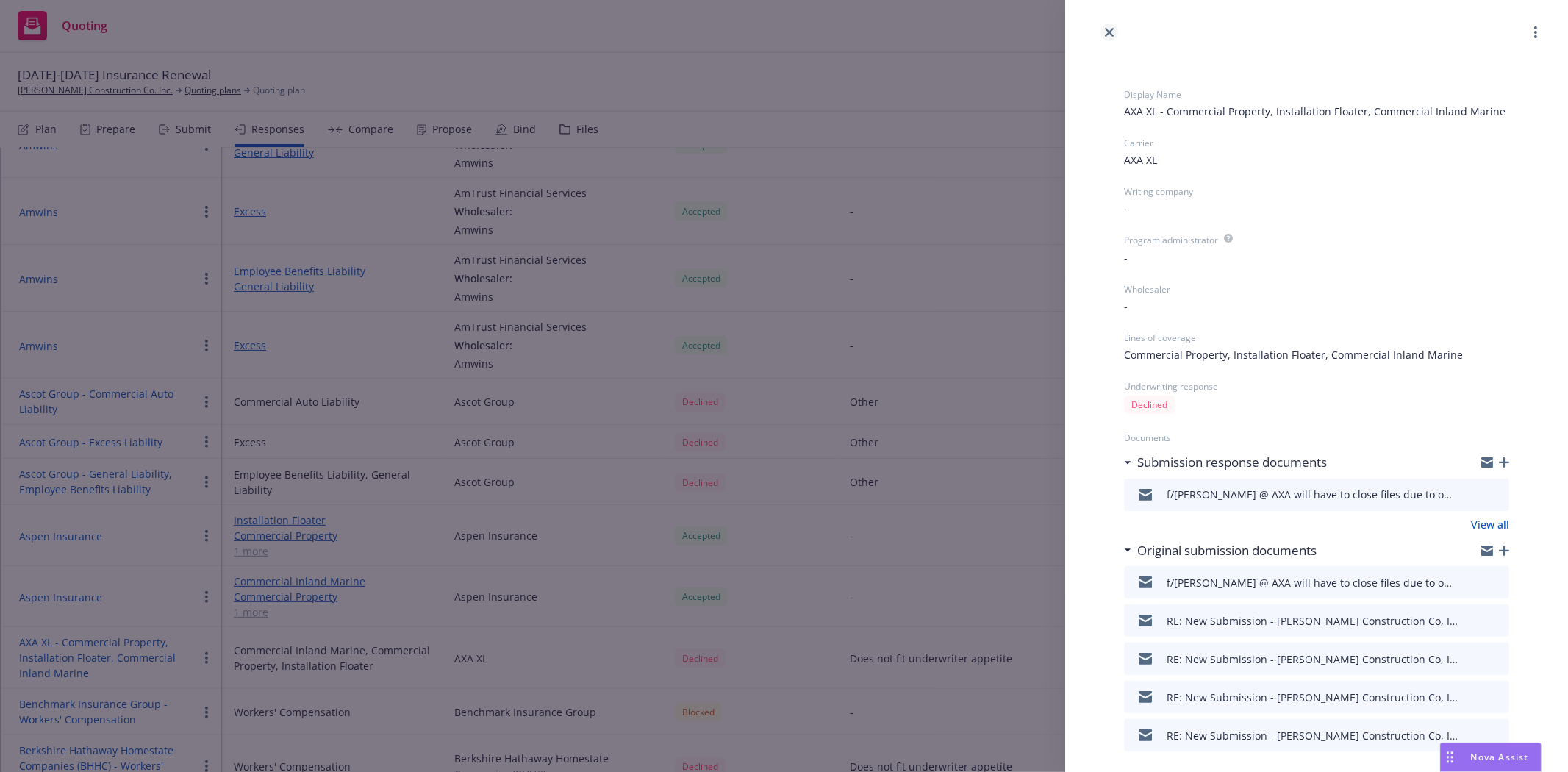
click at [1109, 32] on icon "close" at bounding box center [1110, 32] width 9 height 9
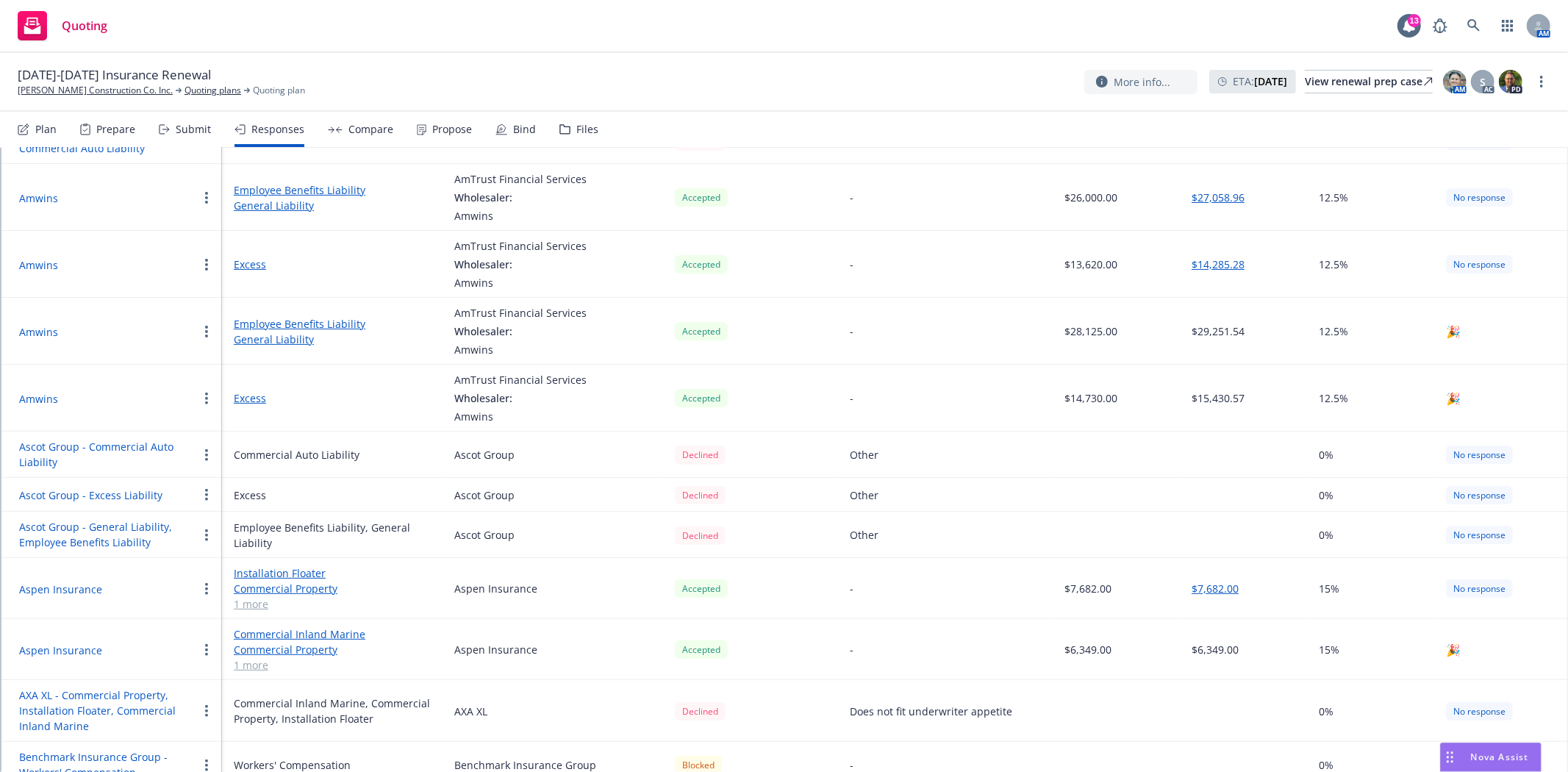
scroll to position [326, 0]
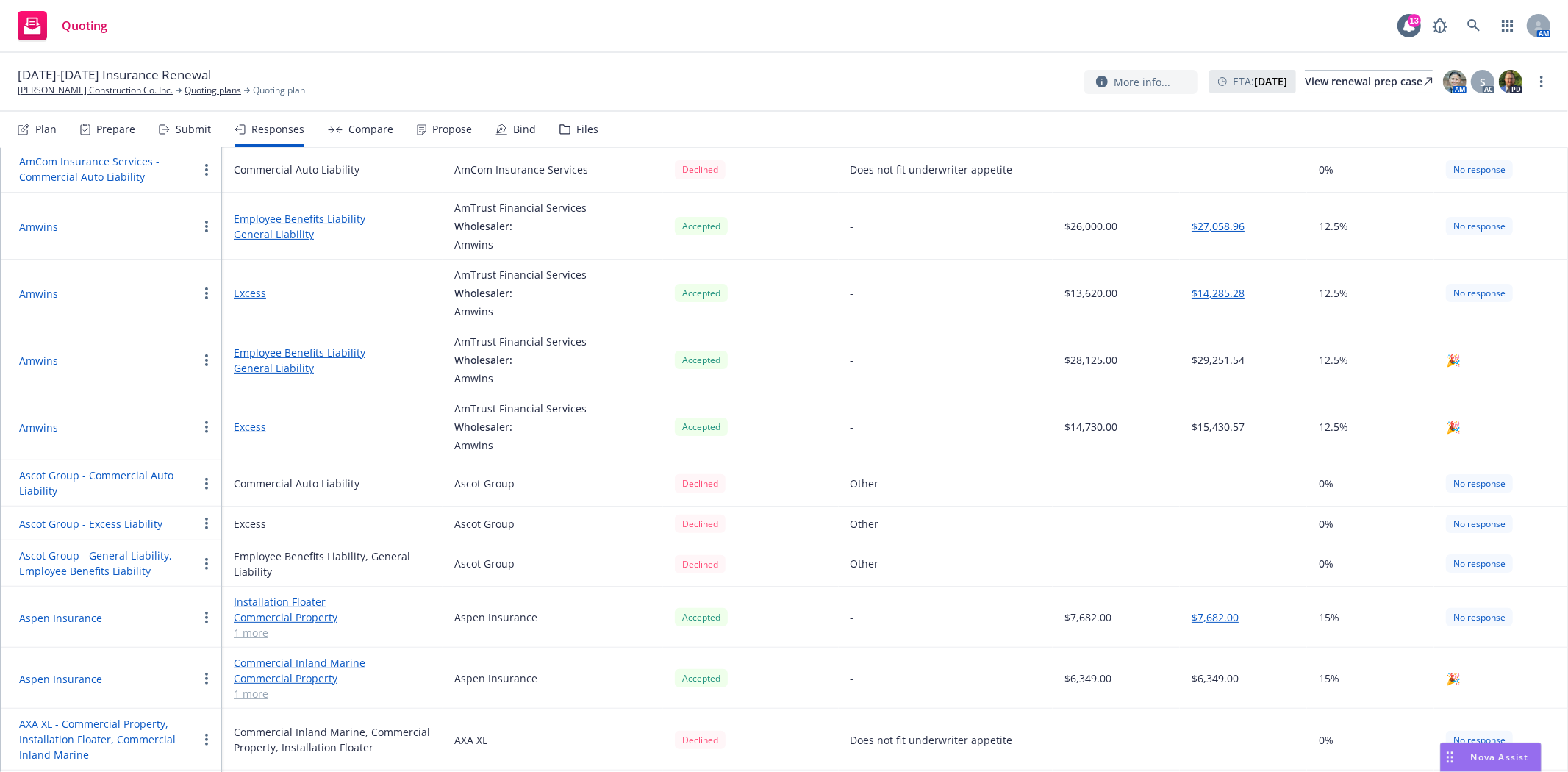
click at [122, 552] on button "Ascot Group - General Liability, Employee Benefits Liability" at bounding box center [108, 563] width 178 height 31
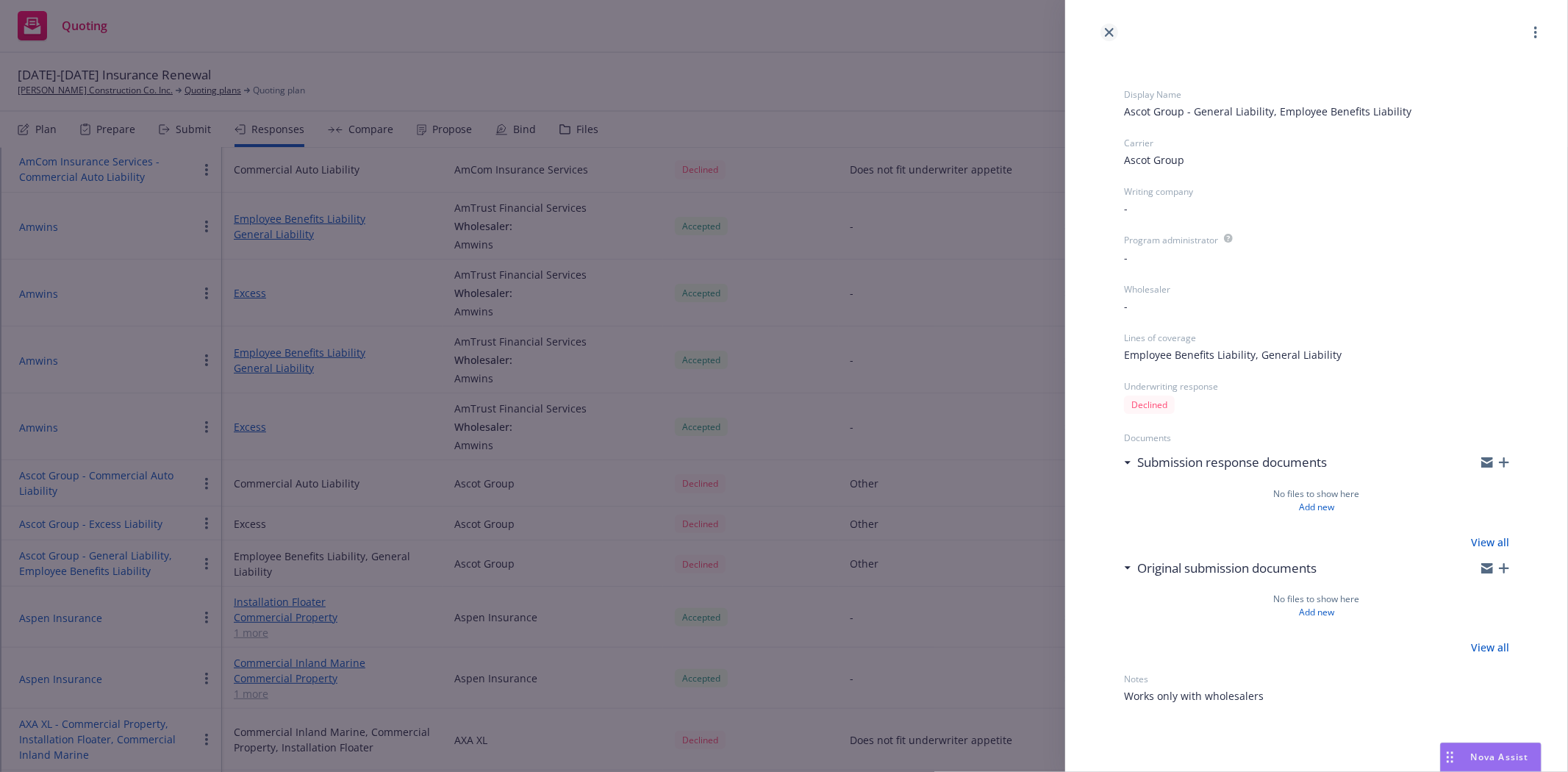
click at [1105, 32] on icon "close" at bounding box center [1110, 32] width 9 height 9
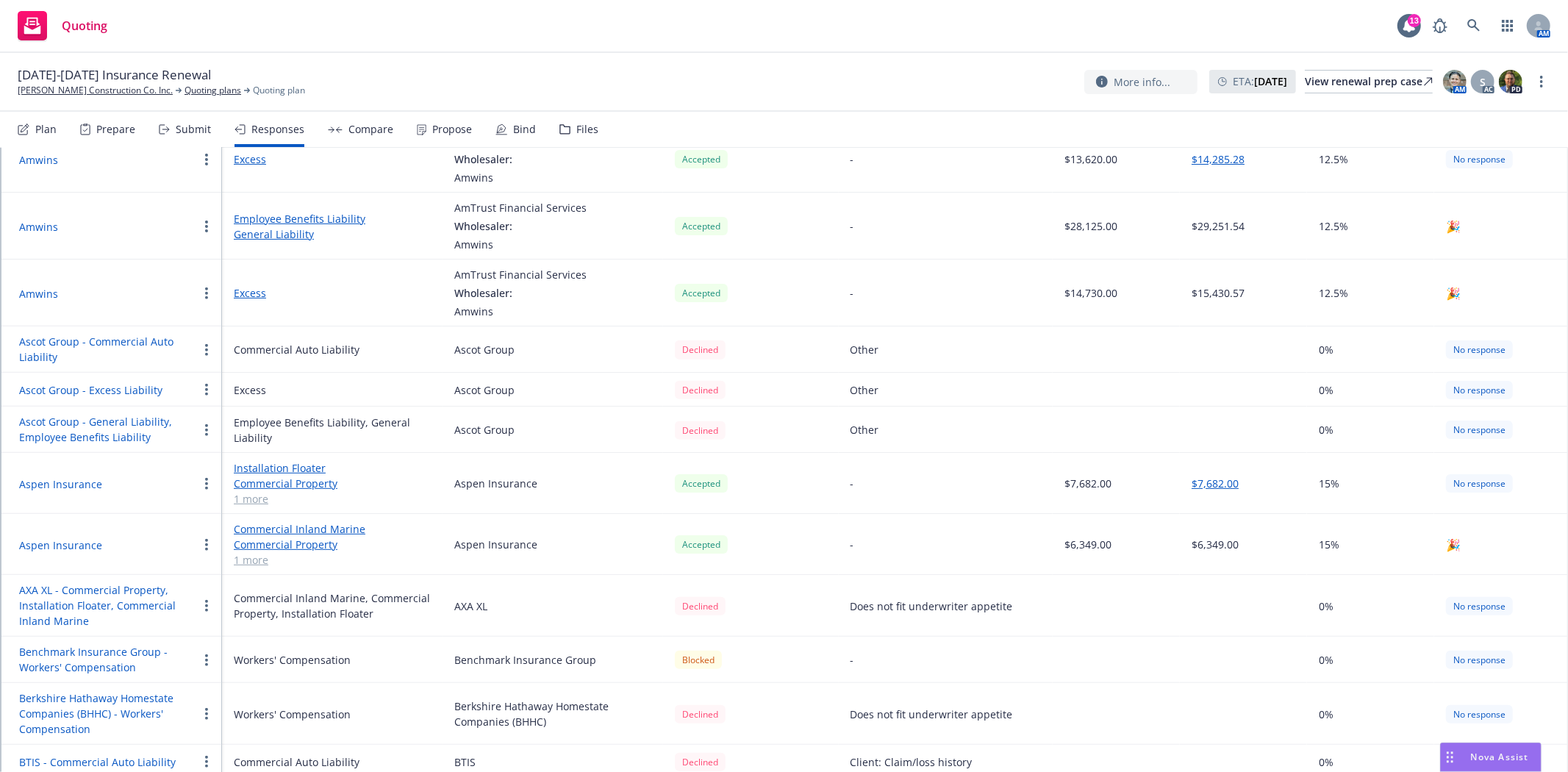
scroll to position [490, 0]
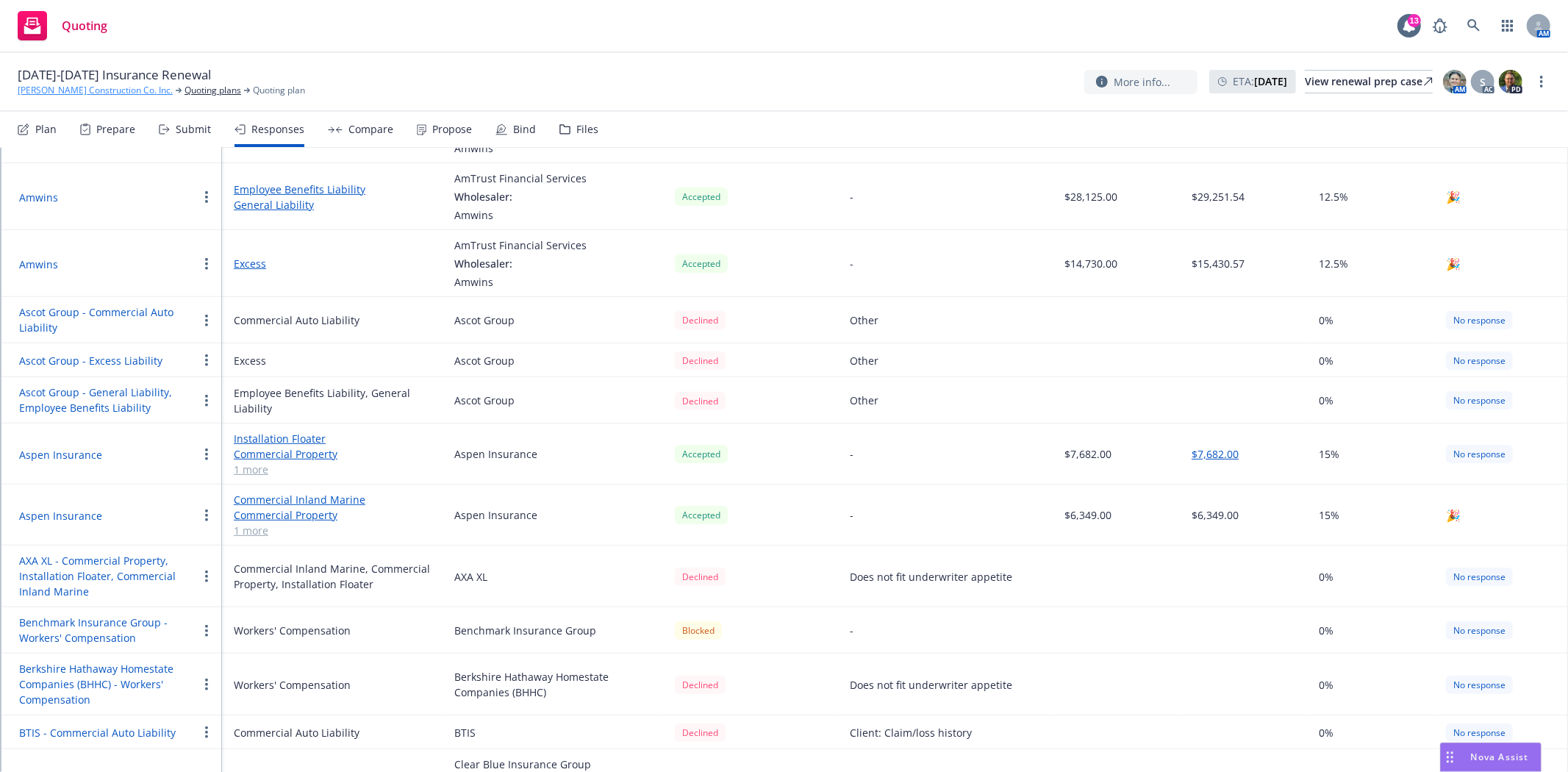
click at [82, 96] on link "[PERSON_NAME] Construction Co. Inc." at bounding box center [95, 90] width 155 height 14
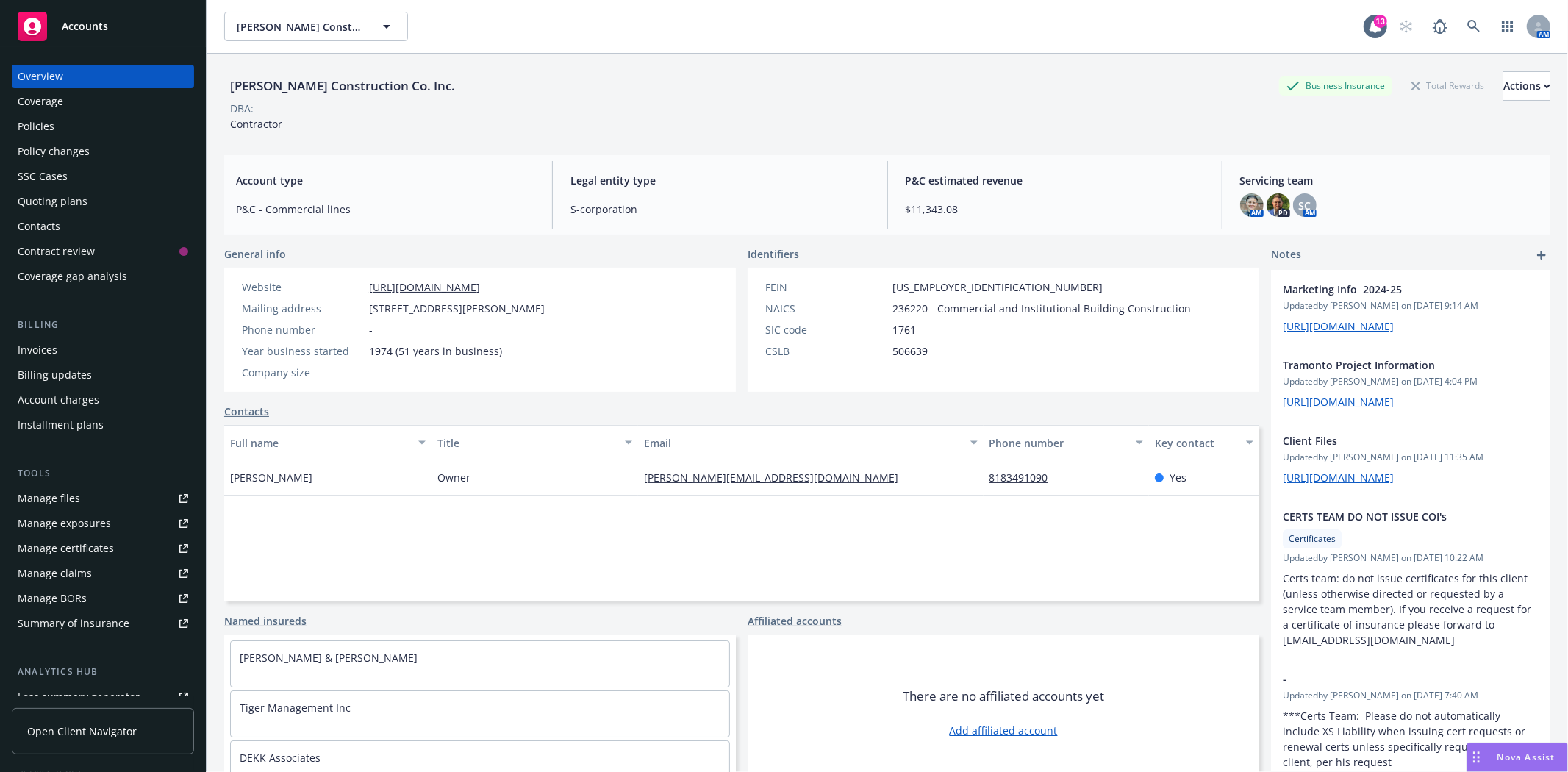
click at [88, 498] on link "Manage files" at bounding box center [103, 498] width 182 height 23
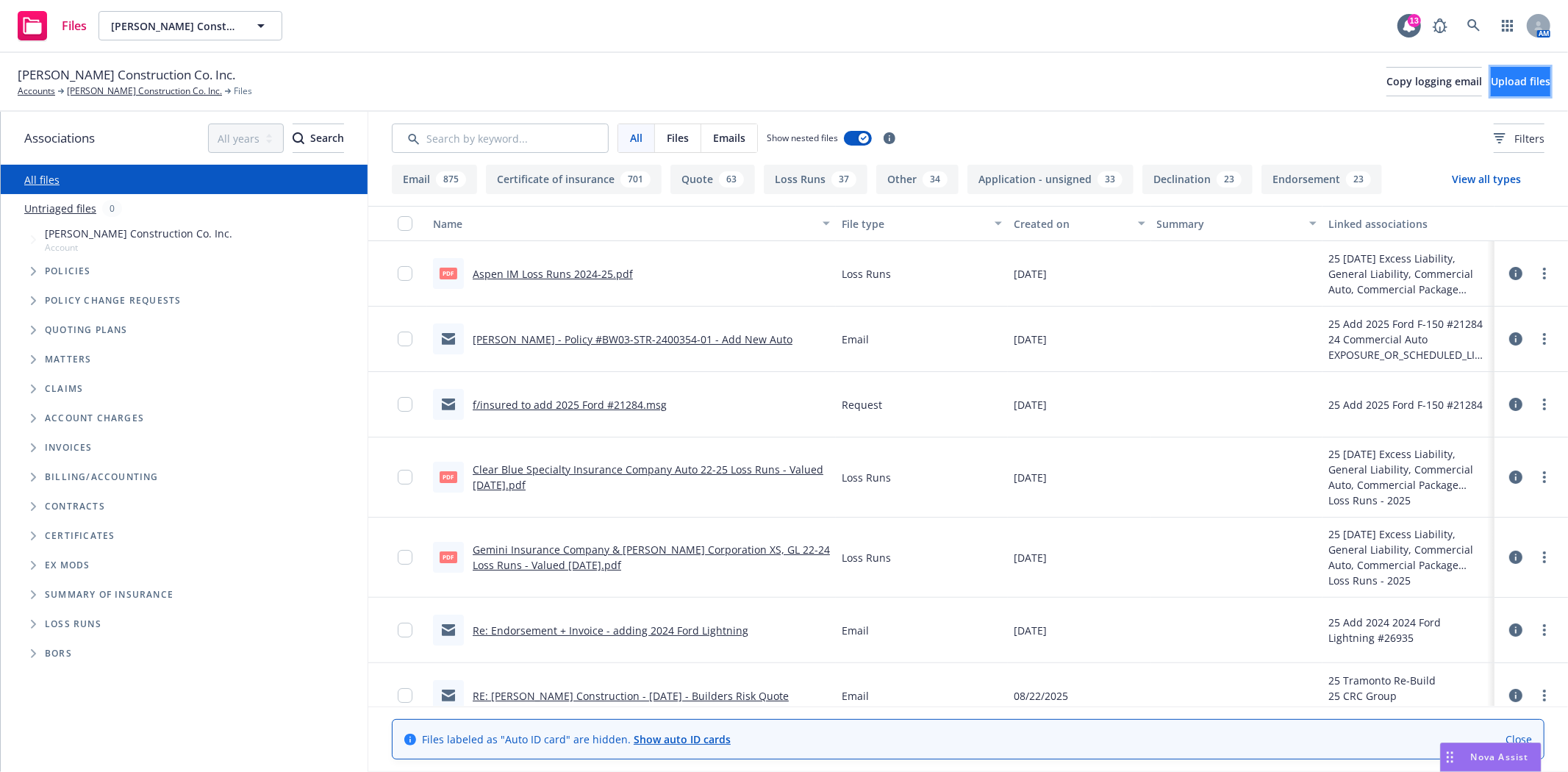
click at [1500, 76] on span "Upload files" at bounding box center [1520, 81] width 59 height 14
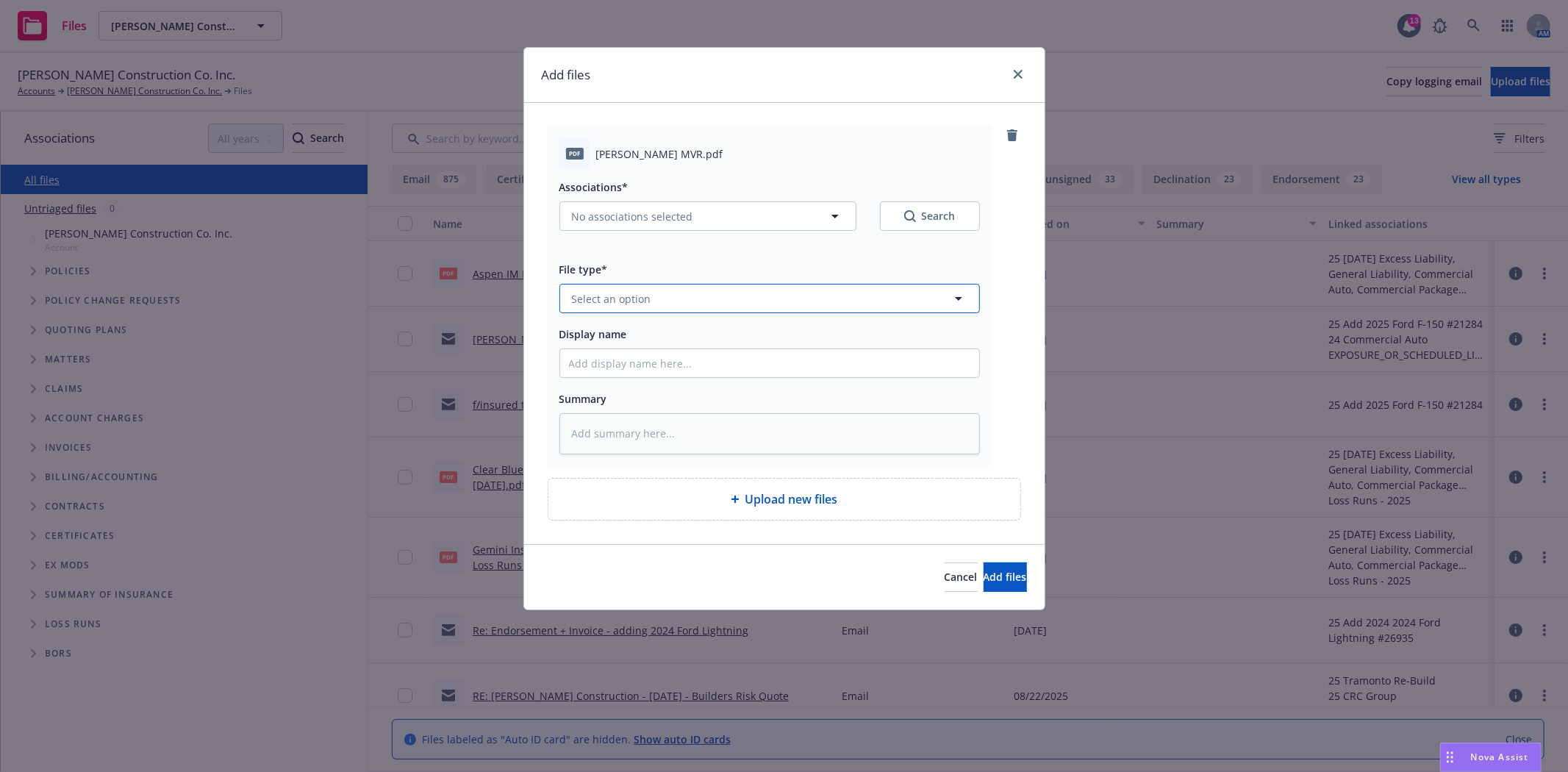
click at [694, 295] on button "Select an option" at bounding box center [769, 298] width 421 height 30
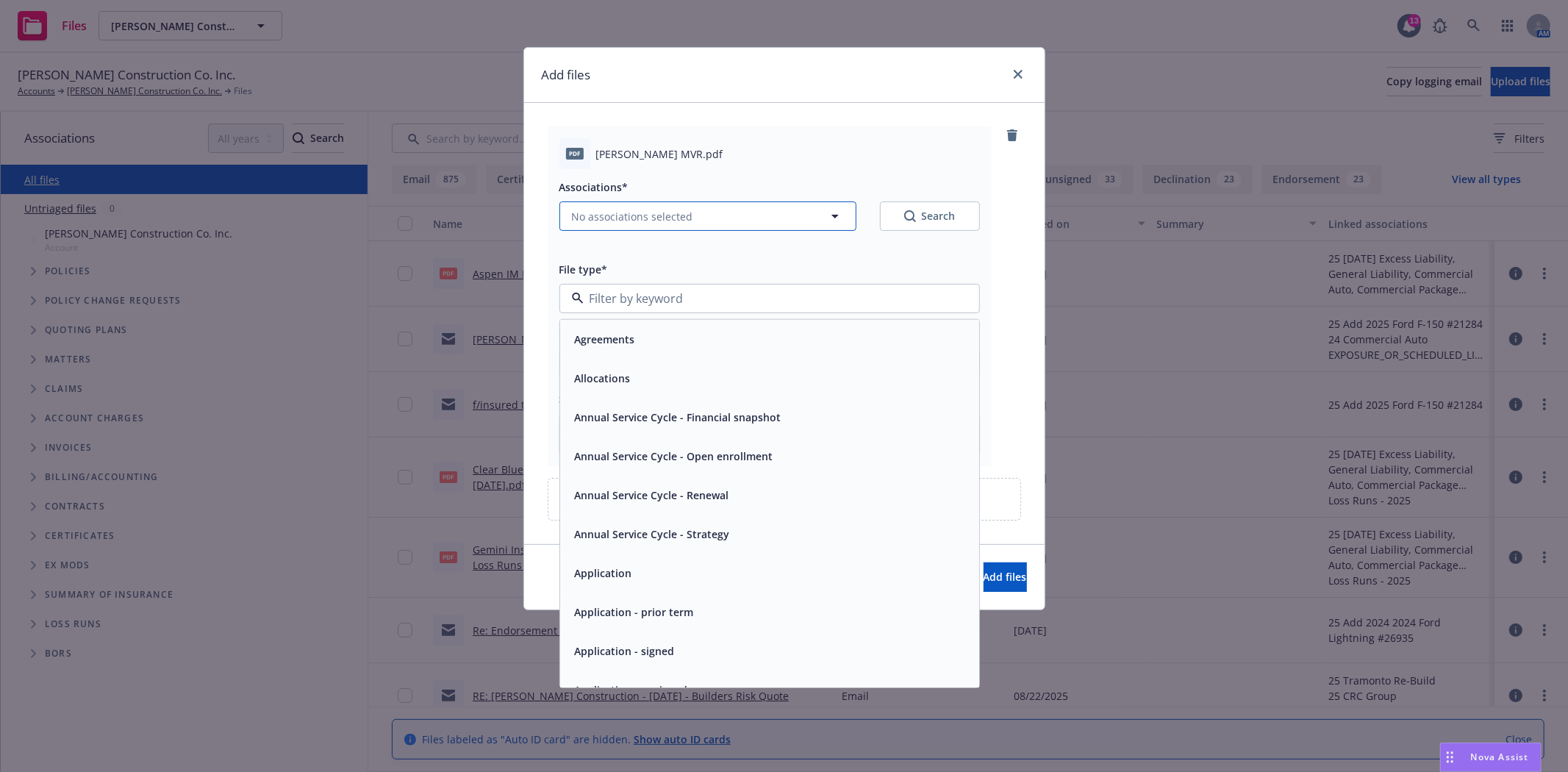
click at [689, 206] on button "No associations selected" at bounding box center [708, 216] width 297 height 30
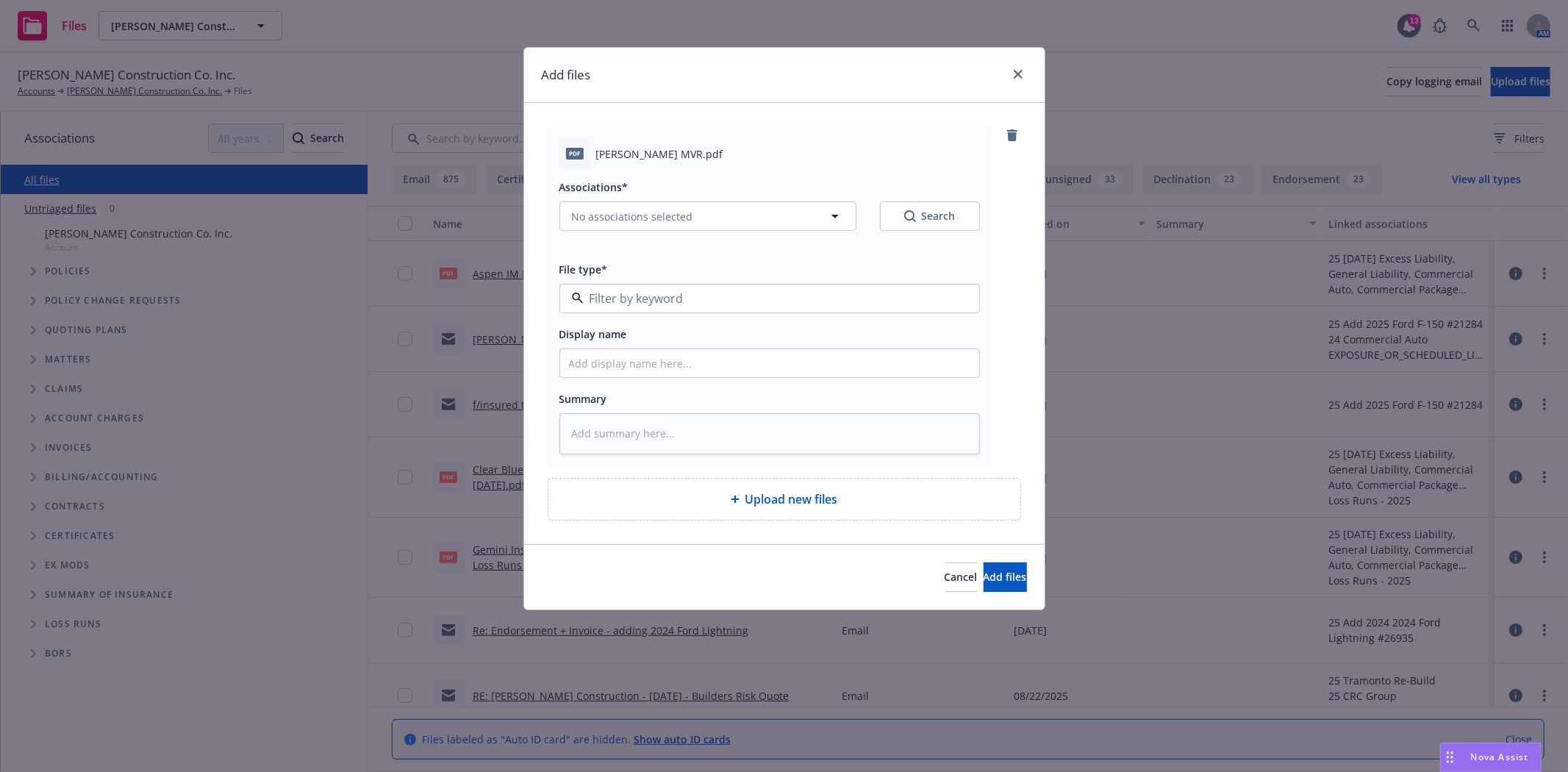
type textarea "x"
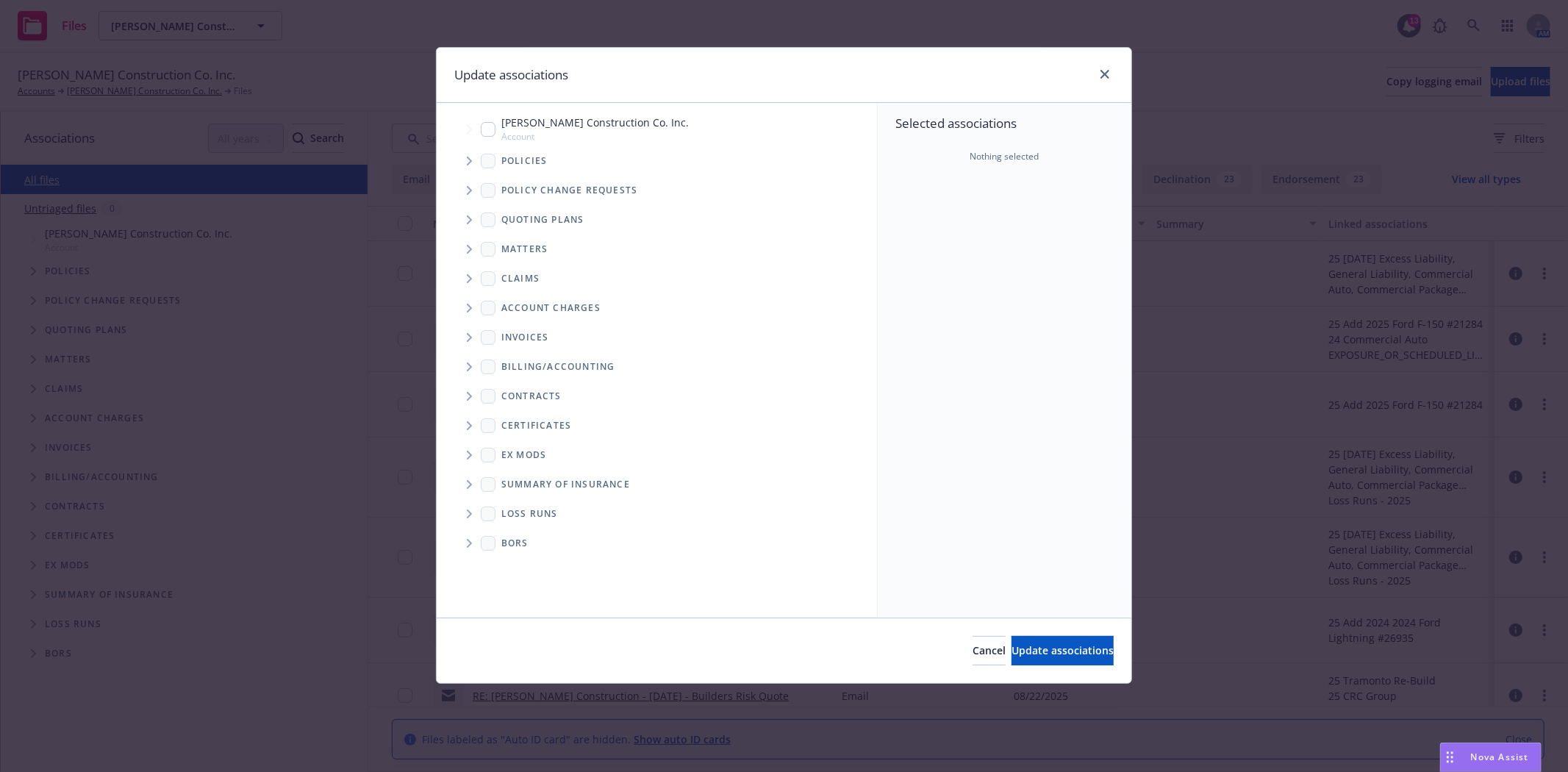
click at [474, 159] on span "Tree Example" at bounding box center [469, 161] width 23 height 23
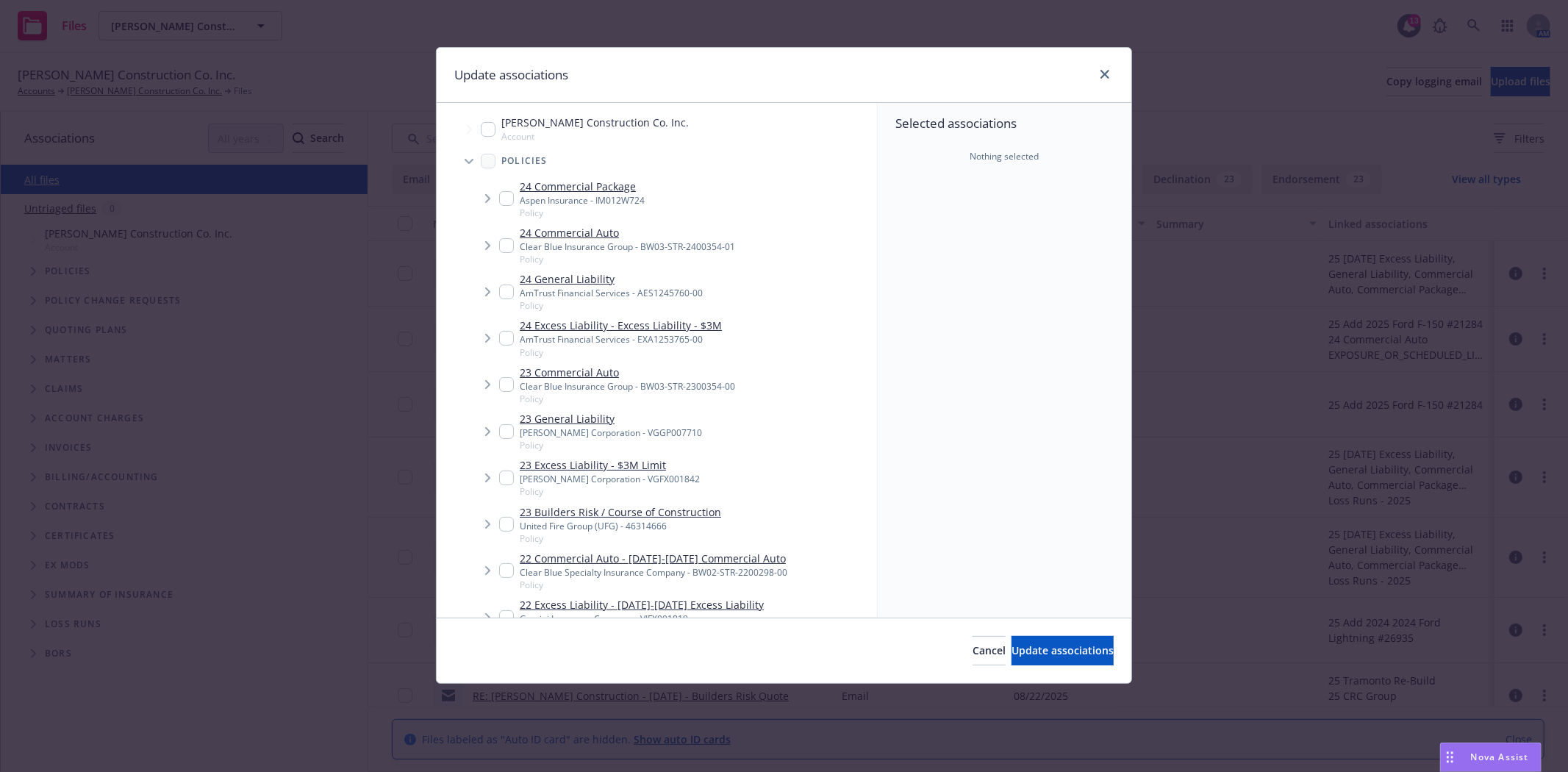
click at [505, 245] on input "Tree Example" at bounding box center [506, 245] width 14 height 14
checkbox input "true"
click at [1019, 654] on span "Update associations" at bounding box center [1062, 650] width 102 height 14
type textarea "x"
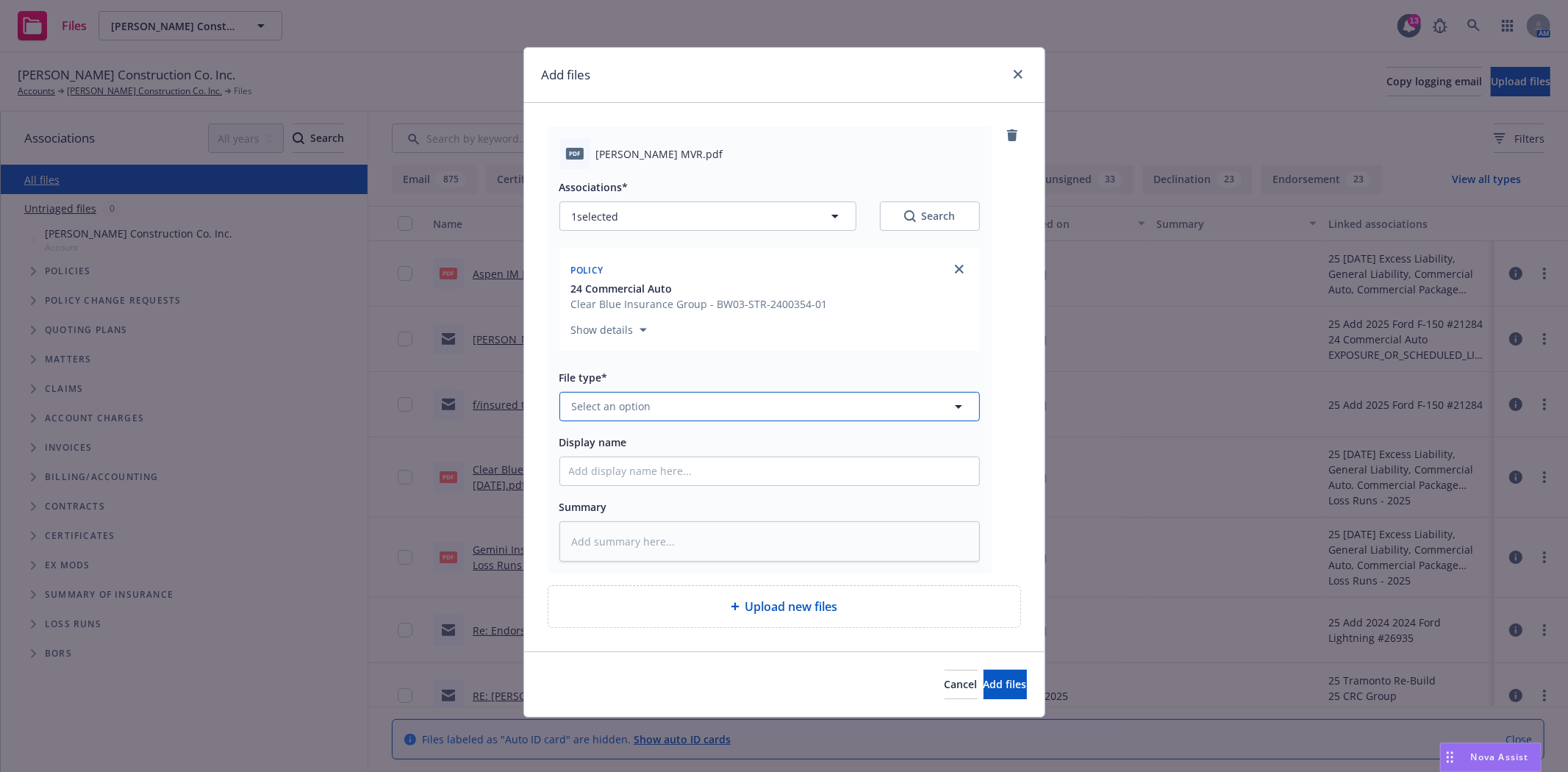
click at [629, 420] on button "Select an option" at bounding box center [769, 406] width 421 height 30
type input "mvr"
click at [641, 377] on div "Motor Vehicle Report (MVR)" at bounding box center [643, 366] width 149 height 22
click at [653, 477] on input "Display name" at bounding box center [769, 471] width 419 height 28
type textarea "x"
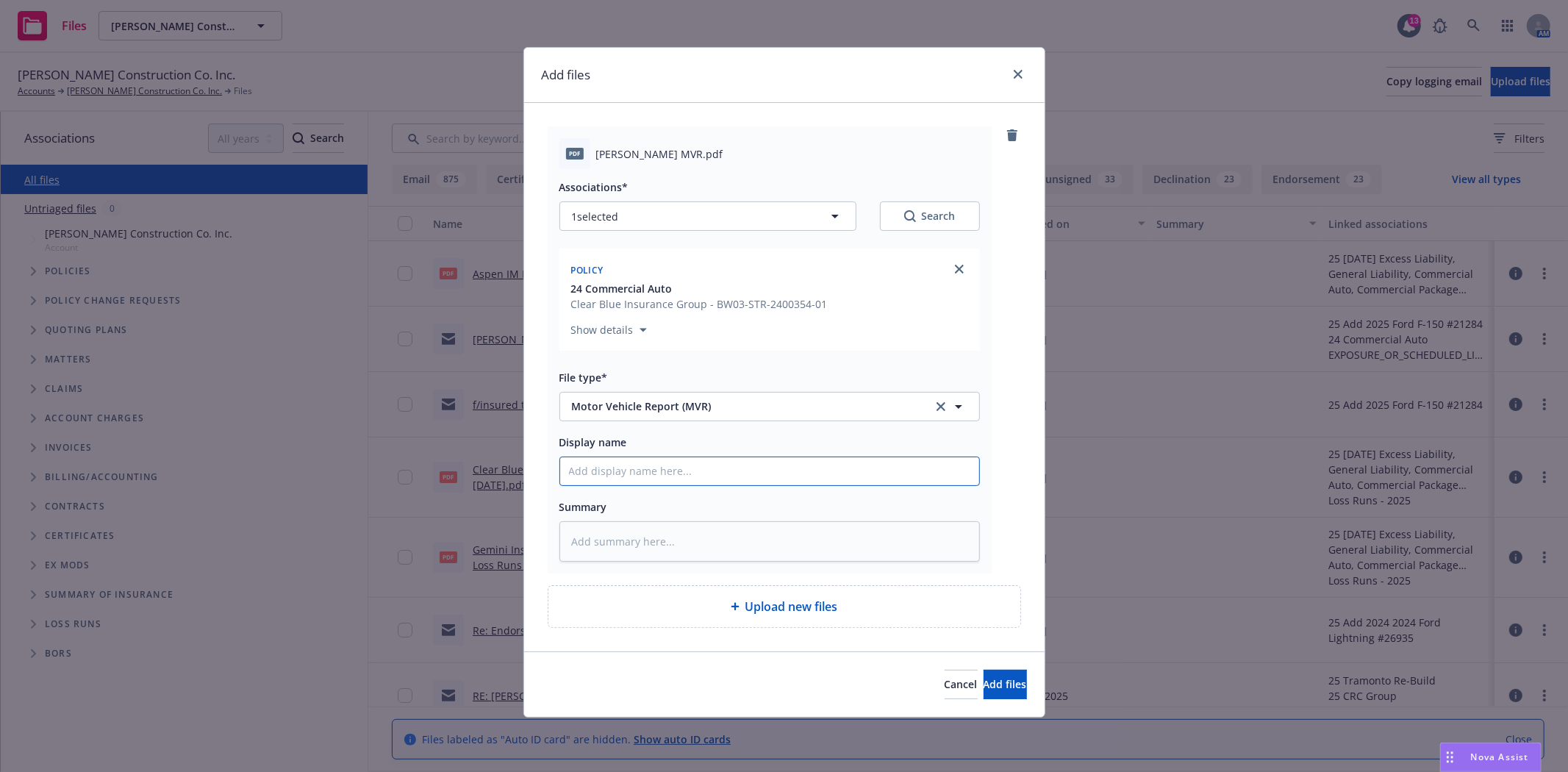
type input "M"
type textarea "x"
type input "MV"
type textarea "x"
type input "MVR"
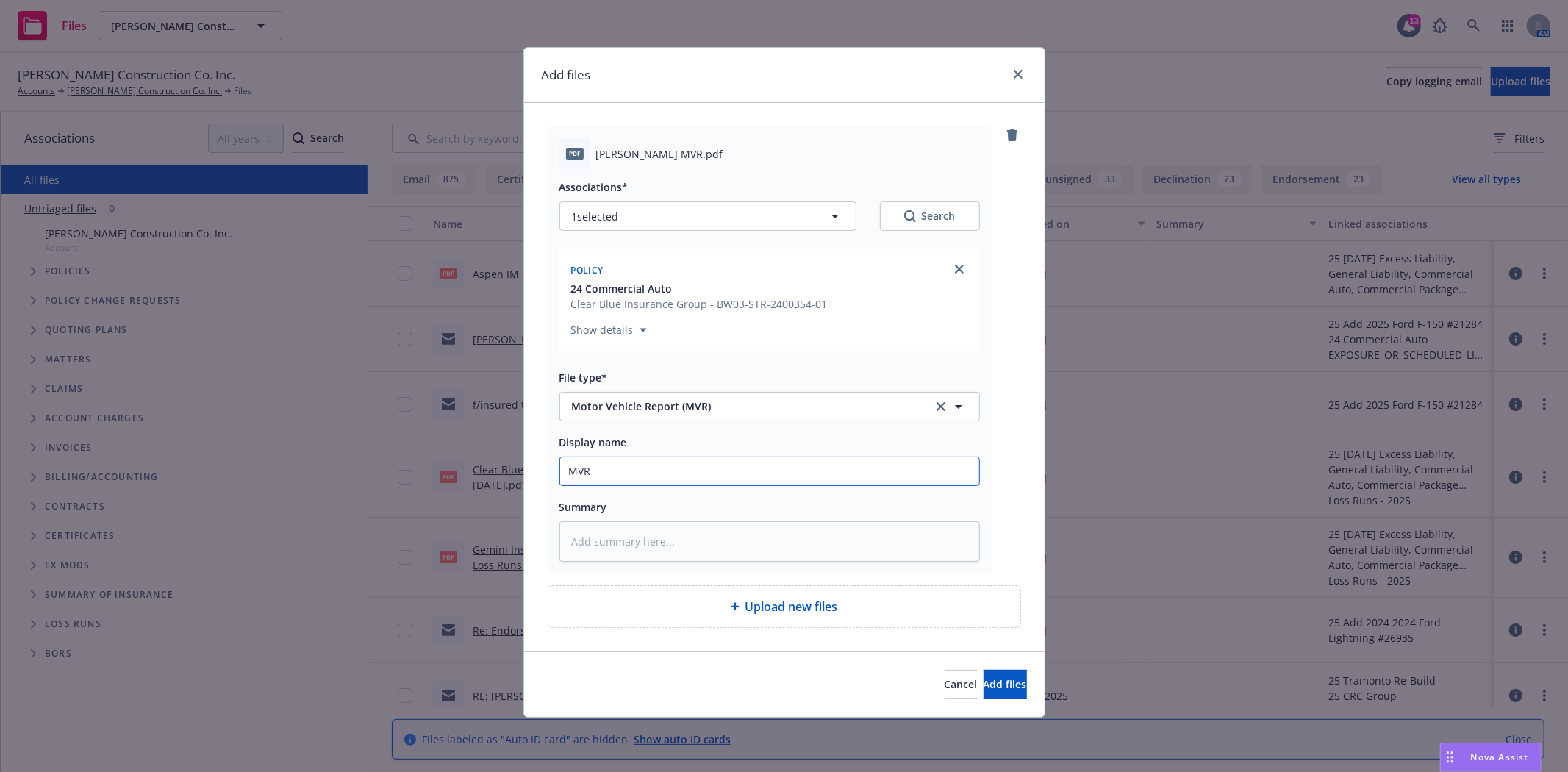
type textarea "x"
type input "MVR"
type textarea "x"
type input "MVR f"
type textarea "x"
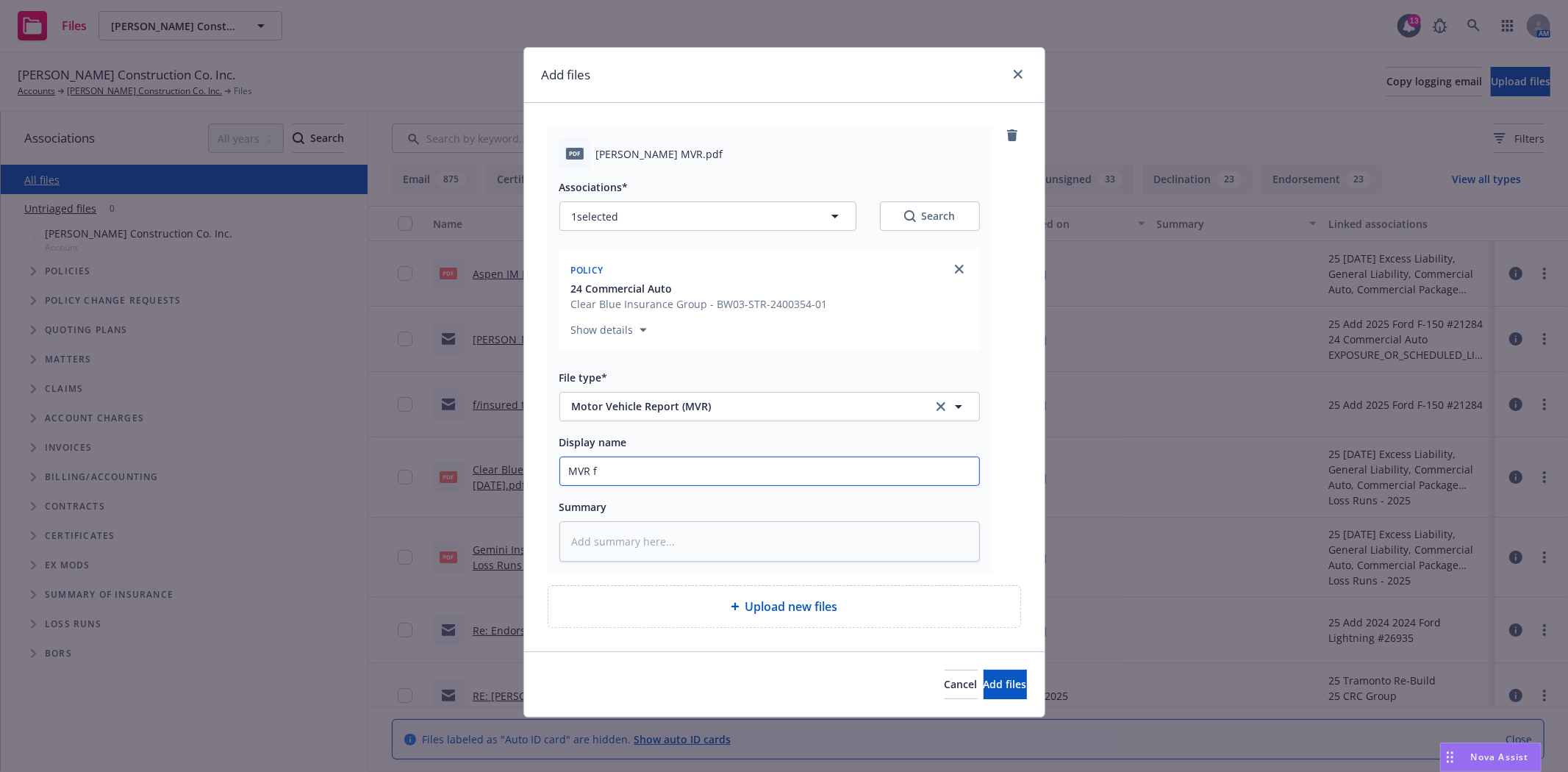
type input "MVR fo"
type textarea "x"
type input "MVR for"
type textarea "x"
type input "MVR for"
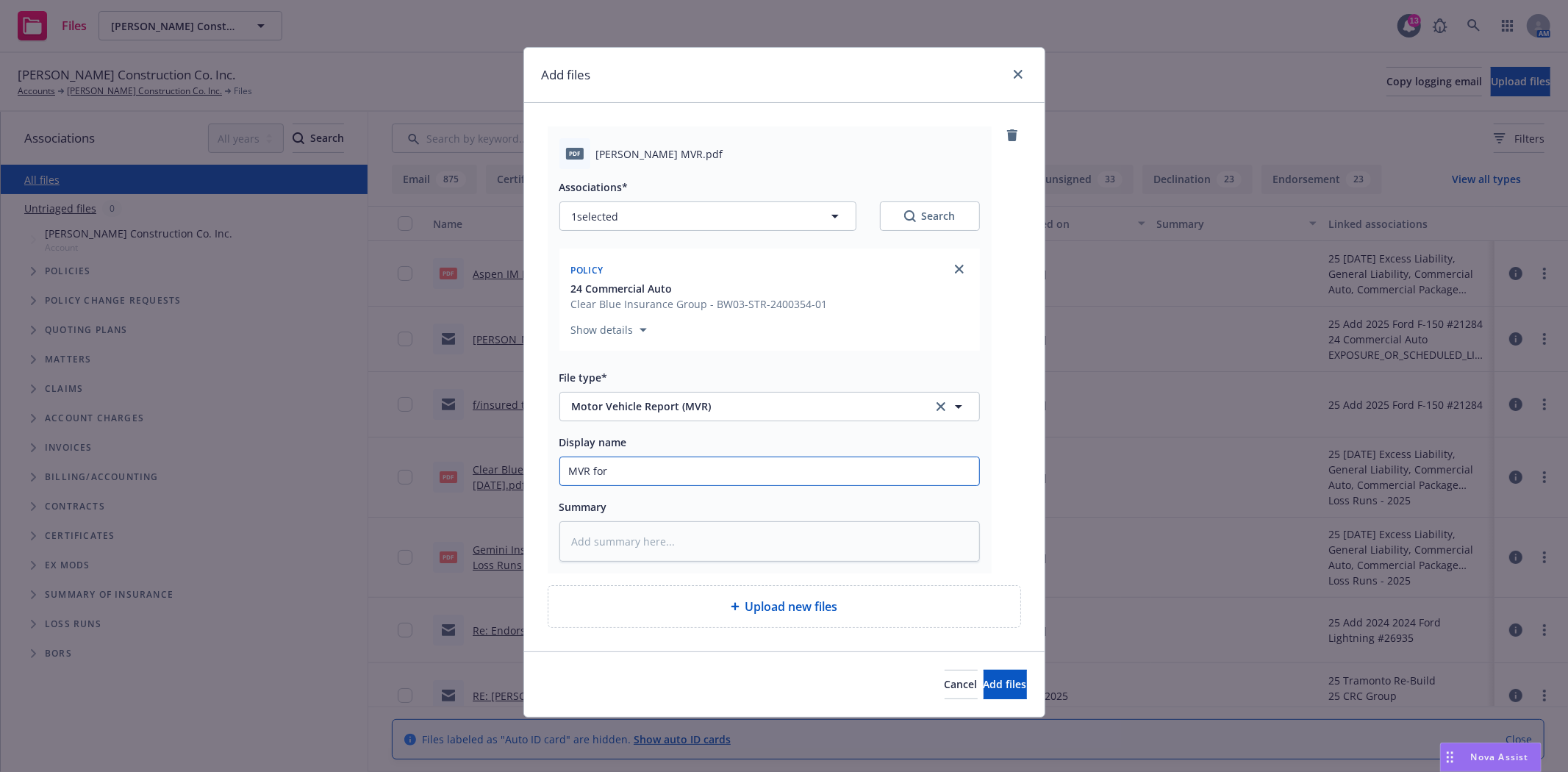
type textarea "x"
type input "MVR for C"
type textarea "x"
type input "MVR for Ca"
type textarea "x"
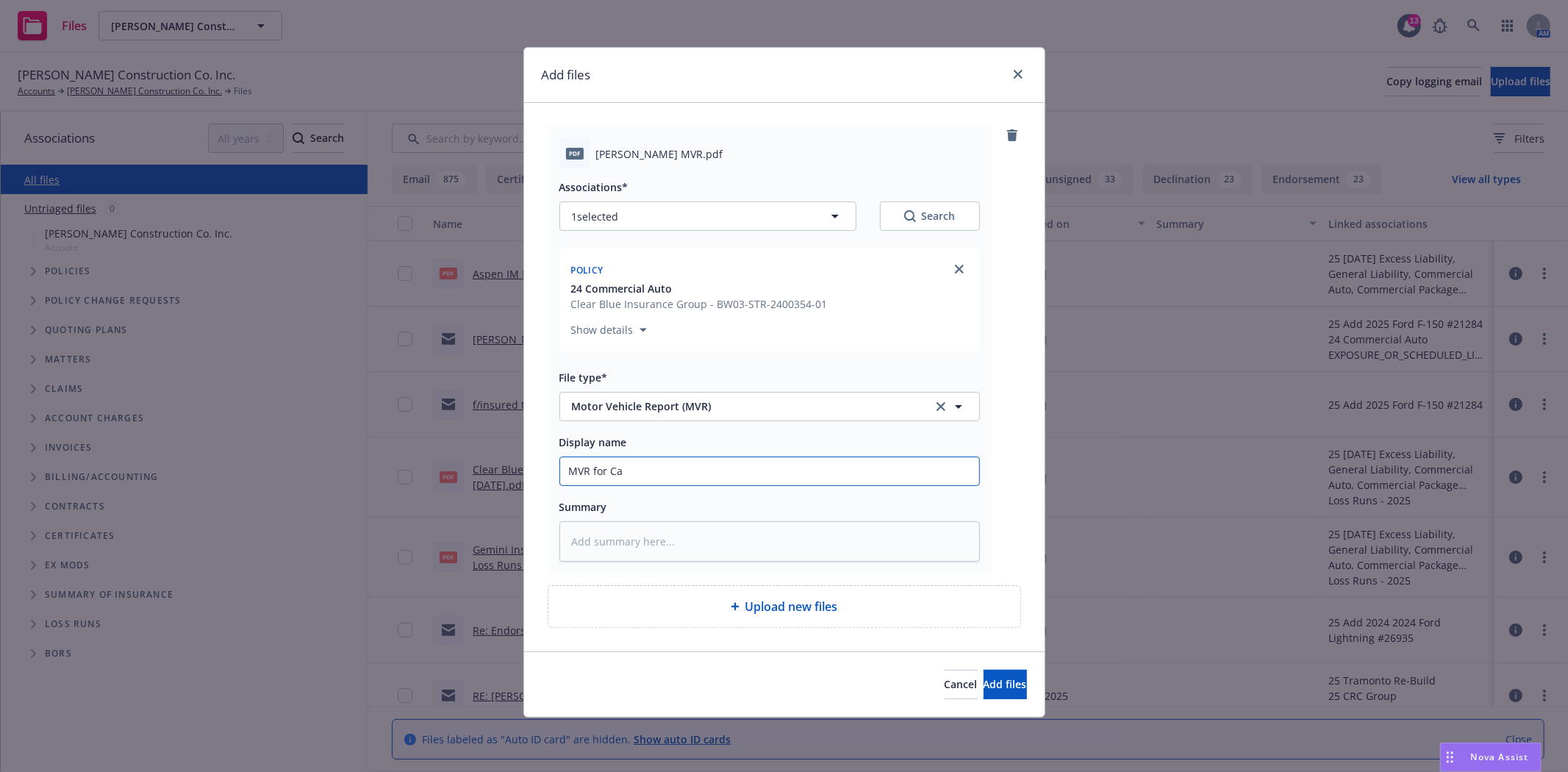
type input "MVR for Car"
type textarea "x"
type input "MVR for [PERSON_NAME]"
type textarea "x"
type input "MVR for Carlo"
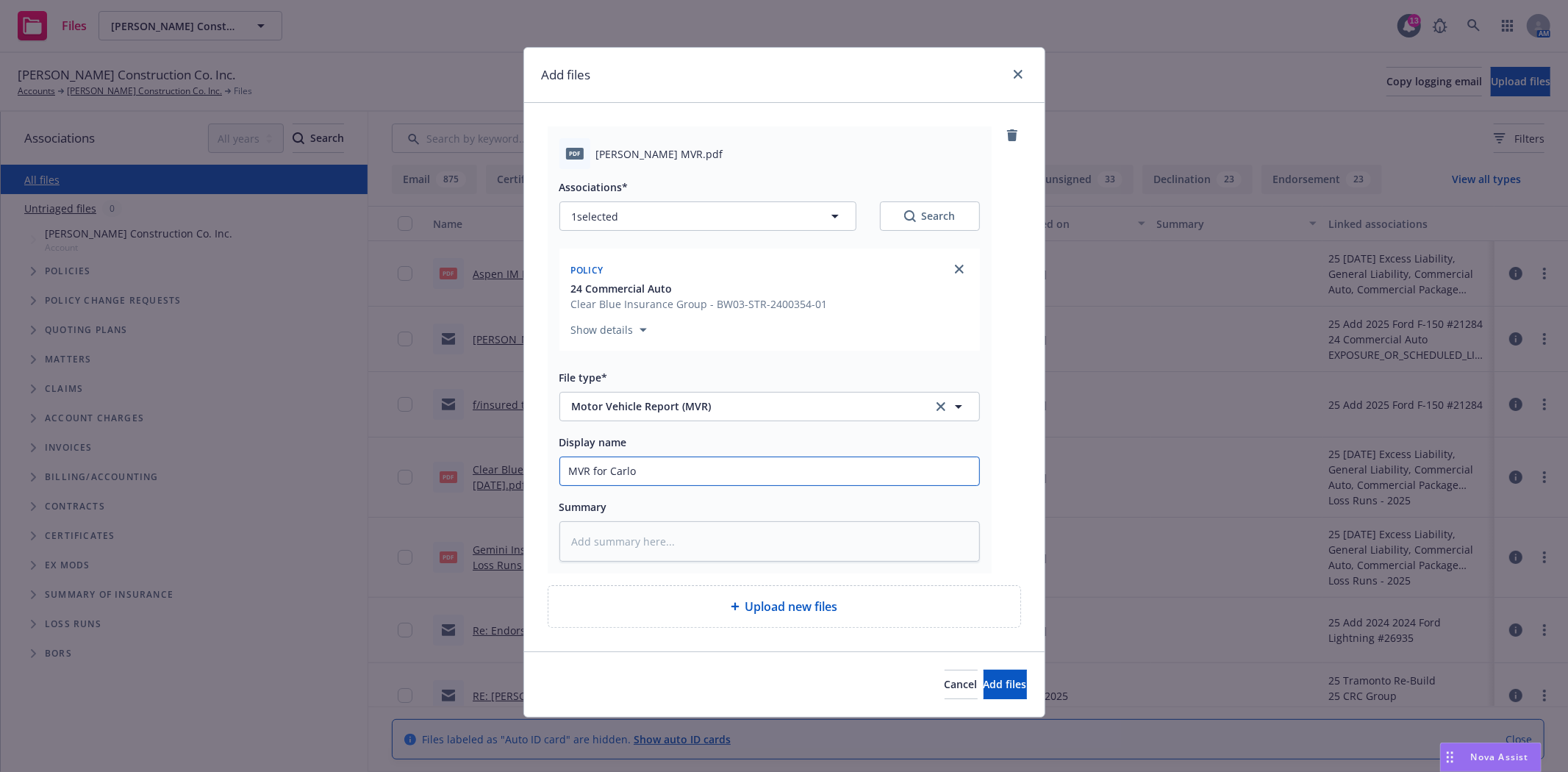
type textarea "x"
type input "MVR for [PERSON_NAME]"
type textarea "x"
type input "MVR for [PERSON_NAME]"
type textarea "x"
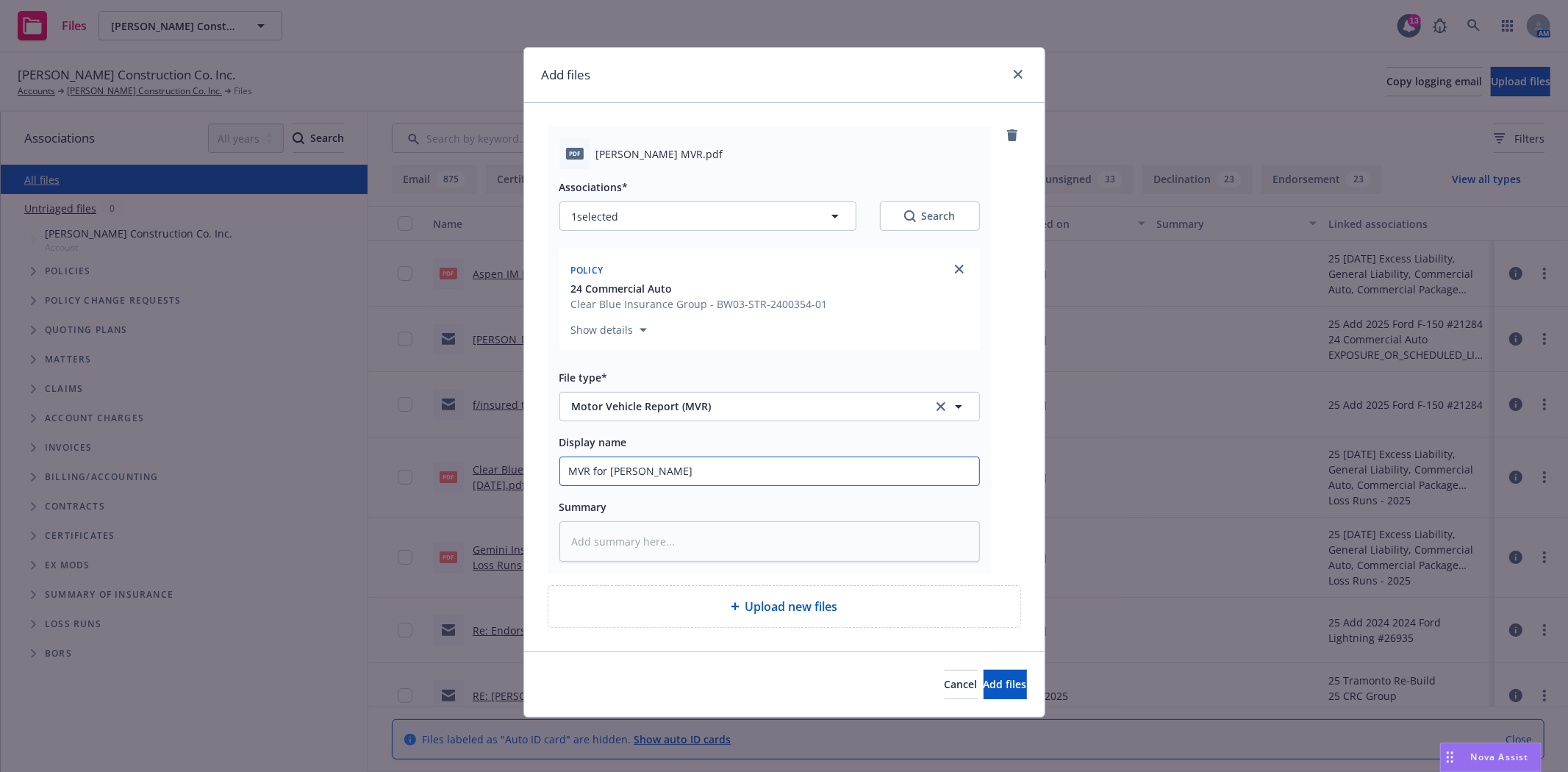
type input "MVR for [PERSON_NAME]"
type textarea "x"
type input "MVR for [PERSON_NAME]"
type textarea "x"
type input "MVR for [PERSON_NAME]"
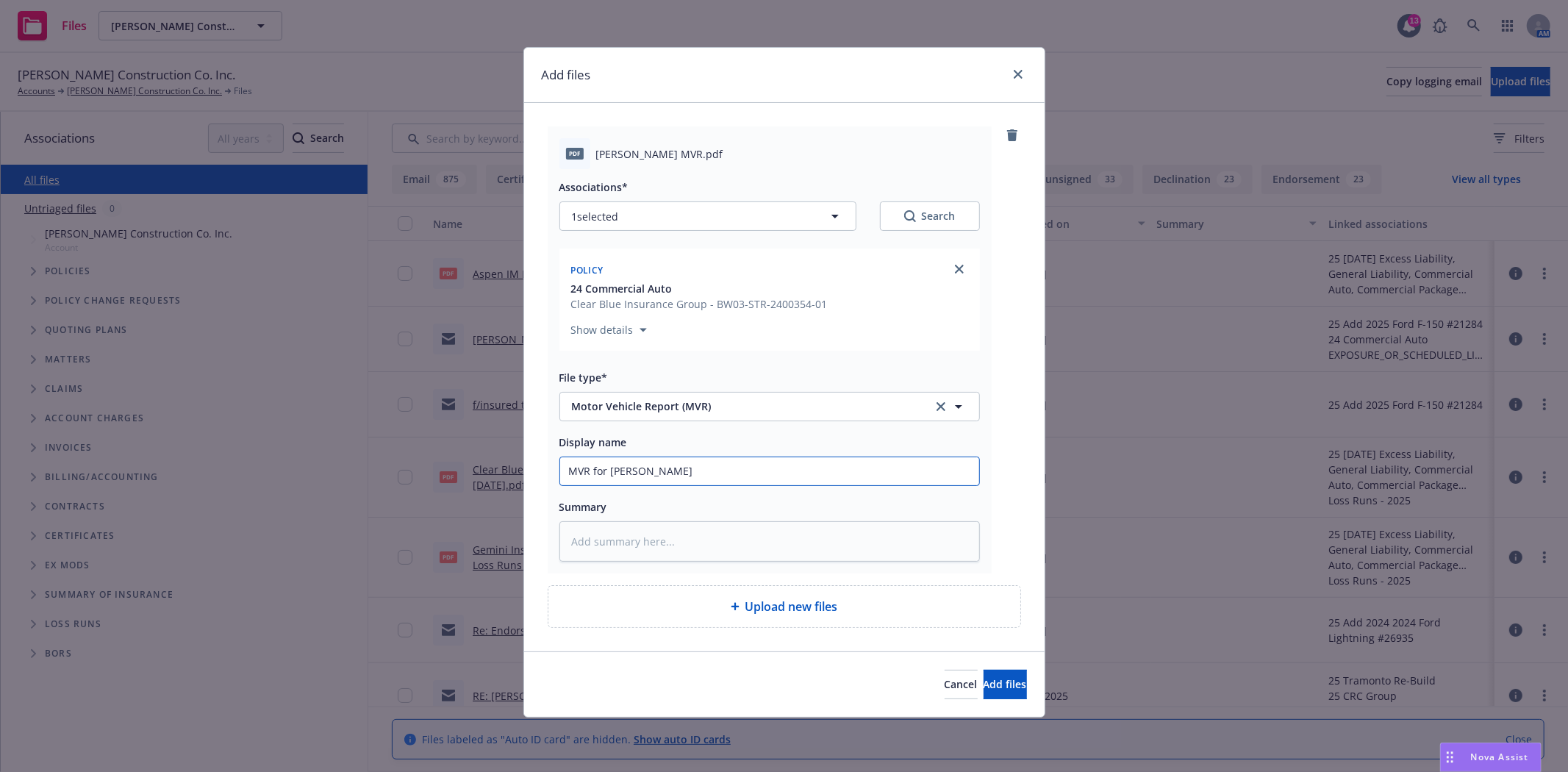
type textarea "x"
type input "MVR for [PERSON_NAME]"
type textarea "x"
type input "MVR for [PERSON_NAME]"
type textarea "x"
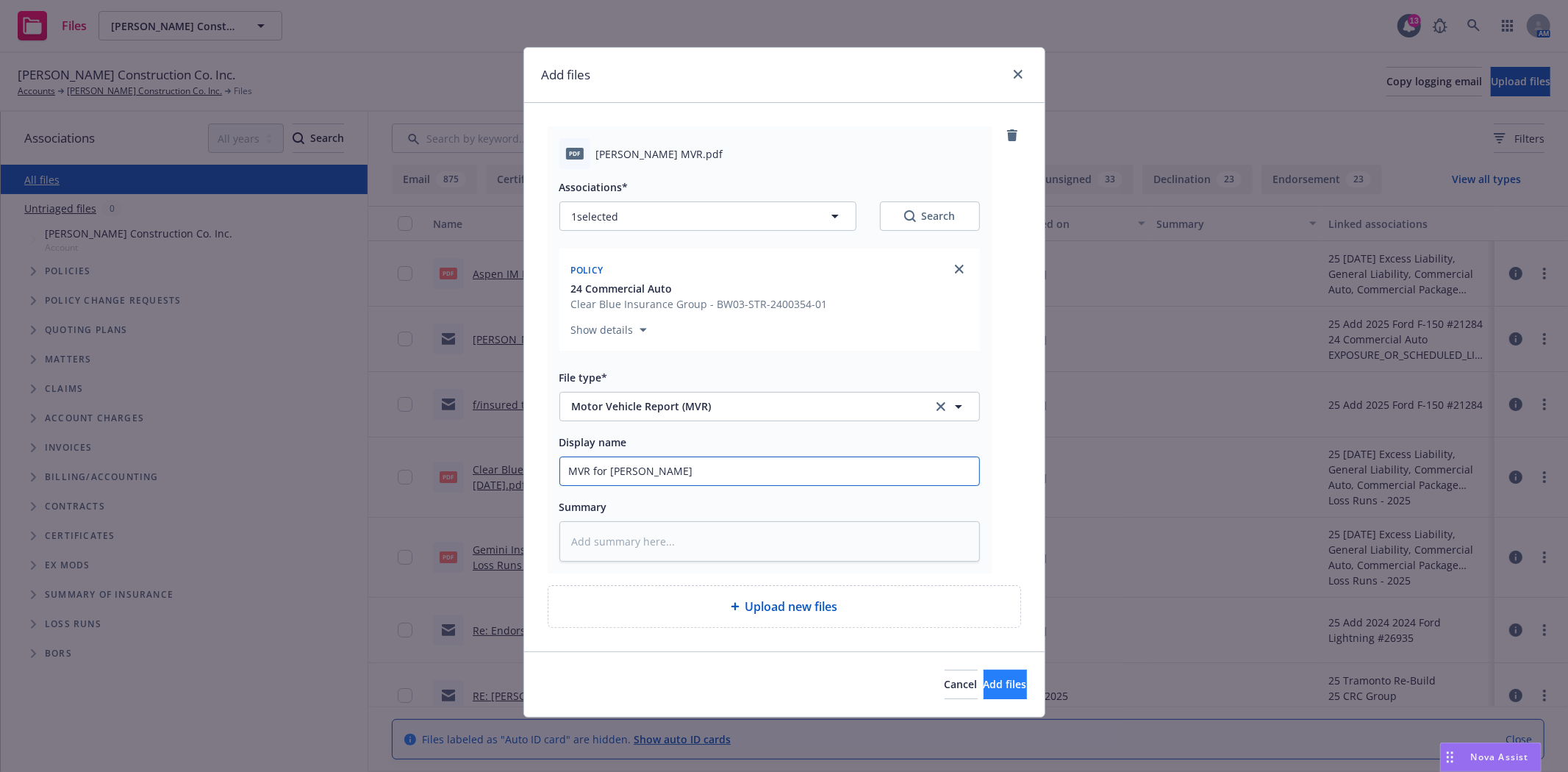
type input "MVR for [PERSON_NAME]"
click at [1002, 686] on button "Add files" at bounding box center [1005, 684] width 43 height 30
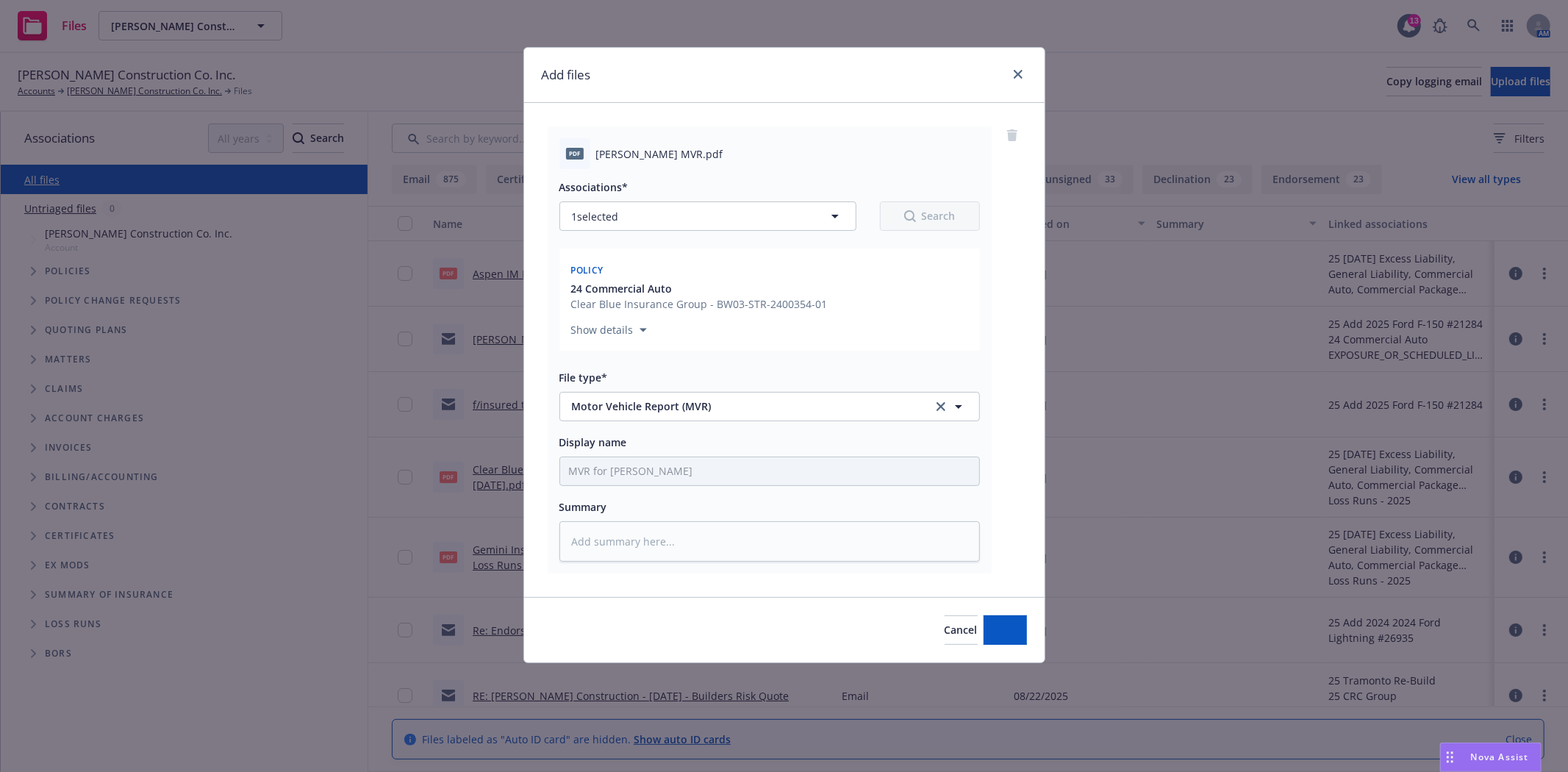
type textarea "x"
